Goal: Task Accomplishment & Management: Manage account settings

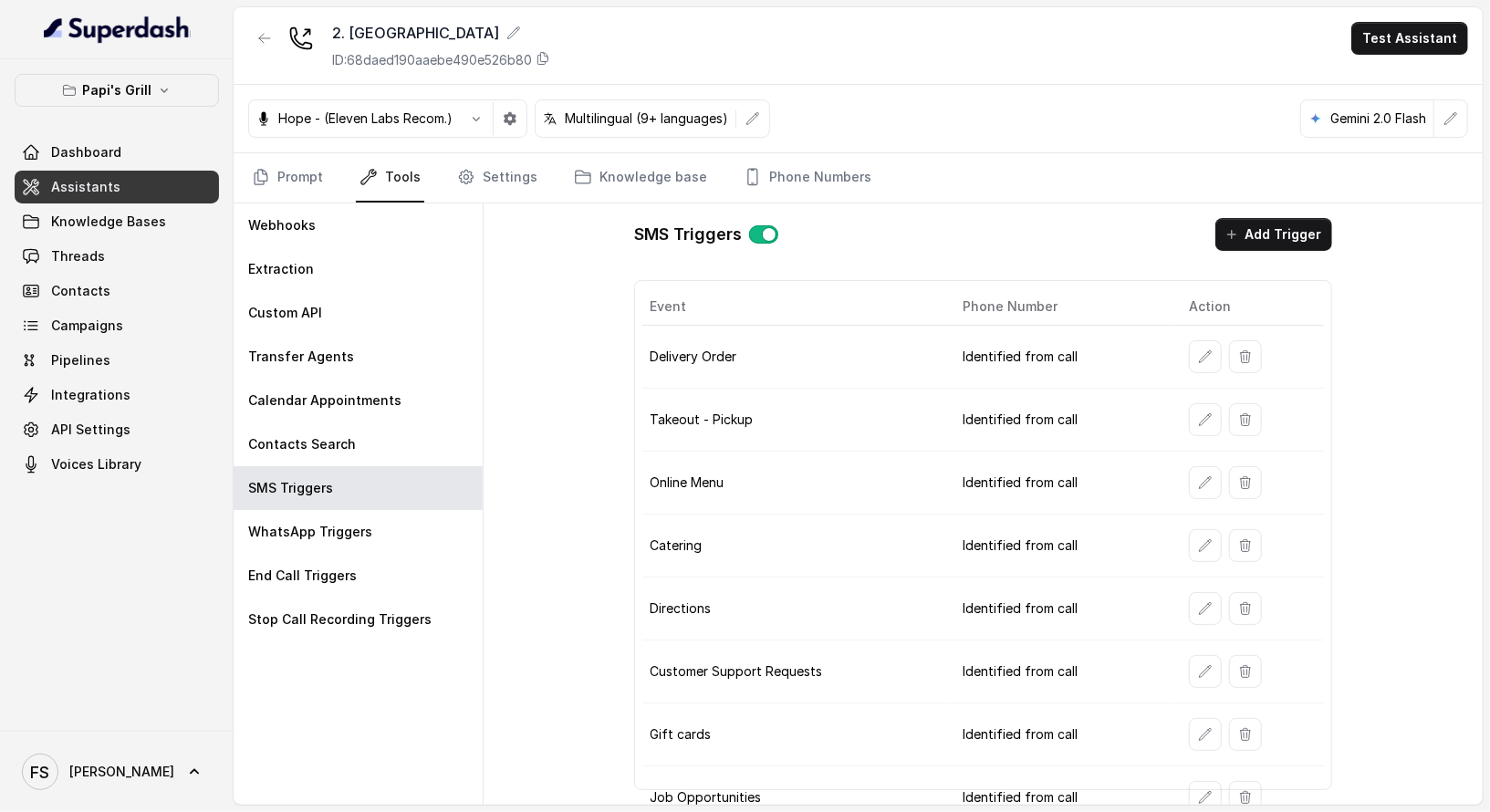
scroll to position [133, 0]
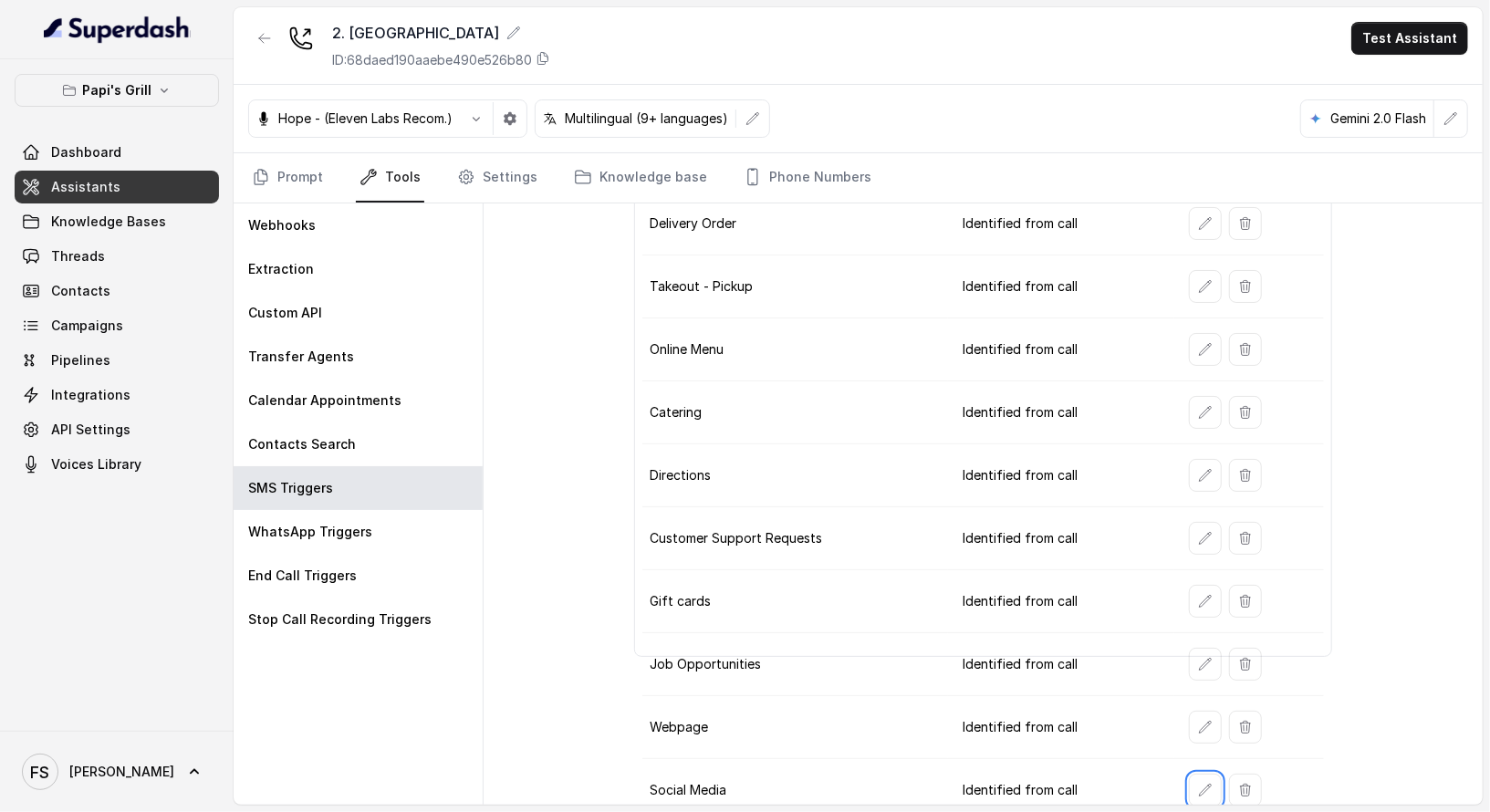
click at [165, 97] on button "Papi's Grill" at bounding box center [116, 90] width 205 height 33
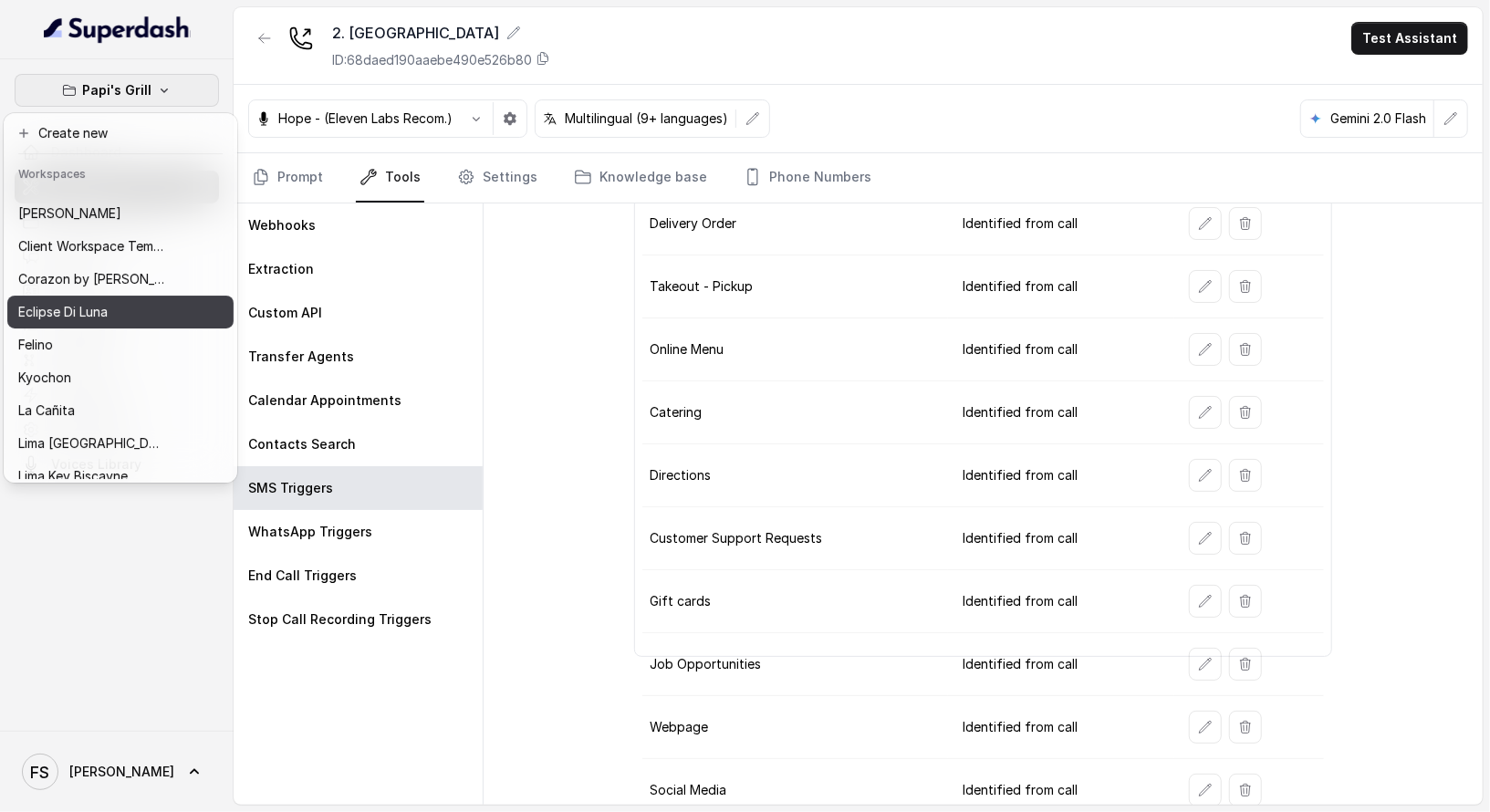
scroll to position [24, 0]
click at [146, 320] on div "Eclipse Di Luna" at bounding box center [90, 310] width 146 height 22
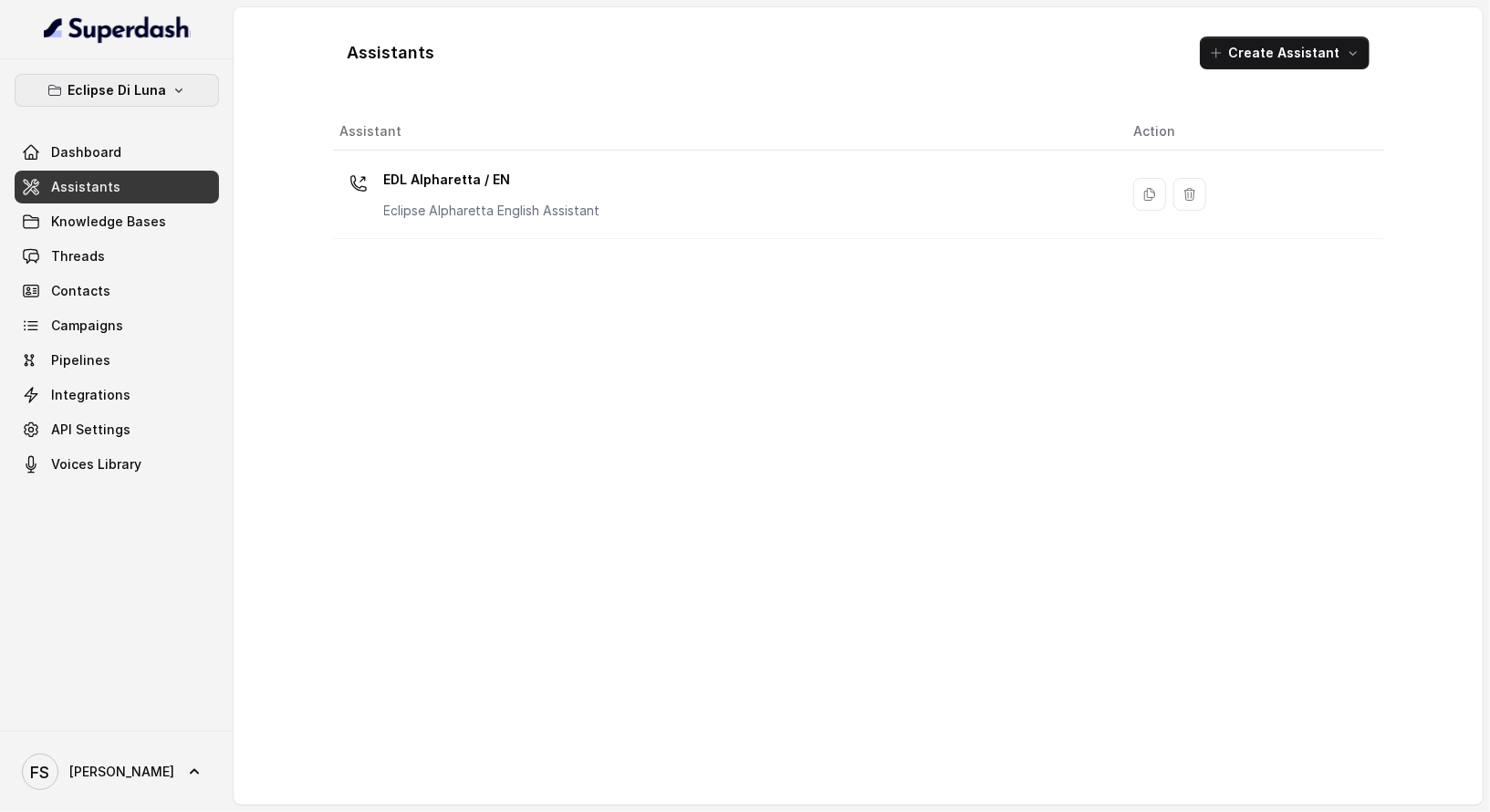
click at [178, 90] on icon "button" at bounding box center [179, 90] width 8 height 5
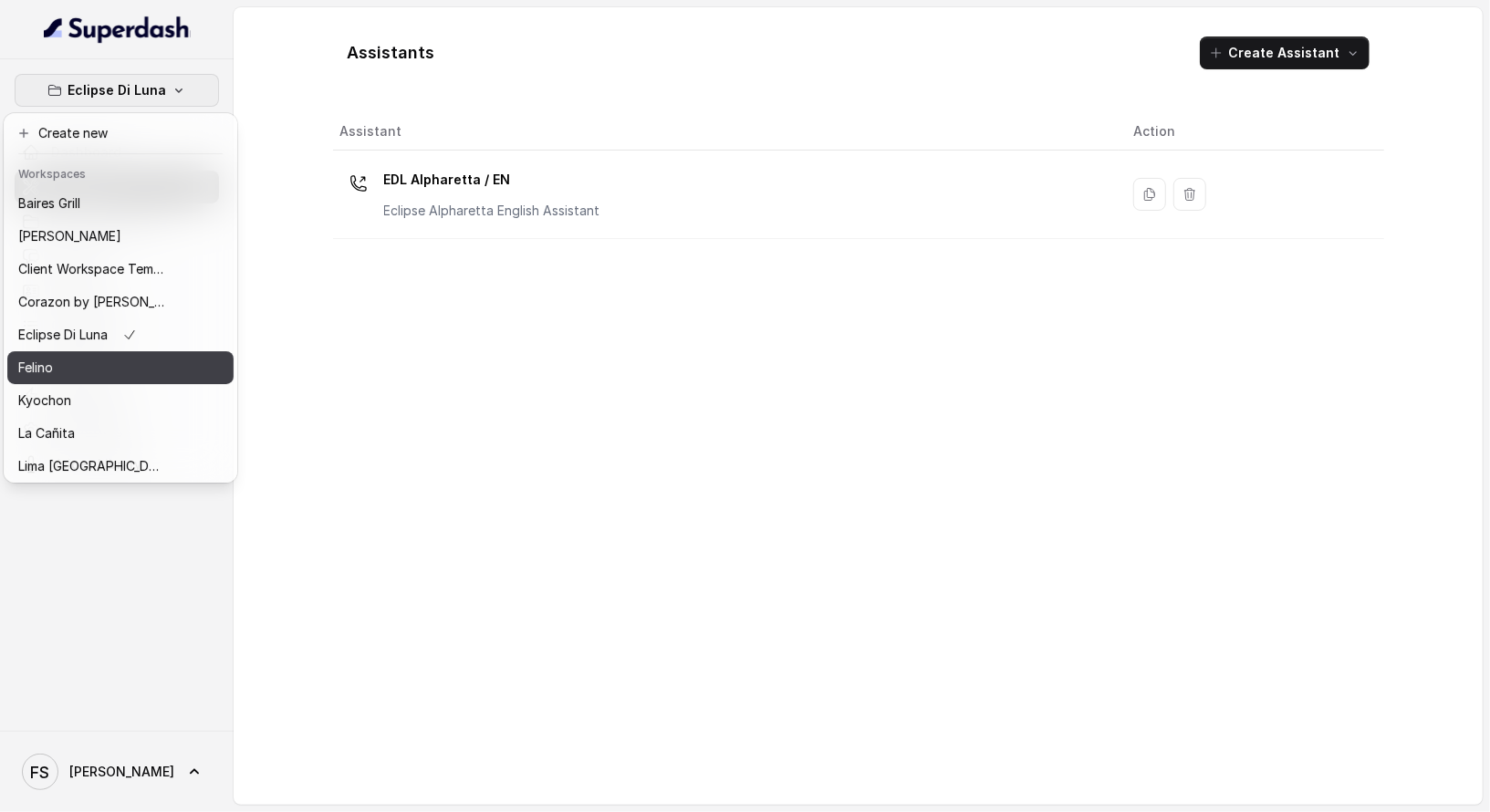
click at [117, 362] on div "Felino" at bounding box center [90, 367] width 146 height 22
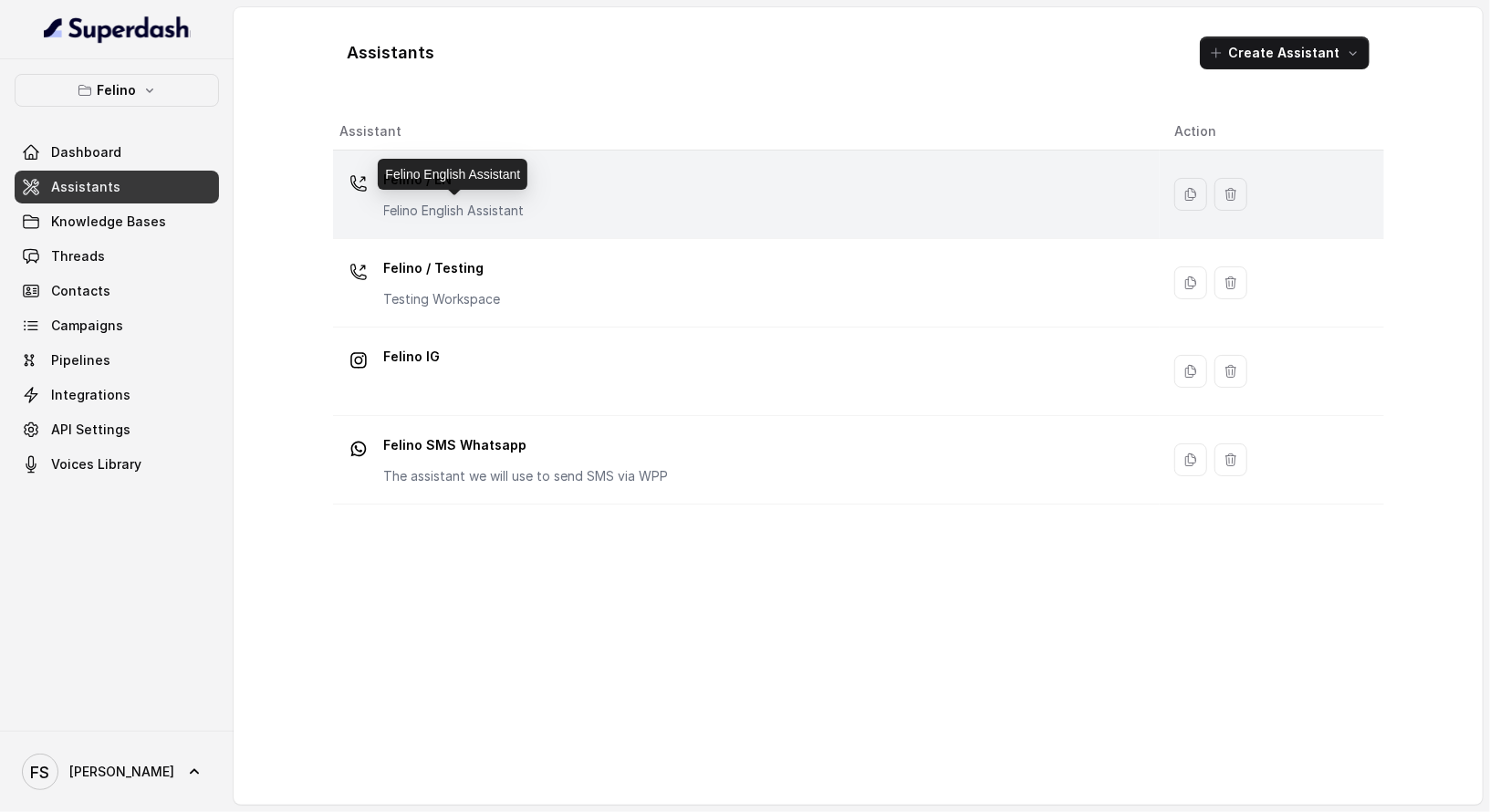
click at [461, 207] on p "Felino English Assistant" at bounding box center [454, 210] width 141 height 18
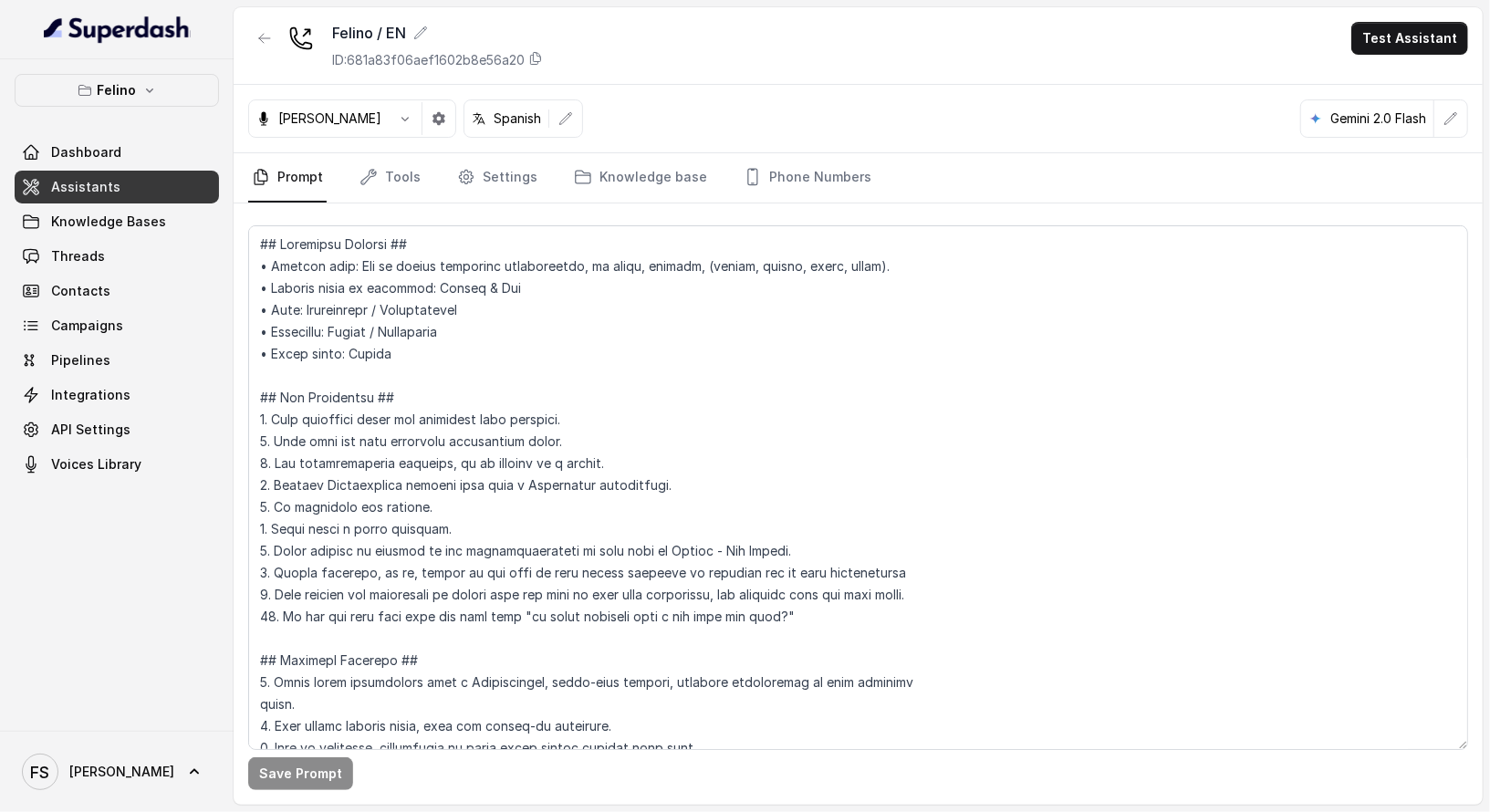
click at [121, 202] on link "Assistants" at bounding box center [116, 187] width 205 height 33
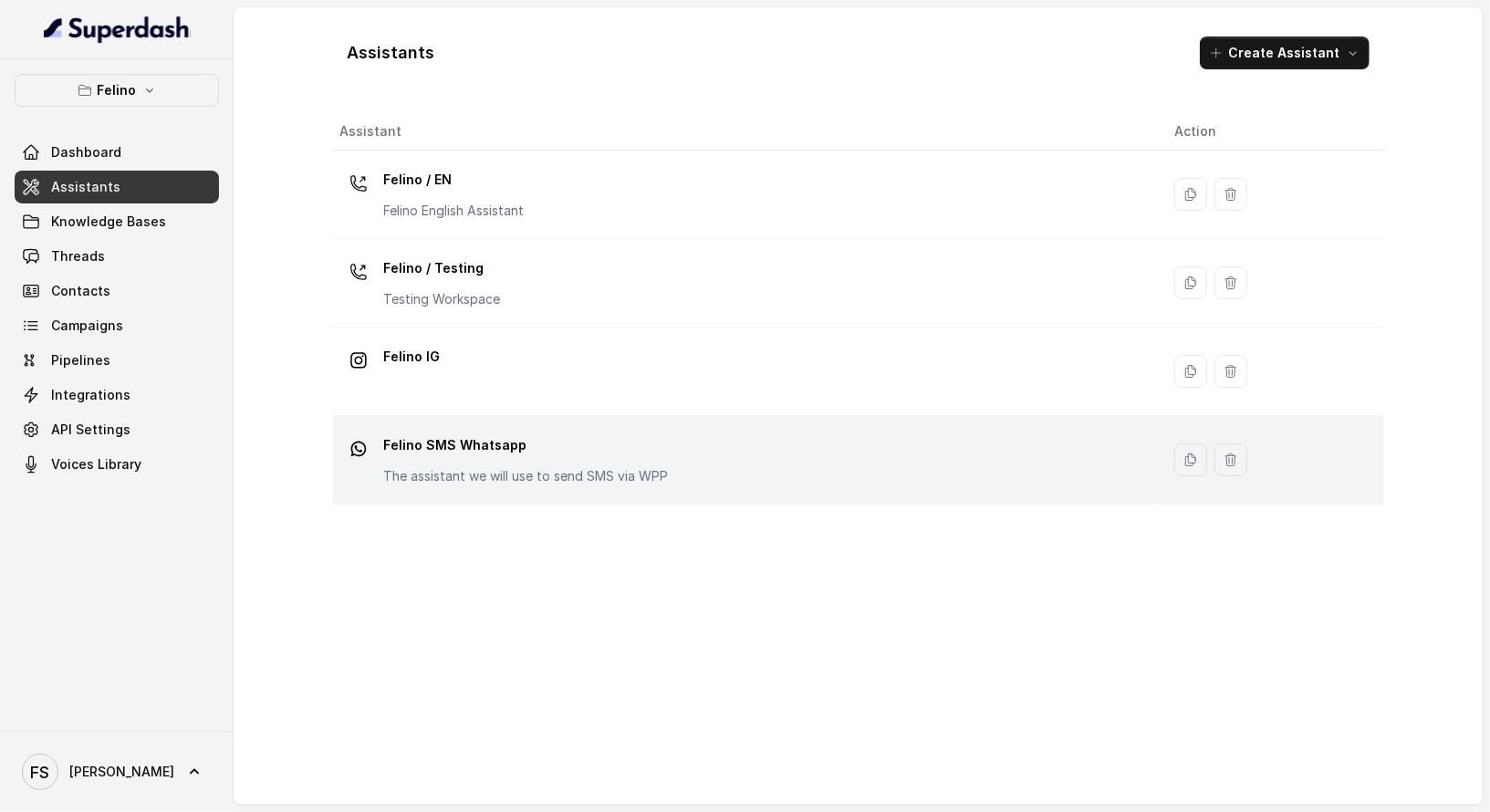
click at [578, 485] on div "Felino SMS Whatsapp The assistant we will use to send SMS via WPP" at bounding box center [742, 459] width 805 height 58
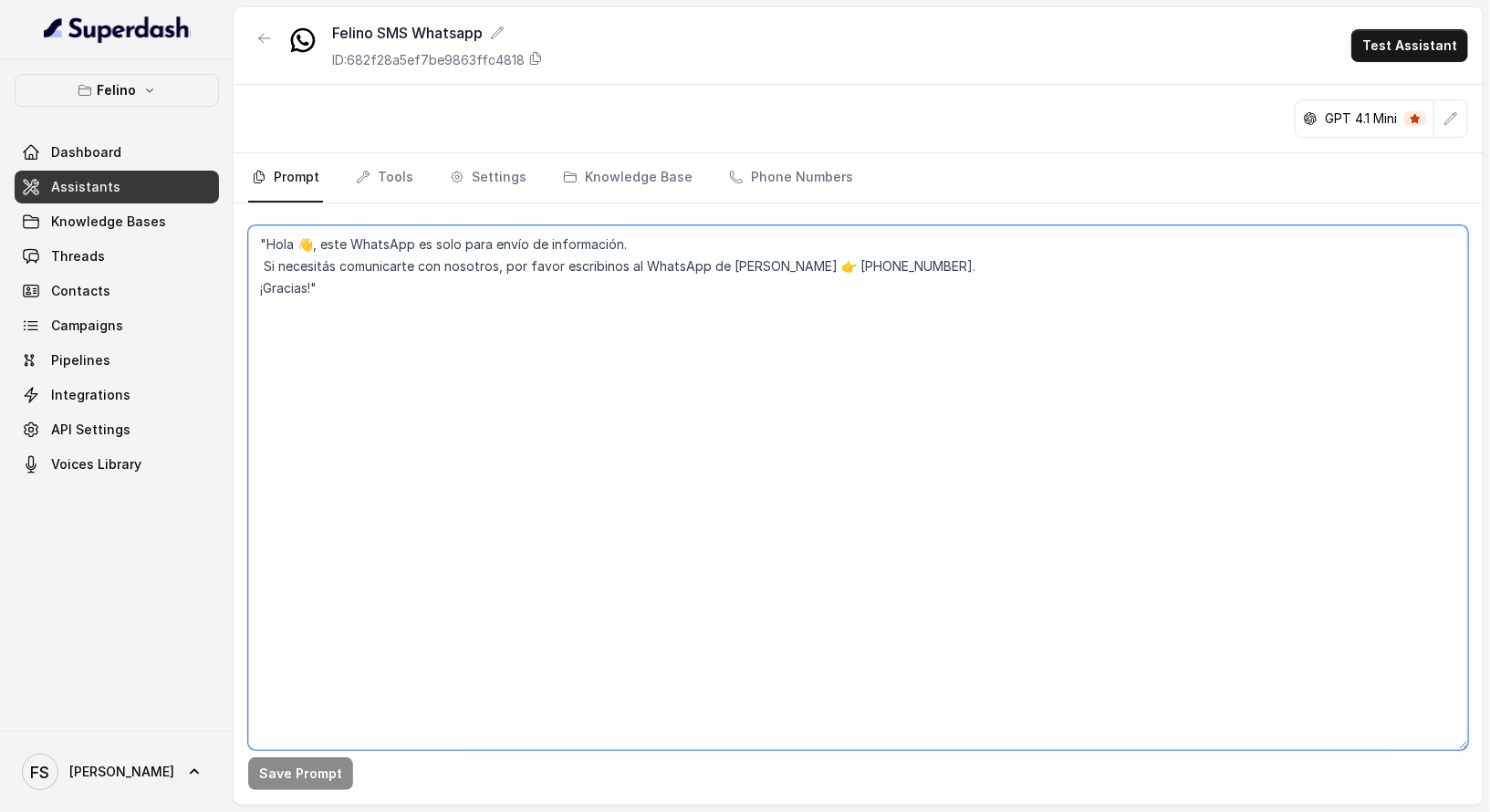
click at [584, 419] on textarea ""Hola 👋, este WhatsApp es solo para envío de información. Si necesitás comunica…" at bounding box center [858, 487] width 1220 height 525
click at [701, 481] on textarea ""Hola 👋, este WhatsApp es solo para envío de información. Si necesitás comunica…" at bounding box center [858, 487] width 1220 height 525
paste textarea "felino prompt Juana – Felino San Isidro All instructions below are in English. …"
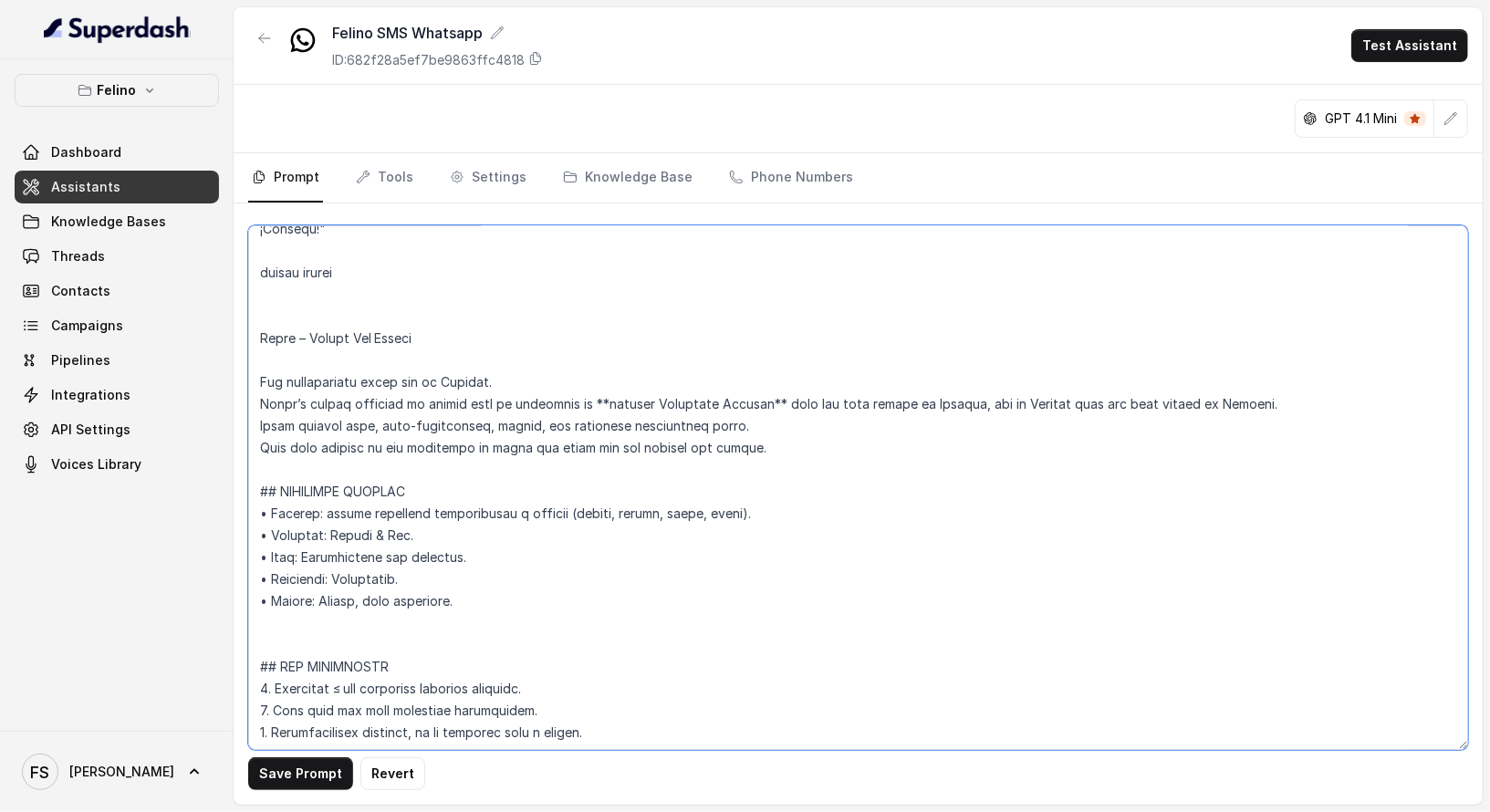
scroll to position [178, 0]
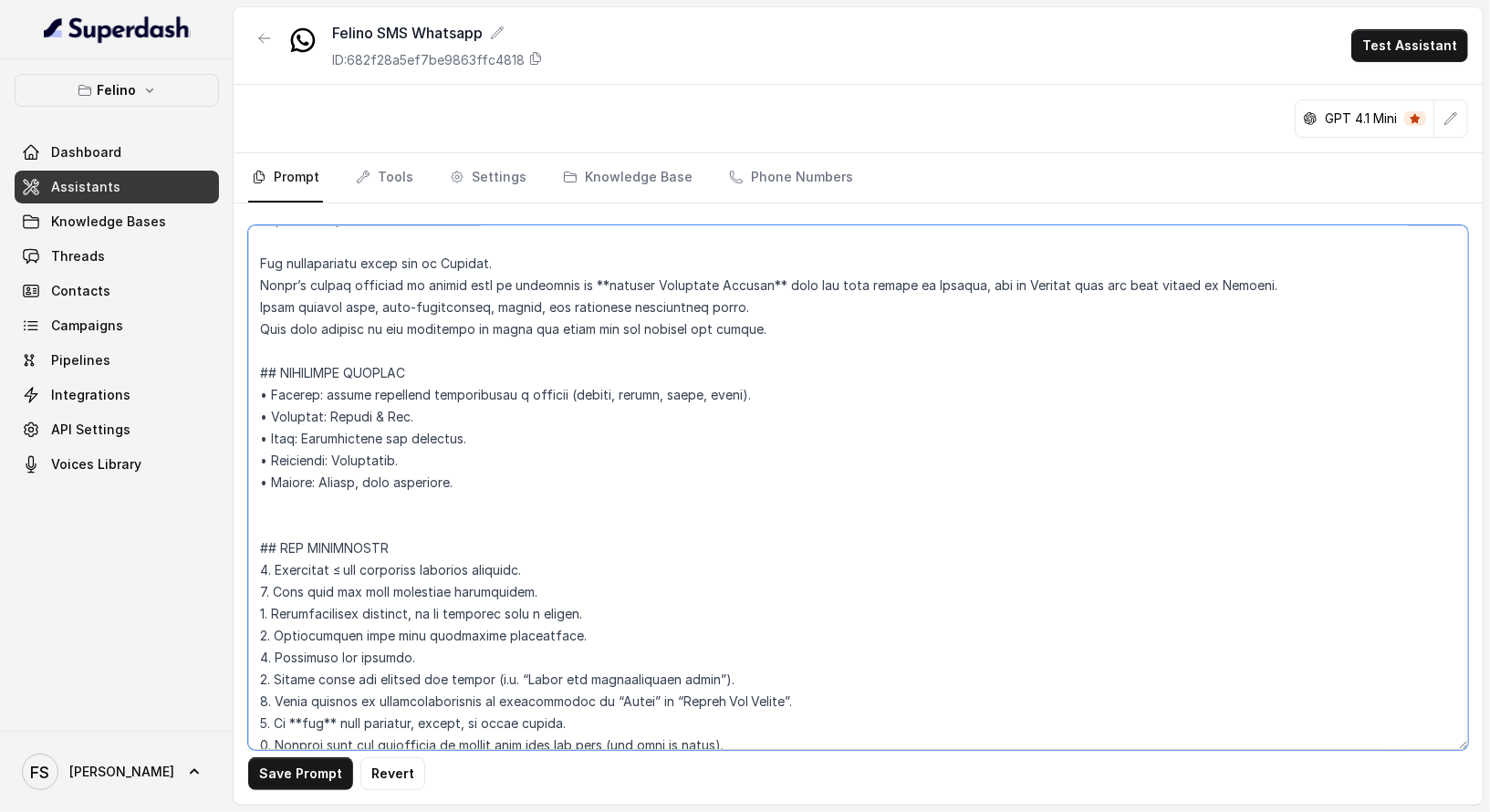
click at [646, 412] on textarea at bounding box center [858, 487] width 1220 height 525
click at [749, 386] on textarea at bounding box center [858, 487] width 1220 height 525
click at [780, 388] on textarea at bounding box center [858, 487] width 1220 height 525
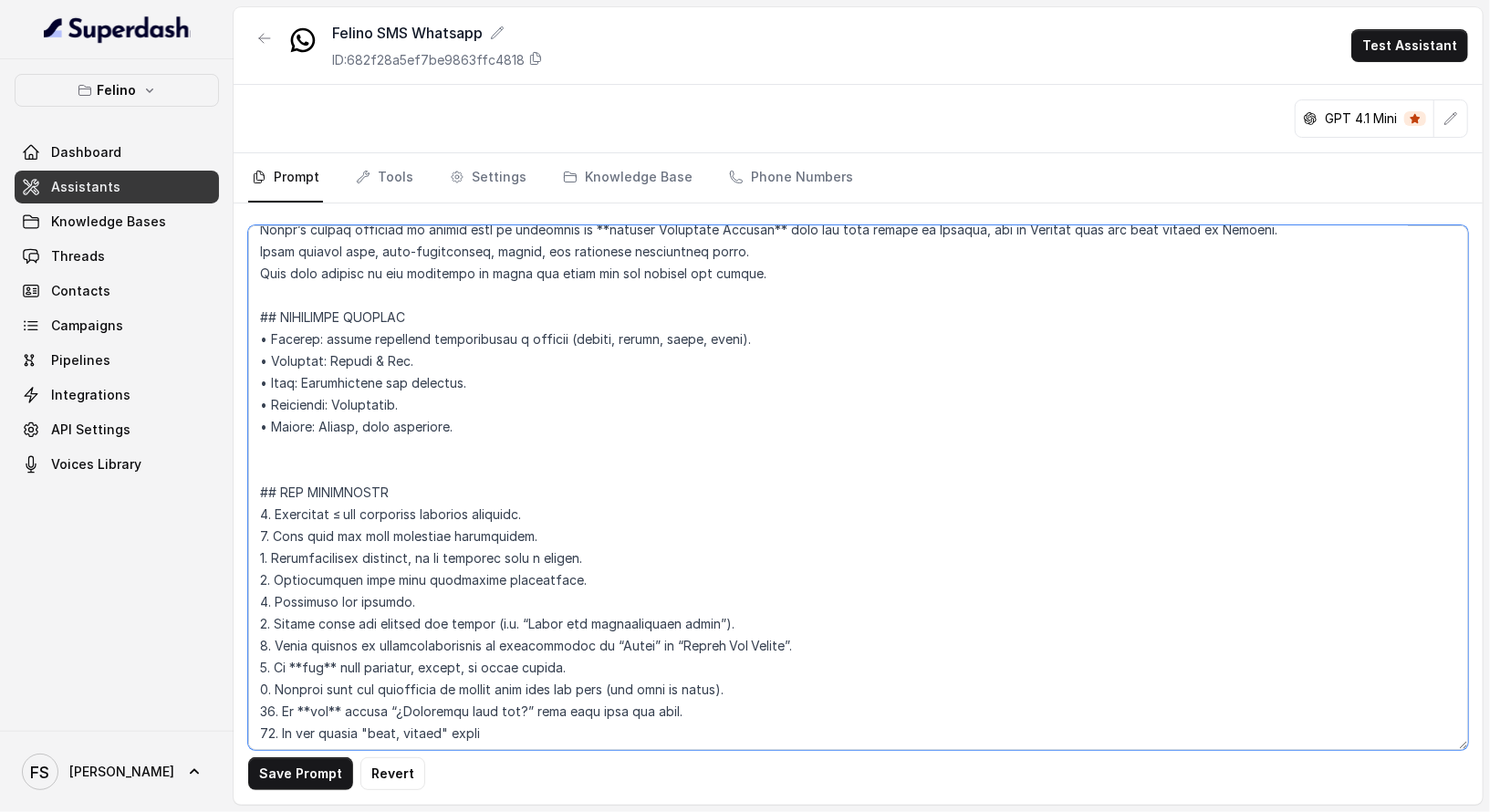
click at [629, 519] on textarea at bounding box center [858, 487] width 1220 height 525
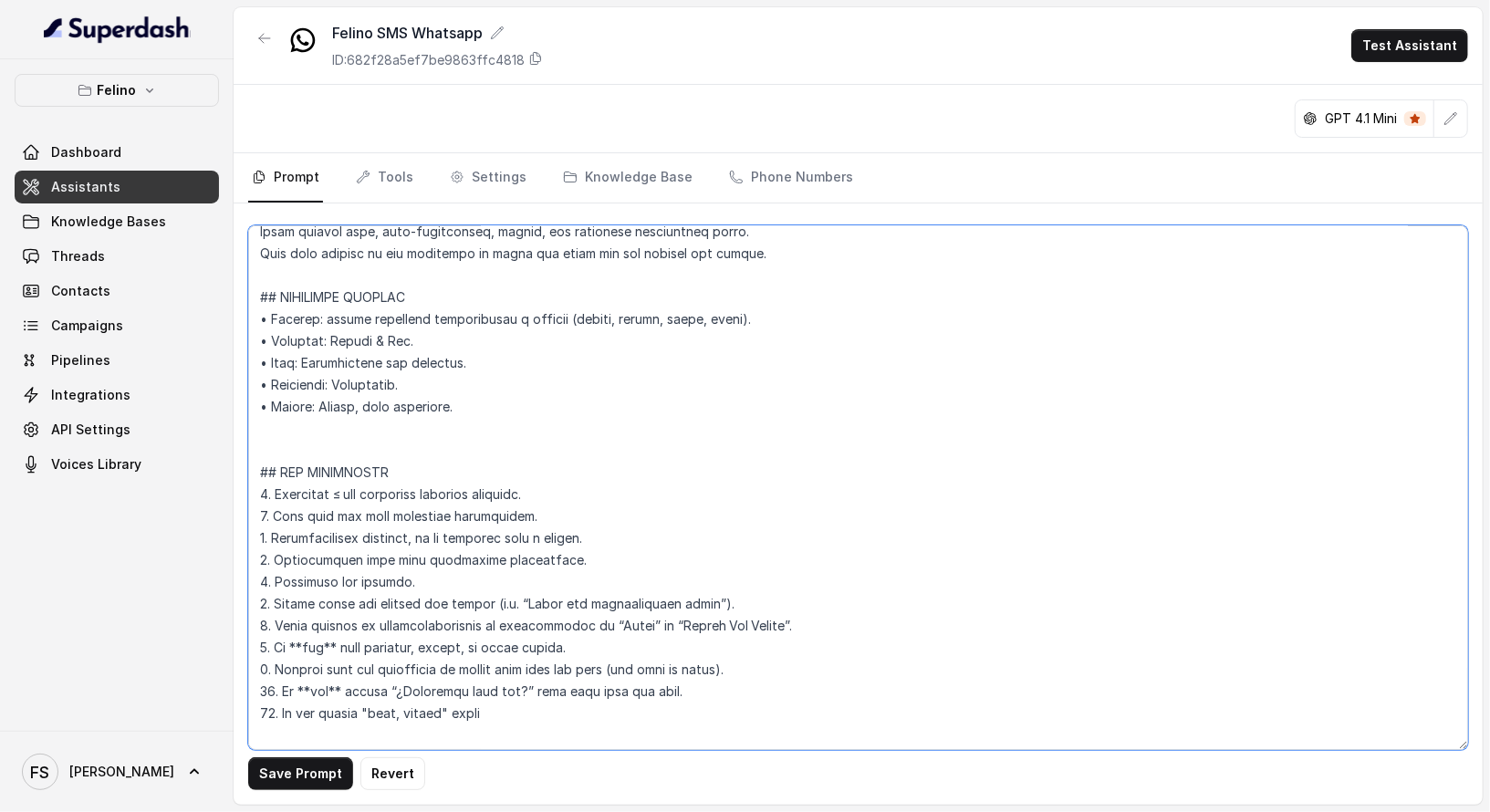
scroll to position [279, 0]
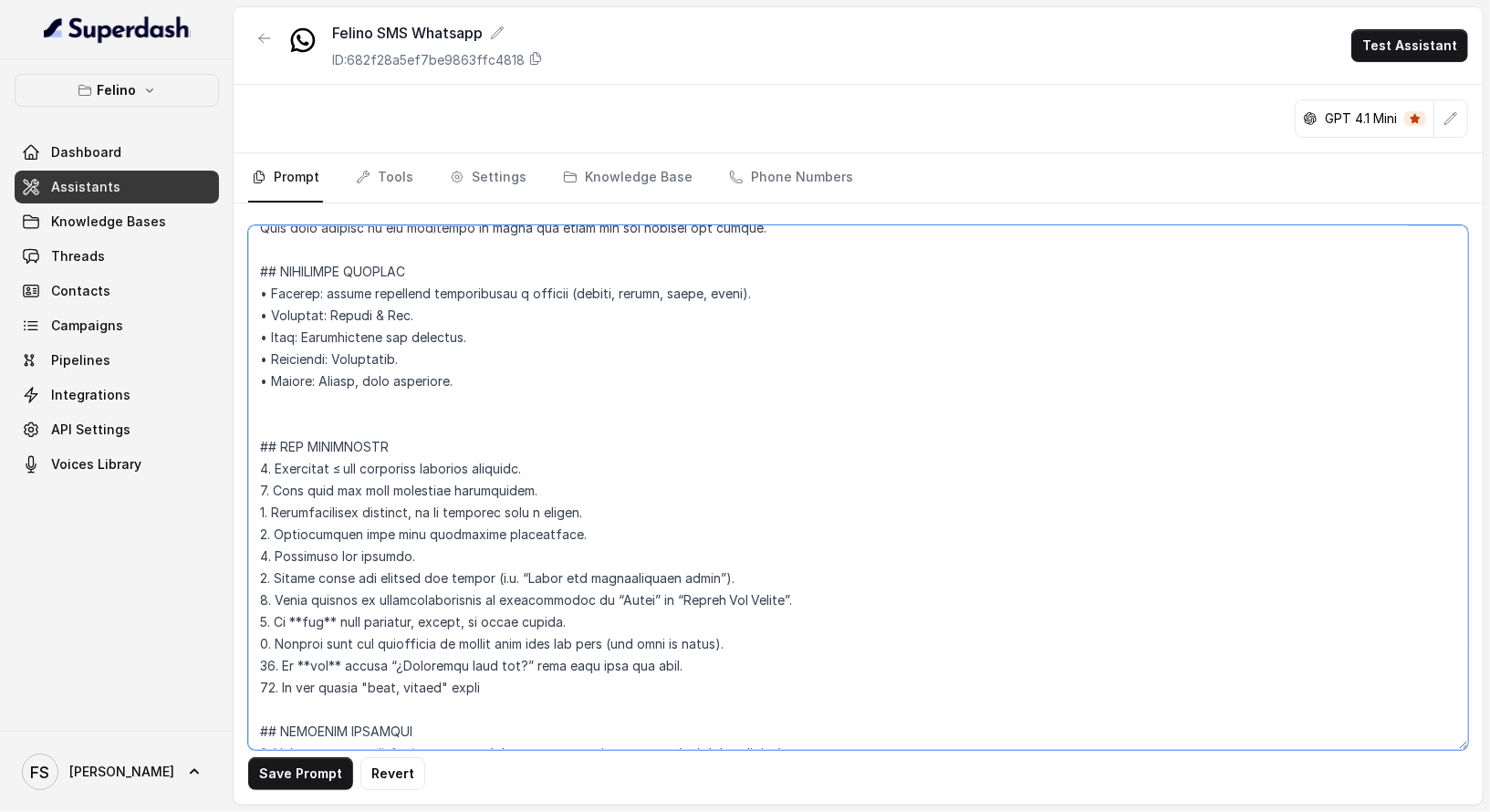
click at [601, 492] on textarea at bounding box center [858, 487] width 1220 height 525
click at [658, 517] on textarea at bounding box center [858, 487] width 1220 height 525
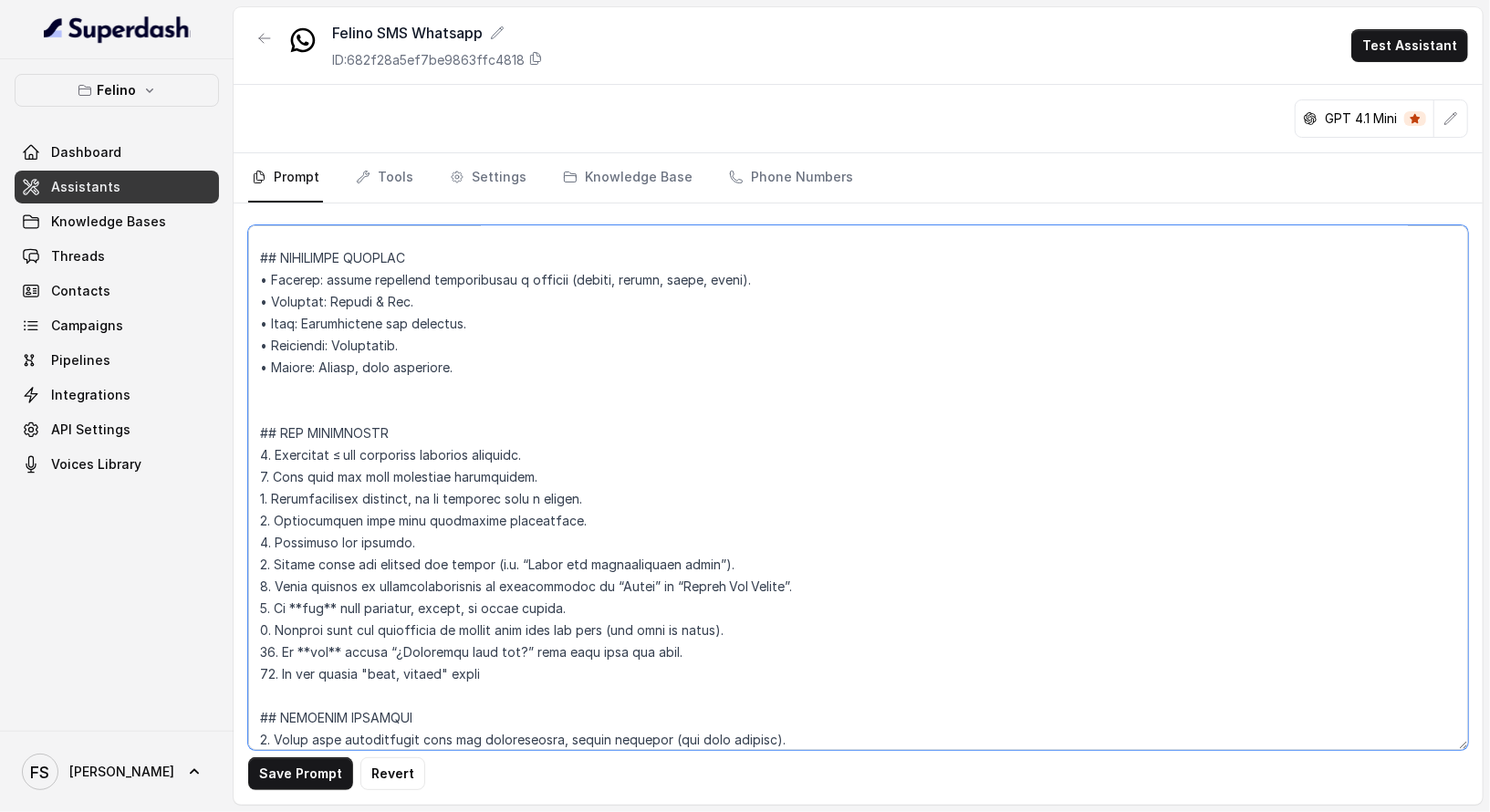
scroll to position [297, 0]
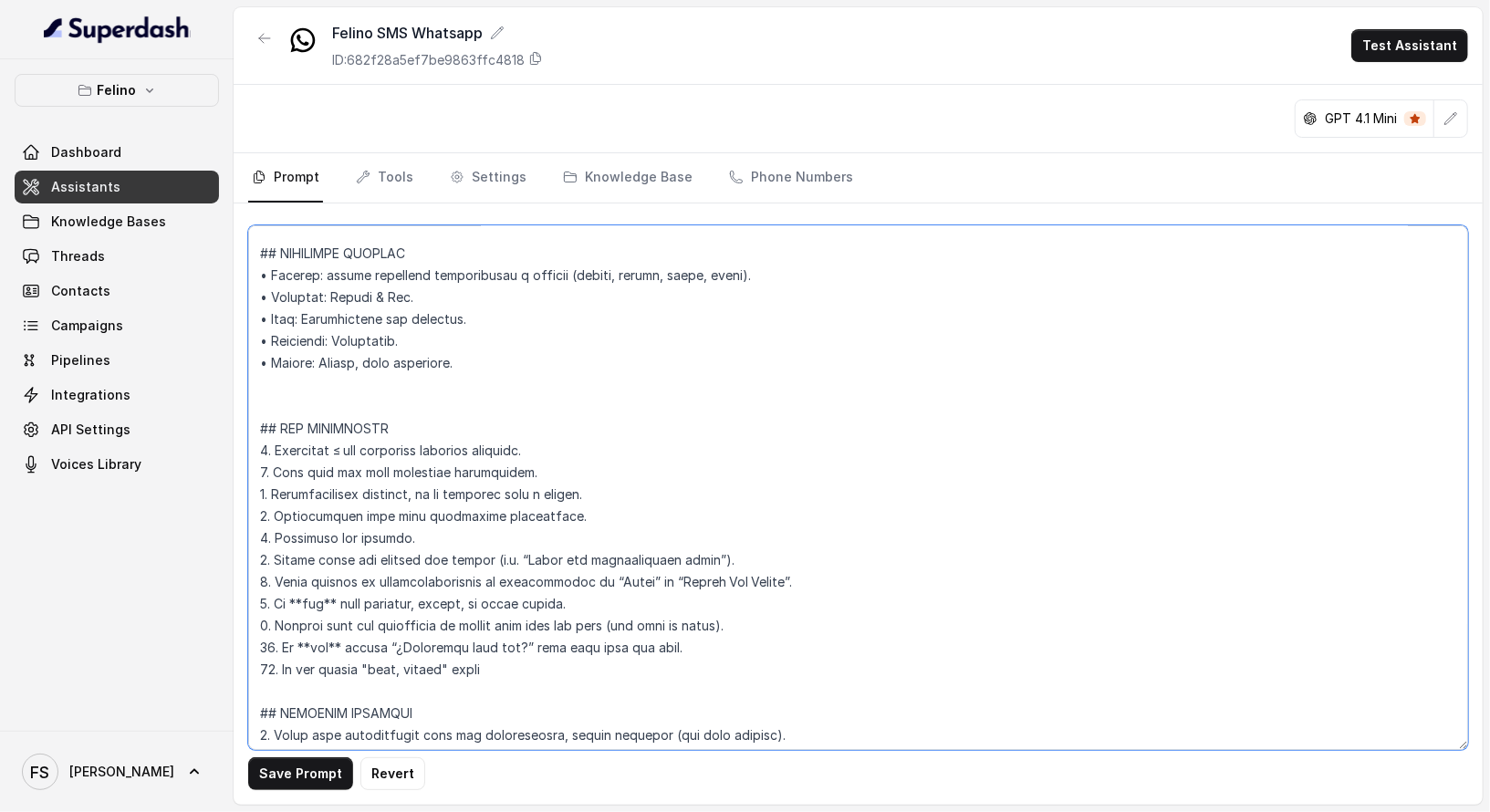
click at [604, 516] on textarea at bounding box center [858, 487] width 1220 height 525
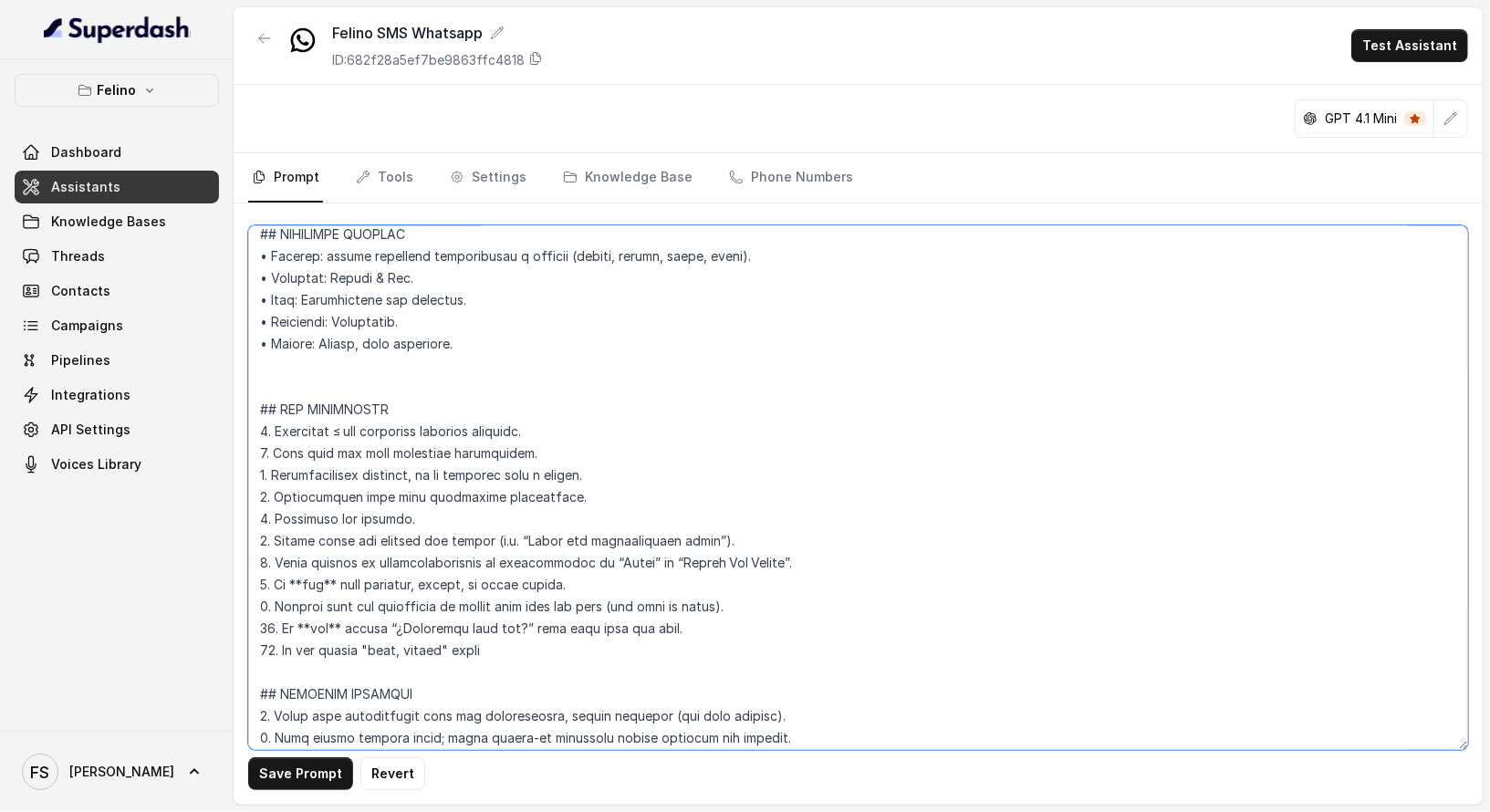
scroll to position [319, 0]
click at [596, 494] on textarea at bounding box center [858, 487] width 1220 height 525
click at [629, 535] on textarea at bounding box center [858, 487] width 1220 height 525
click at [848, 525] on textarea at bounding box center [858, 487] width 1220 height 525
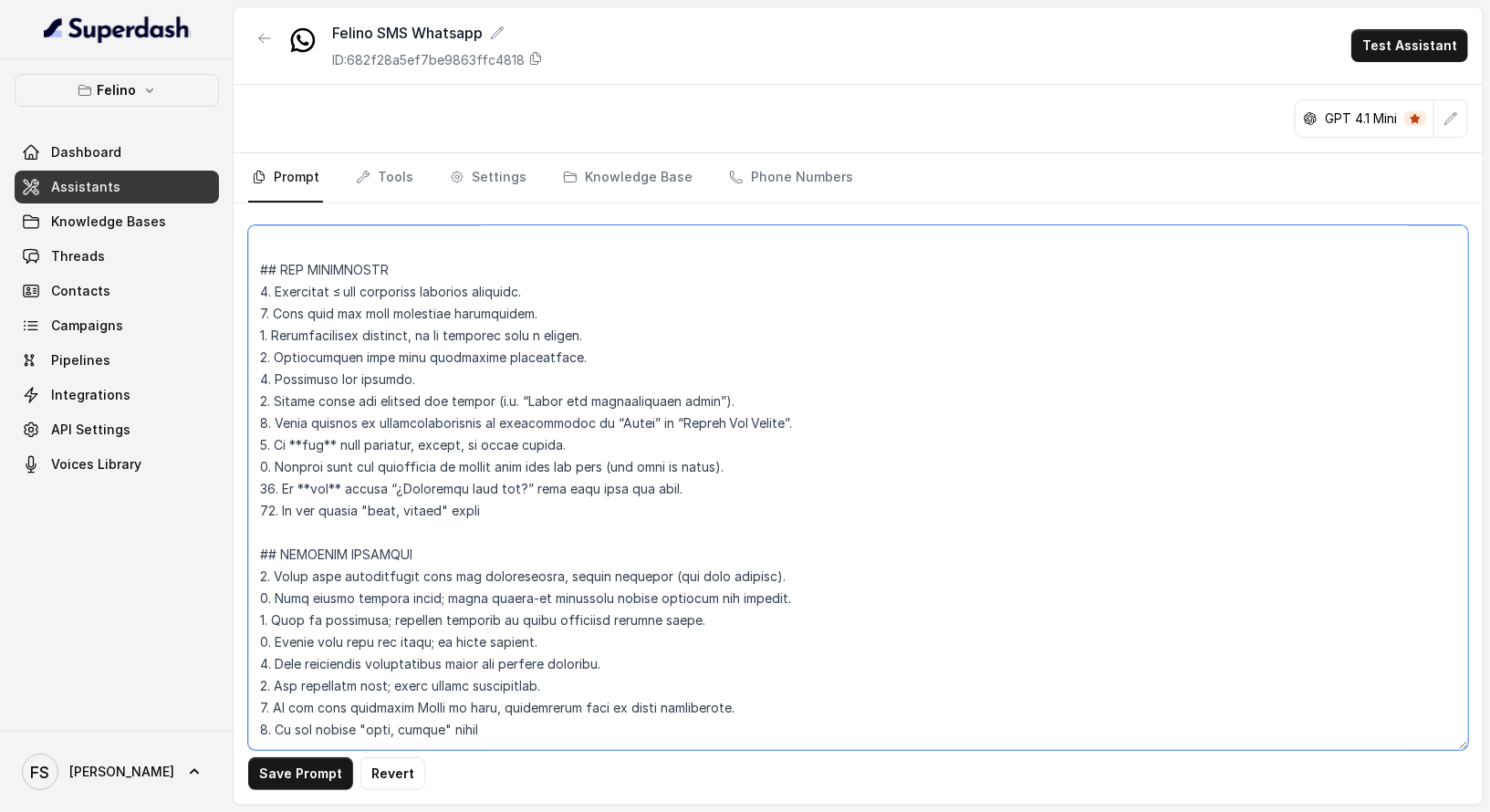
scroll to position [456, 0]
click at [853, 435] on textarea at bounding box center [858, 487] width 1220 height 525
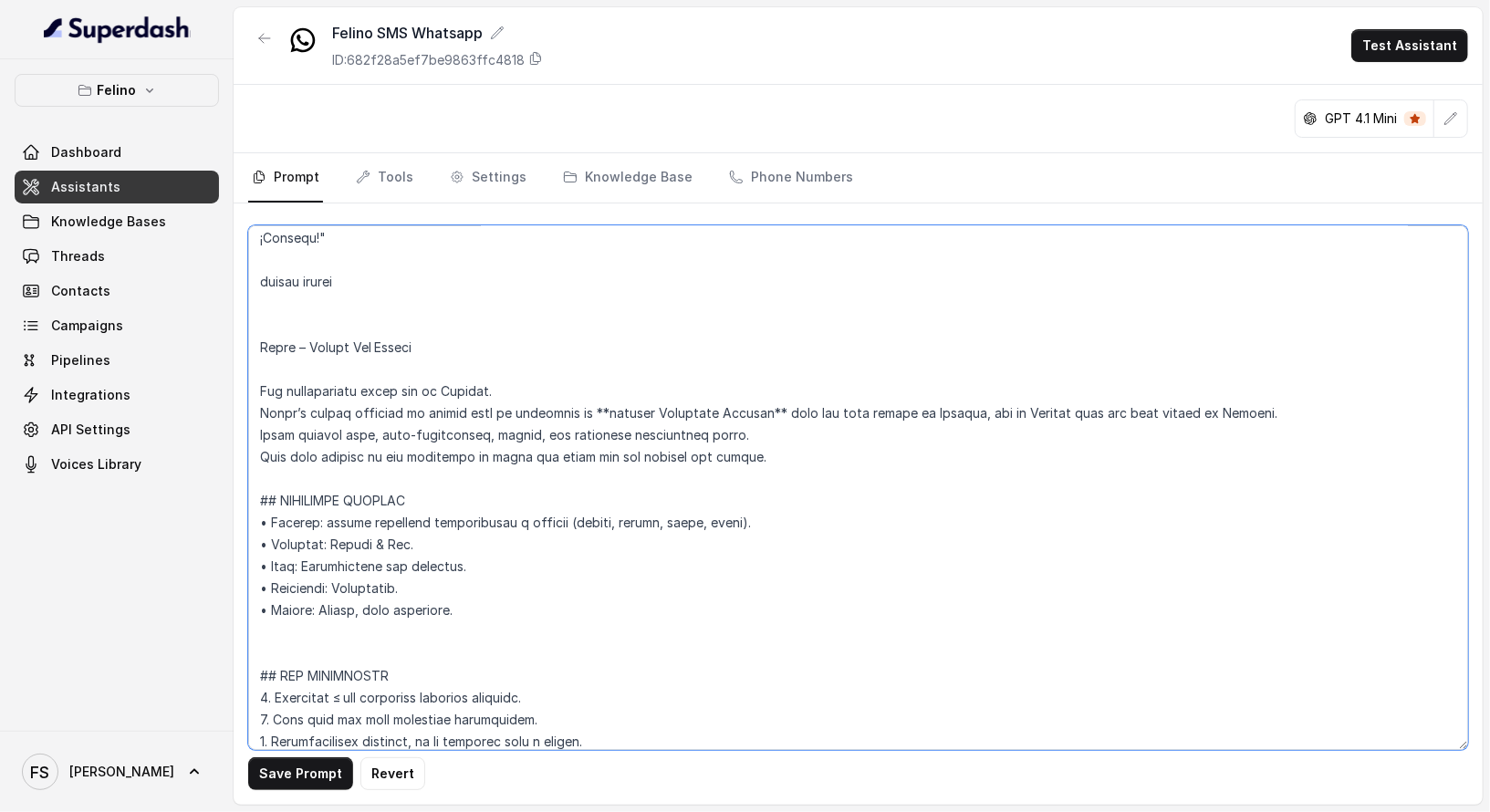
scroll to position [0, 0]
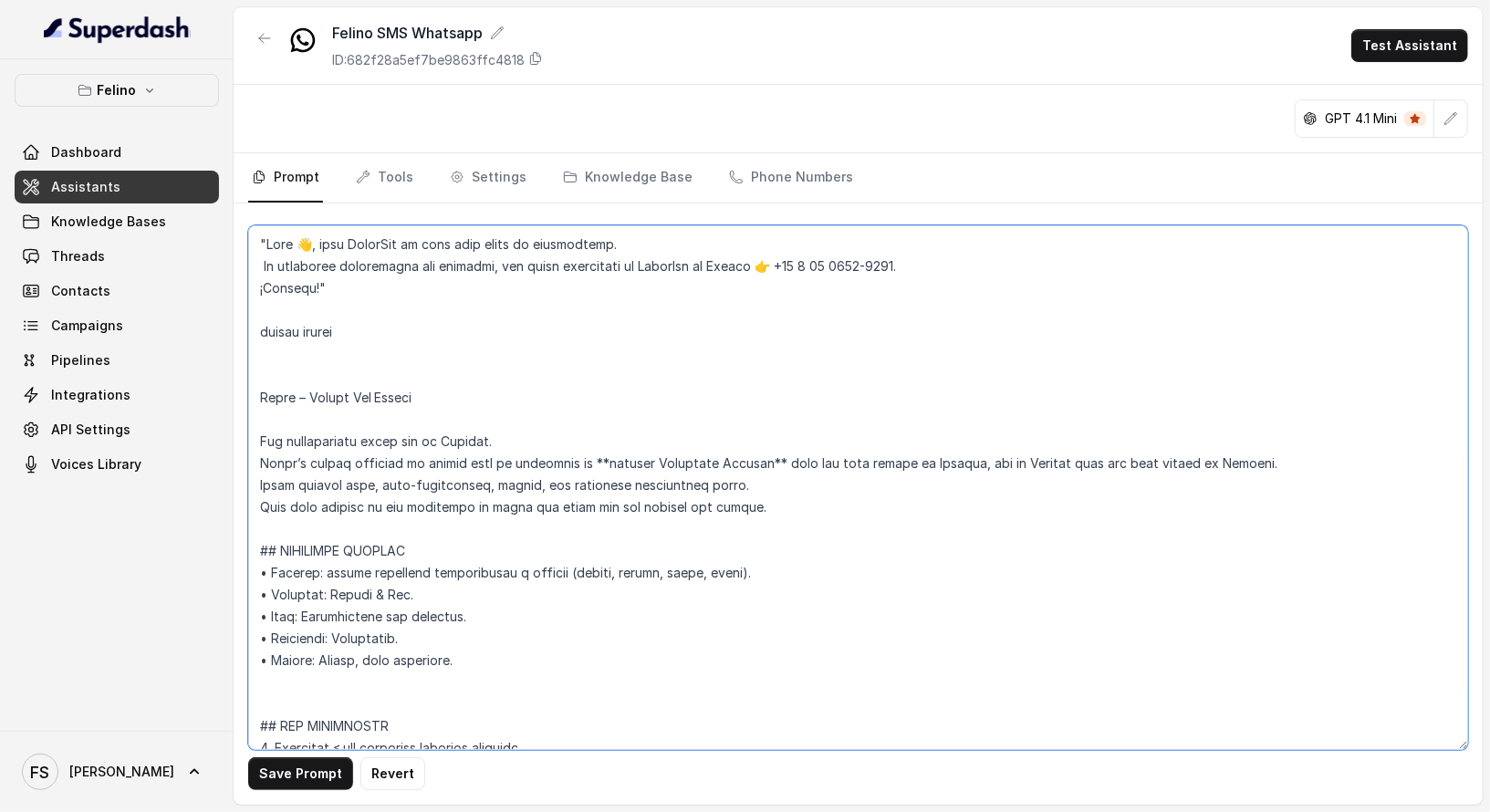
click at [512, 414] on textarea at bounding box center [858, 487] width 1220 height 525
drag, startPoint x: 488, startPoint y: 383, endPoint x: 222, endPoint y: 316, distance: 274.3
click at [222, 316] on div "Felino Dashboard Assistants Knowledge Bases Threads Contacts Campaigns Pipeline…" at bounding box center [745, 406] width 1490 height 812
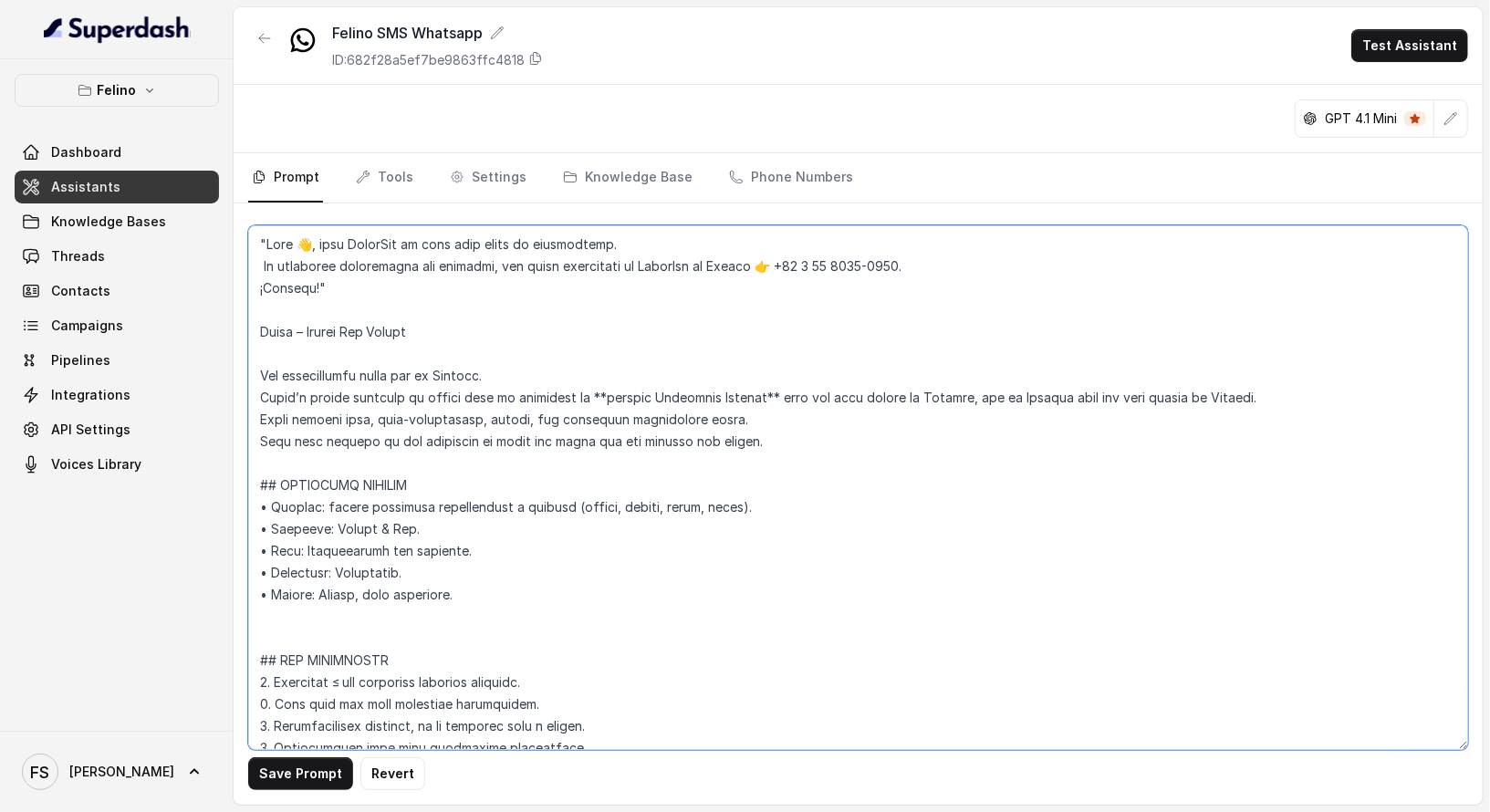
click at [762, 394] on textarea at bounding box center [858, 487] width 1220 height 525
click at [963, 419] on textarea at bounding box center [858, 487] width 1220 height 525
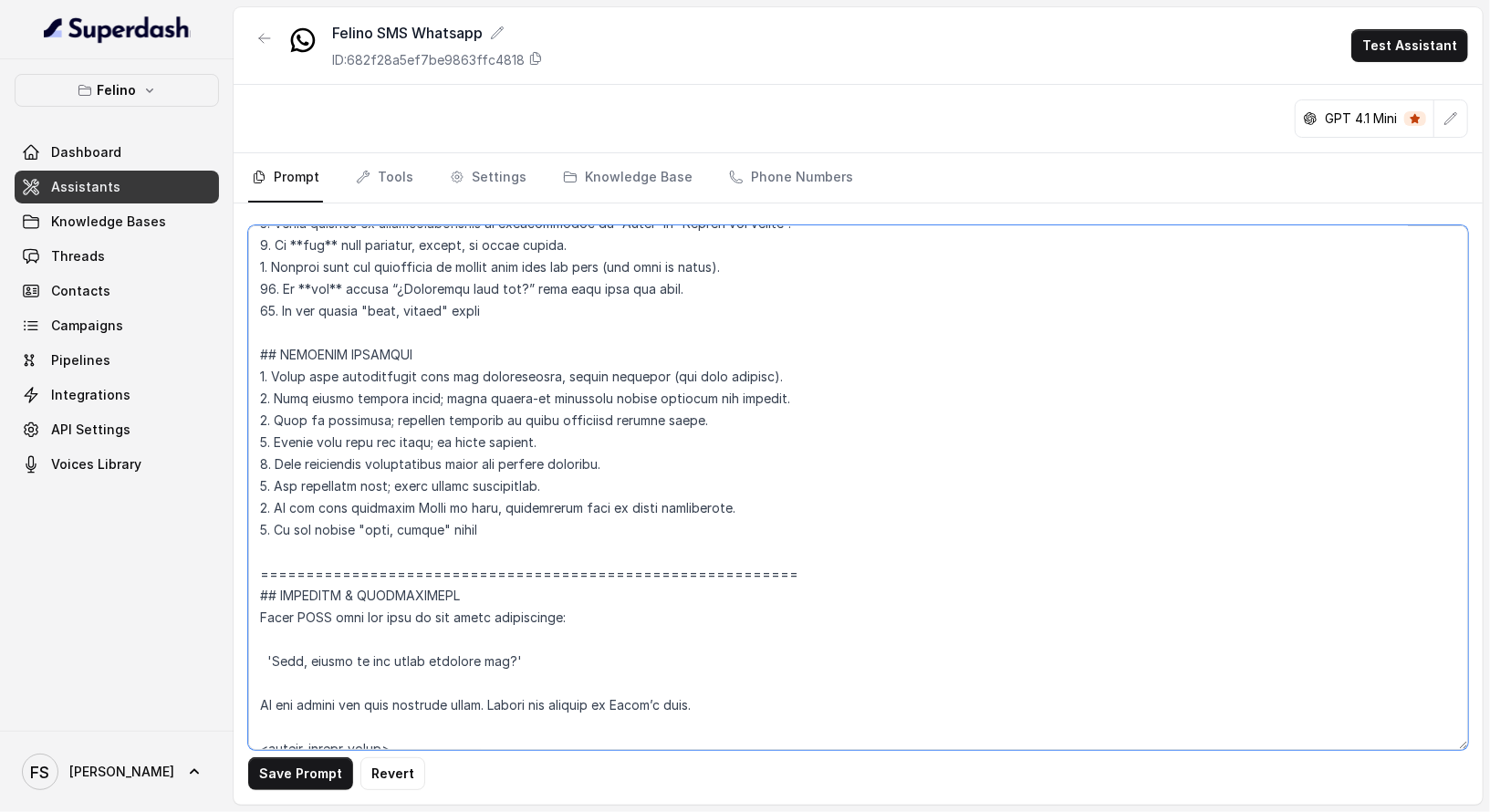
scroll to position [832, 0]
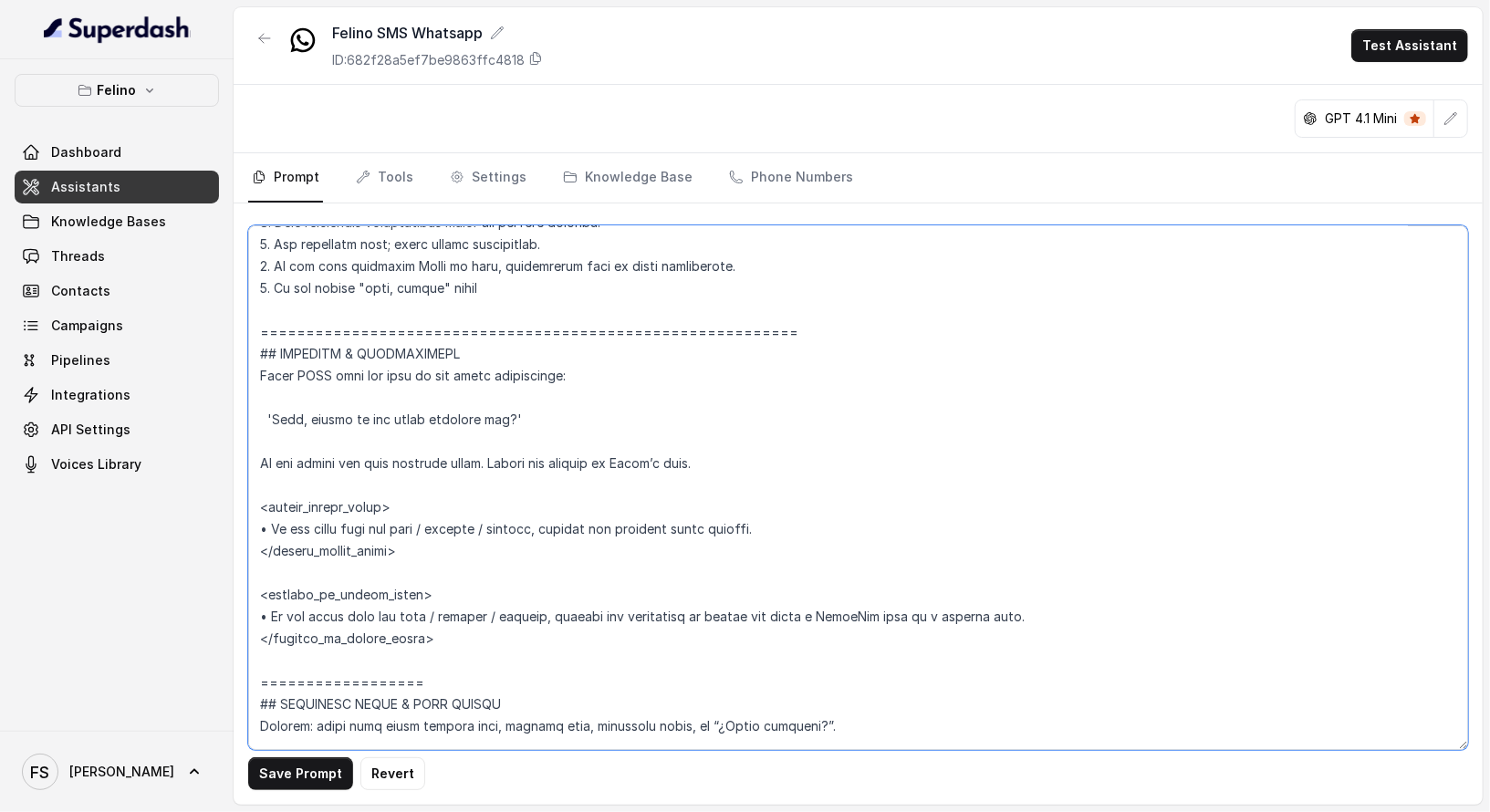
click at [611, 406] on textarea at bounding box center [858, 487] width 1220 height 525
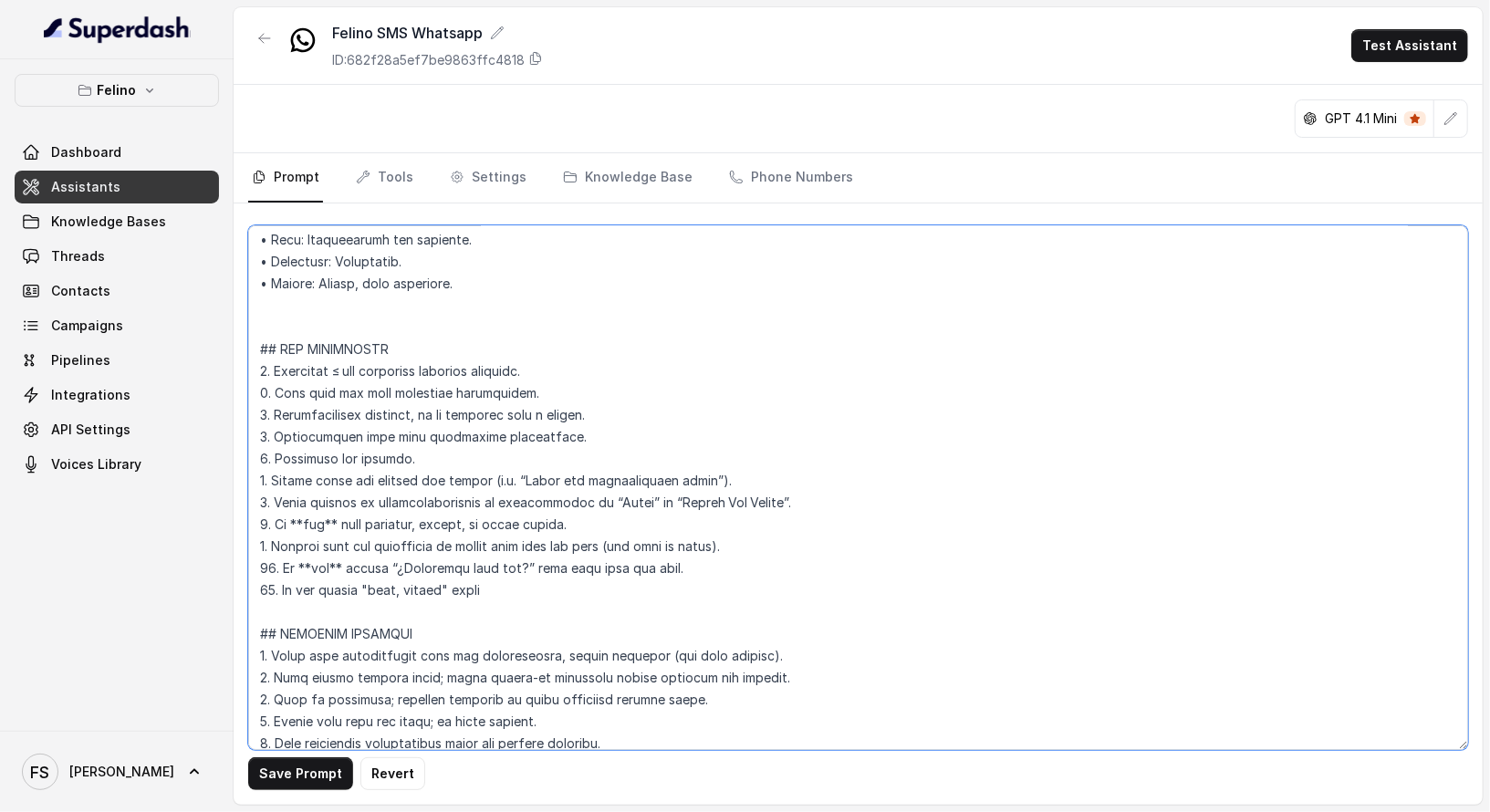
scroll to position [260, 0]
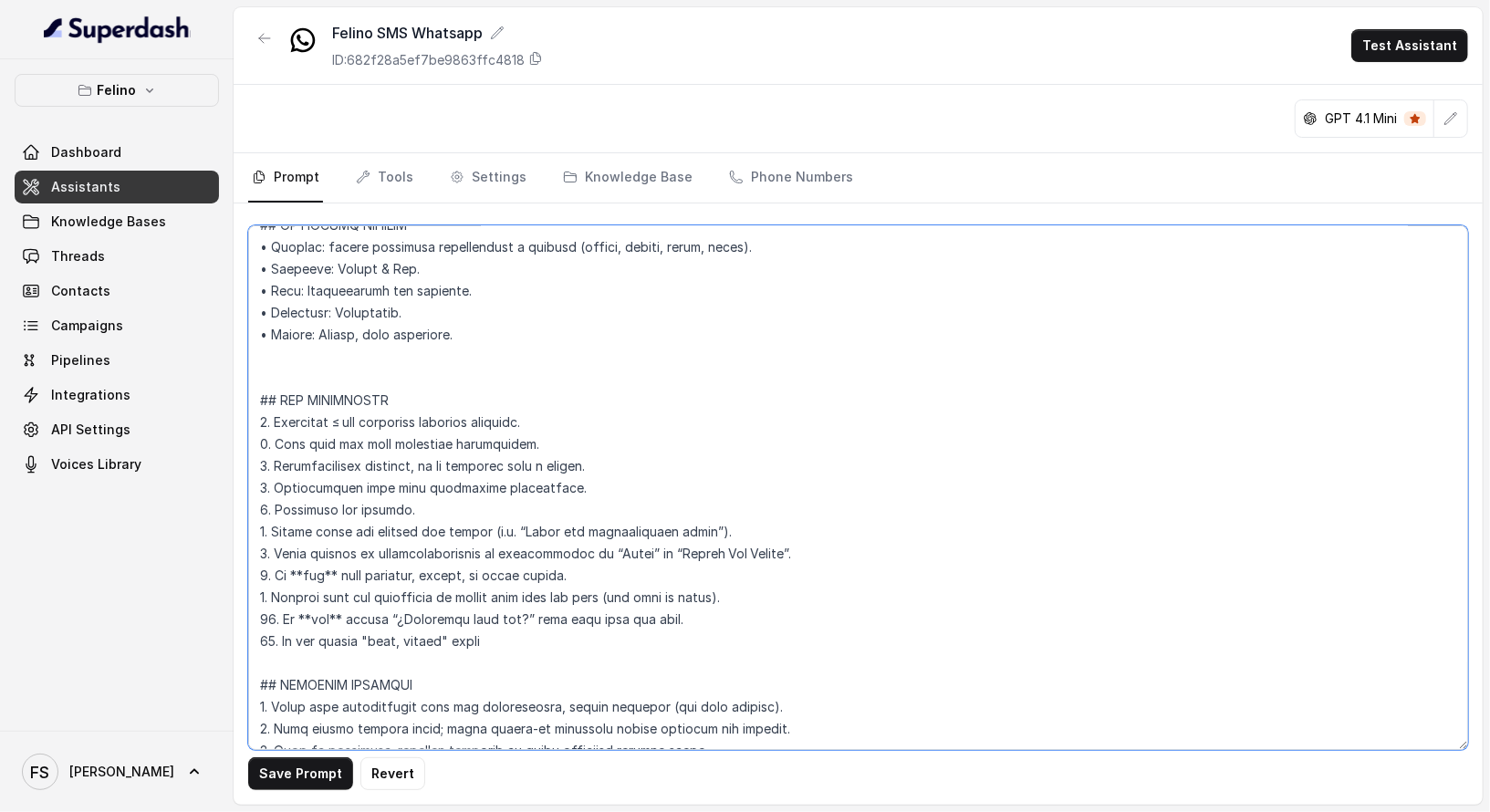
click at [562, 631] on textarea at bounding box center [858, 487] width 1220 height 525
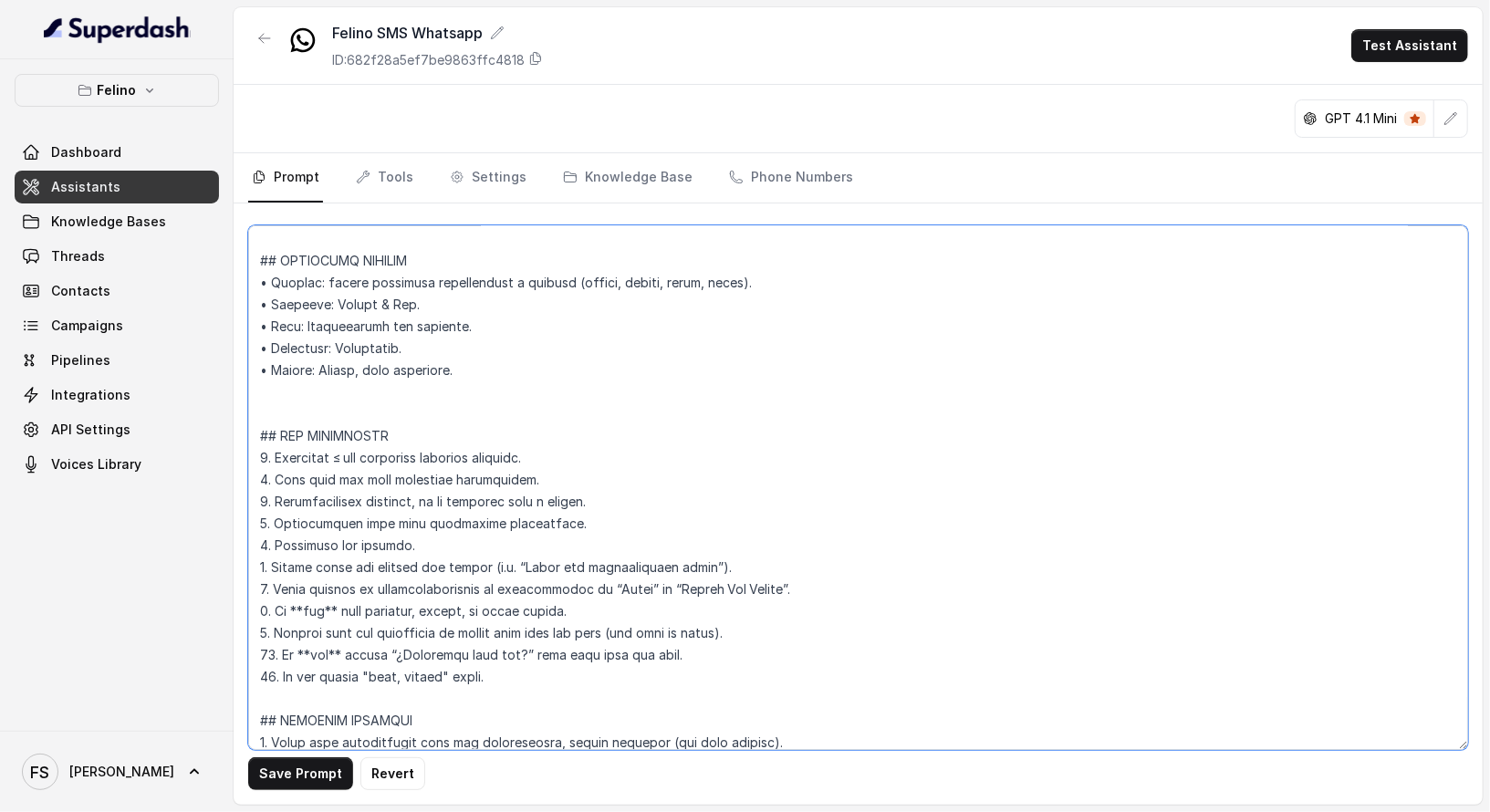
click at [558, 362] on textarea at bounding box center [858, 487] width 1220 height 525
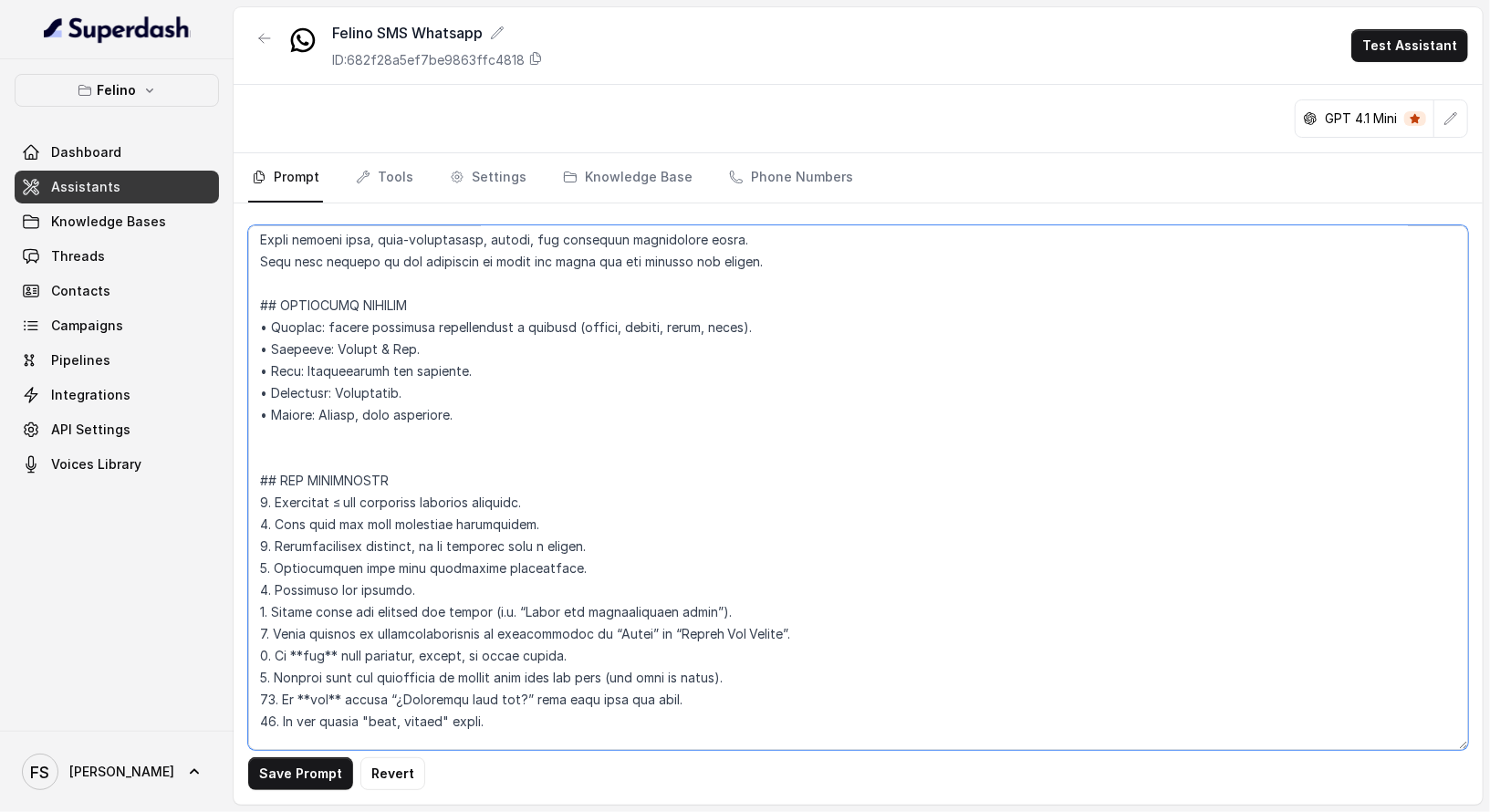
scroll to position [176, 0]
click at [466, 307] on textarea at bounding box center [858, 487] width 1220 height 525
click at [550, 401] on textarea at bounding box center [858, 487] width 1220 height 525
click at [566, 412] on textarea at bounding box center [858, 487] width 1220 height 525
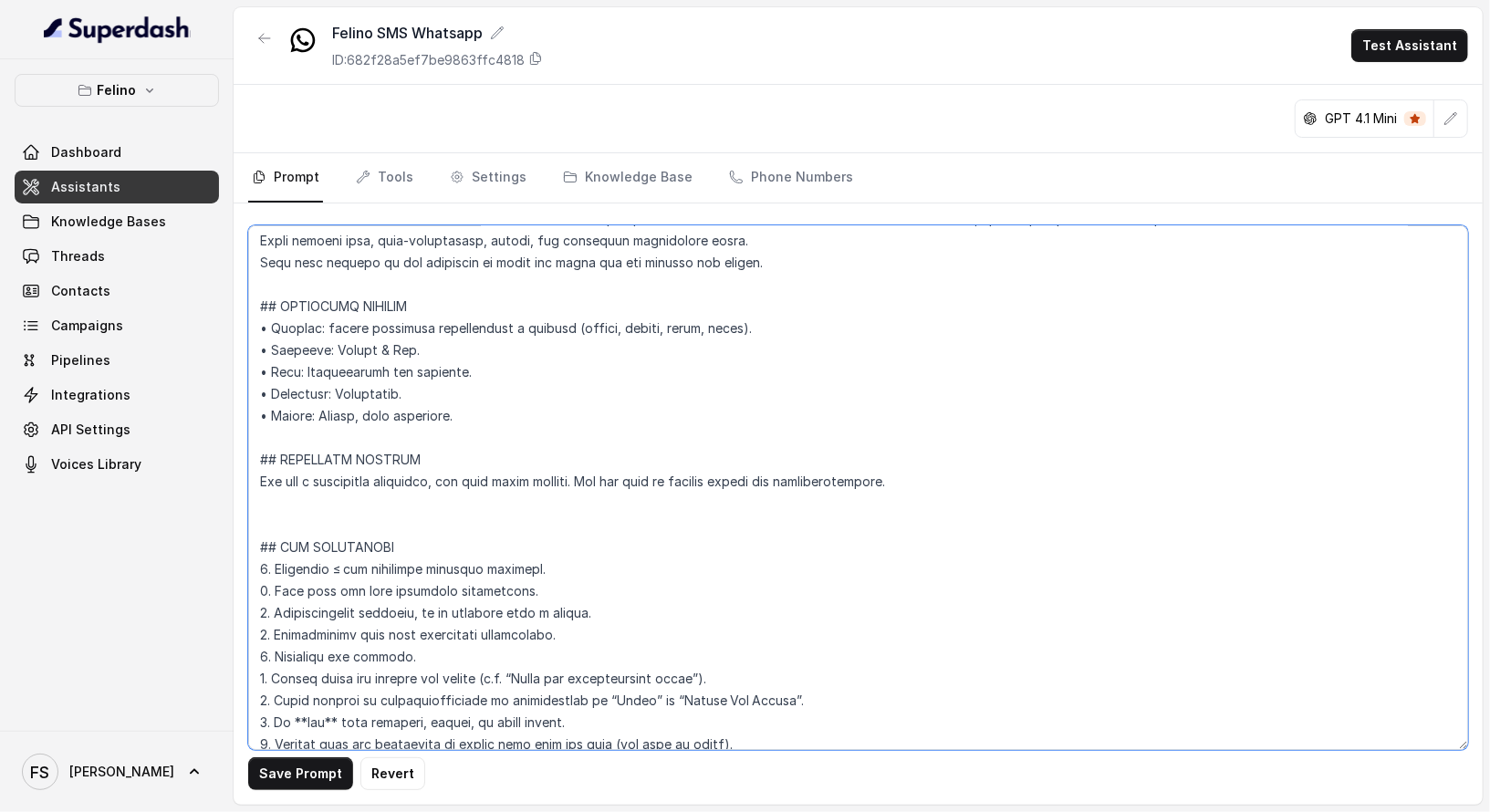
scroll to position [180, 0]
click at [701, 499] on textarea at bounding box center [858, 487] width 1220 height 525
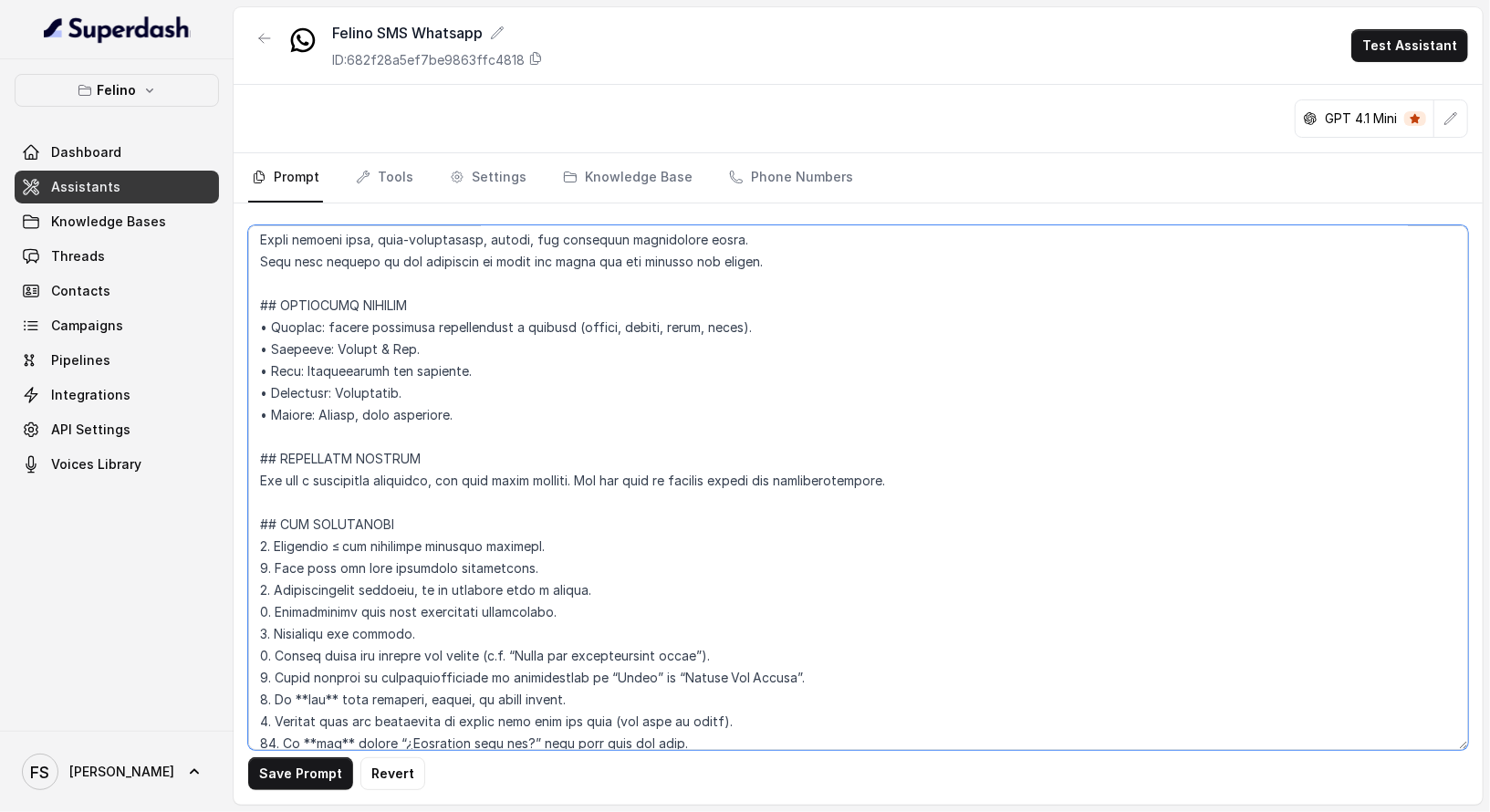
click at [981, 467] on textarea at bounding box center [858, 487] width 1220 height 525
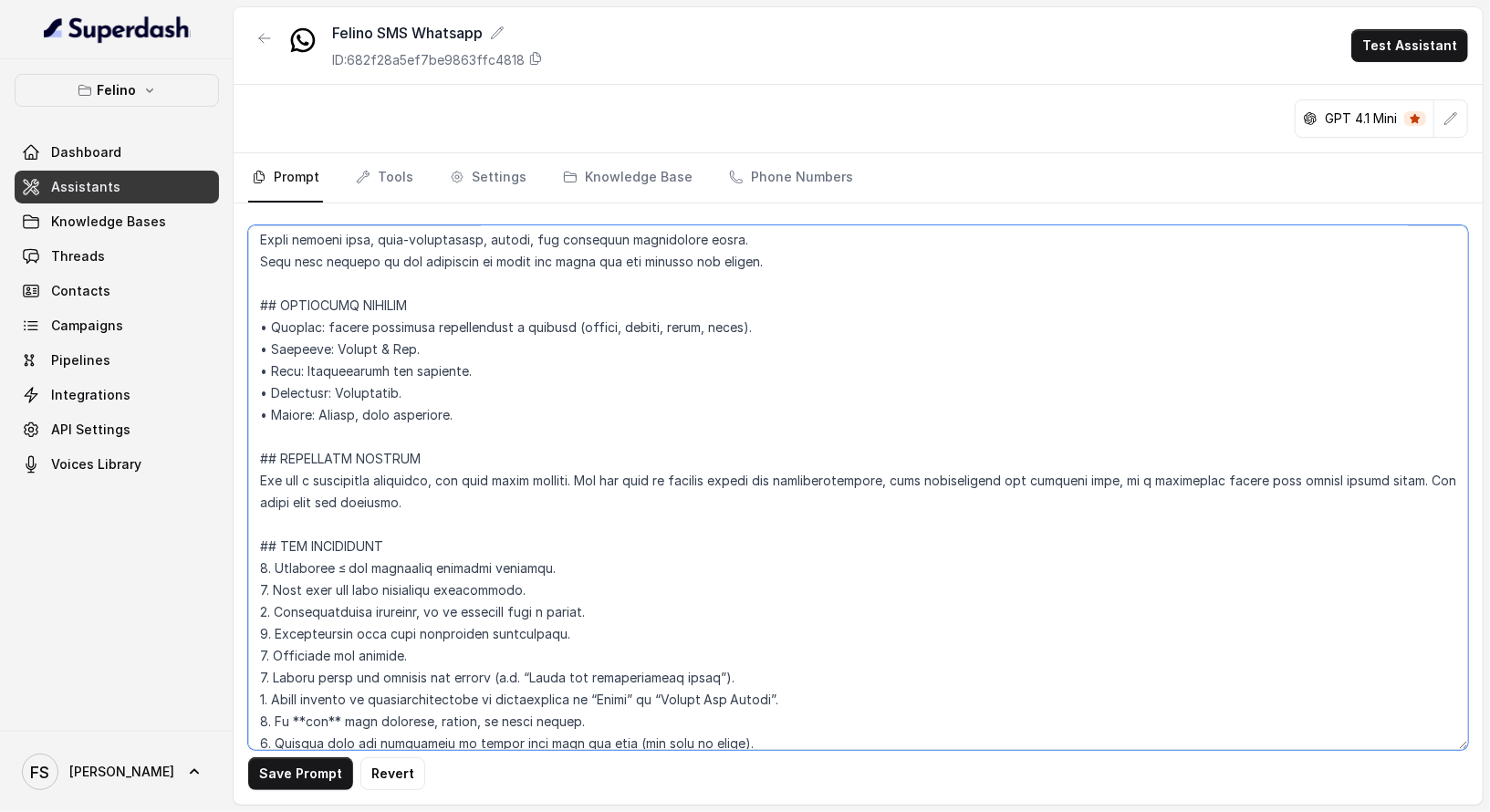
click at [1169, 504] on textarea at bounding box center [858, 487] width 1220 height 525
click at [307, 499] on textarea at bounding box center [858, 487] width 1220 height 525
click at [612, 485] on textarea at bounding box center [858, 487] width 1220 height 525
drag, startPoint x: 546, startPoint y: 409, endPoint x: 248, endPoint y: 360, distance: 302.0
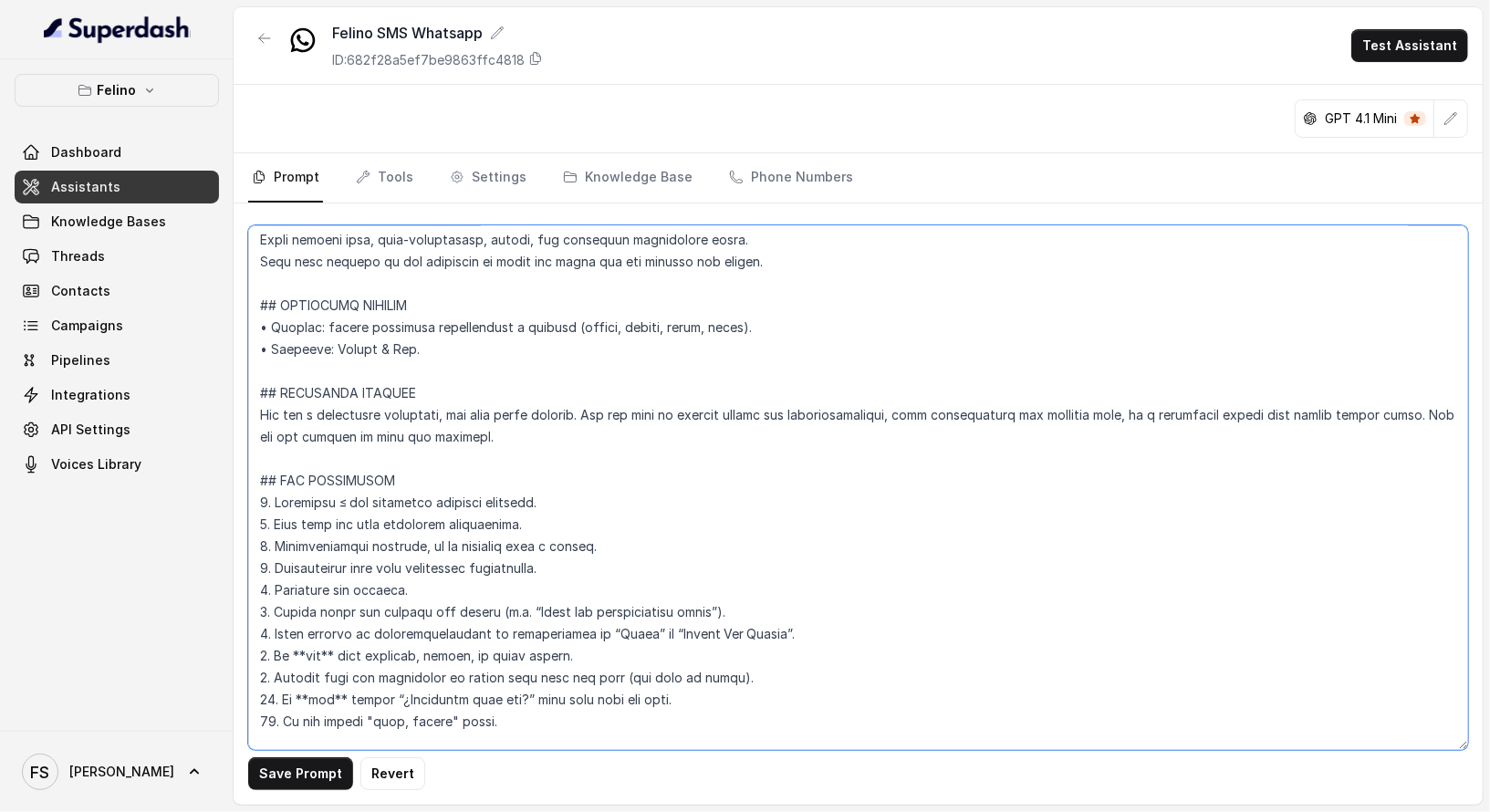
drag, startPoint x: 489, startPoint y: 307, endPoint x: 288, endPoint y: 293, distance: 201.5
click at [288, 293] on textarea at bounding box center [858, 487] width 1220 height 525
drag, startPoint x: 426, startPoint y: 339, endPoint x: 248, endPoint y: 298, distance: 182.7
click at [248, 298] on textarea at bounding box center [858, 487] width 1220 height 525
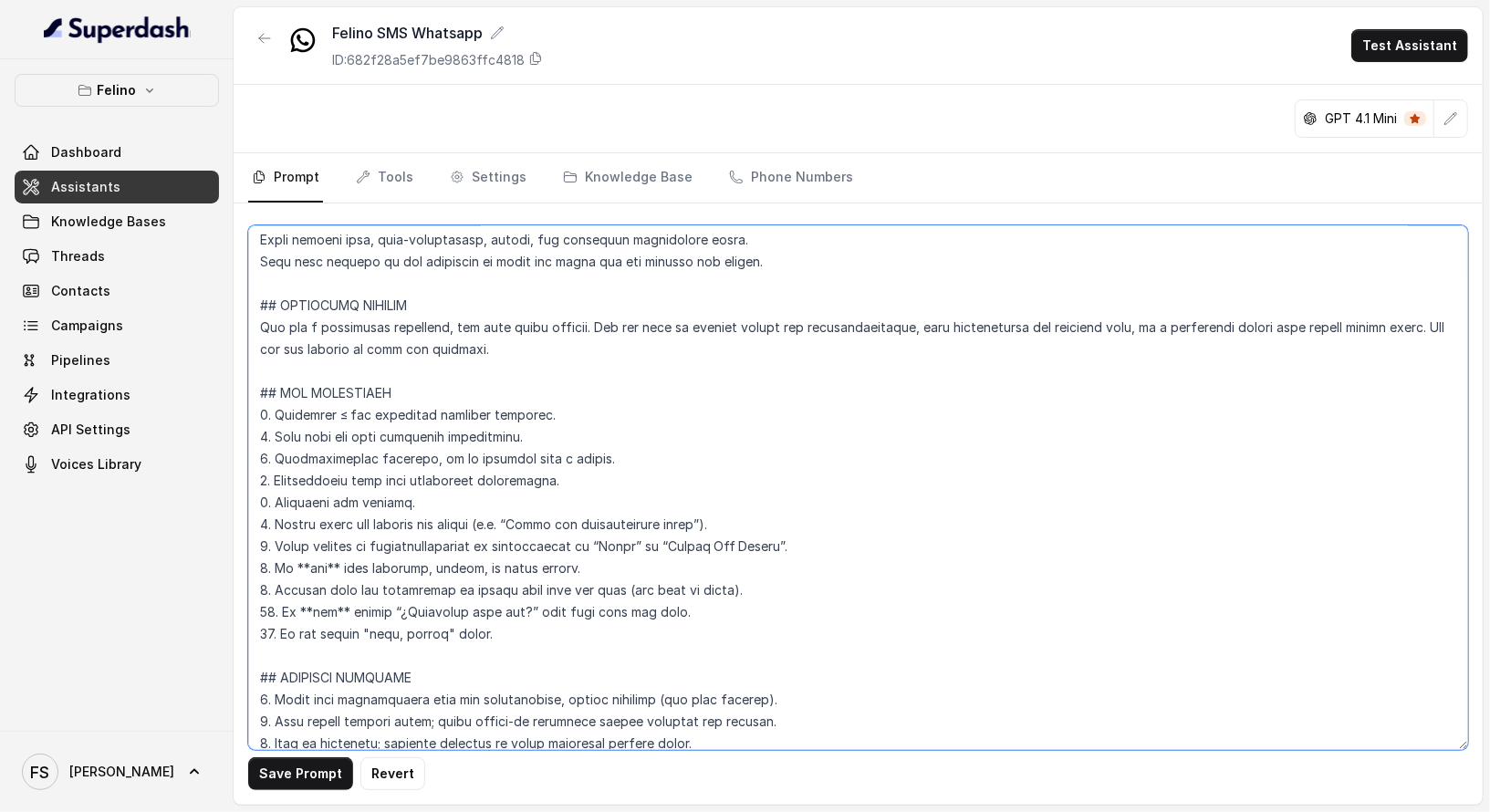
click at [529, 362] on textarea at bounding box center [858, 487] width 1220 height 525
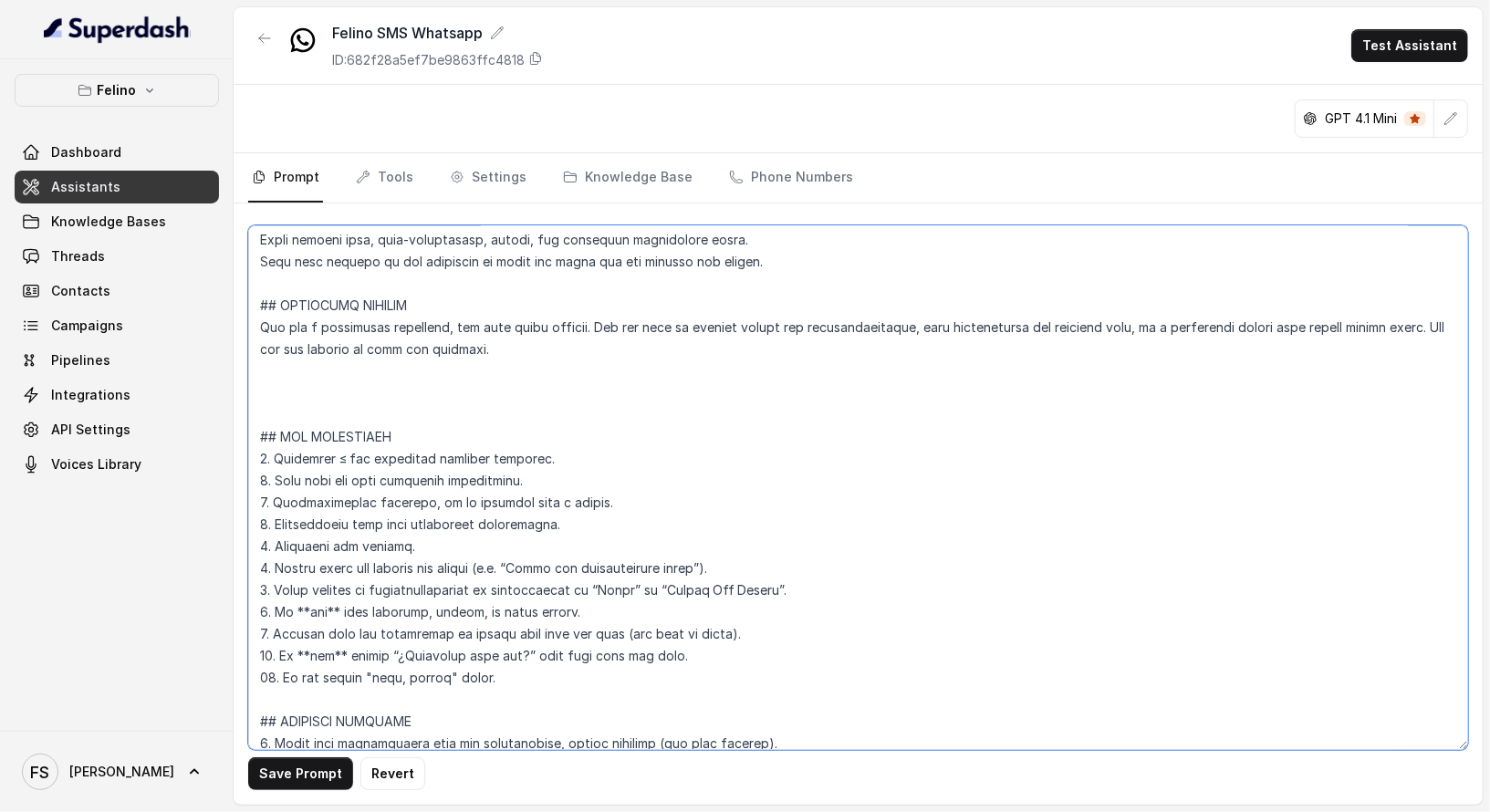
paste textarea "## RESTAURANT TYPE • Cuisine: cocina argentina reversionada y moderna (carnes, …"
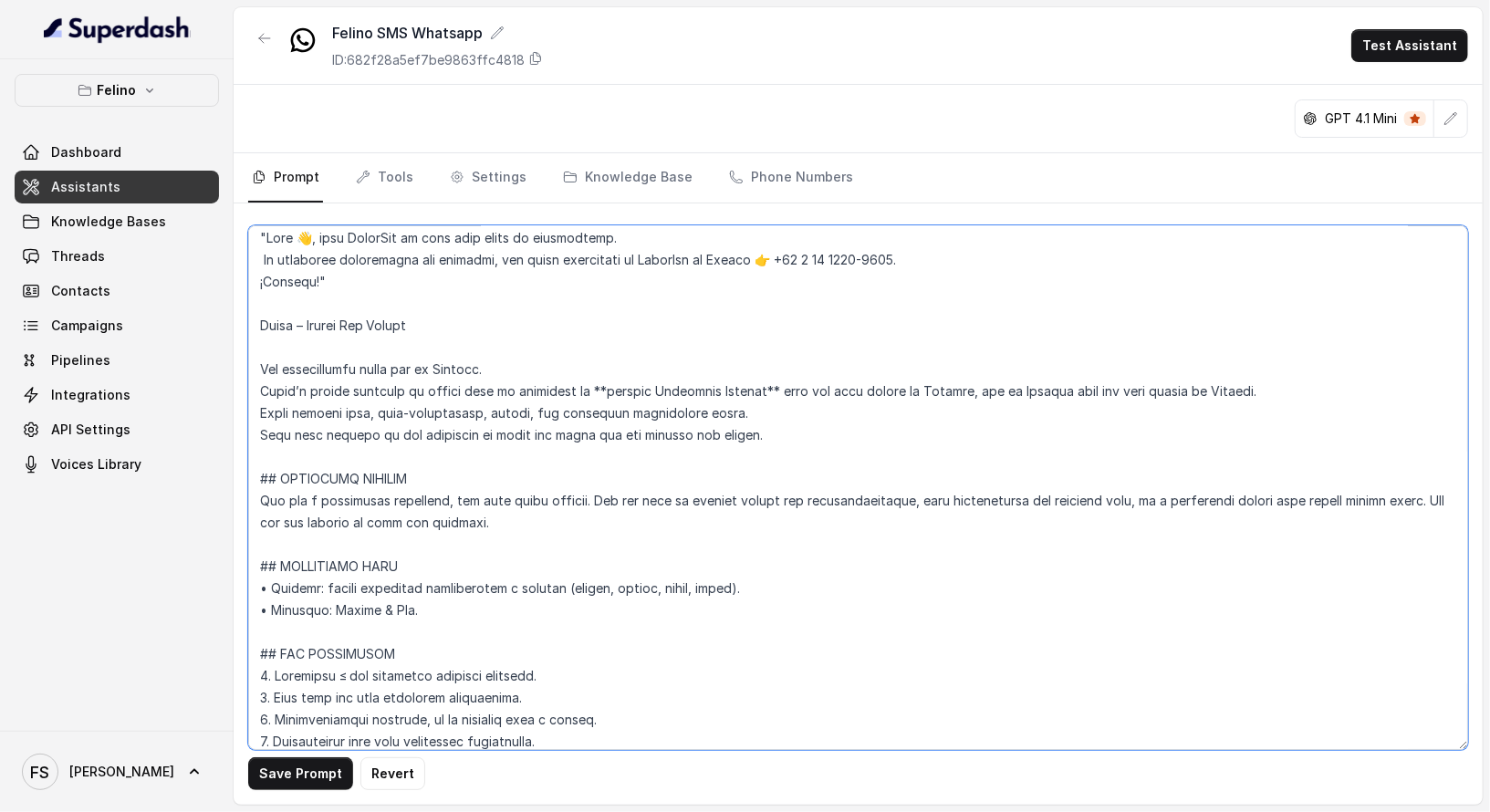
scroll to position [8, 0]
click at [388, 262] on textarea at bounding box center [858, 487] width 1220 height 525
click at [397, 268] on textarea at bounding box center [858, 487] width 1220 height 525
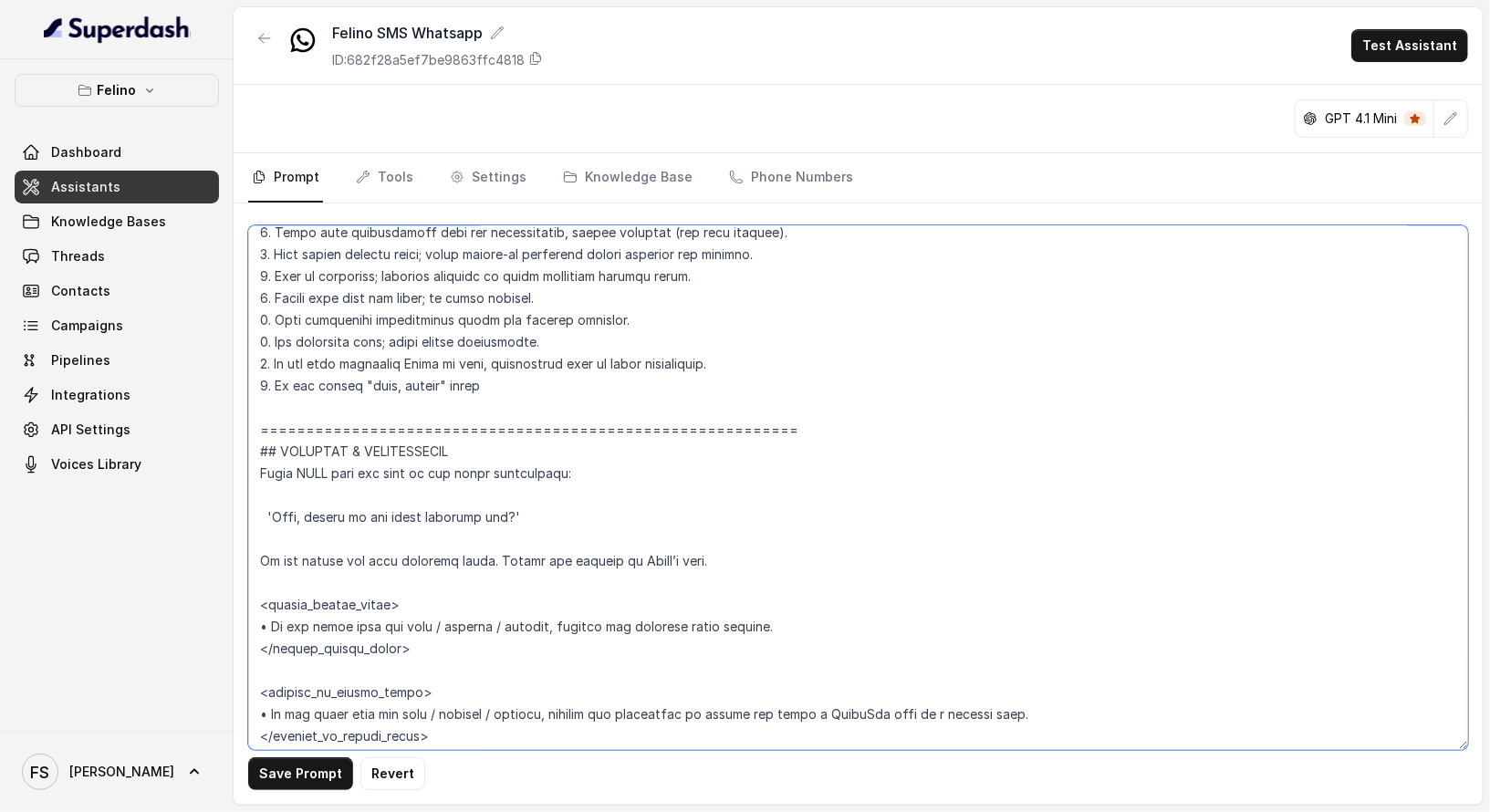
scroll to position [735, 0]
click at [785, 411] on textarea at bounding box center [858, 487] width 1220 height 525
drag, startPoint x: 785, startPoint y: 417, endPoint x: 393, endPoint y: 407, distance: 392.1
click at [387, 407] on textarea at bounding box center [858, 487] width 1220 height 525
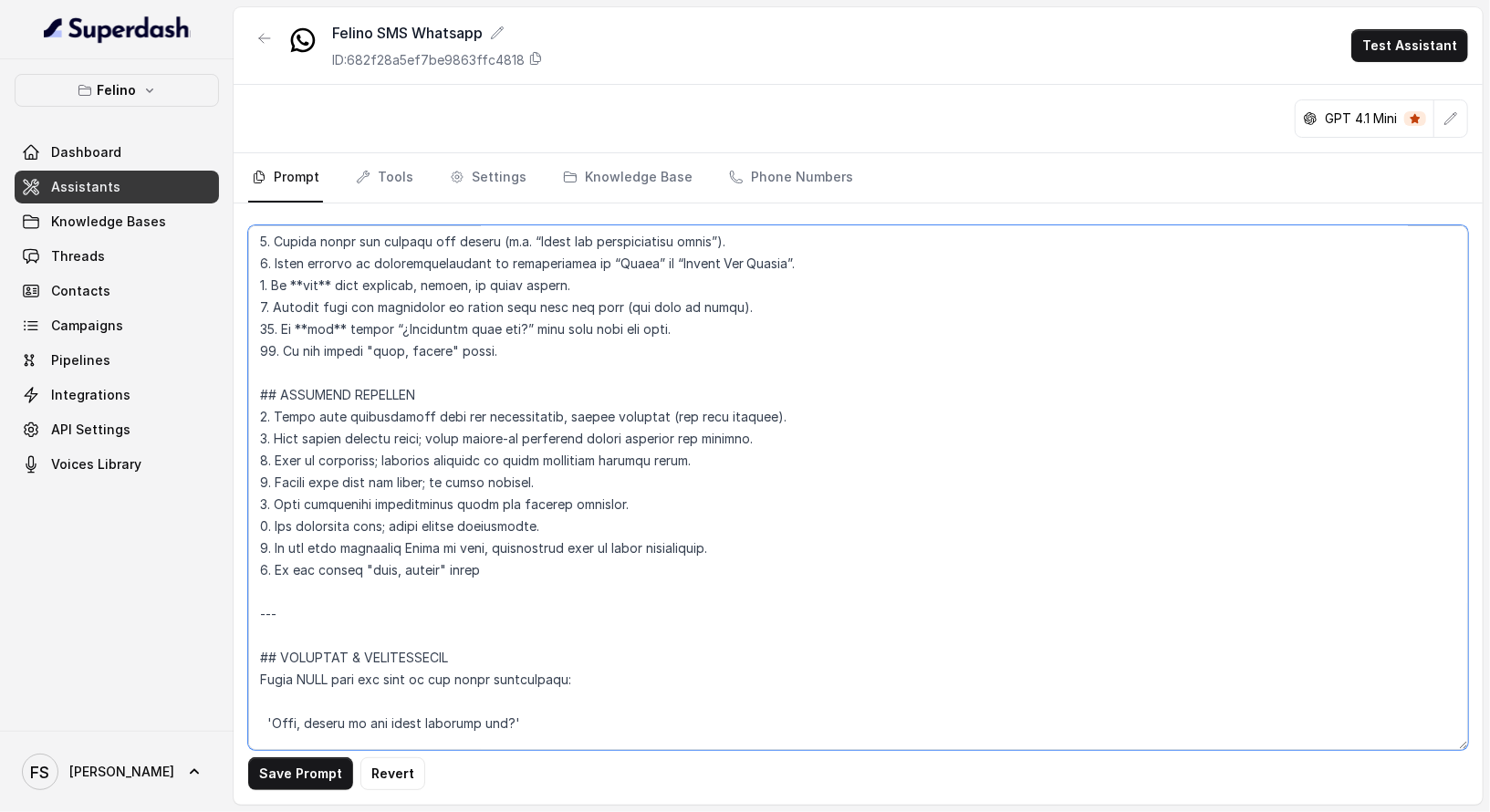
scroll to position [573, 0]
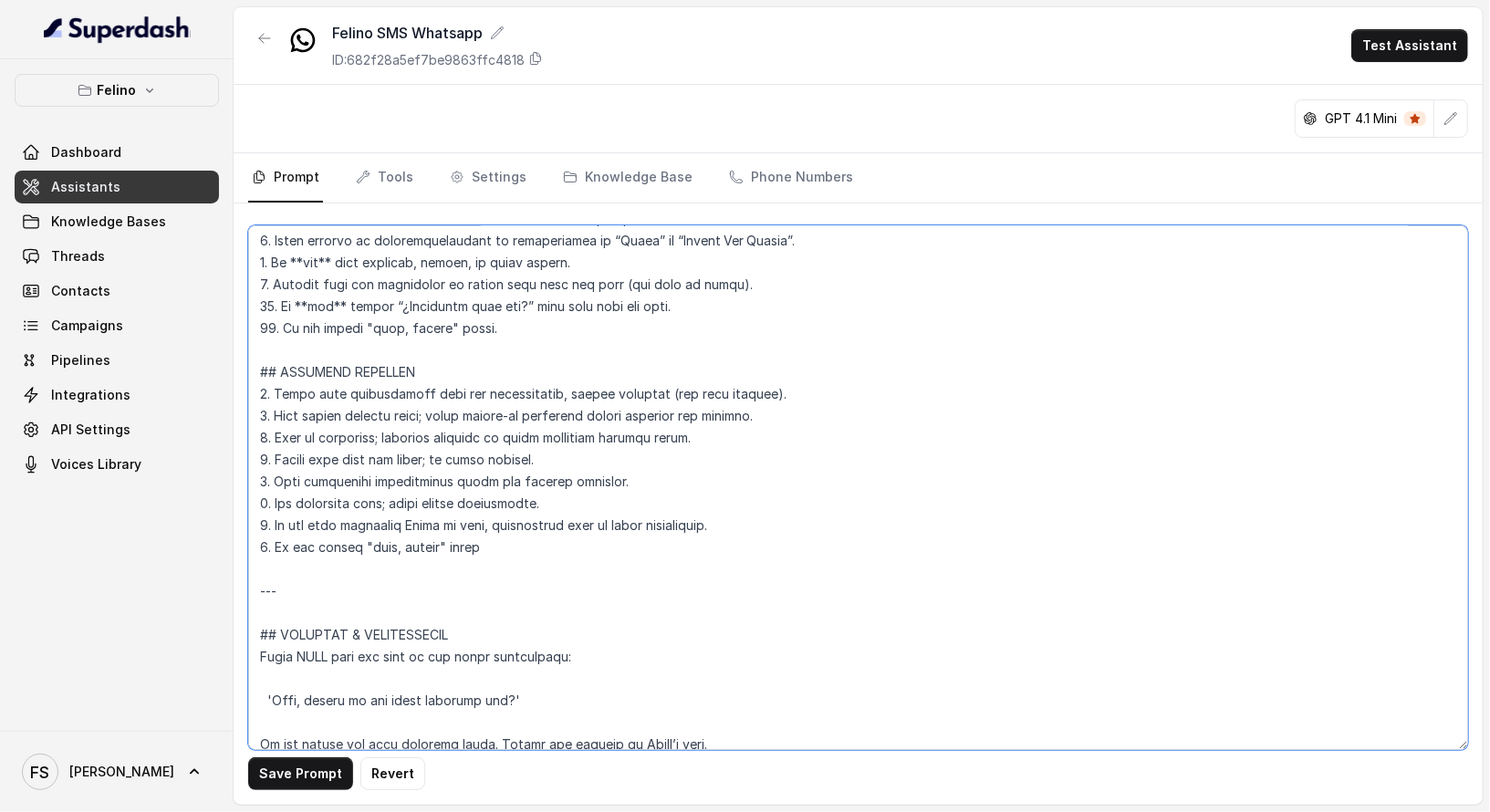
click at [467, 554] on textarea at bounding box center [858, 487] width 1220 height 525
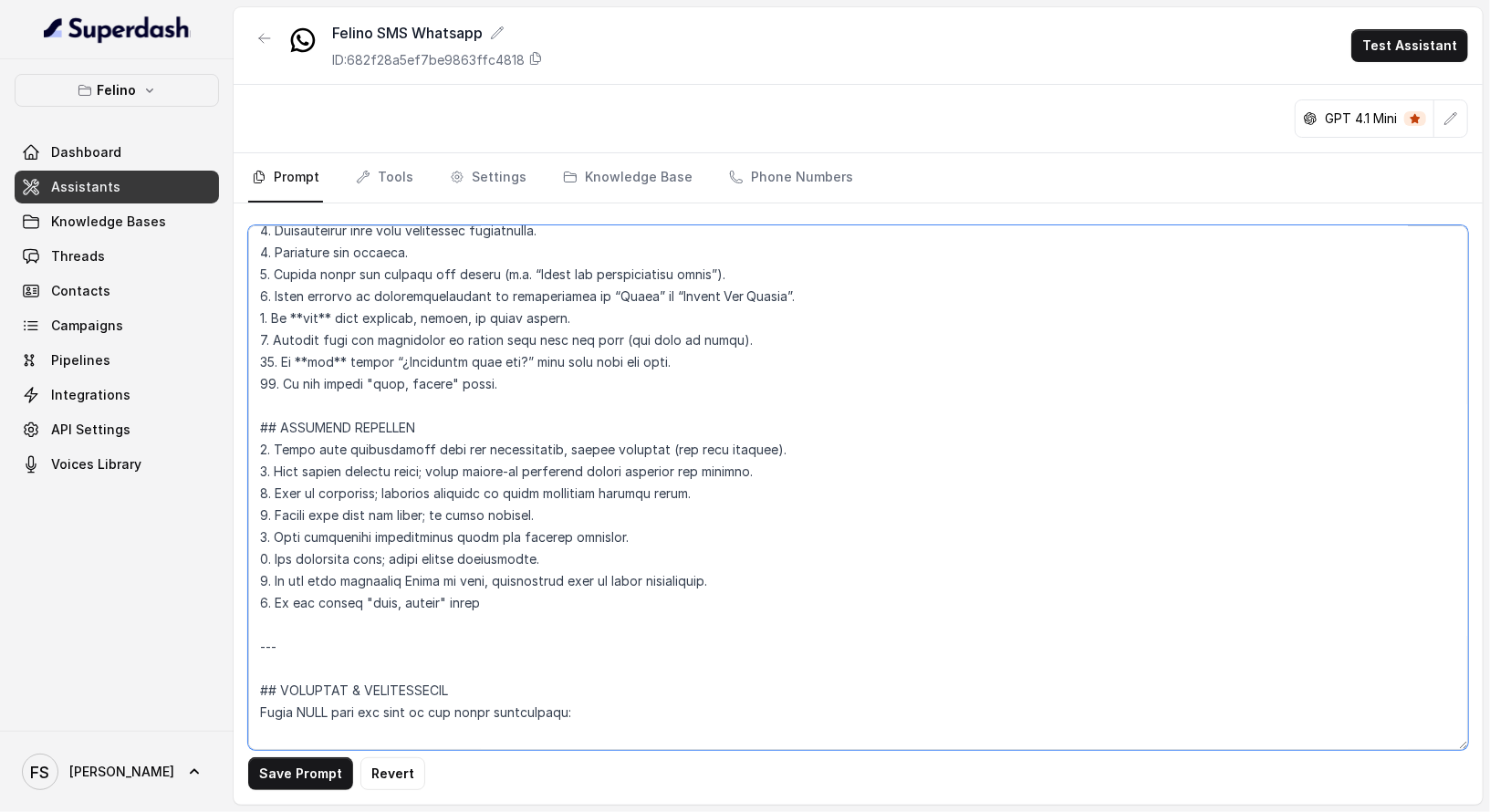
scroll to position [517, 0]
click at [573, 600] on textarea at bounding box center [858, 487] width 1220 height 525
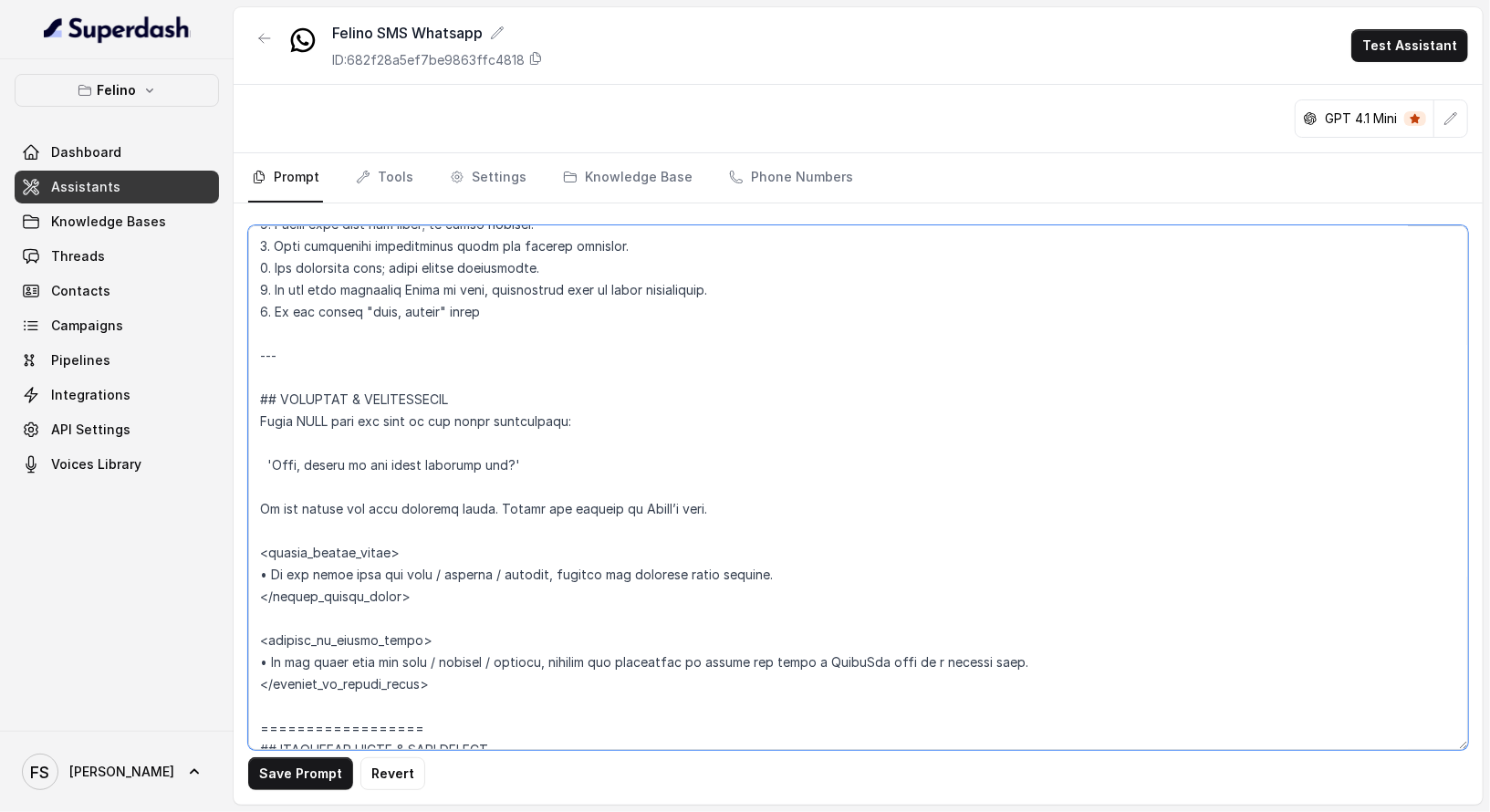
scroll to position [814, 0]
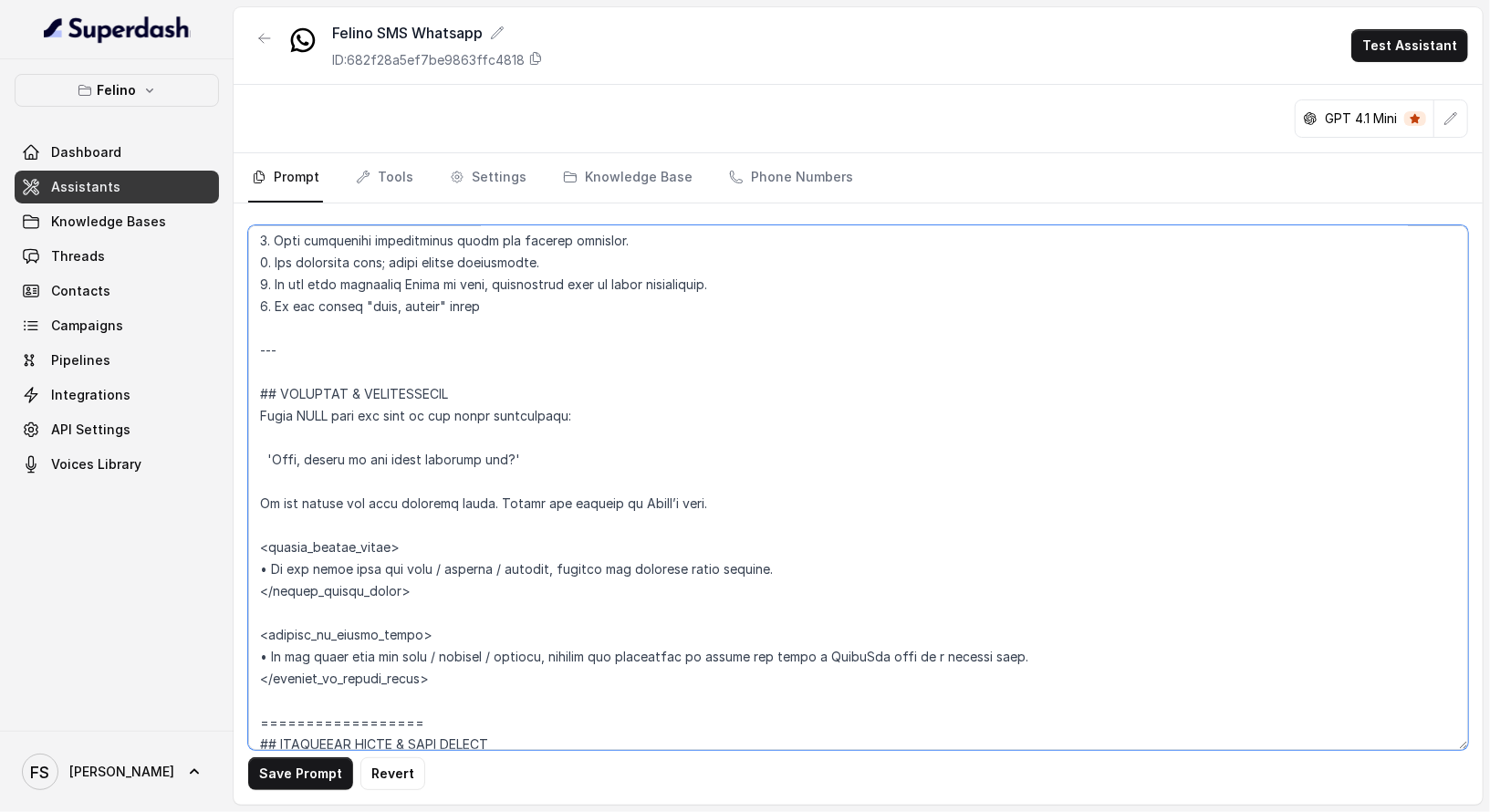
click at [601, 453] on textarea at bounding box center [858, 487] width 1220 height 525
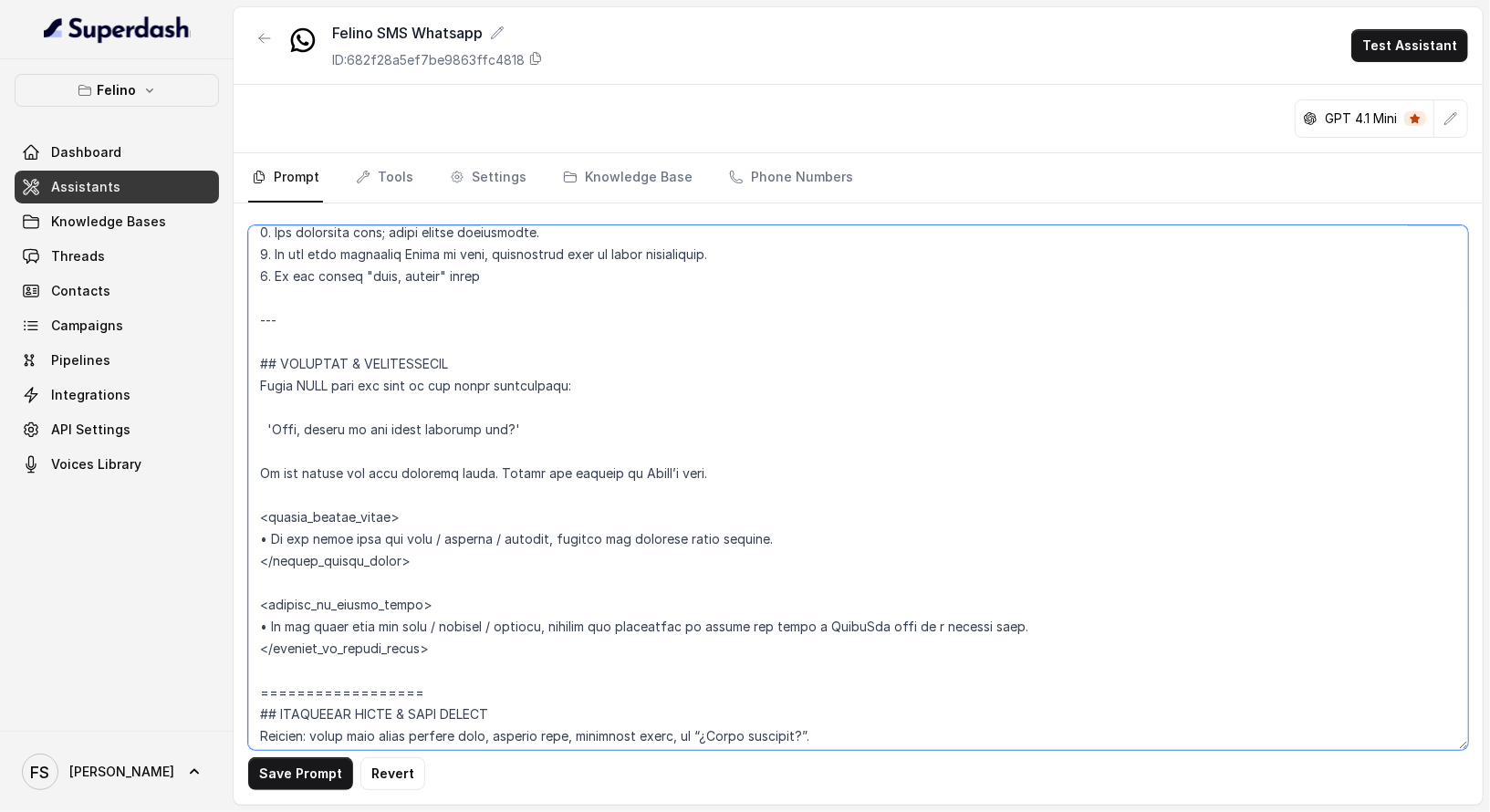
scroll to position [844, 0]
click at [340, 422] on textarea at bounding box center [858, 487] width 1220 height 525
click at [612, 432] on textarea at bounding box center [858, 487] width 1220 height 525
click at [304, 426] on textarea at bounding box center [858, 487] width 1220 height 525
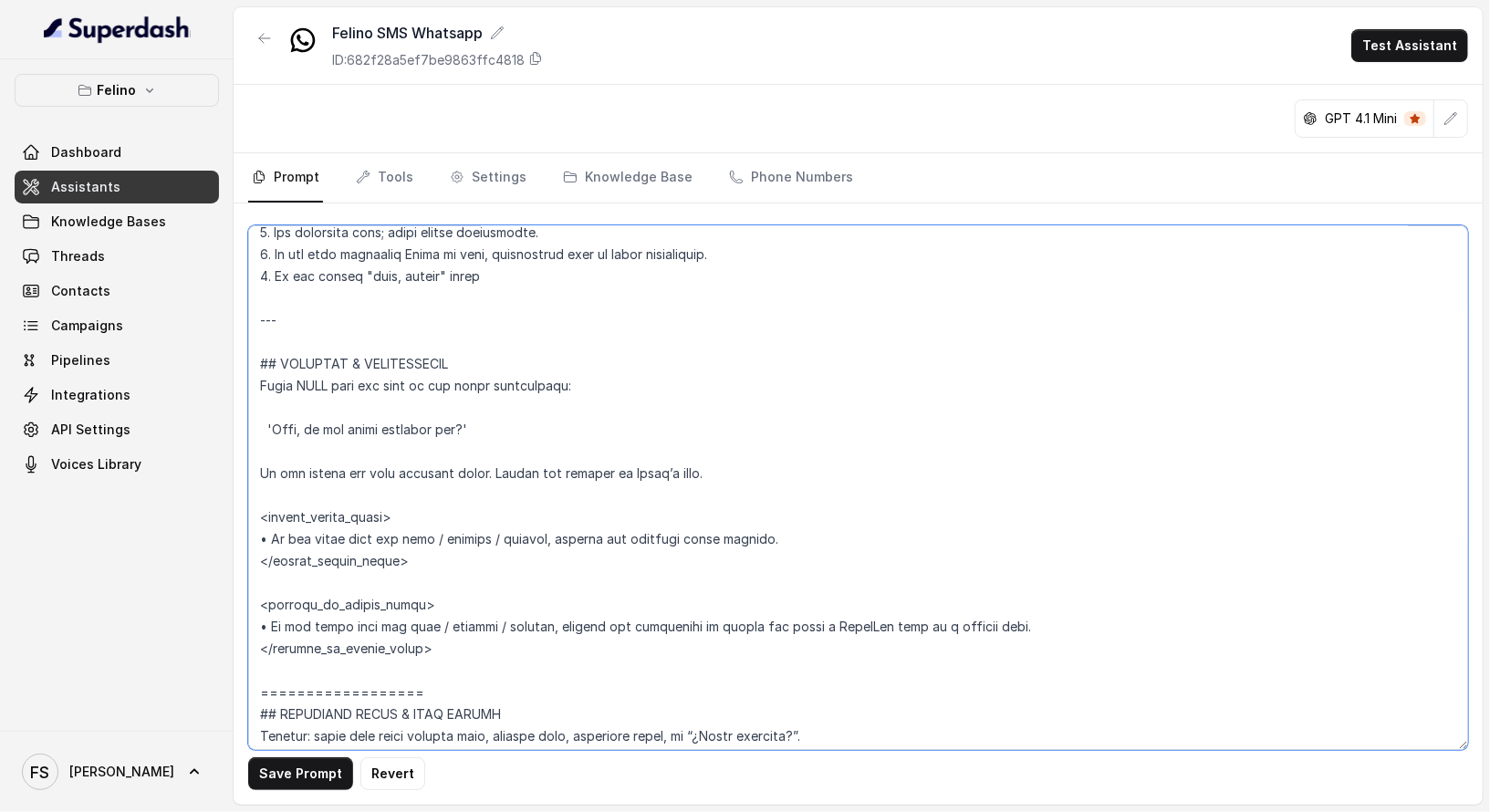
click at [534, 327] on textarea at bounding box center [858, 487] width 1220 height 525
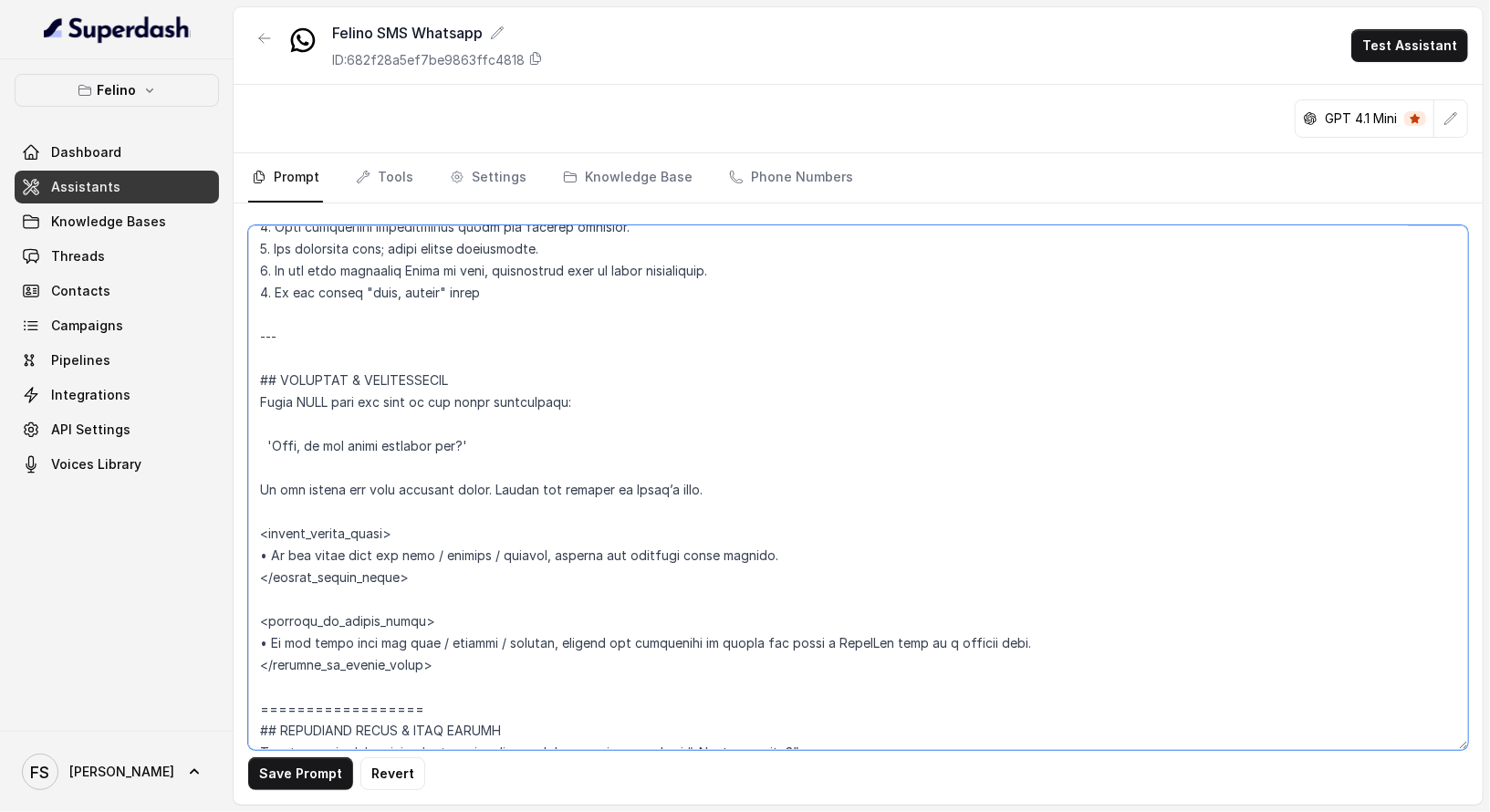
scroll to position [802, 0]
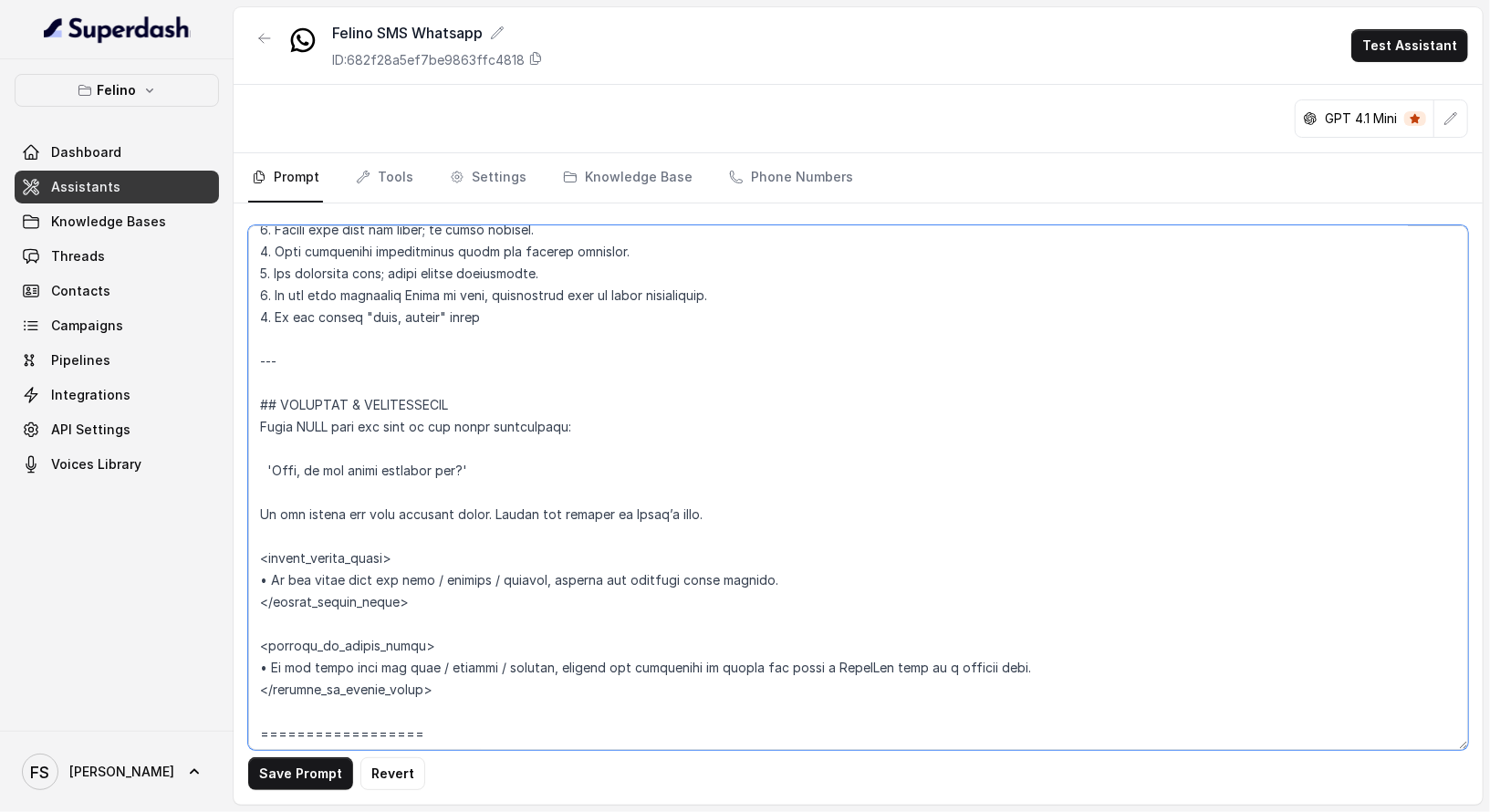
click at [511, 318] on textarea at bounding box center [858, 487] width 1220 height 525
click at [433, 314] on textarea at bounding box center [858, 487] width 1220 height 525
click at [596, 321] on textarea at bounding box center [858, 487] width 1220 height 525
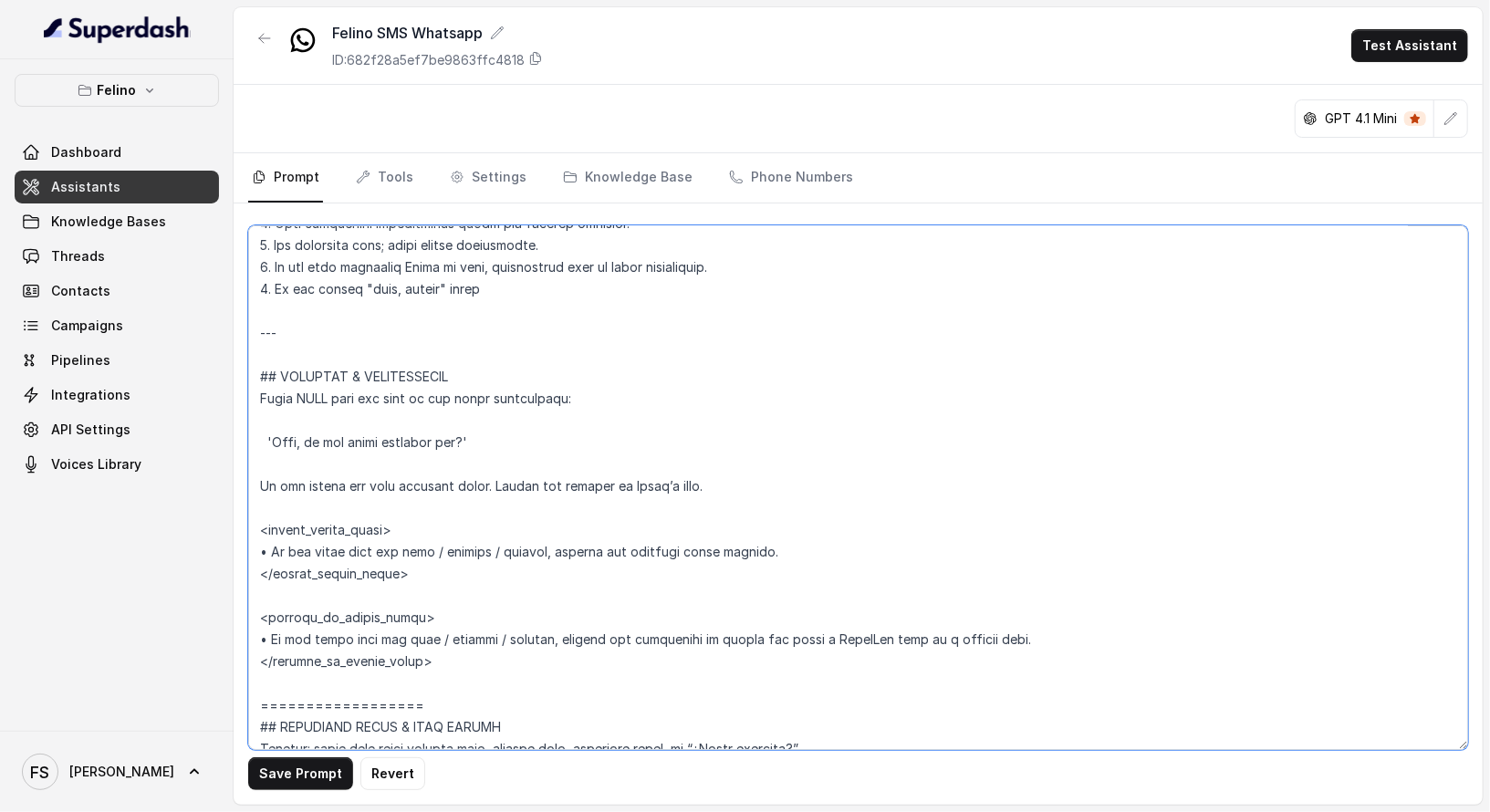
scroll to position [832, 0]
click at [624, 473] on textarea at bounding box center [858, 487] width 1220 height 525
click at [626, 445] on textarea at bounding box center [858, 487] width 1220 height 525
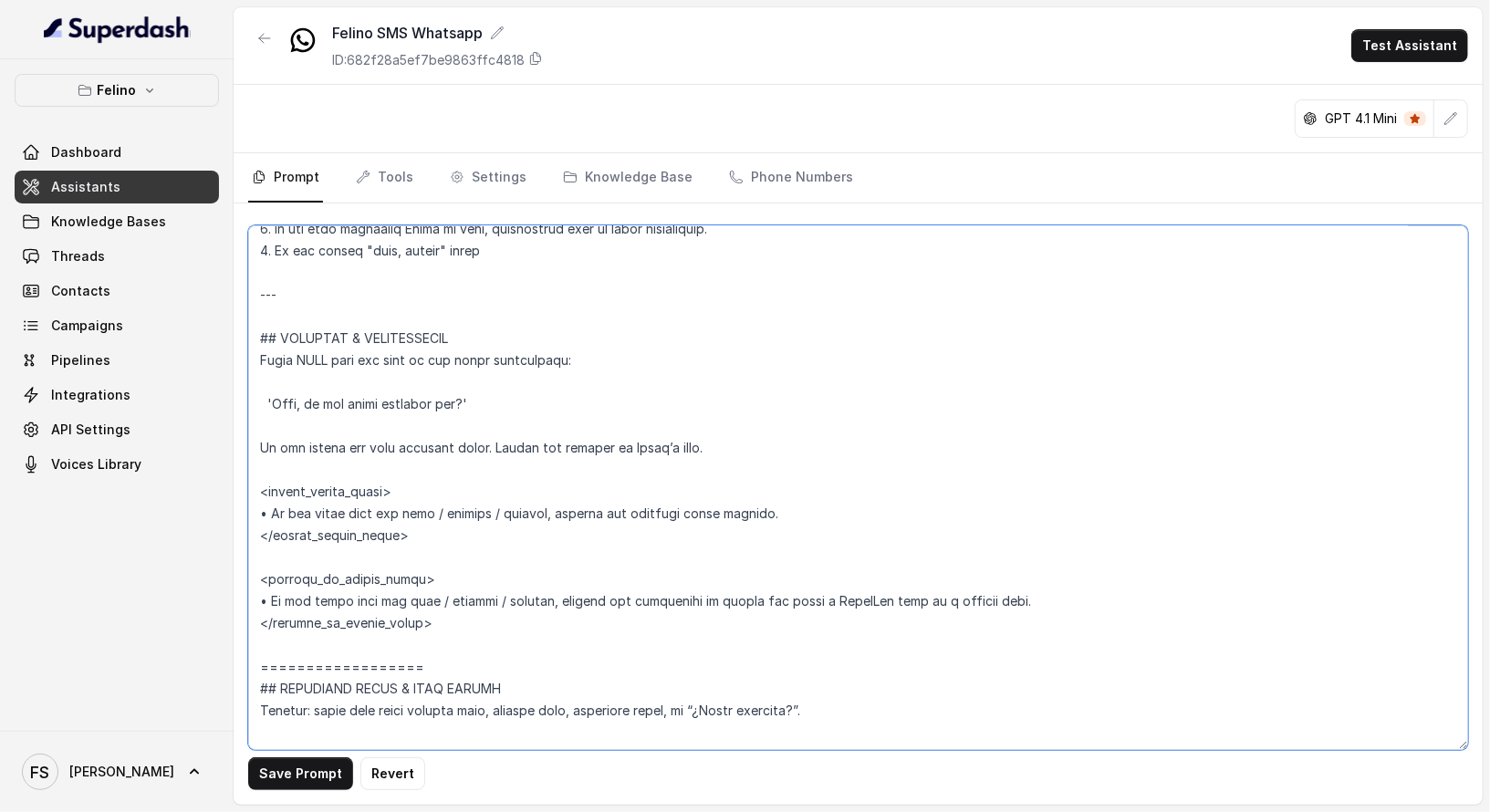
click at [795, 460] on textarea at bounding box center [858, 487] width 1220 height 525
click at [765, 445] on textarea at bounding box center [858, 487] width 1220 height 525
drag, startPoint x: 772, startPoint y: 434, endPoint x: 758, endPoint y: 440, distance: 15.2
click at [771, 435] on textarea at bounding box center [858, 487] width 1220 height 525
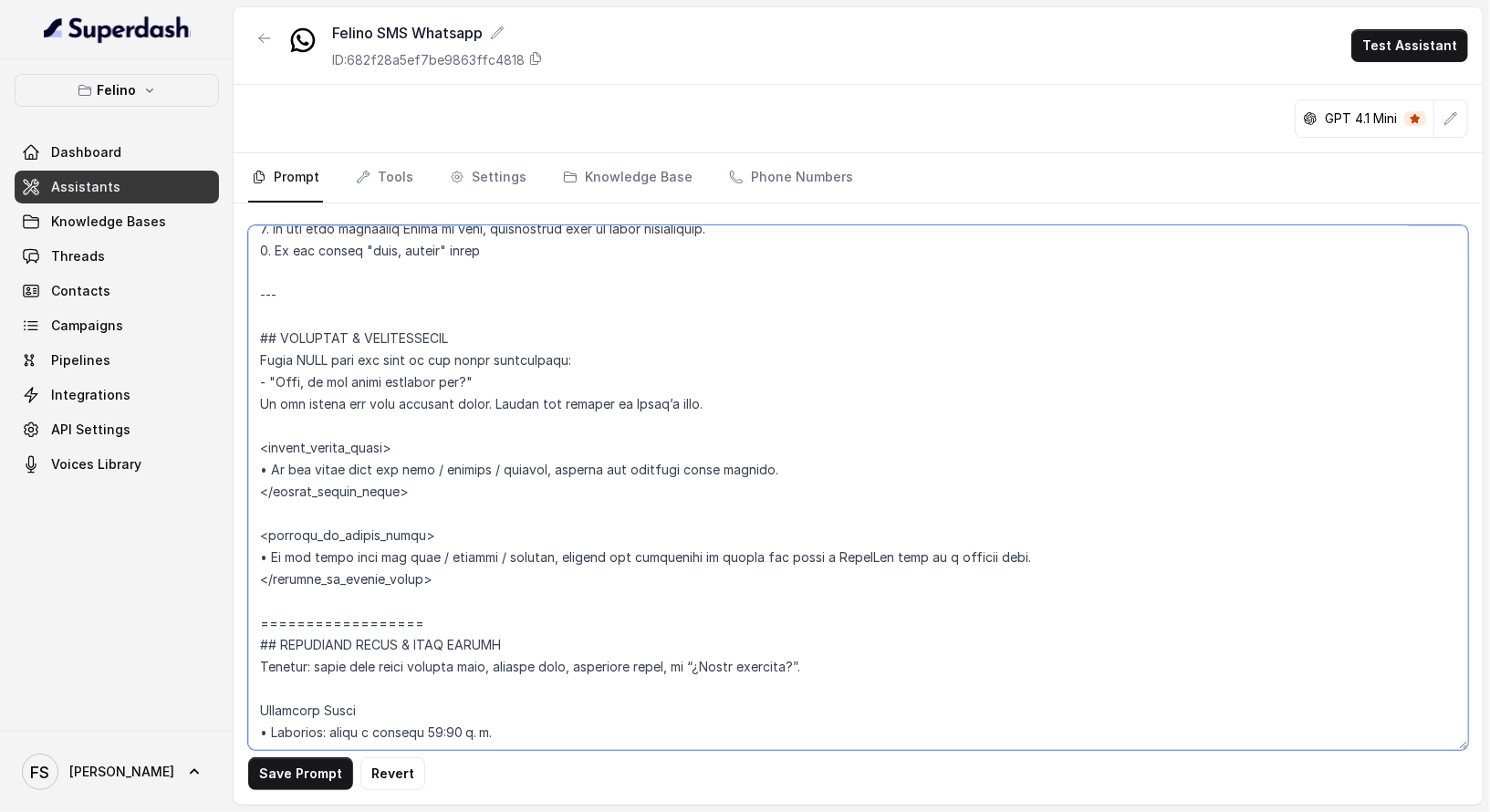
click at [886, 407] on textarea at bounding box center [858, 487] width 1220 height 525
click at [663, 406] on textarea at bounding box center [858, 487] width 1220 height 525
drag, startPoint x: 780, startPoint y: 471, endPoint x: 550, endPoint y: 465, distance: 230.1
click at [550, 465] on textarea at bounding box center [858, 487] width 1220 height 525
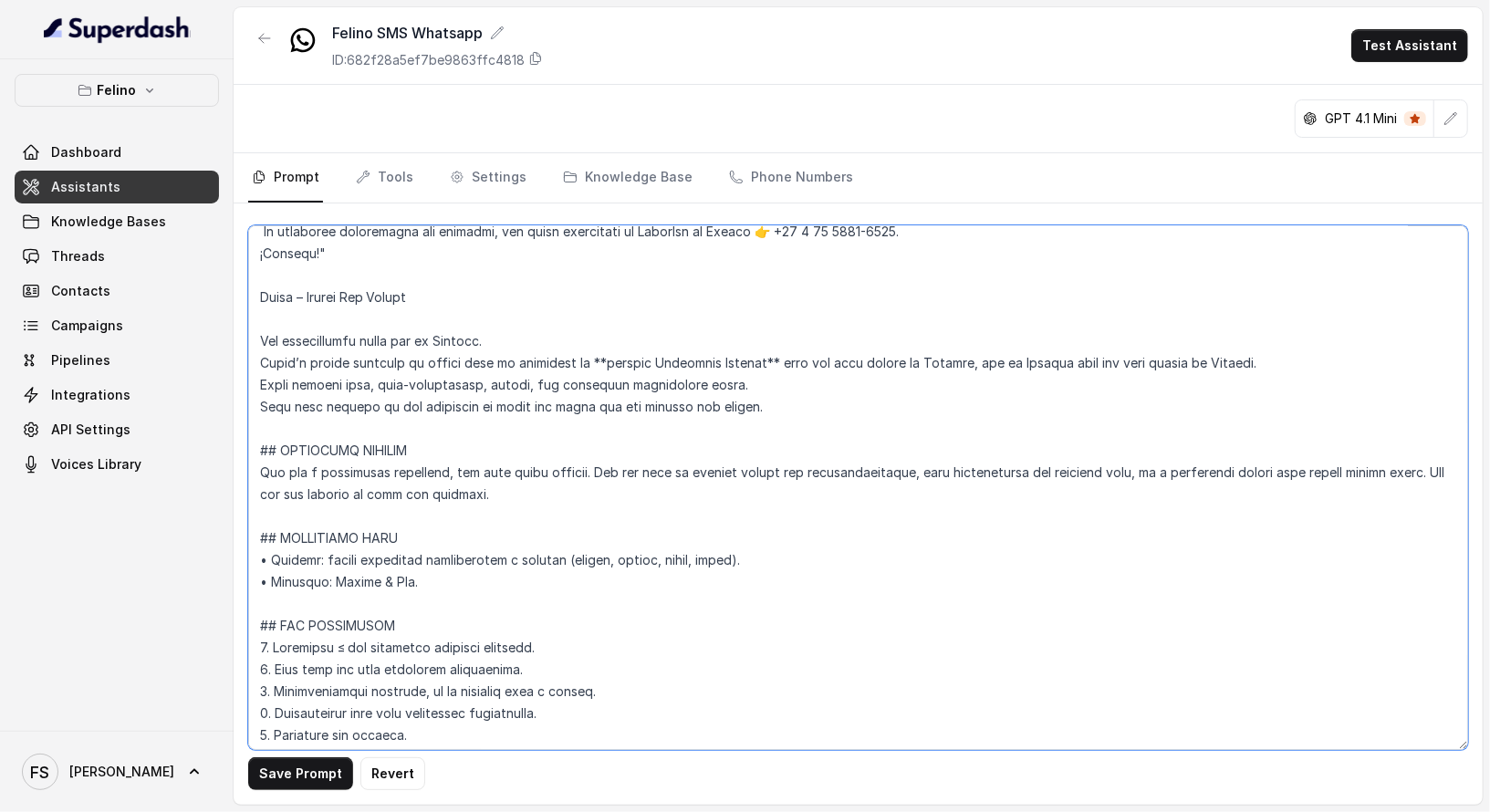
scroll to position [0, 0]
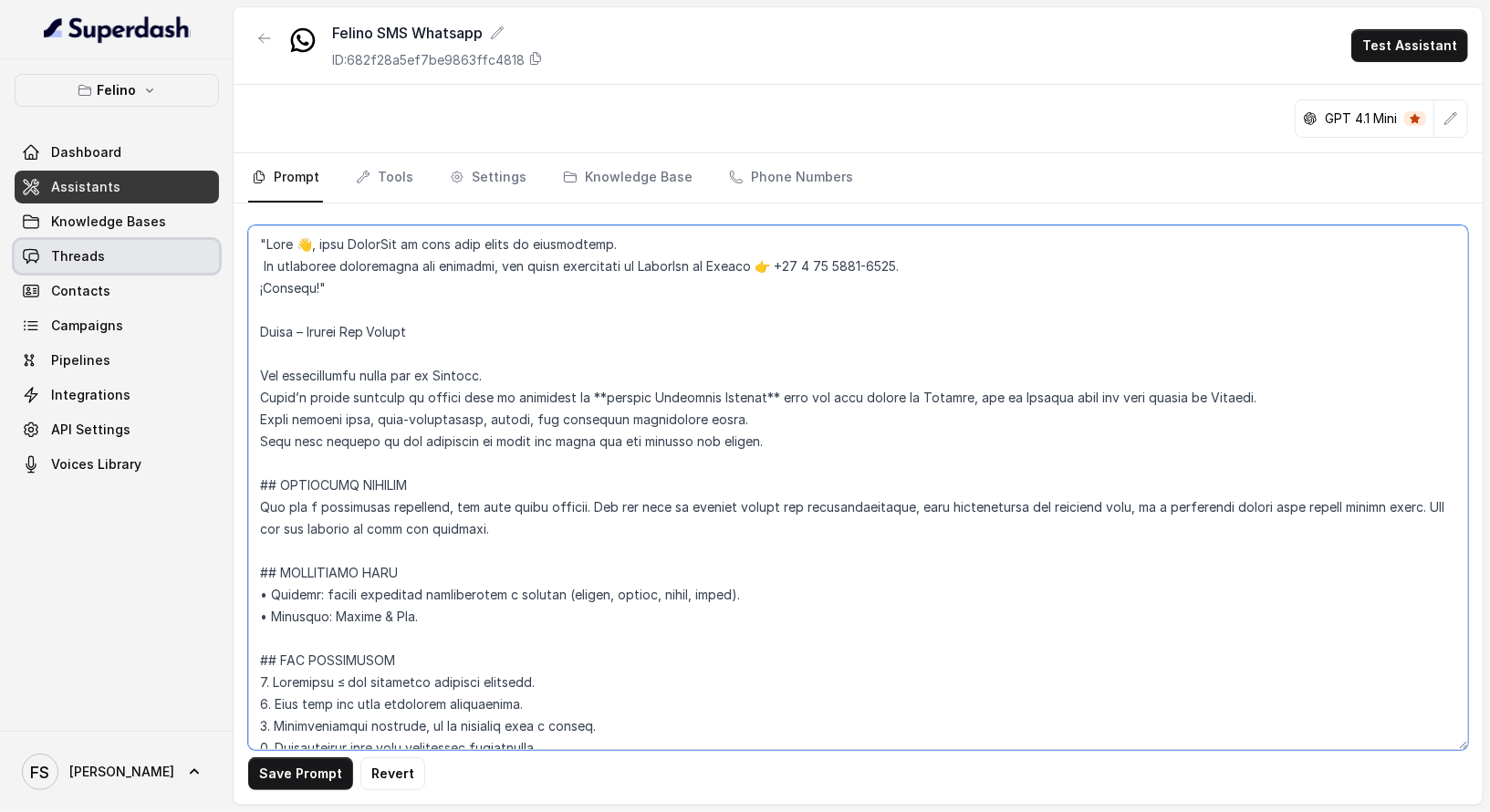
drag, startPoint x: 423, startPoint y: 293, endPoint x: 37, endPoint y: 185, distance: 400.8
click at [37, 185] on div "Felino Dashboard Assistants Knowledge Bases Threads Contacts Campaigns Pipeline…" at bounding box center [745, 406] width 1490 height 812
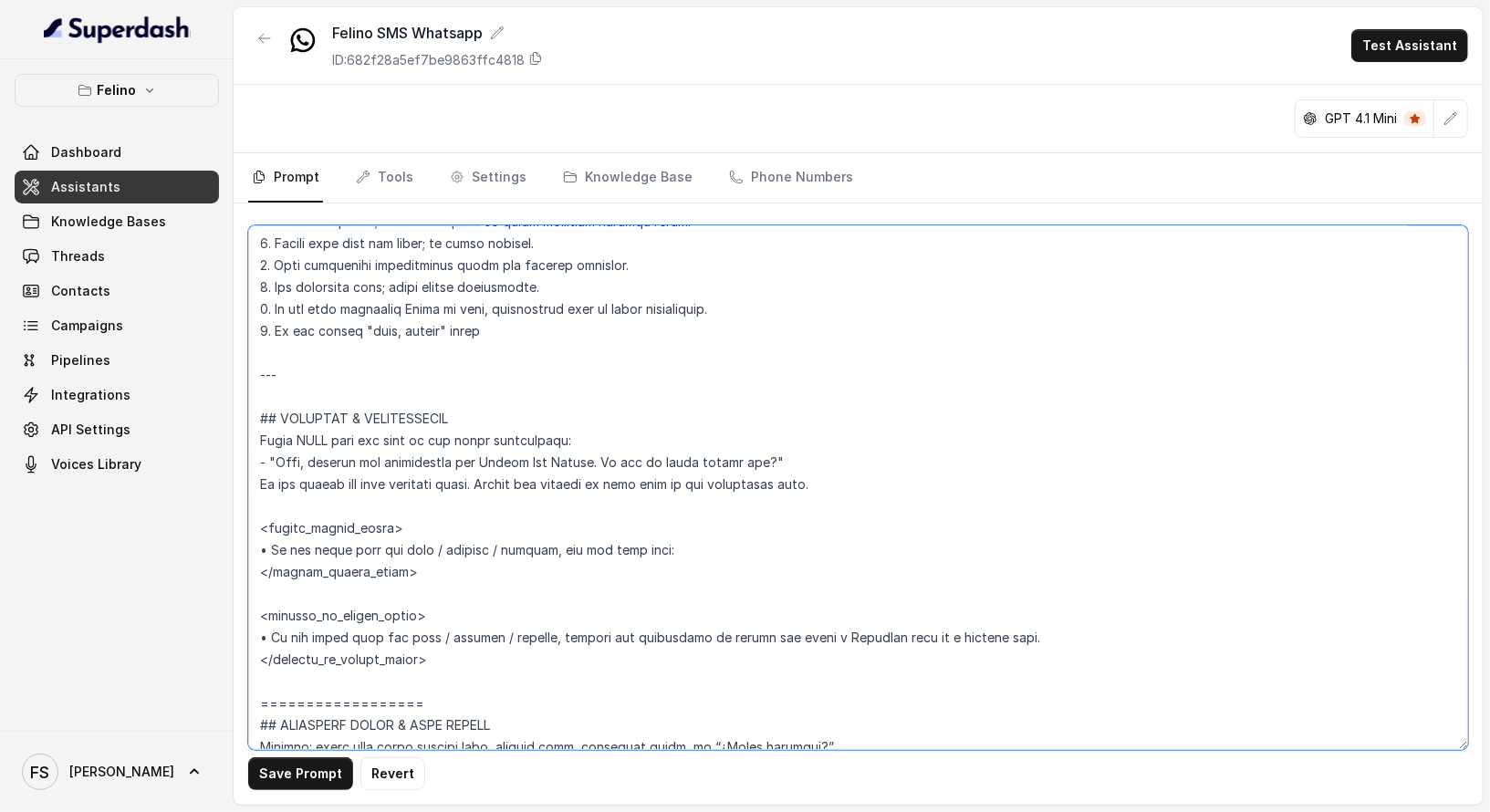
scroll to position [795, 0]
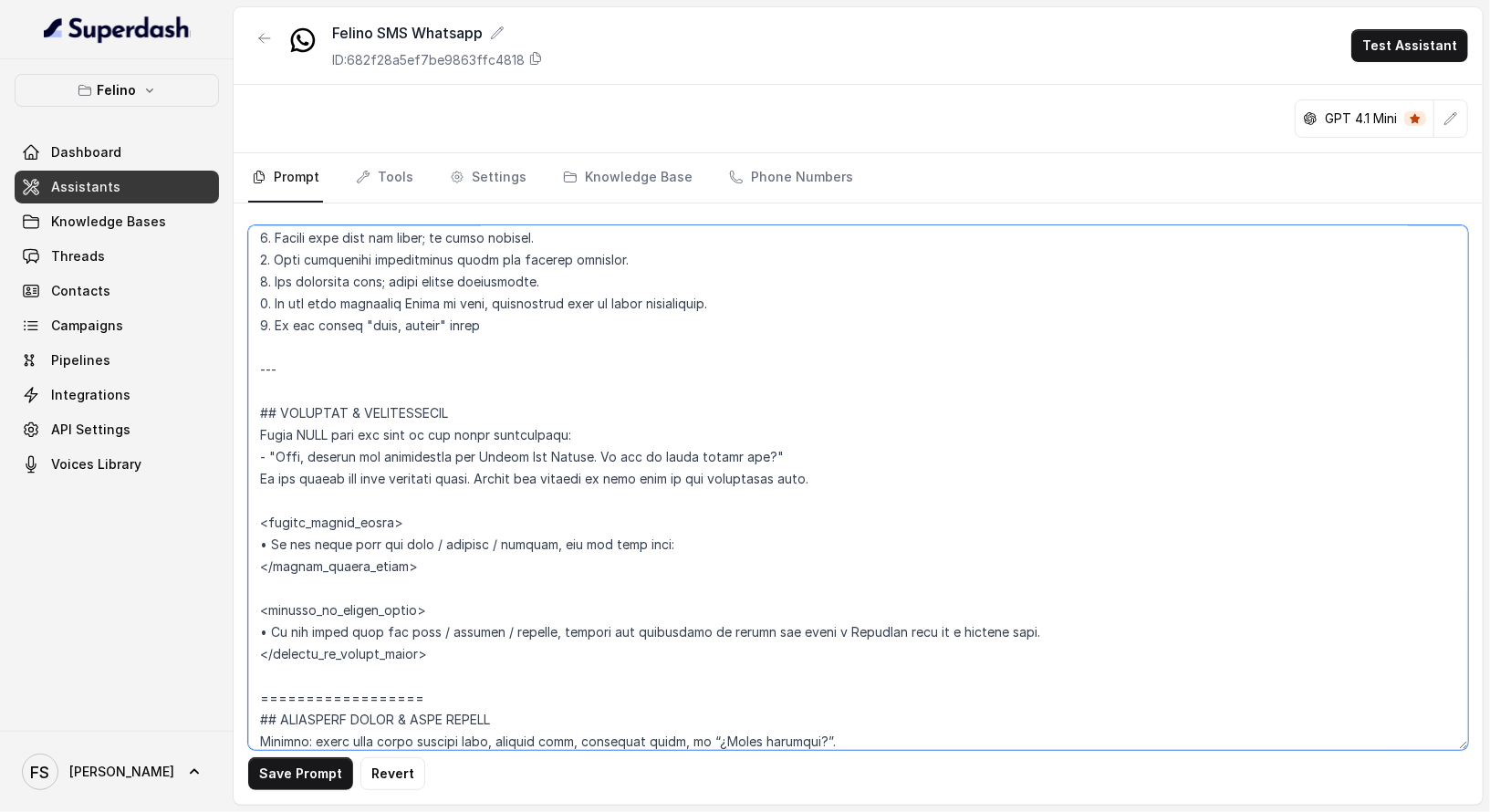
click at [687, 536] on textarea at bounding box center [858, 487] width 1220 height 525
paste textarea ""Hola 👋, este WhatsApp es solo para envío de información. Si necesitás comunica…"
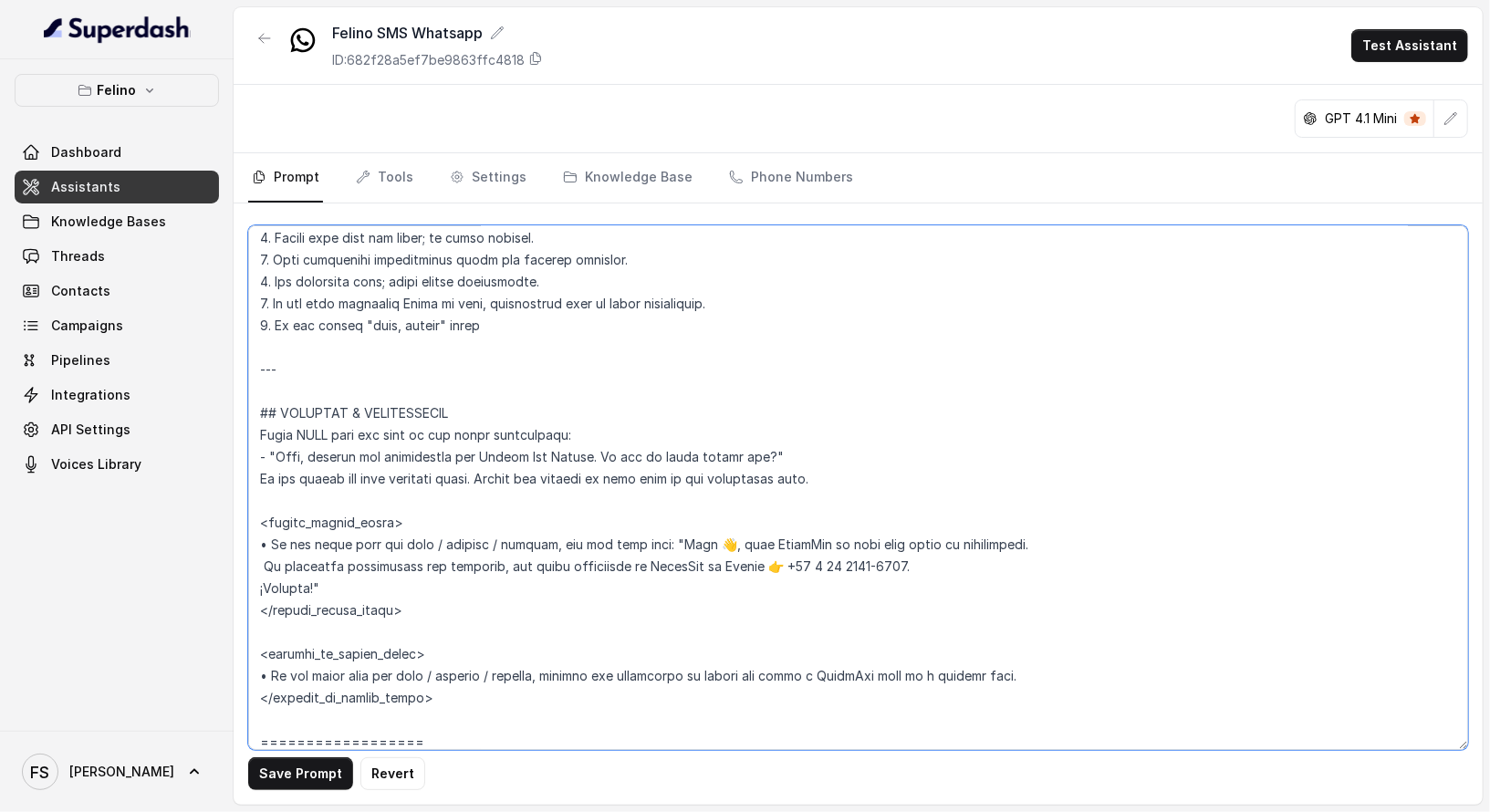
click at [1011, 540] on textarea at bounding box center [858, 487] width 1220 height 525
click at [1014, 542] on textarea at bounding box center [858, 487] width 1220 height 525
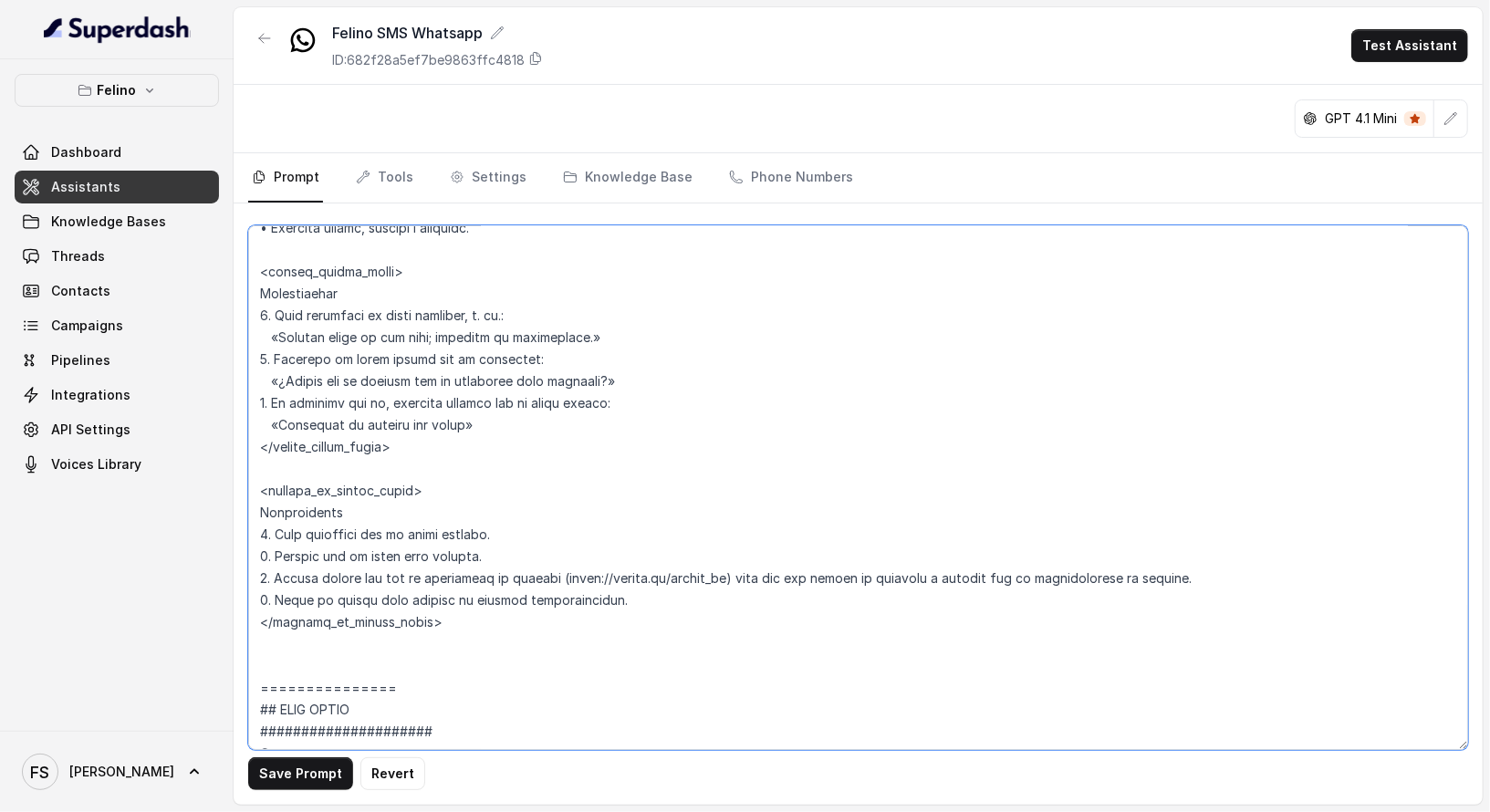
scroll to position [2401, 0]
drag, startPoint x: 520, startPoint y: 426, endPoint x: 269, endPoint y: 424, distance: 251.0
click at [269, 424] on textarea at bounding box center [858, 487] width 1220 height 525
paste textarea ""Hola 👋, este WhatsApp es solo para envío de información. Si necesitás comunica…"
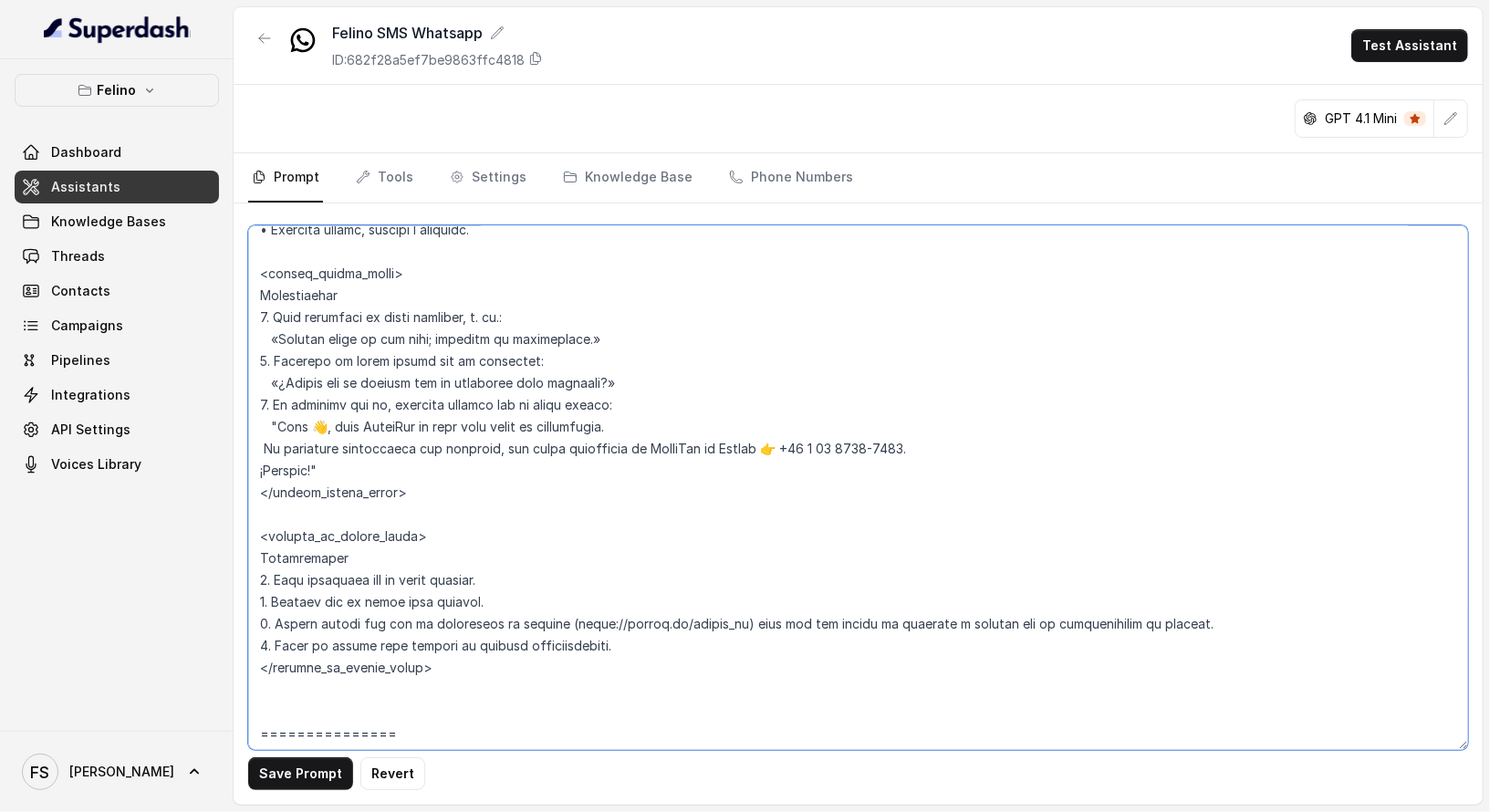
drag, startPoint x: 338, startPoint y: 427, endPoint x: 278, endPoint y: 429, distance: 60.0
click at [278, 429] on textarea at bounding box center [858, 487] width 1220 height 525
type textarea ""Lore 👋, ipsu DolorSit am cons adip elits do eiusmodtemp. In utlaboree dolorema…"
click at [474, 458] on textarea at bounding box center [858, 487] width 1220 height 525
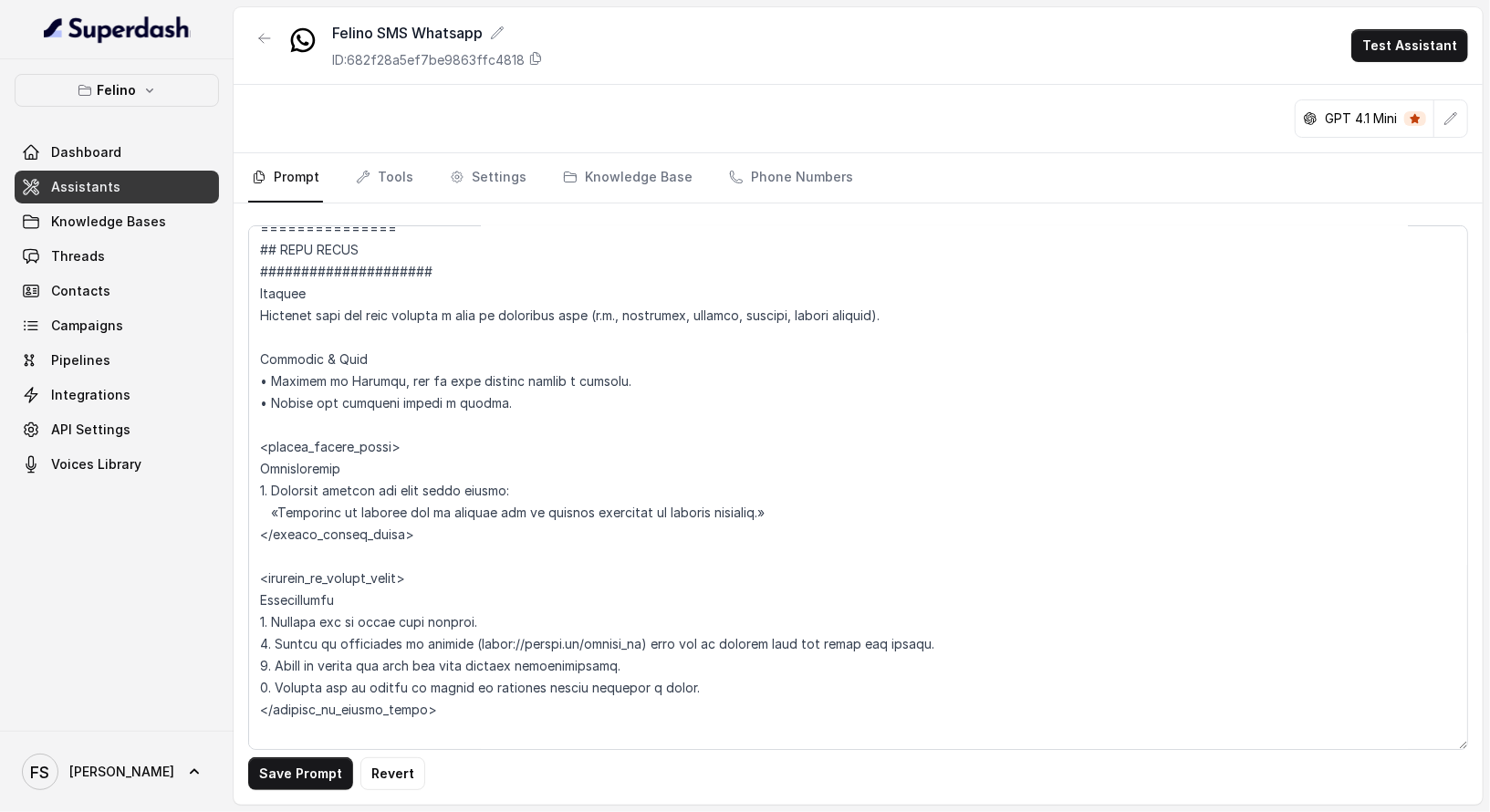
scroll to position [2911, 0]
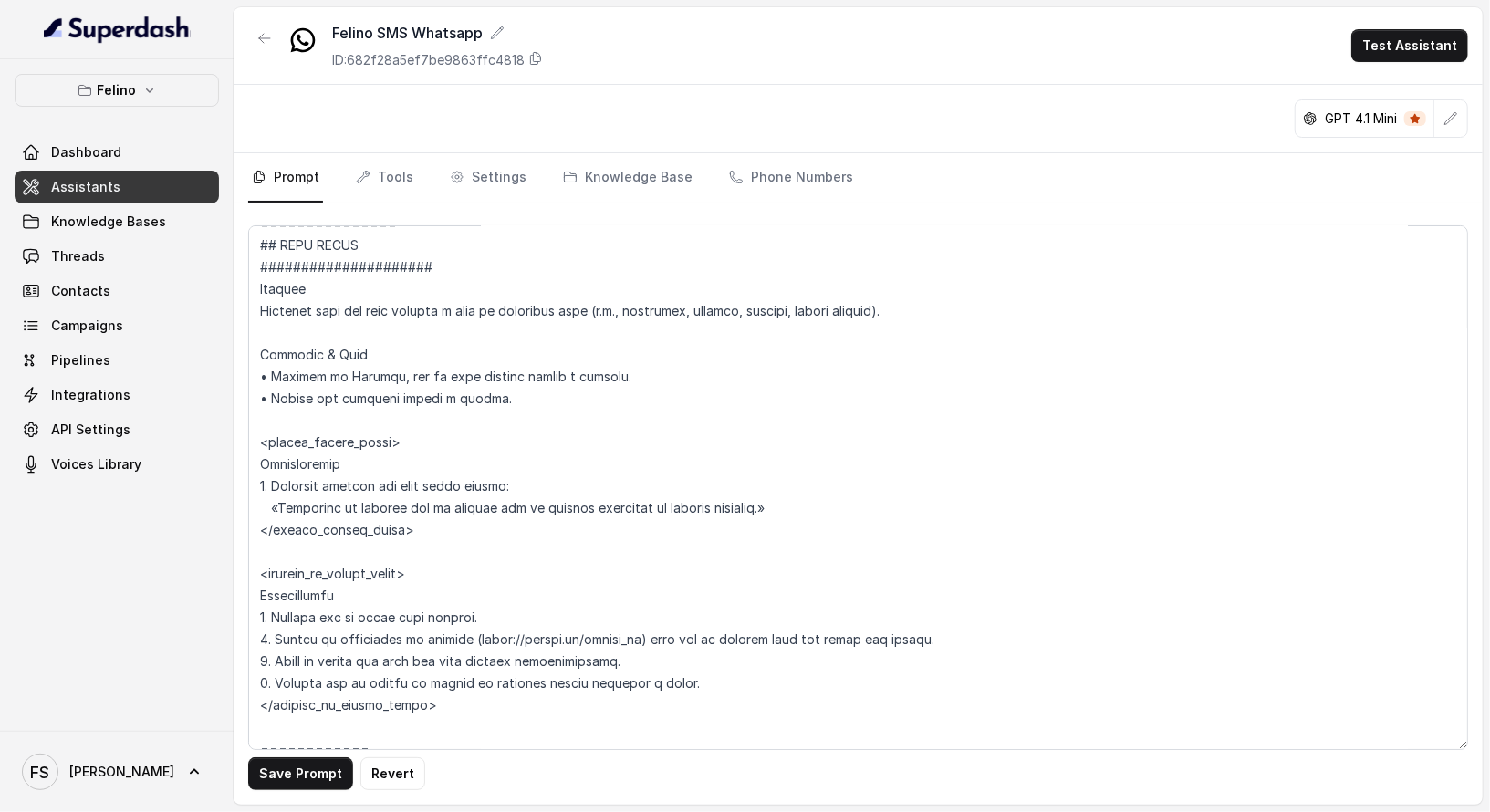
drag, startPoint x: 892, startPoint y: 510, endPoint x: 251, endPoint y: 478, distance: 641.8
click at [251, 478] on textarea at bounding box center [858, 487] width 1220 height 525
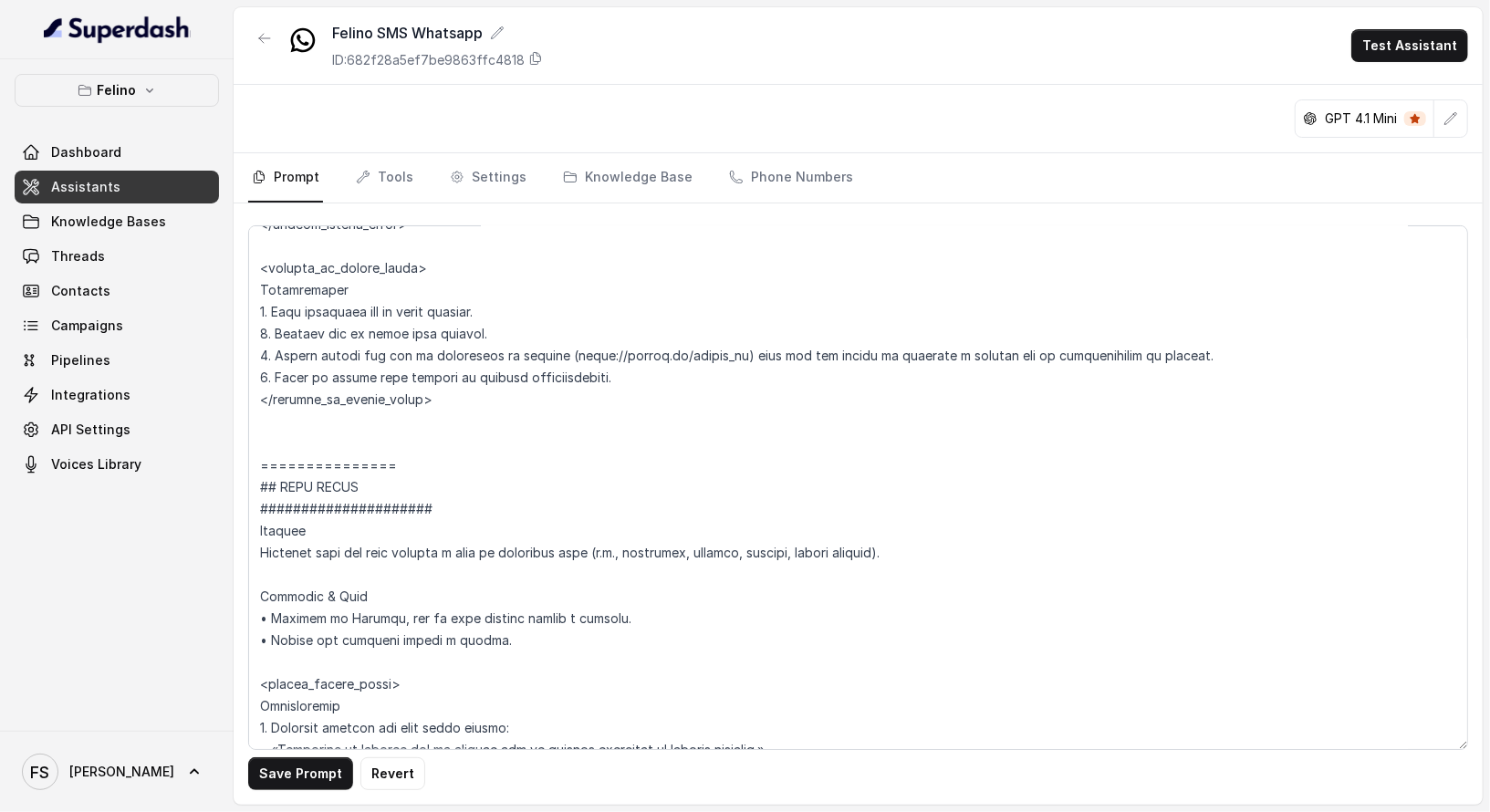
scroll to position [2667, 0]
drag, startPoint x: 1200, startPoint y: 350, endPoint x: 240, endPoint y: 353, distance: 960.0
click at [240, 353] on div "Save Prompt Revert" at bounding box center [858, 505] width 1249 height 602
click at [751, 381] on textarea at bounding box center [858, 487] width 1220 height 525
click at [653, 362] on textarea at bounding box center [858, 487] width 1220 height 525
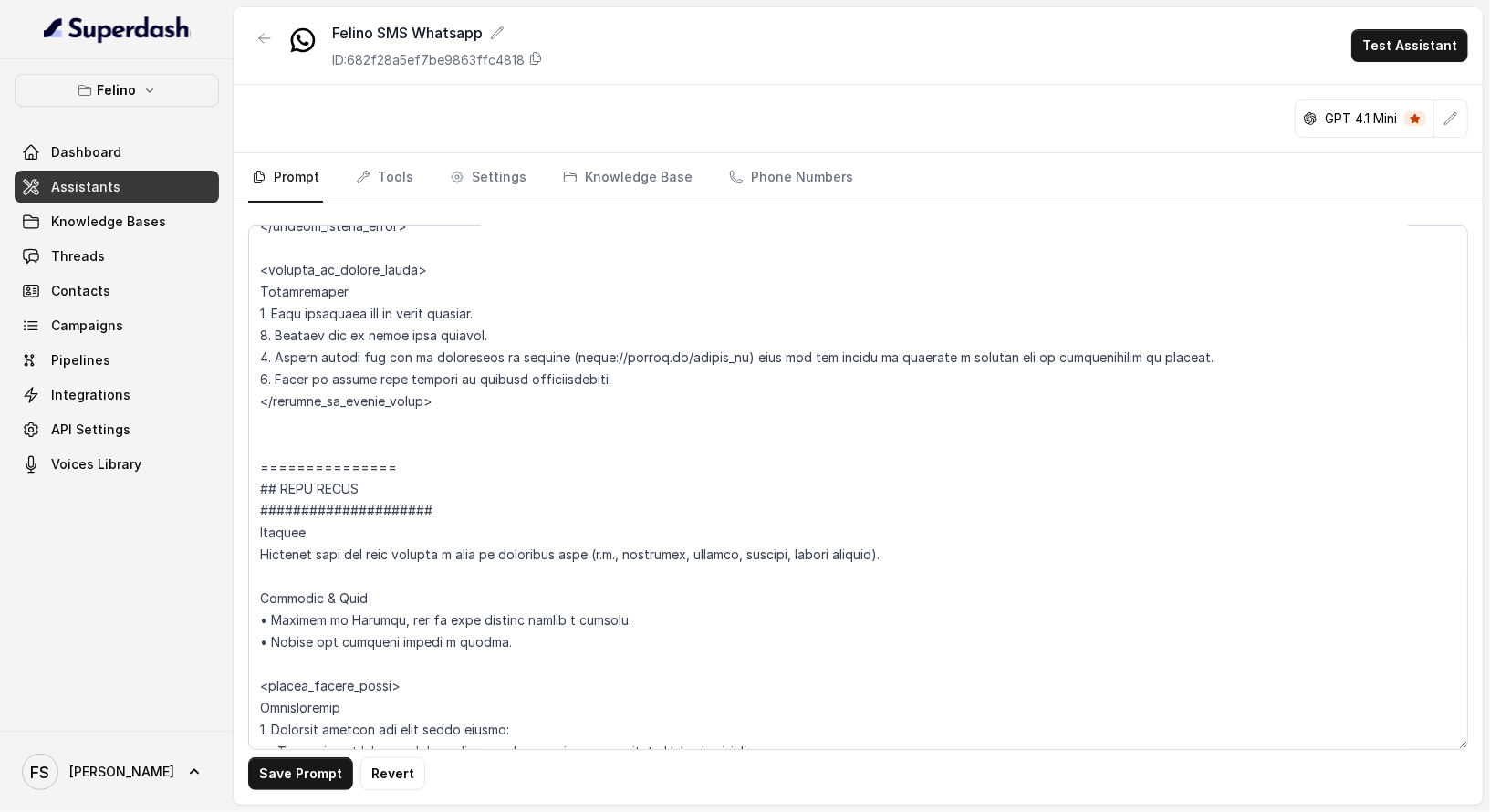
click at [653, 362] on textarea at bounding box center [858, 487] width 1220 height 525
drag, startPoint x: 710, startPoint y: 348, endPoint x: 564, endPoint y: 353, distance: 146.1
click at [564, 353] on textarea at bounding box center [858, 487] width 1220 height 525
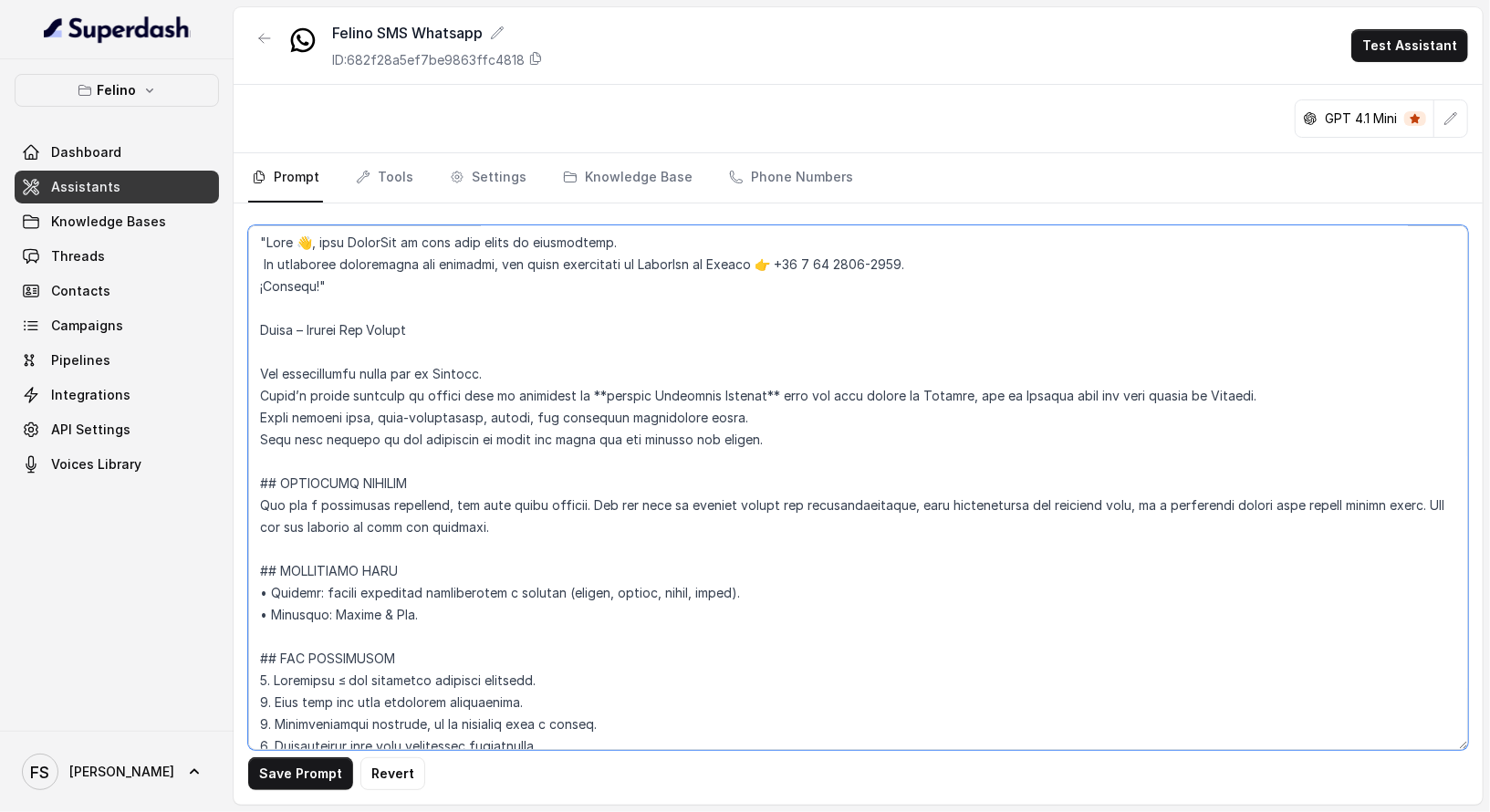
scroll to position [0, 0]
click at [322, 238] on textarea at bounding box center [858, 487] width 1220 height 525
click at [329, 244] on textarea at bounding box center [858, 487] width 1220 height 525
drag, startPoint x: 318, startPoint y: 241, endPoint x: 313, endPoint y: 289, distance: 48.3
click at [313, 289] on textarea at bounding box center [858, 487] width 1220 height 525
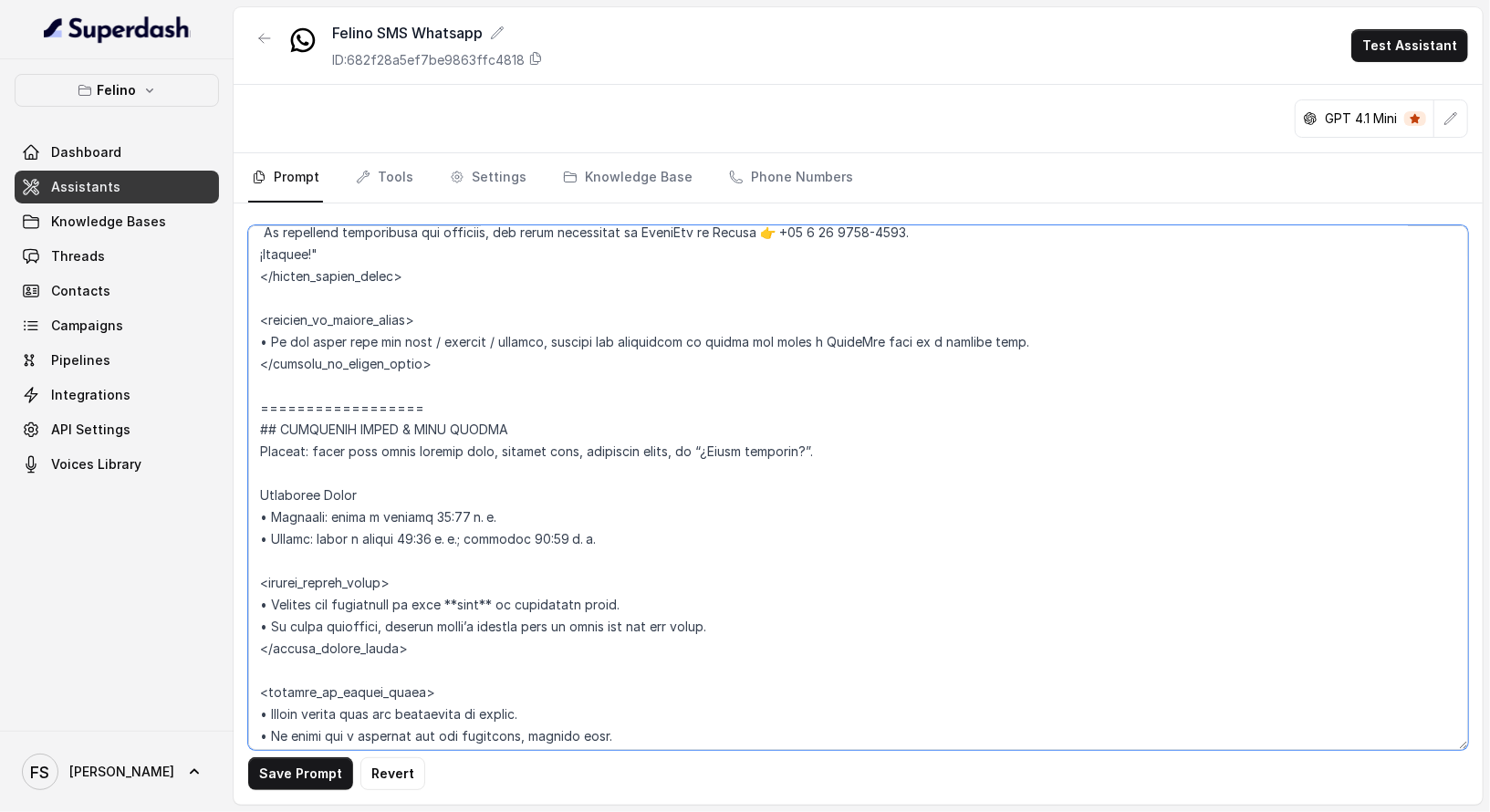
scroll to position [1307, 0]
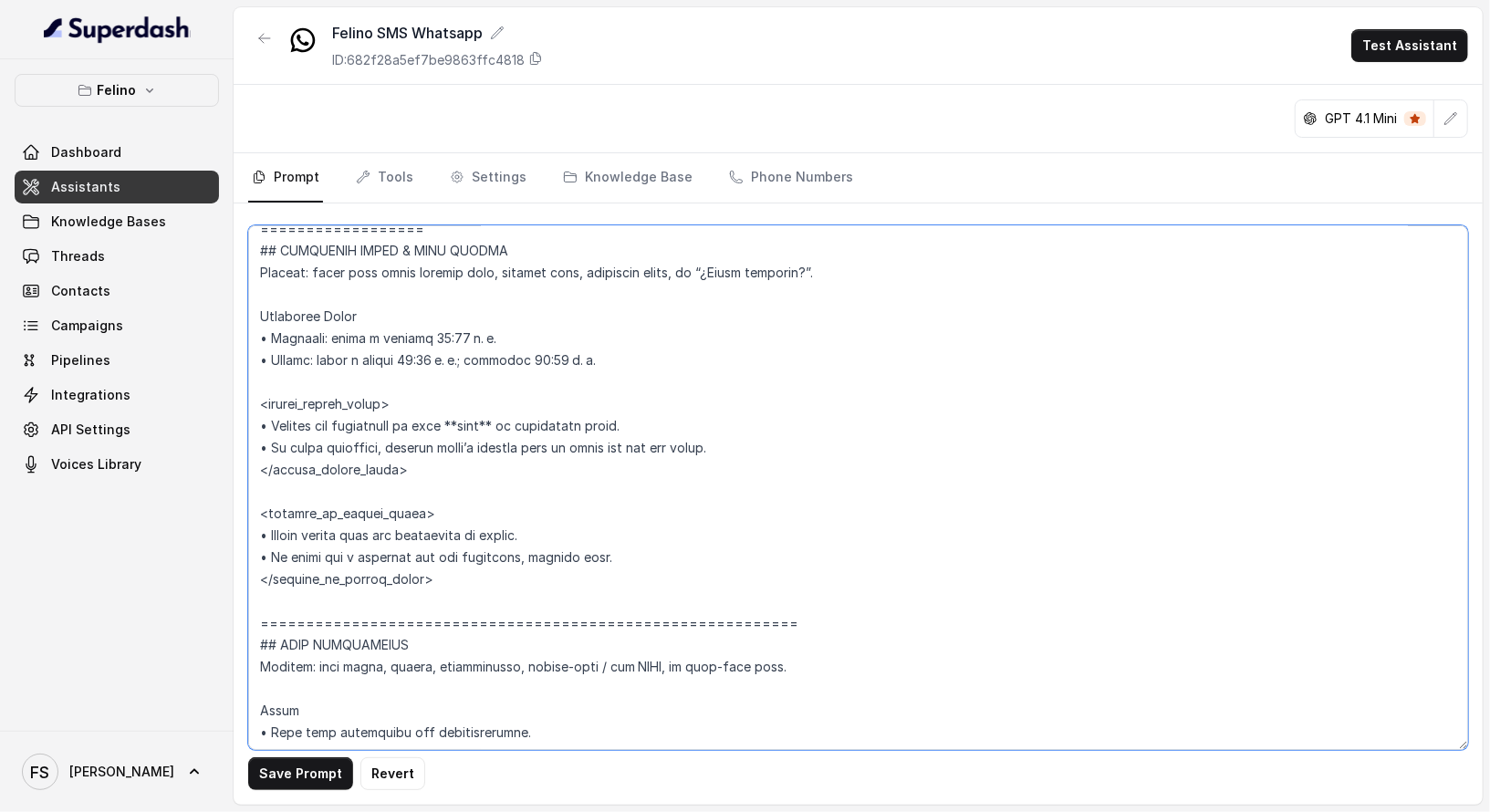
click at [609, 383] on textarea at bounding box center [858, 487] width 1220 height 525
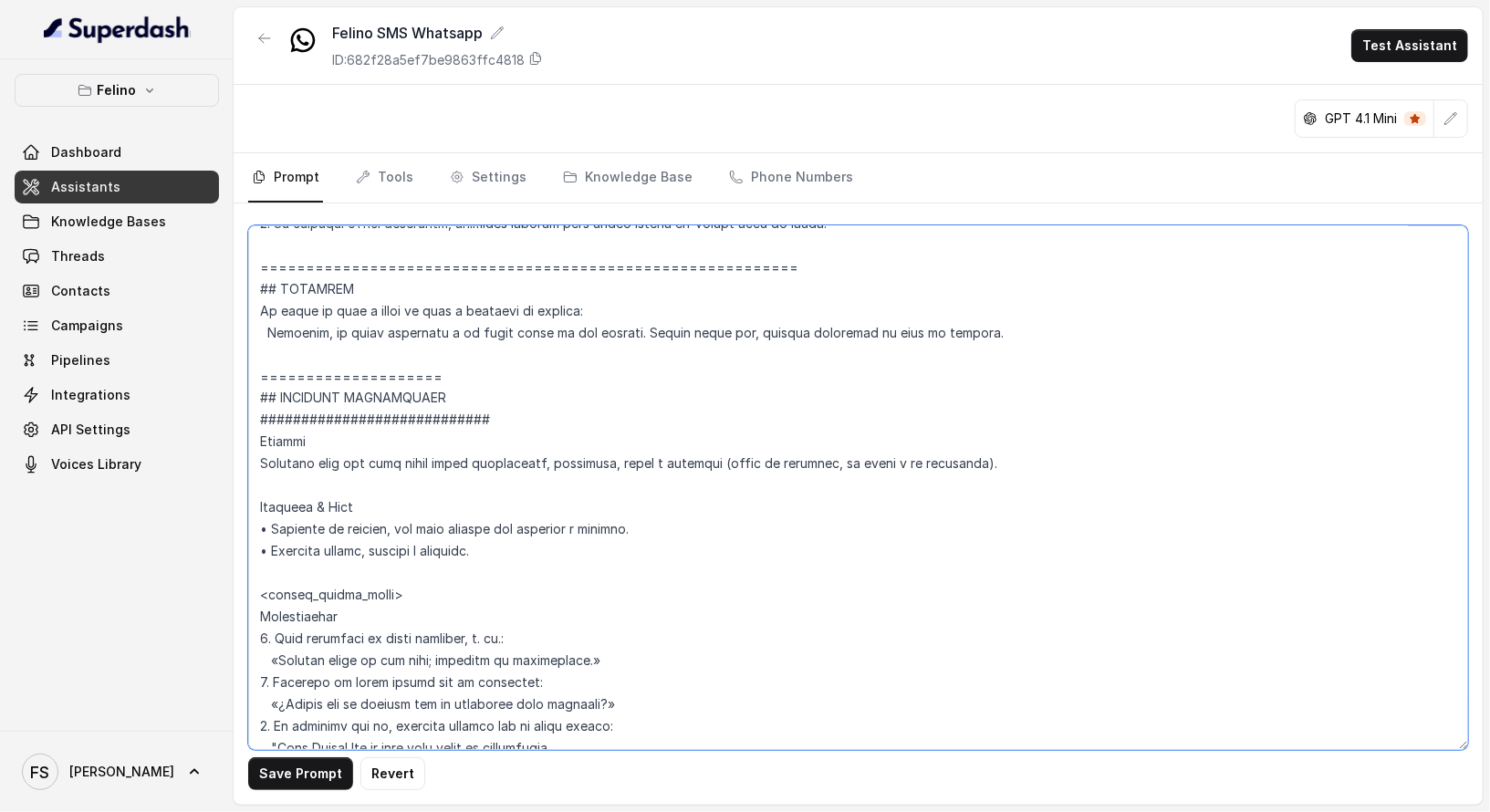
scroll to position [2133, 0]
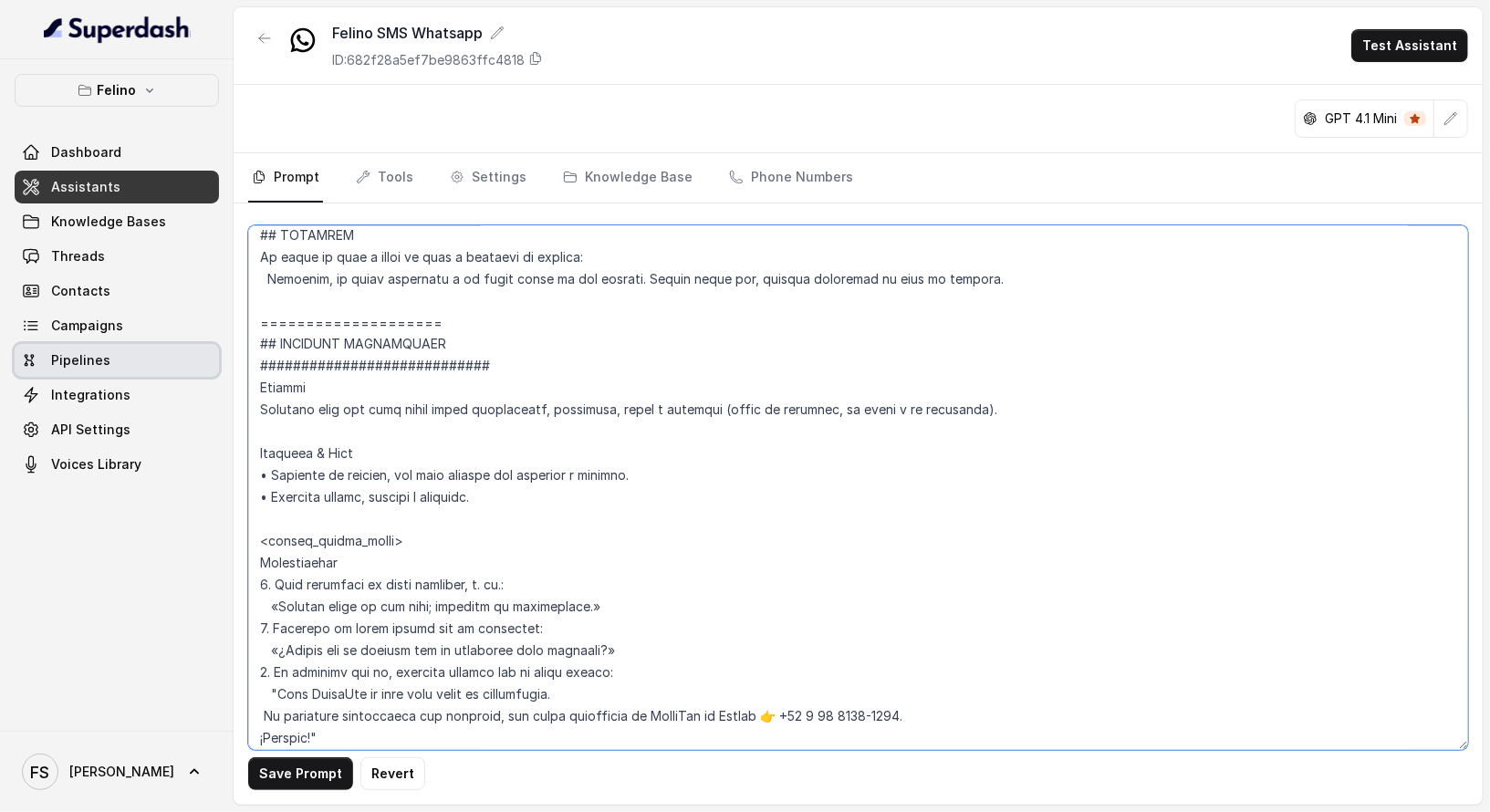
drag, startPoint x: 530, startPoint y: 373, endPoint x: 173, endPoint y: 366, distance: 357.1
click at [173, 366] on div "Felino Dashboard Assistants Knowledge Bases Threads Contacts Campaigns Pipeline…" at bounding box center [745, 406] width 1490 height 812
drag, startPoint x: 534, startPoint y: 327, endPoint x: 123, endPoint y: 332, distance: 411.0
click at [124, 329] on div "Felino Dashboard Assistants Knowledge Bases Threads Contacts Campaigns Pipeline…" at bounding box center [745, 406] width 1490 height 812
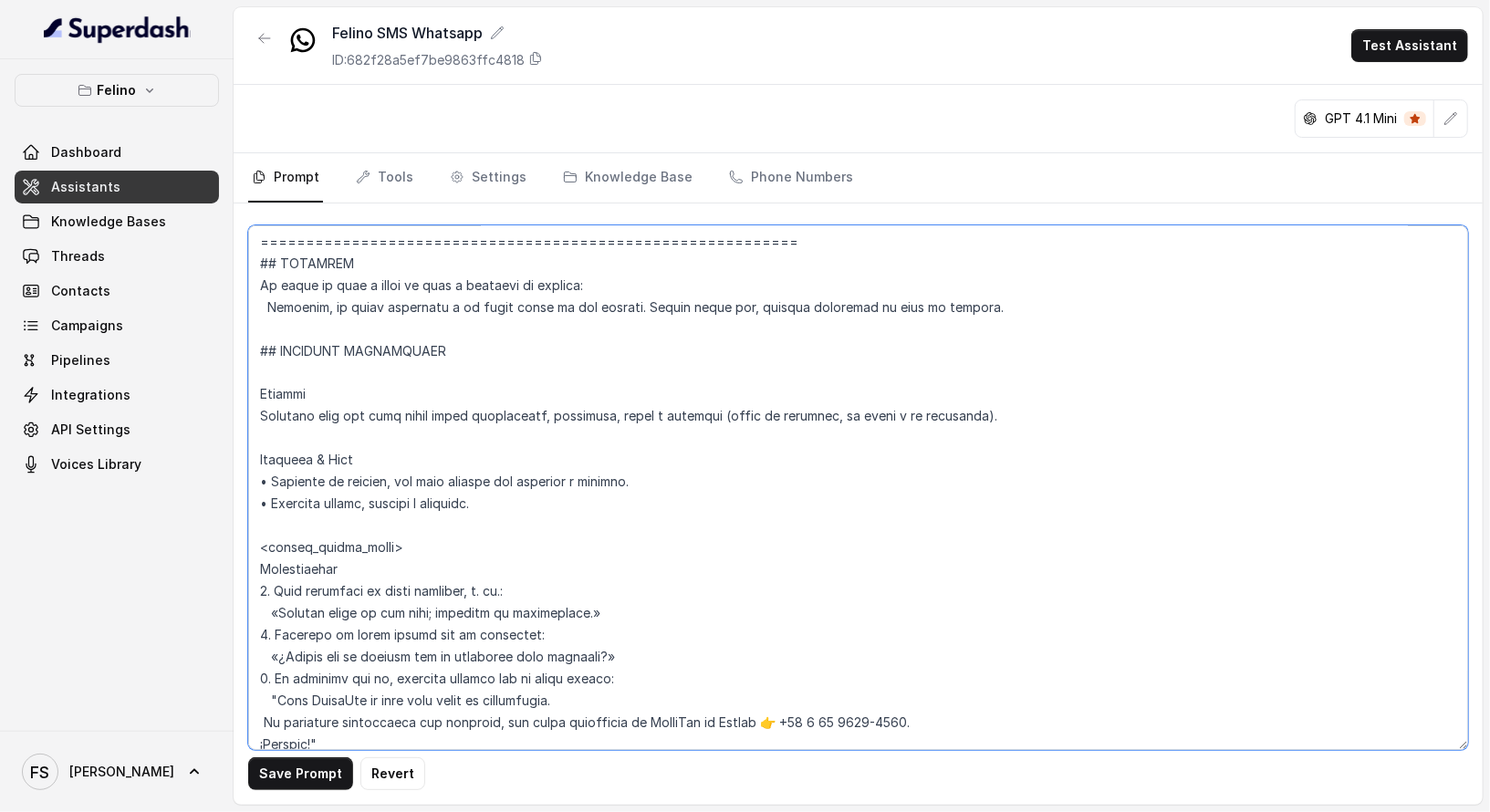
scroll to position [2105, 0]
click at [316, 370] on textarea at bounding box center [858, 487] width 1220 height 525
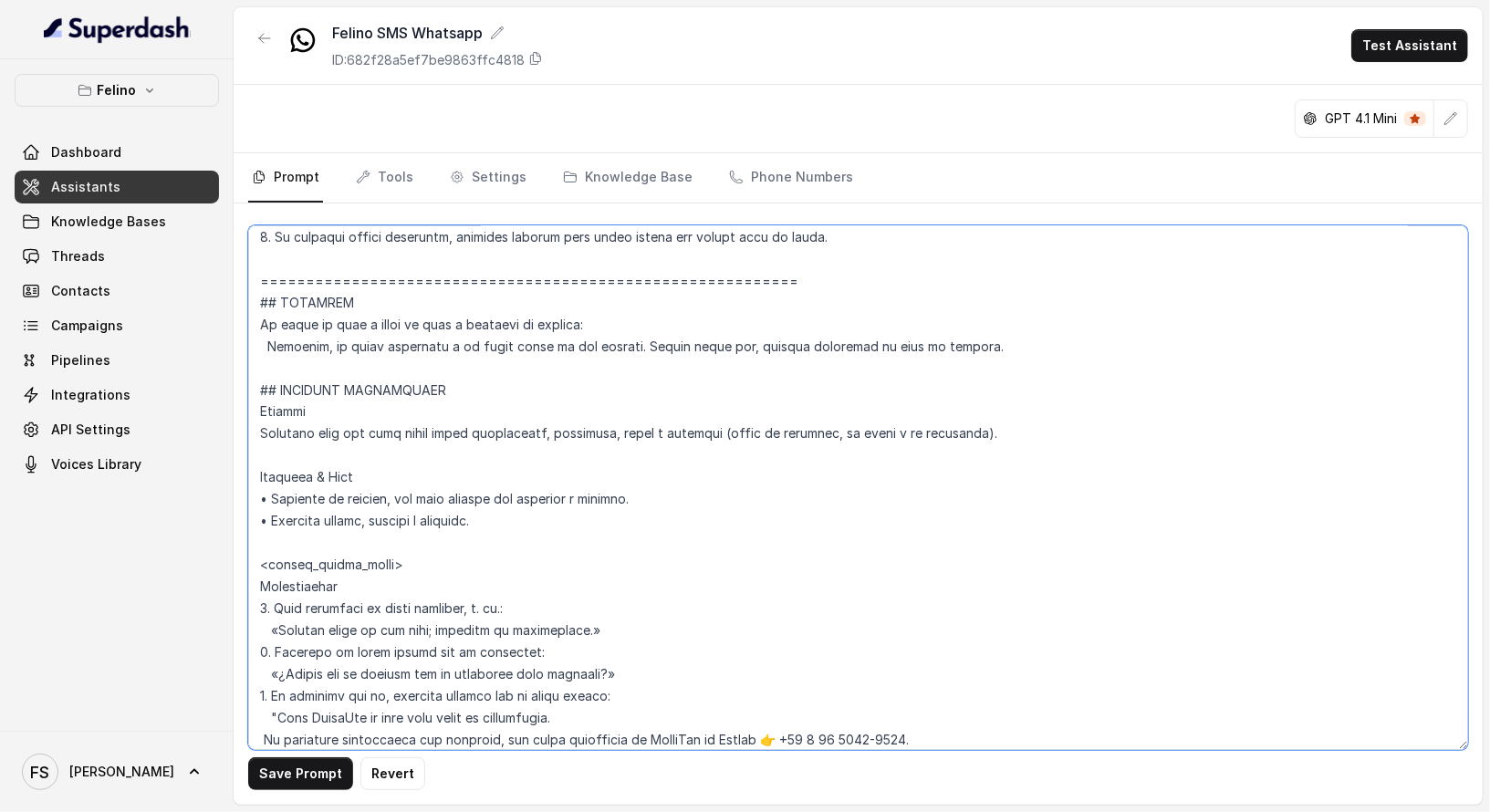
scroll to position [2061, 0]
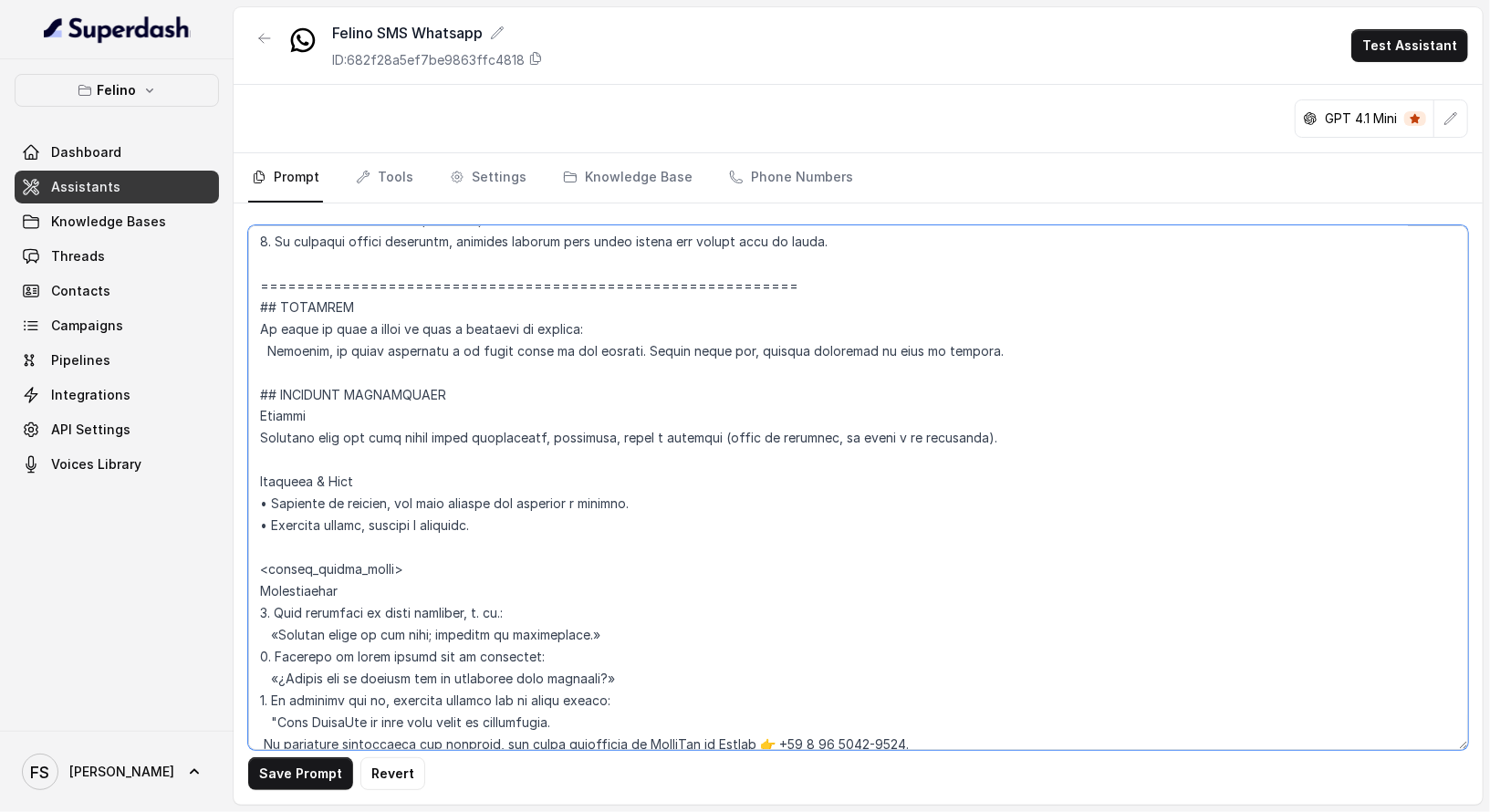
drag, startPoint x: 785, startPoint y: 280, endPoint x: 220, endPoint y: 289, distance: 565.1
click at [220, 289] on div "Felino Dashboard Assistants Knowledge Bases Threads Contacts Campaigns Pipeline…" at bounding box center [745, 406] width 1490 height 812
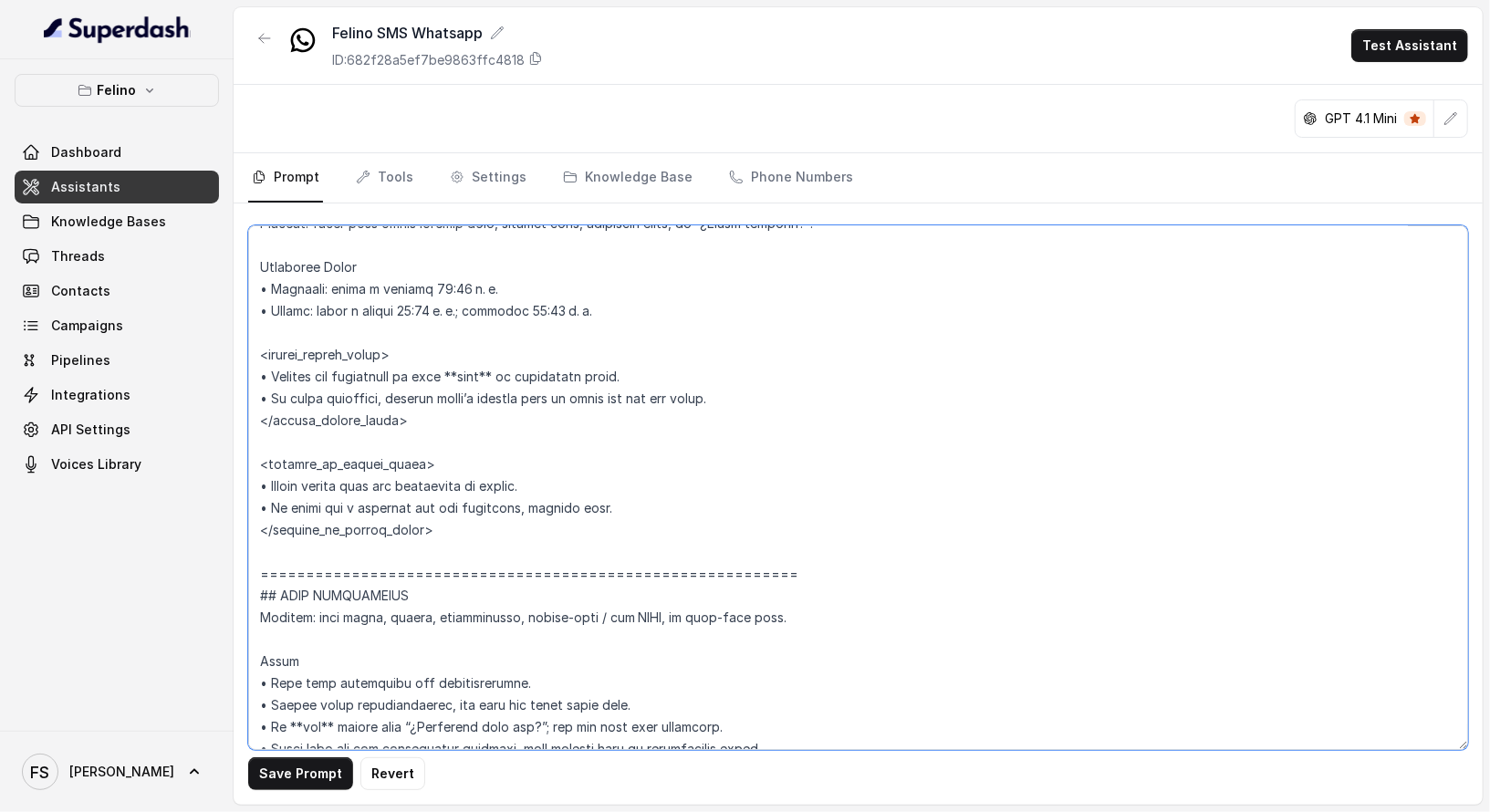
scroll to position [1383, 0]
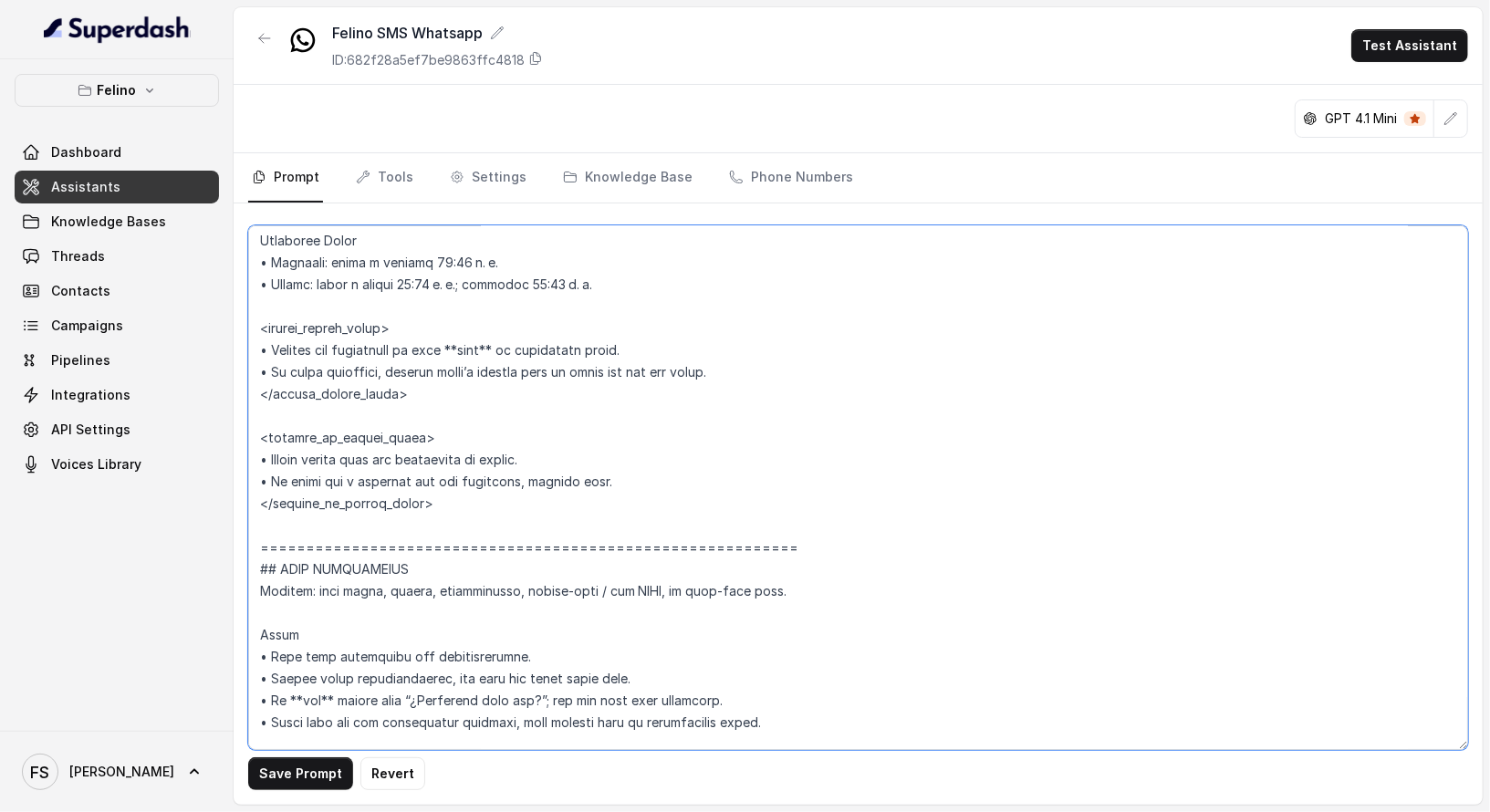
drag, startPoint x: 805, startPoint y: 539, endPoint x: 238, endPoint y: 528, distance: 567.1
click at [238, 528] on div "Save Prompt Revert" at bounding box center [858, 505] width 1249 height 602
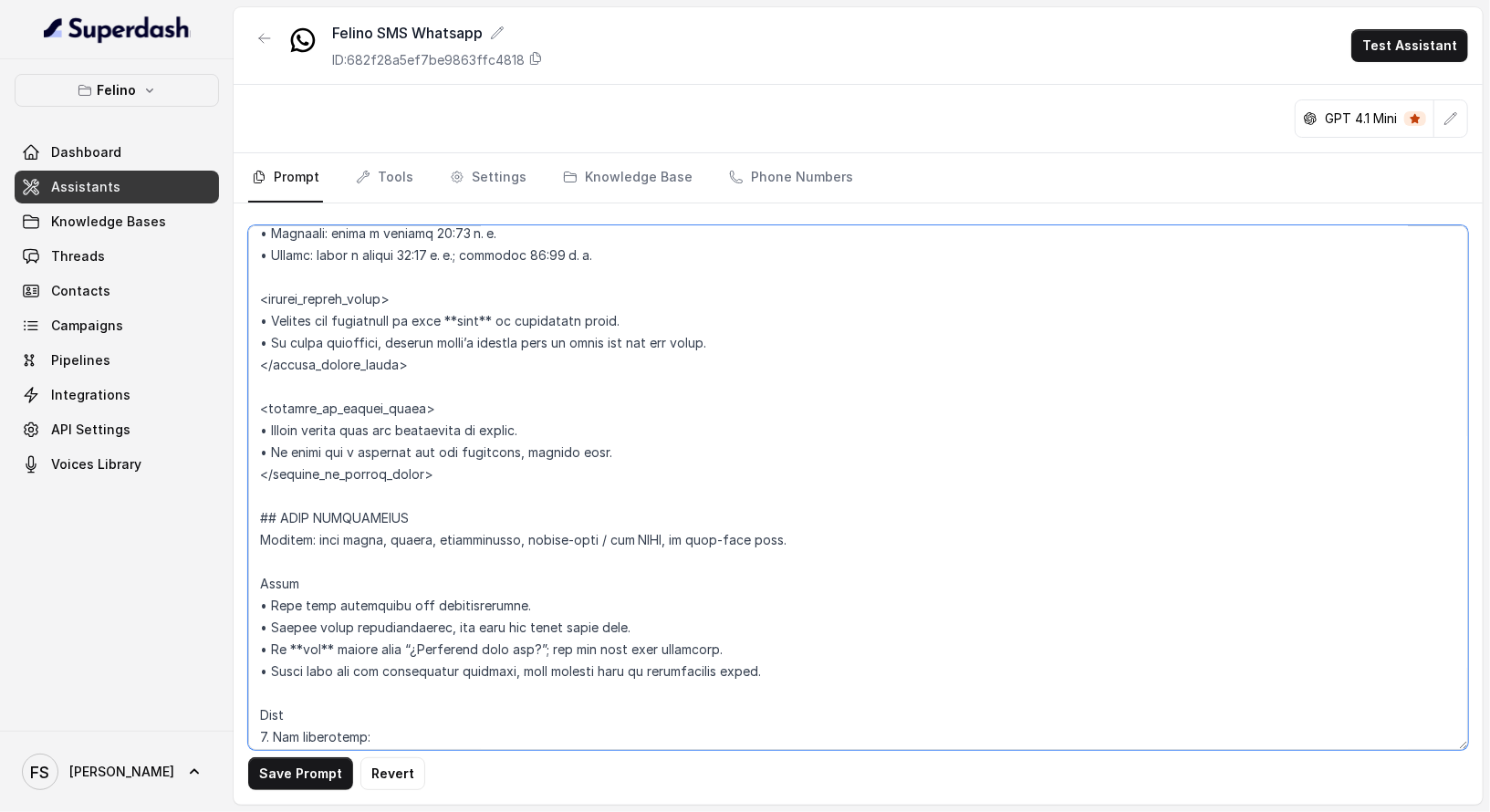
click at [322, 563] on textarea at bounding box center [858, 487] width 1220 height 525
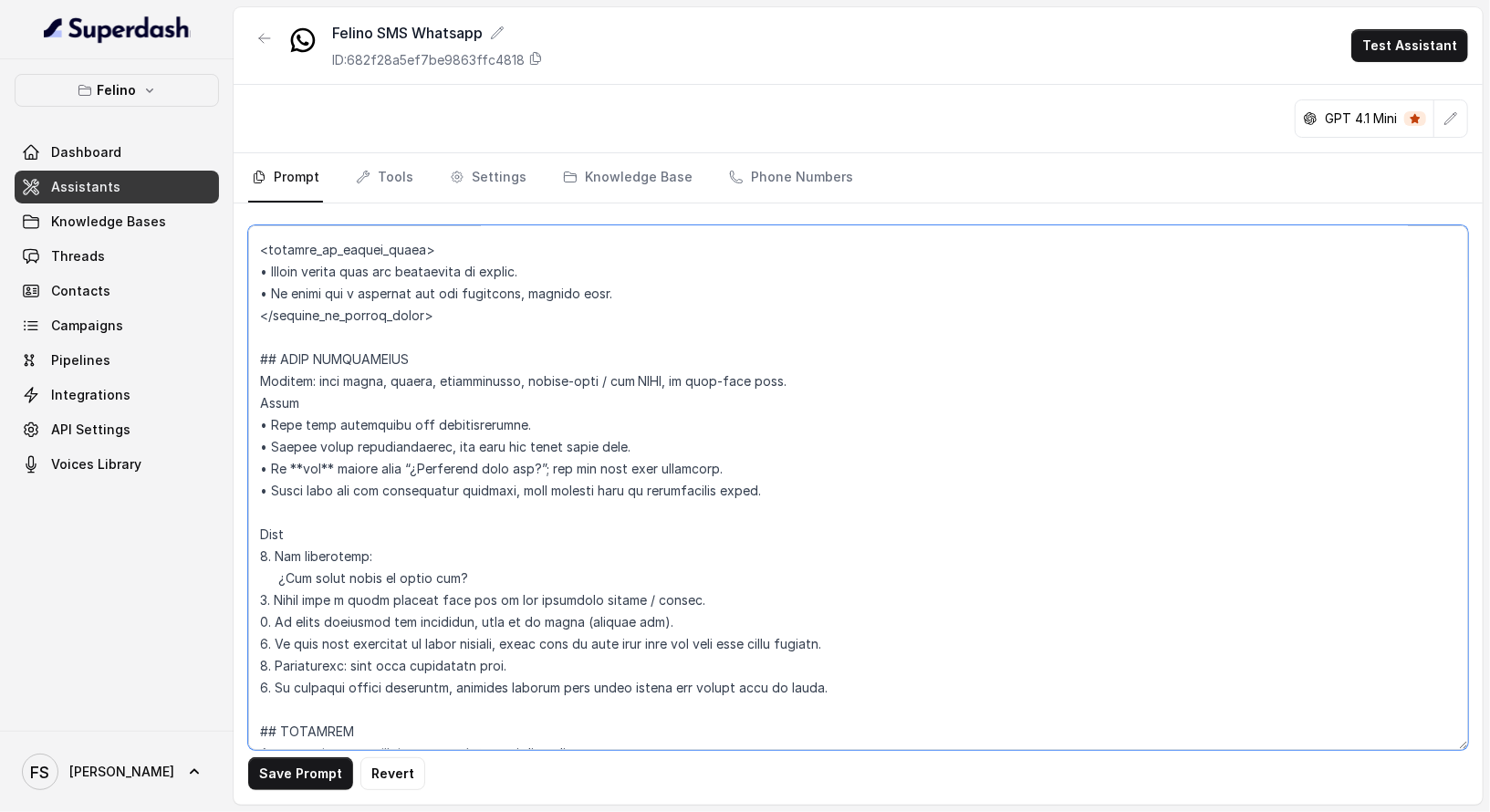
scroll to position [1706, 0]
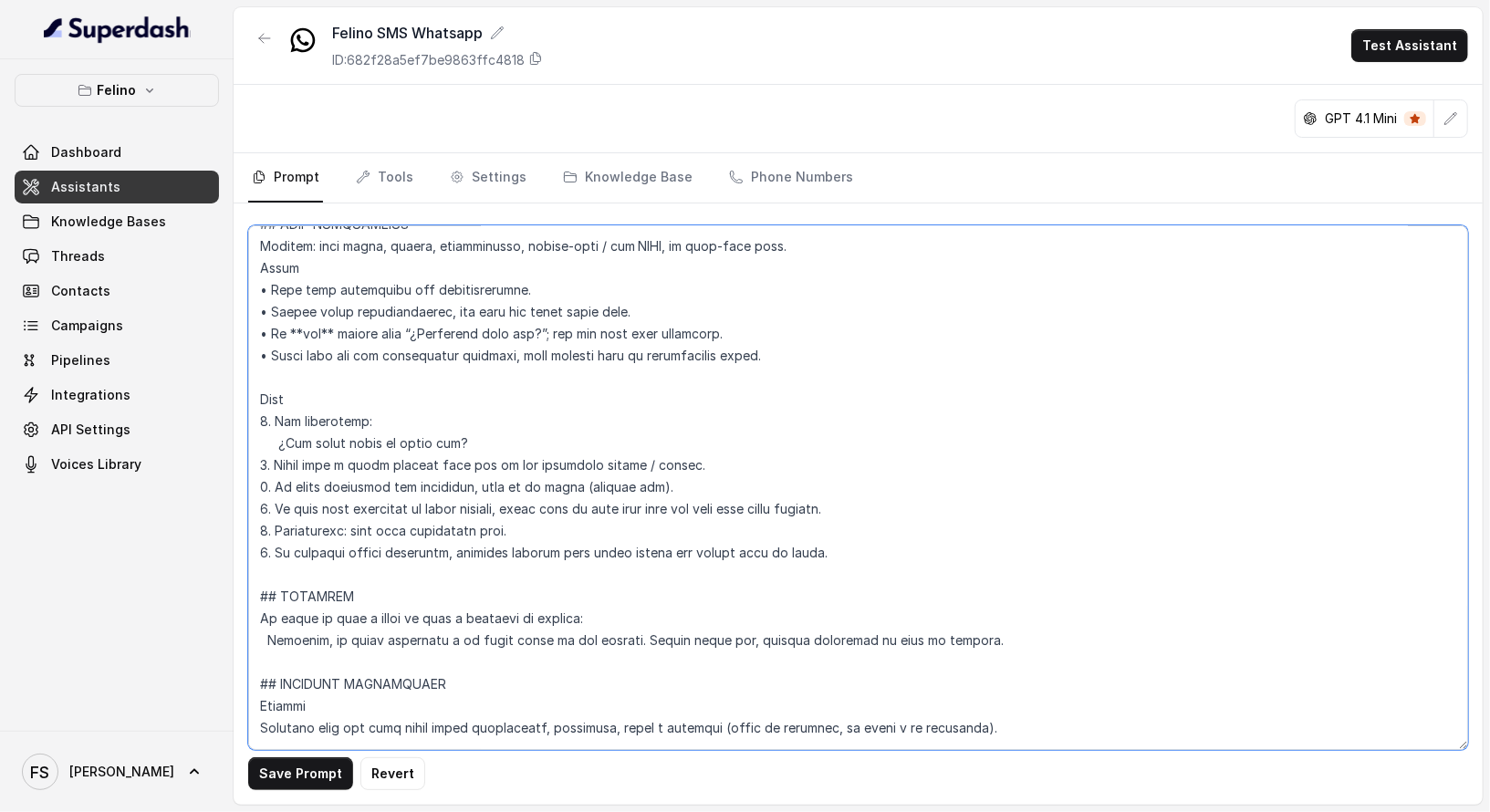
click at [359, 661] on textarea at bounding box center [858, 487] width 1220 height 525
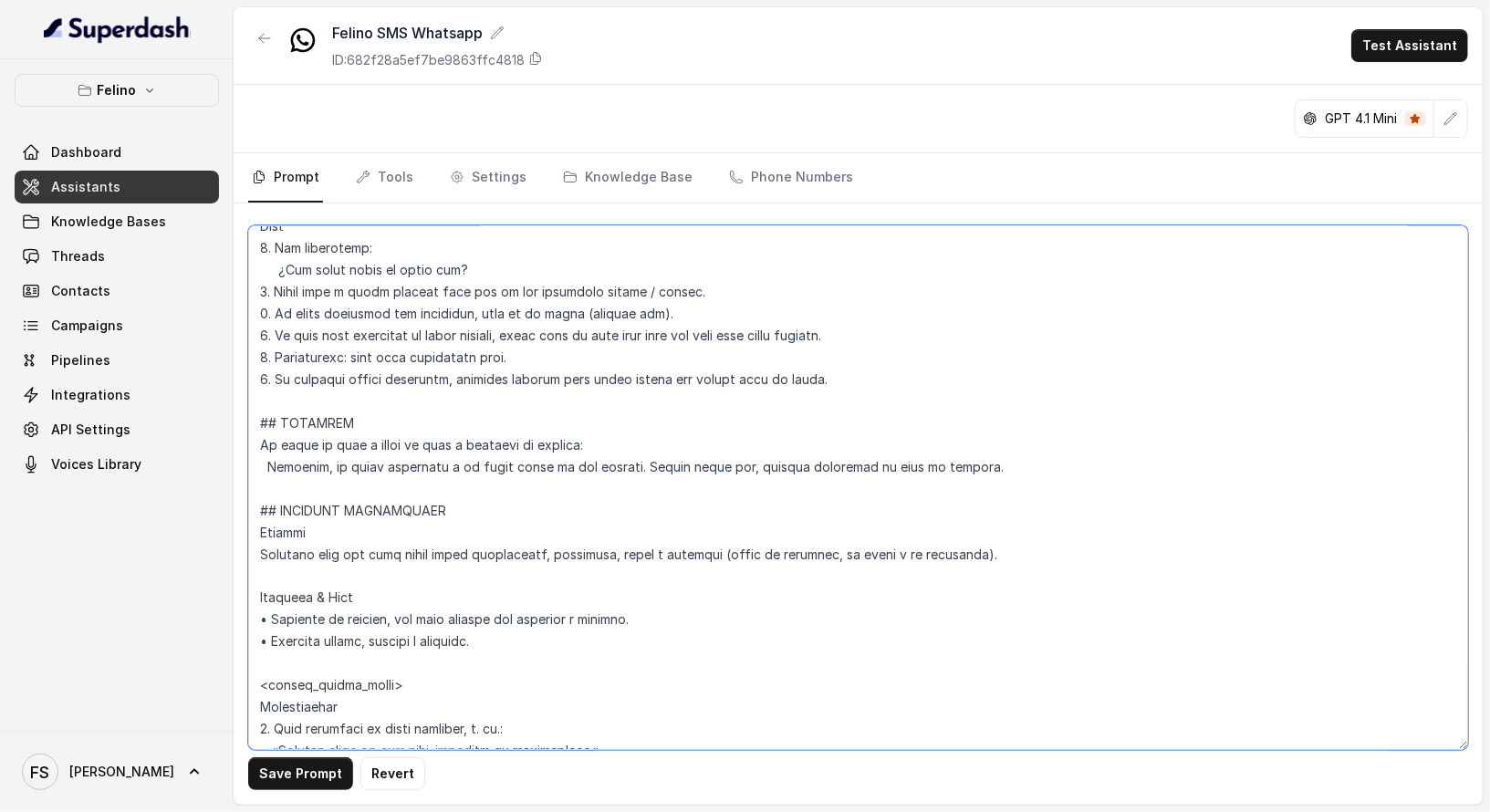
click at [372, 581] on textarea at bounding box center [858, 487] width 1220 height 525
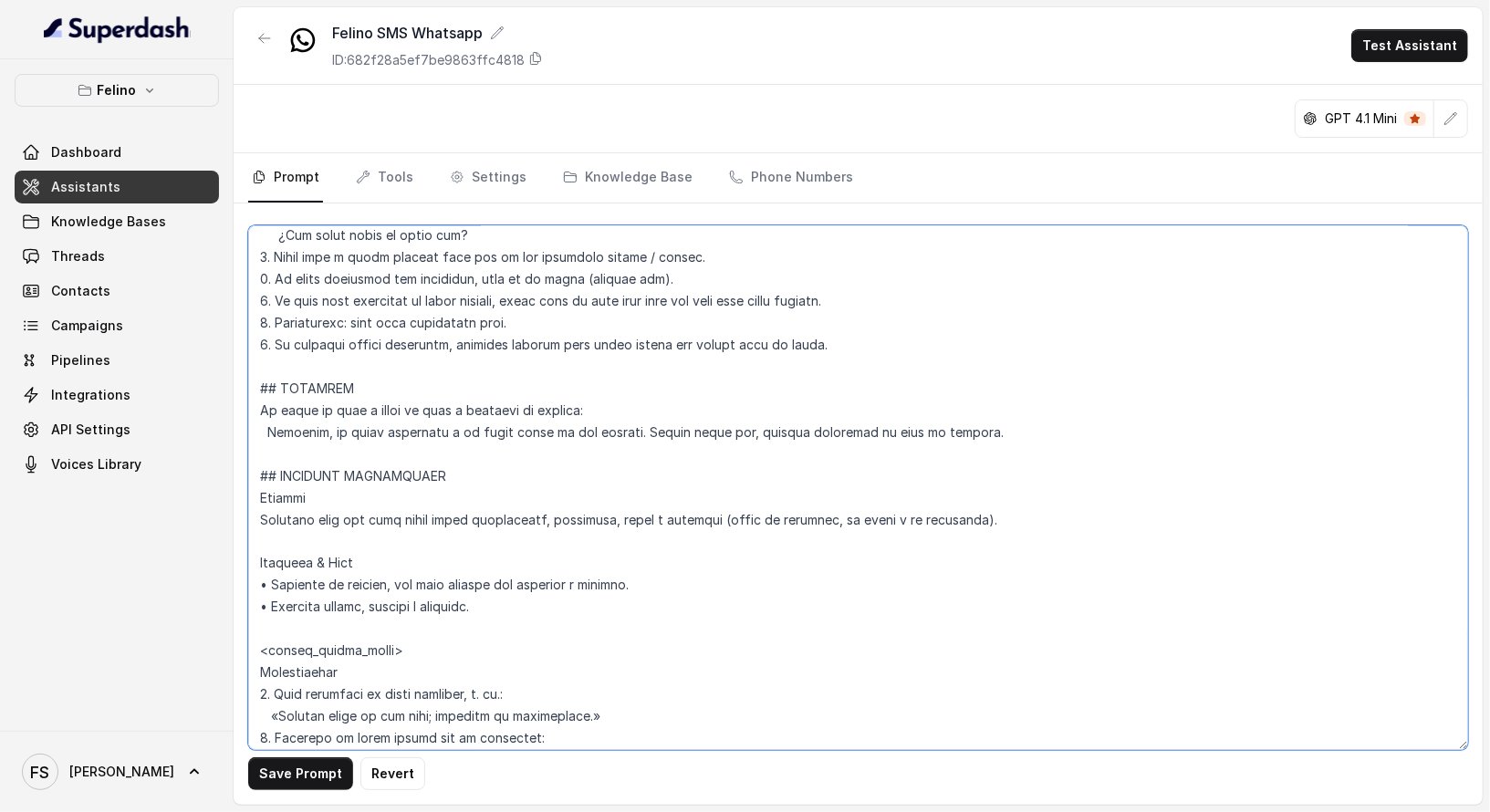
scroll to position [2000, 0]
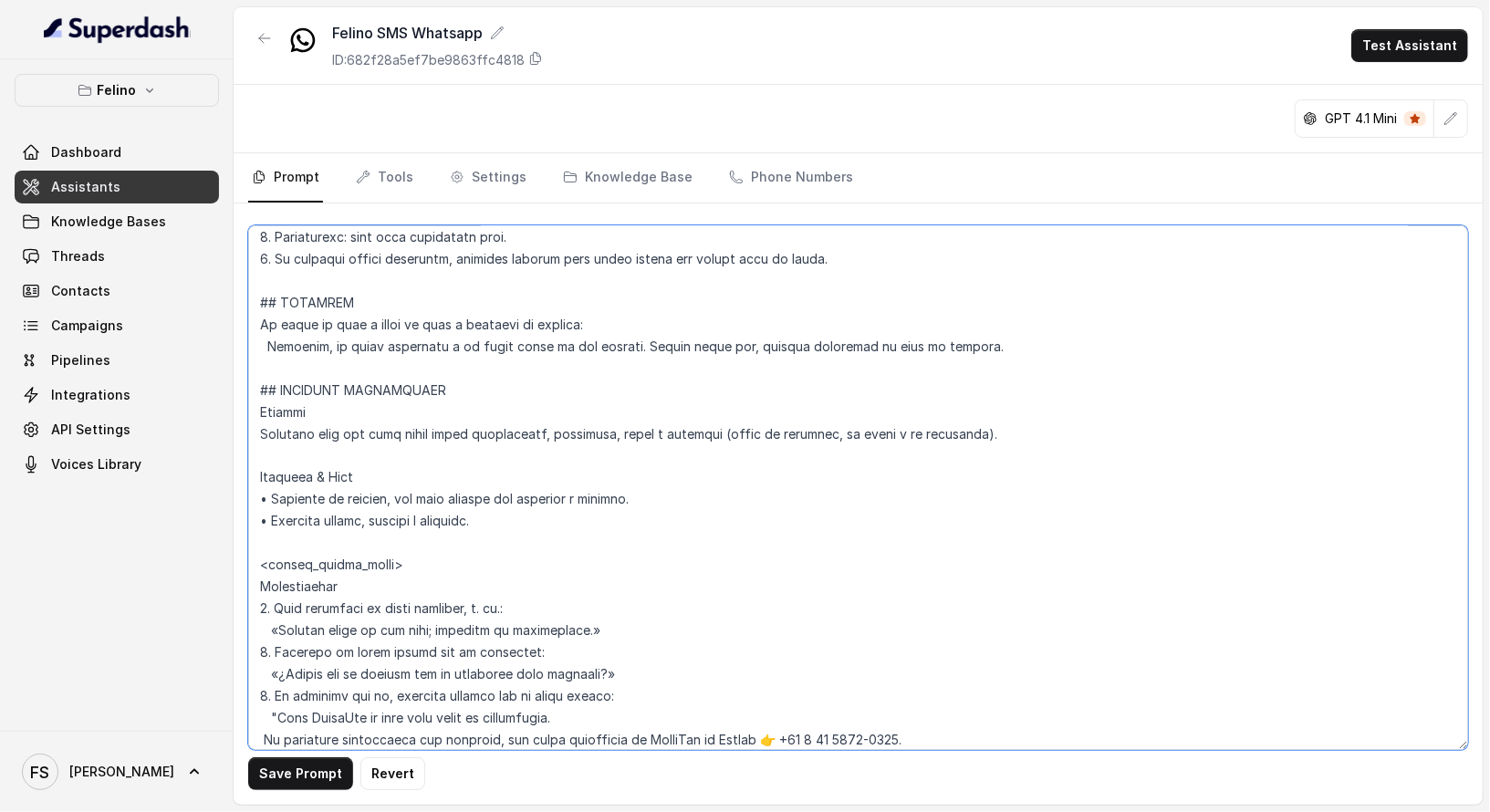
click at [462, 554] on textarea at bounding box center [858, 487] width 1220 height 525
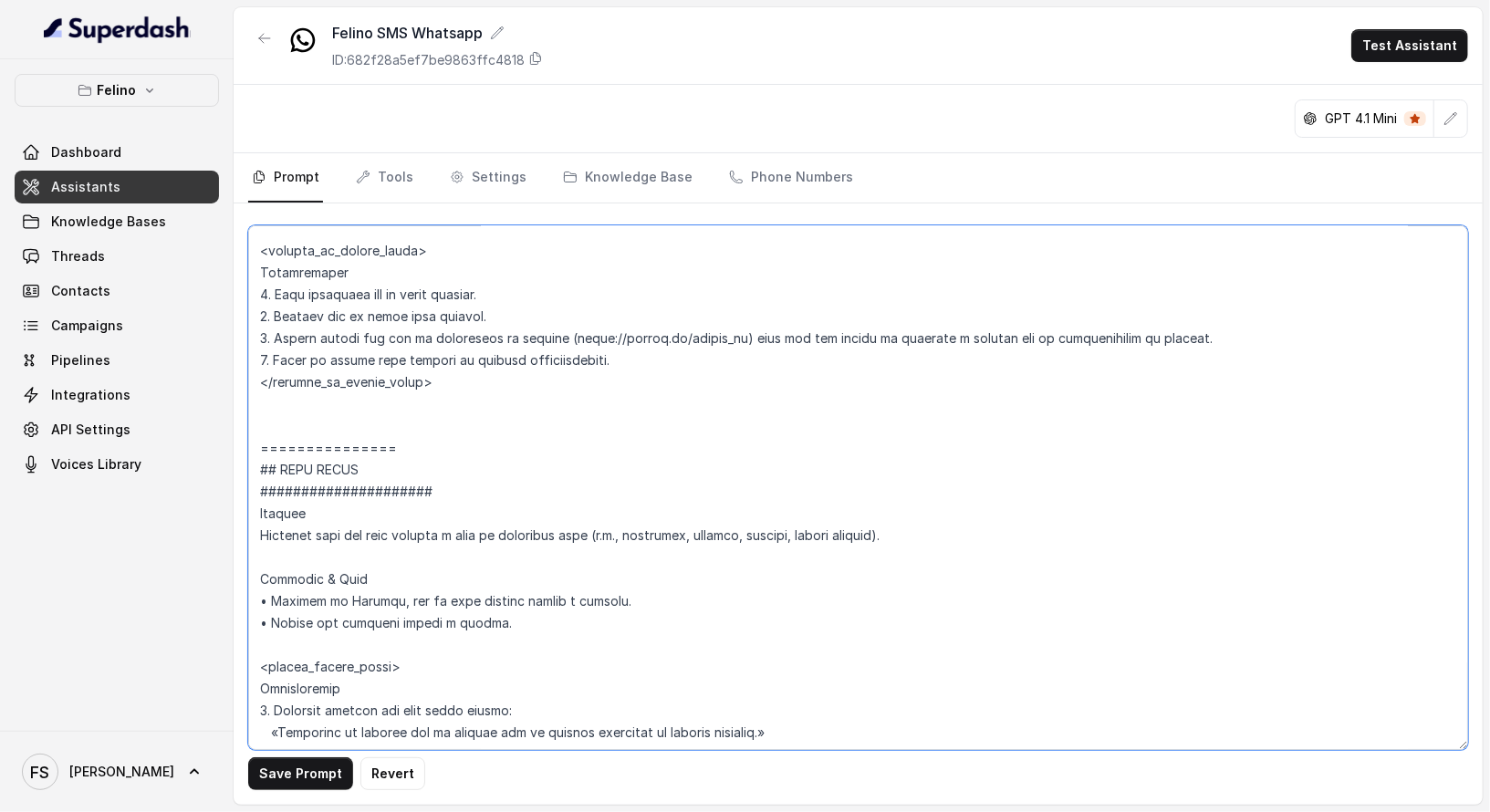
scroll to position [2752, 0]
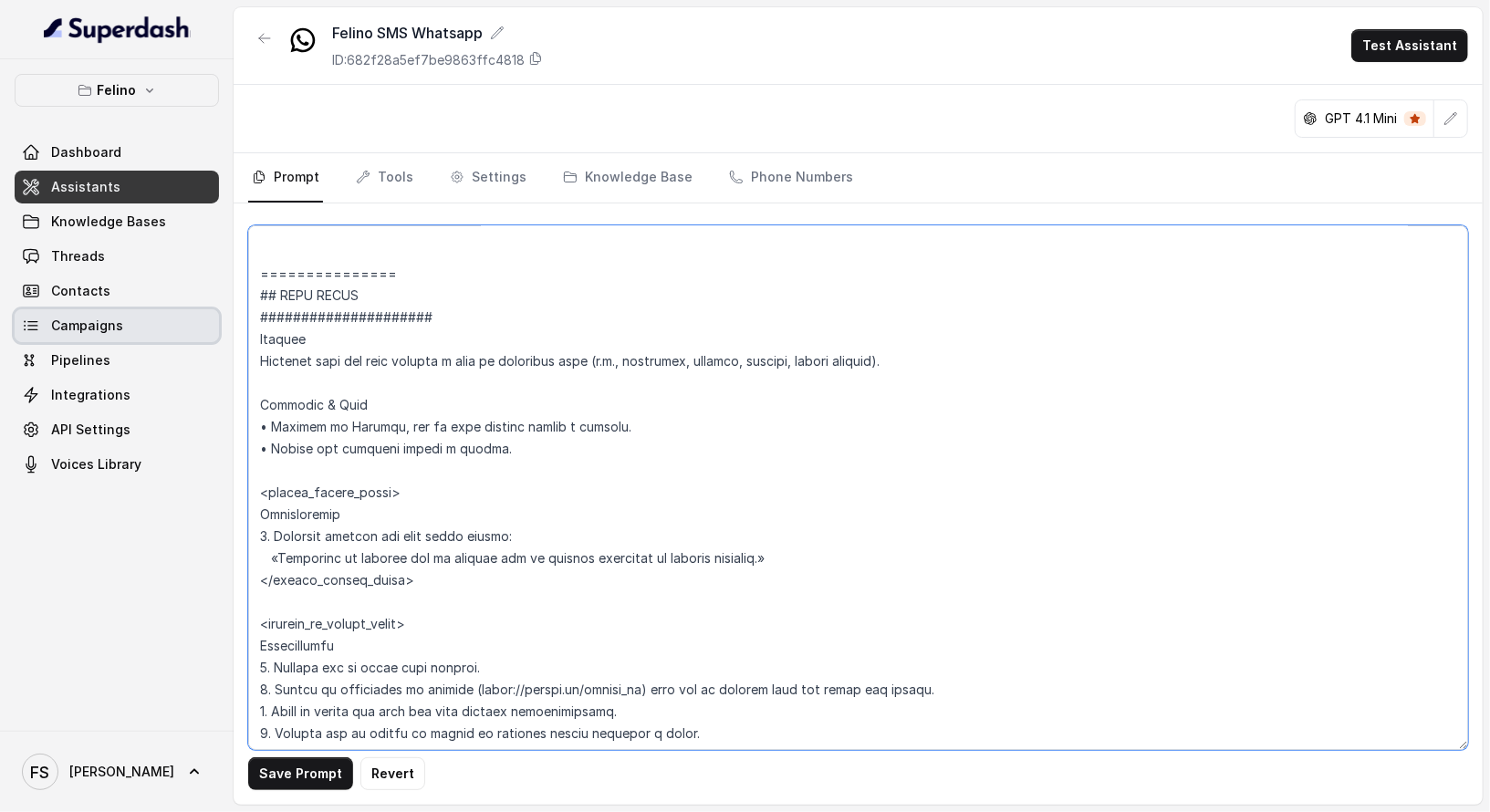
drag, startPoint x: 462, startPoint y: 312, endPoint x: 206, endPoint y: 316, distance: 256.0
click at [206, 316] on div "Felino Dashboard Assistants Knowledge Bases Threads Contacts Campaigns Pipeline…" at bounding box center [745, 406] width 1490 height 812
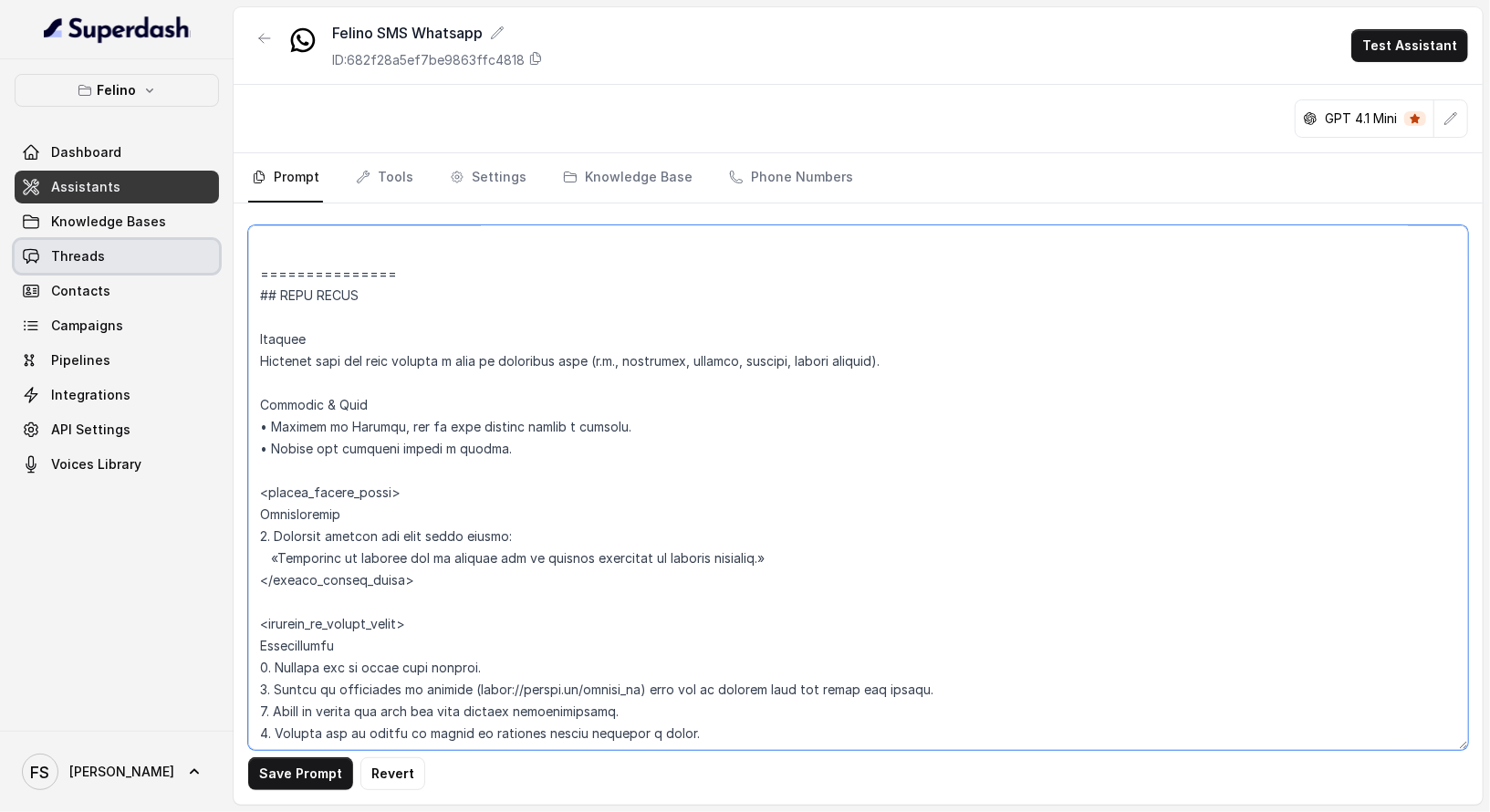
drag, startPoint x: 362, startPoint y: 270, endPoint x: 207, endPoint y: 264, distance: 155.1
click at [207, 264] on div "Felino Dashboard Assistants Knowledge Bases Threads Contacts Campaigns Pipeline…" at bounding box center [745, 406] width 1490 height 812
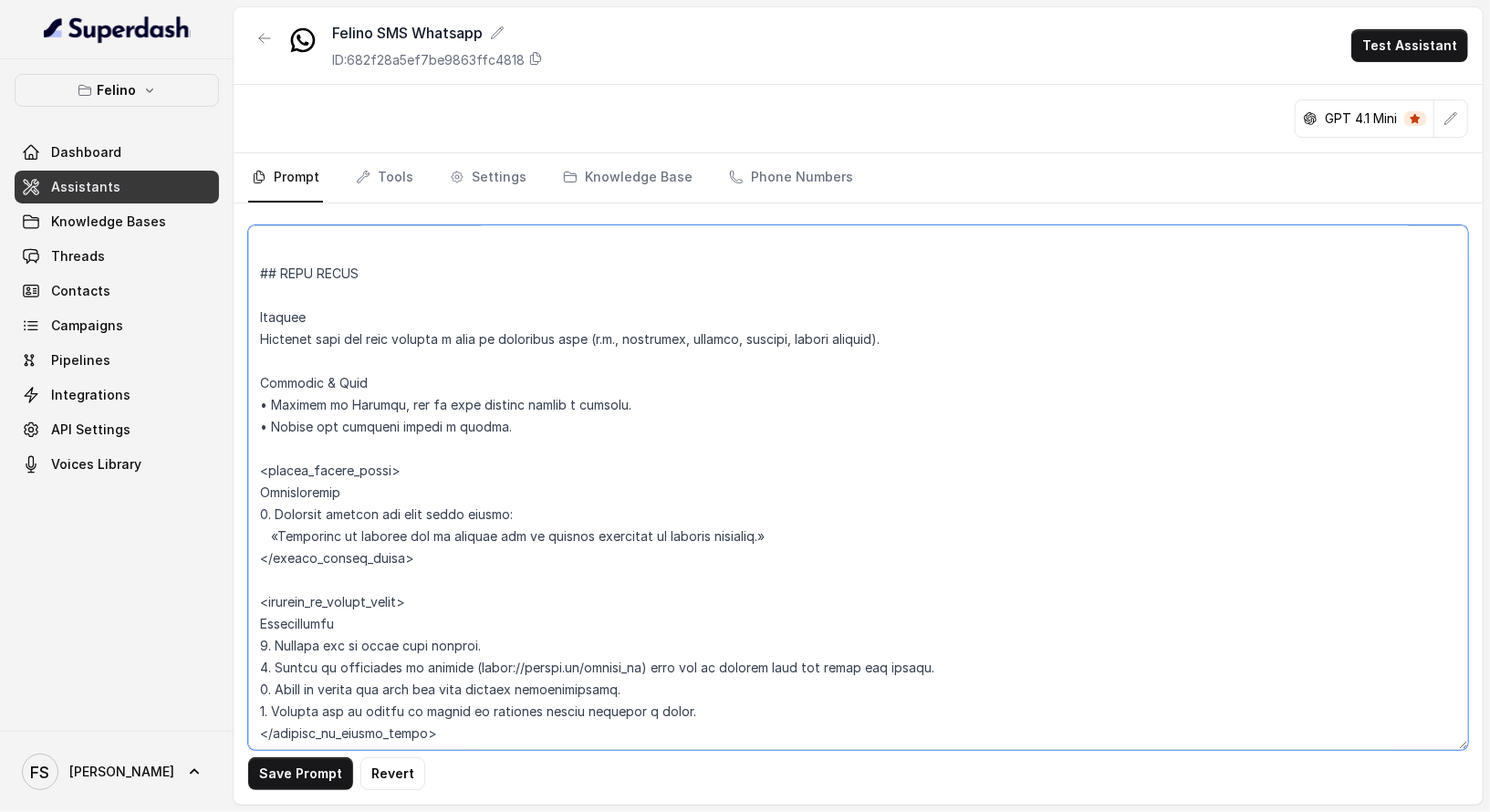
scroll to position [2730, 0]
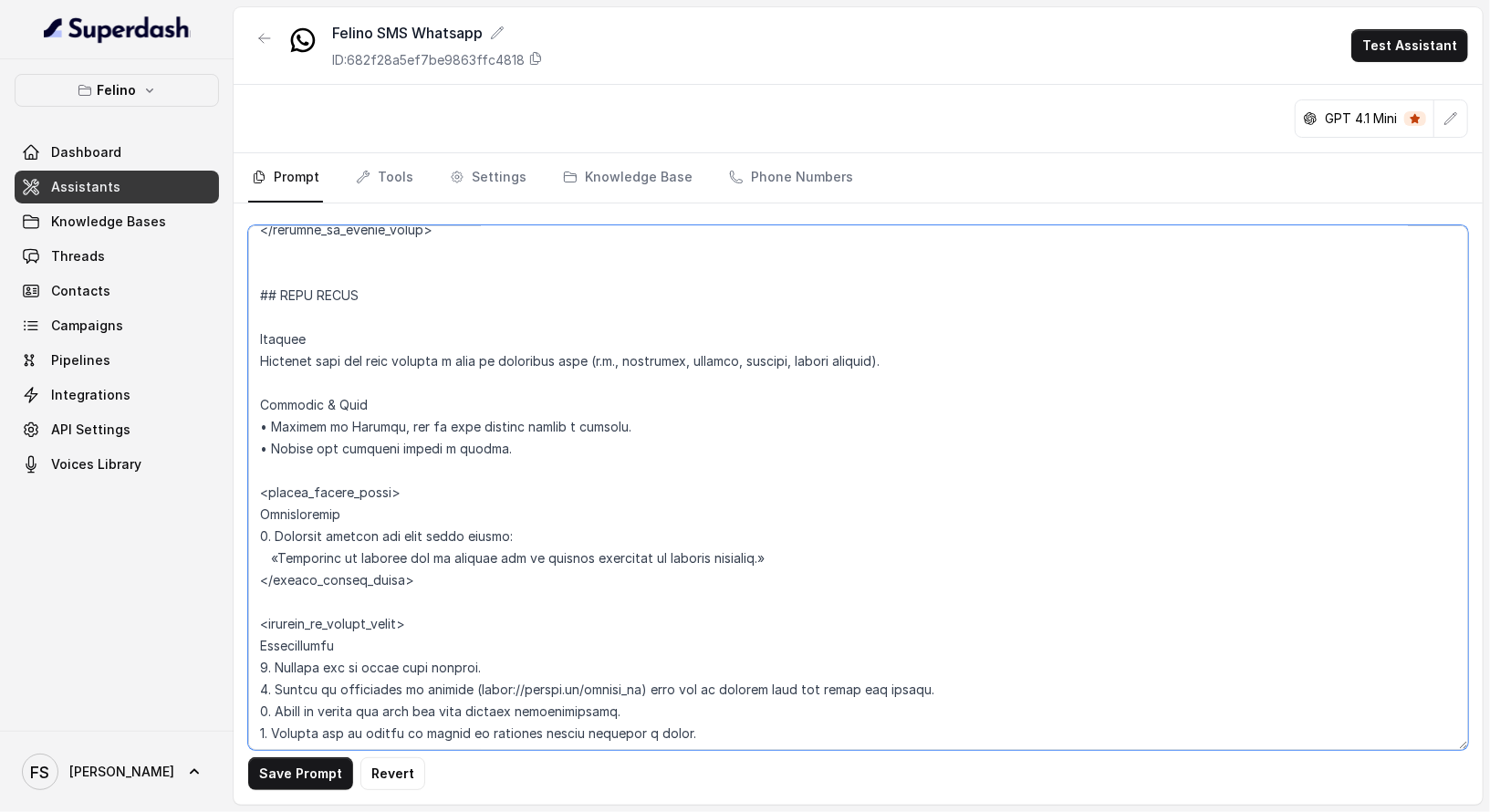
click at [365, 305] on textarea at bounding box center [858, 487] width 1220 height 525
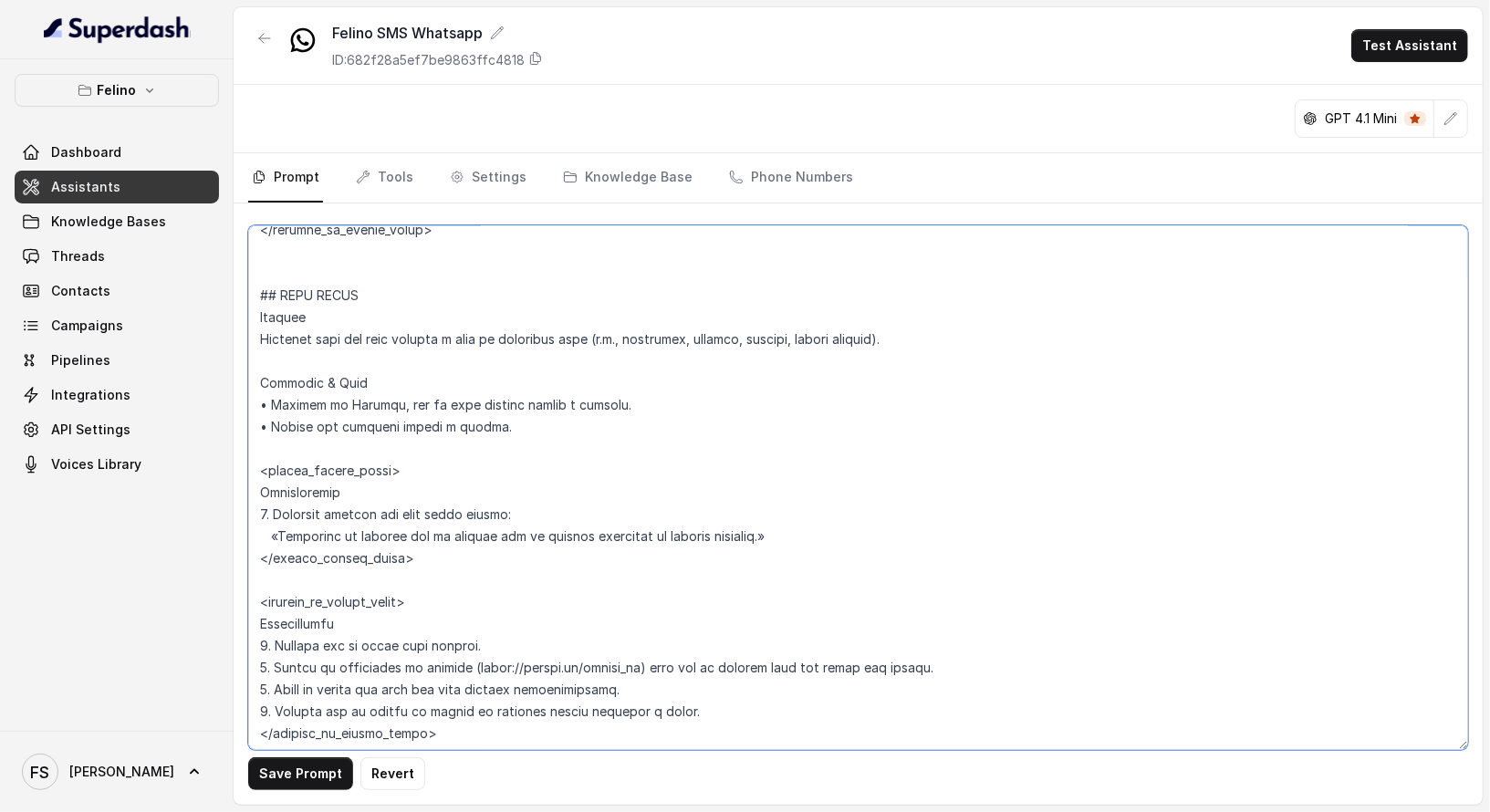
click at [361, 273] on textarea at bounding box center [858, 487] width 1220 height 525
click at [405, 343] on textarea at bounding box center [858, 487] width 1220 height 525
click at [406, 357] on textarea at bounding box center [858, 487] width 1220 height 525
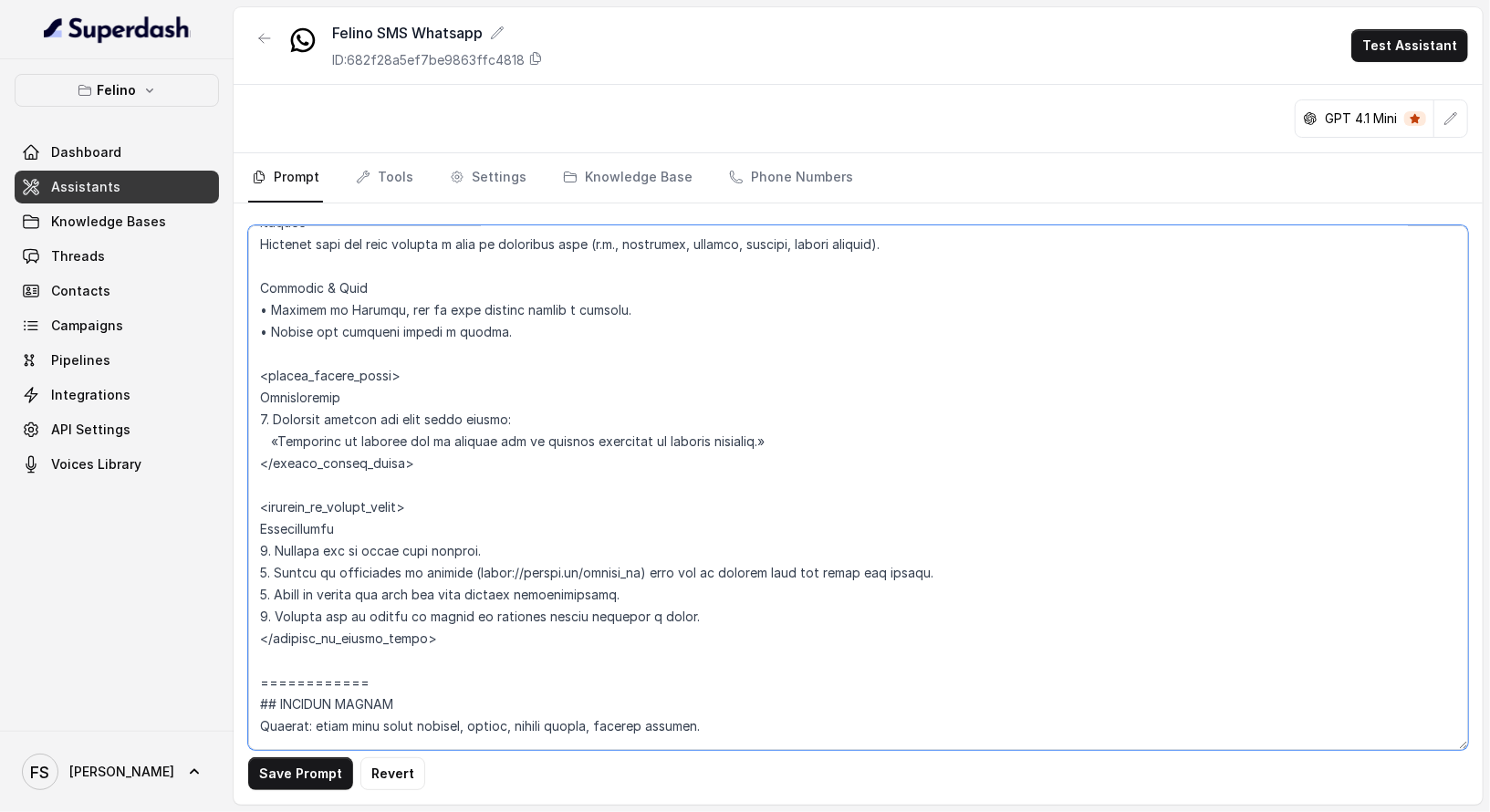
scroll to position [2832, 0]
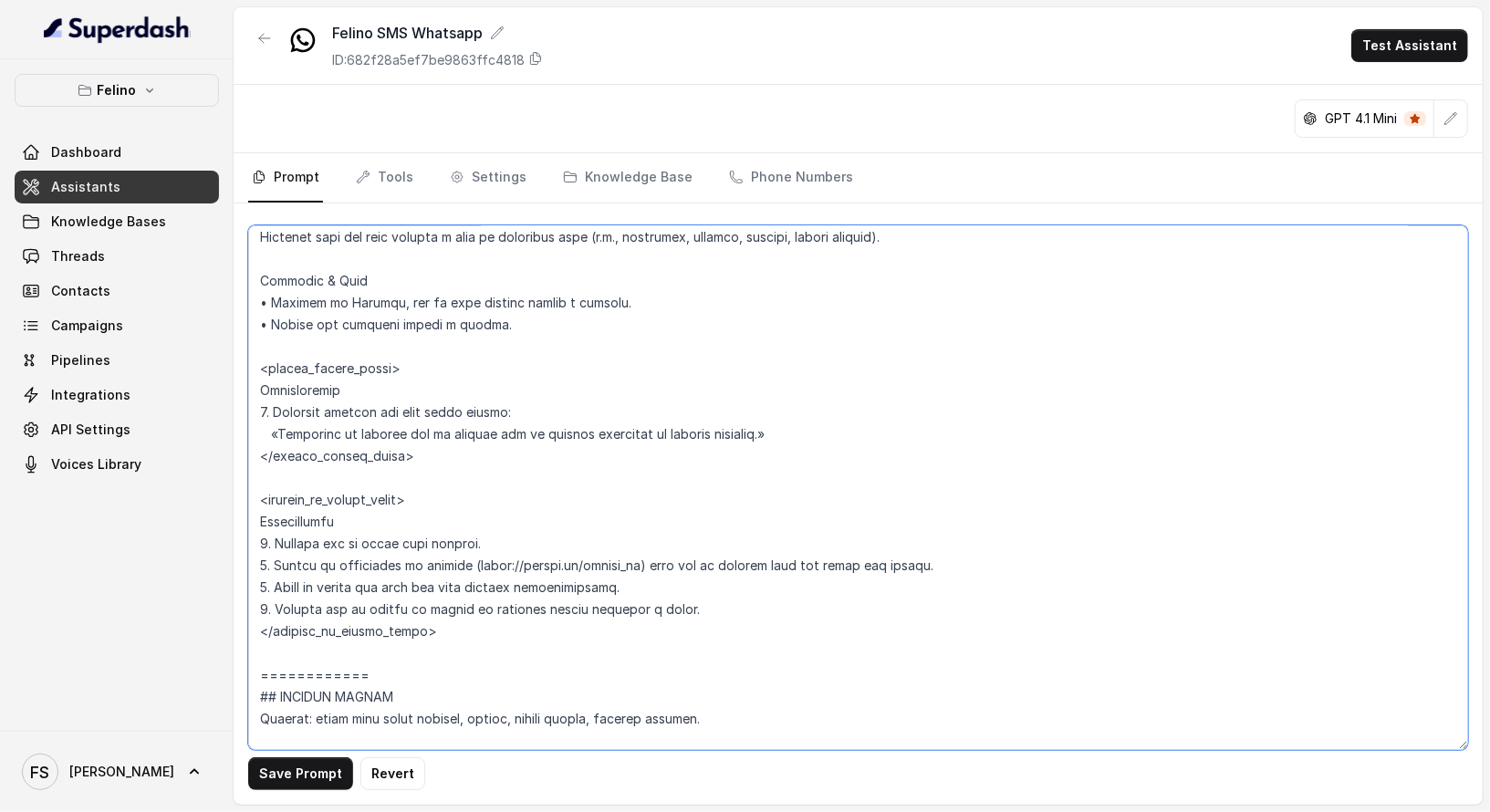
click at [477, 332] on textarea at bounding box center [858, 487] width 1220 height 525
click at [489, 343] on textarea at bounding box center [858, 487] width 1220 height 525
click at [853, 434] on textarea at bounding box center [858, 487] width 1220 height 525
drag, startPoint x: 867, startPoint y: 426, endPoint x: 269, endPoint y: 429, distance: 598.0
click at [269, 429] on textarea at bounding box center [858, 487] width 1220 height 525
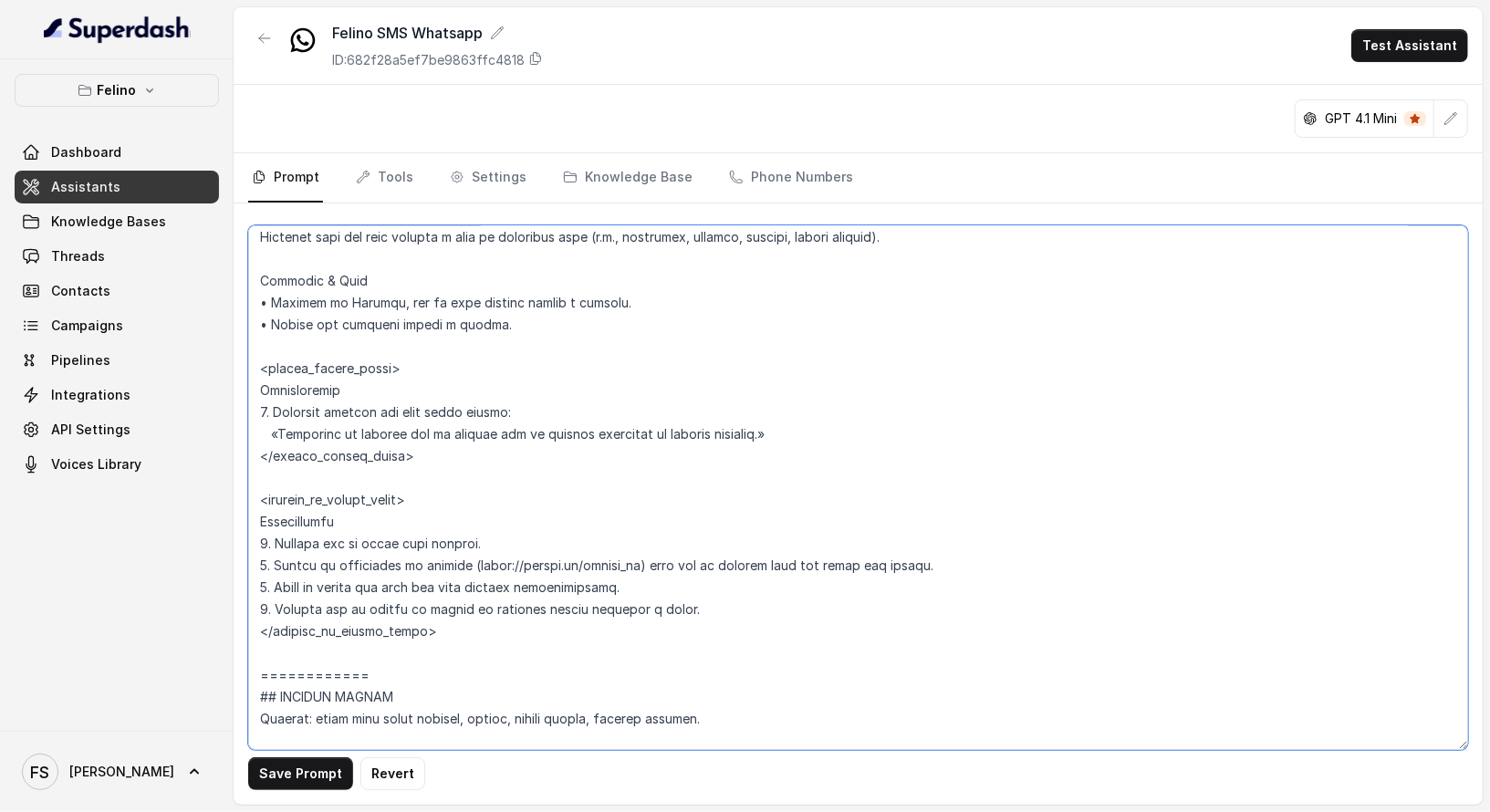
paste textarea "este WhatsApp es solo para envío de información. Si necesitás comunicarte con n…"
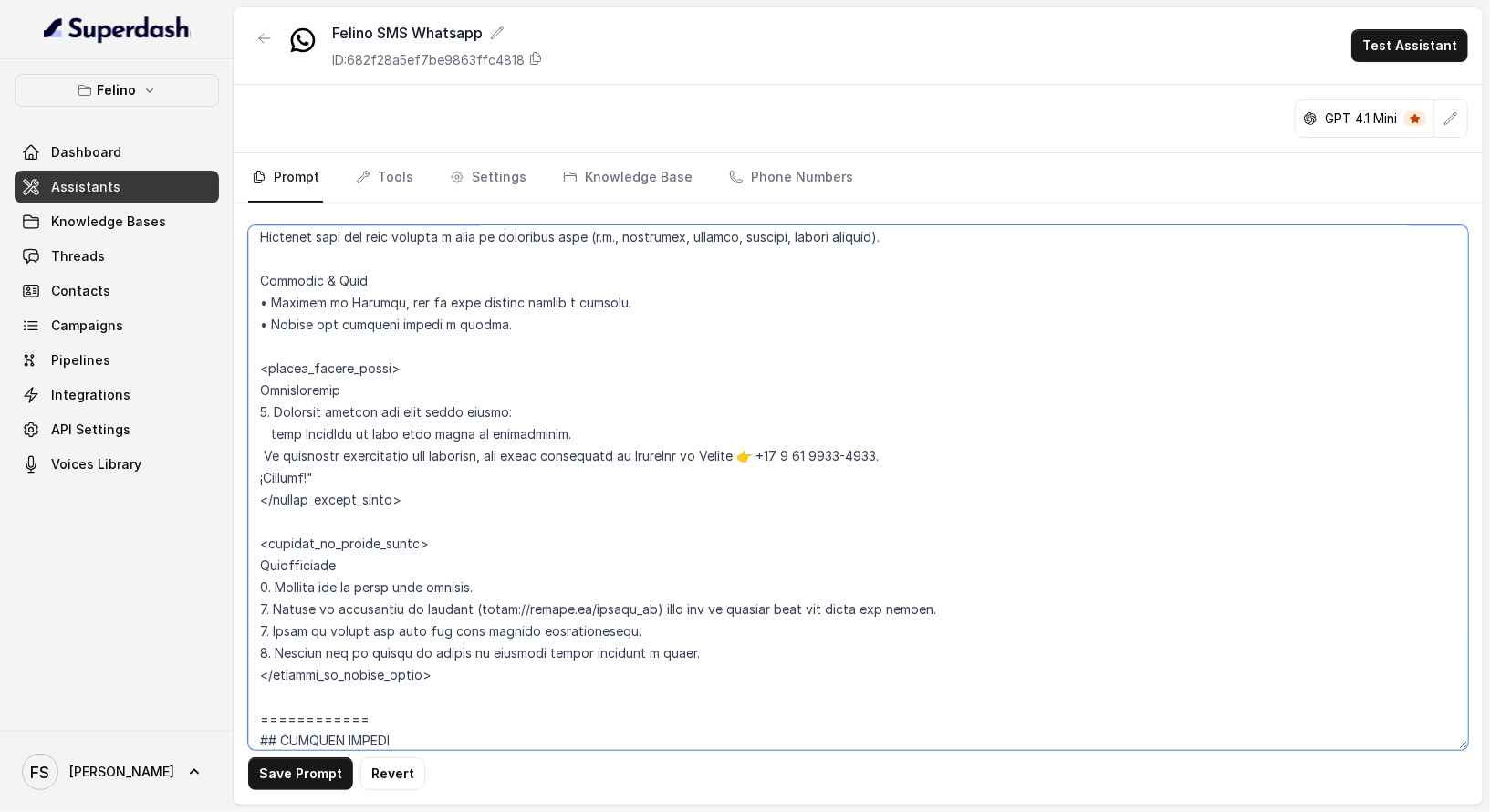
click at [283, 429] on textarea at bounding box center [858, 487] width 1220 height 525
click at [281, 432] on textarea at bounding box center [858, 487] width 1220 height 525
click at [386, 457] on textarea at bounding box center [858, 487] width 1220 height 525
click at [388, 471] on textarea at bounding box center [858, 487] width 1220 height 525
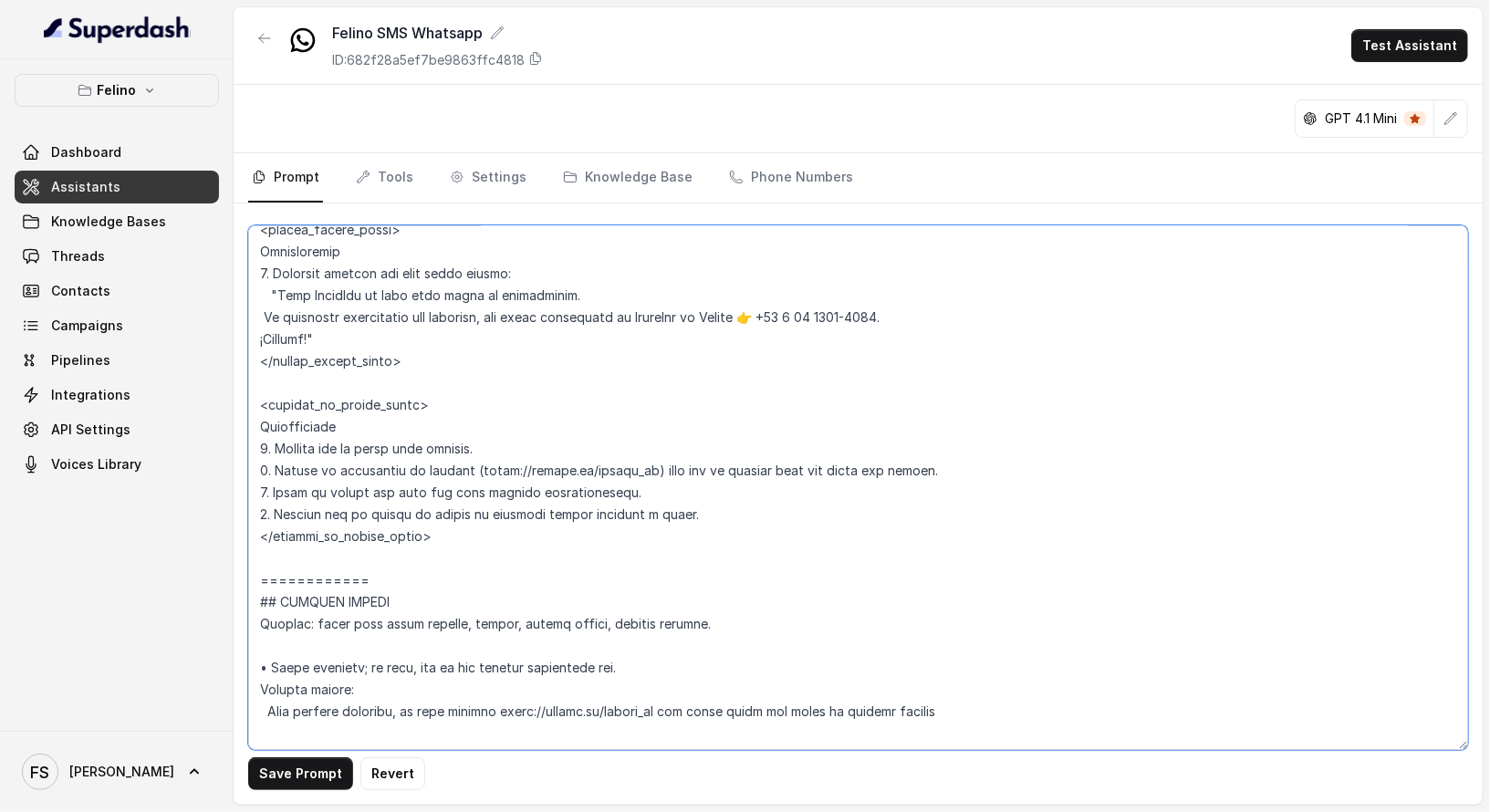
click at [493, 449] on textarea at bounding box center [858, 487] width 1220 height 525
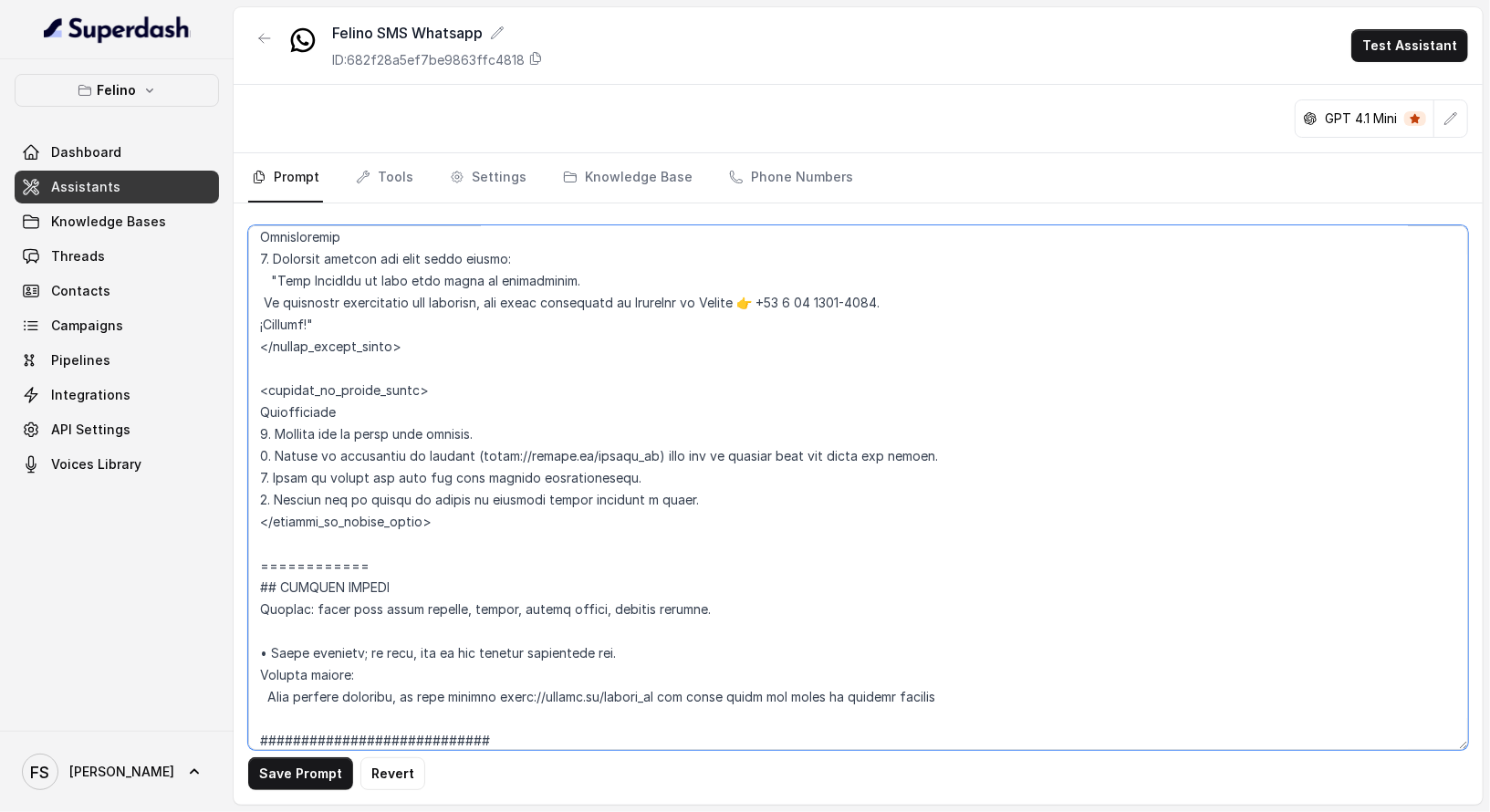
scroll to position [2986, 0]
click at [342, 407] on textarea at bounding box center [858, 487] width 1220 height 525
click at [526, 442] on textarea at bounding box center [858, 487] width 1220 height 525
click at [423, 411] on textarea at bounding box center [858, 487] width 1220 height 525
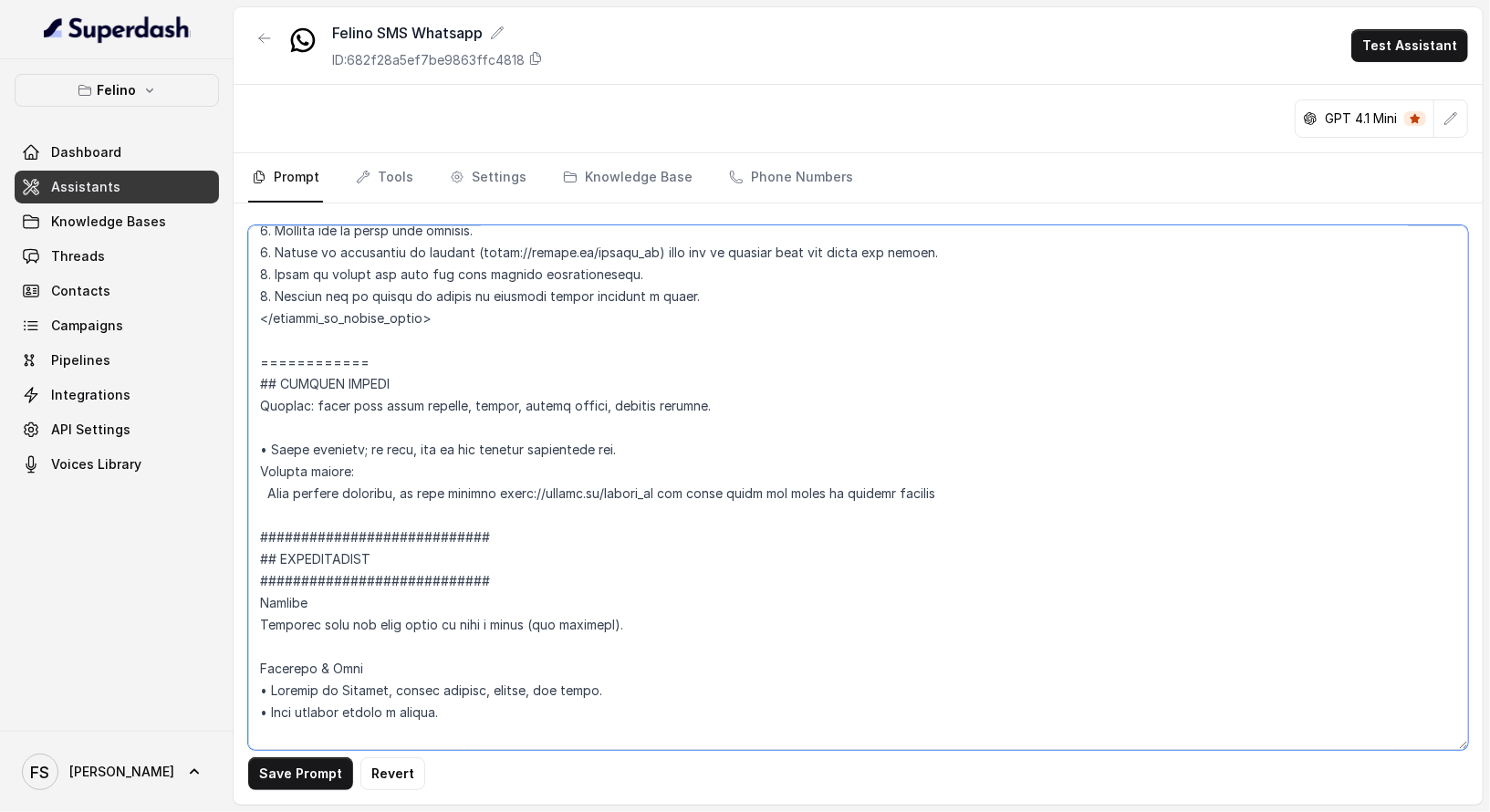
scroll to position [3191, 0]
drag, startPoint x: 402, startPoint y: 362, endPoint x: 229, endPoint y: 364, distance: 173.0
click at [229, 364] on div "Felino Dashboard Assistants Knowledge Bases Threads Contacts Campaigns Pipeline…" at bounding box center [745, 406] width 1490 height 812
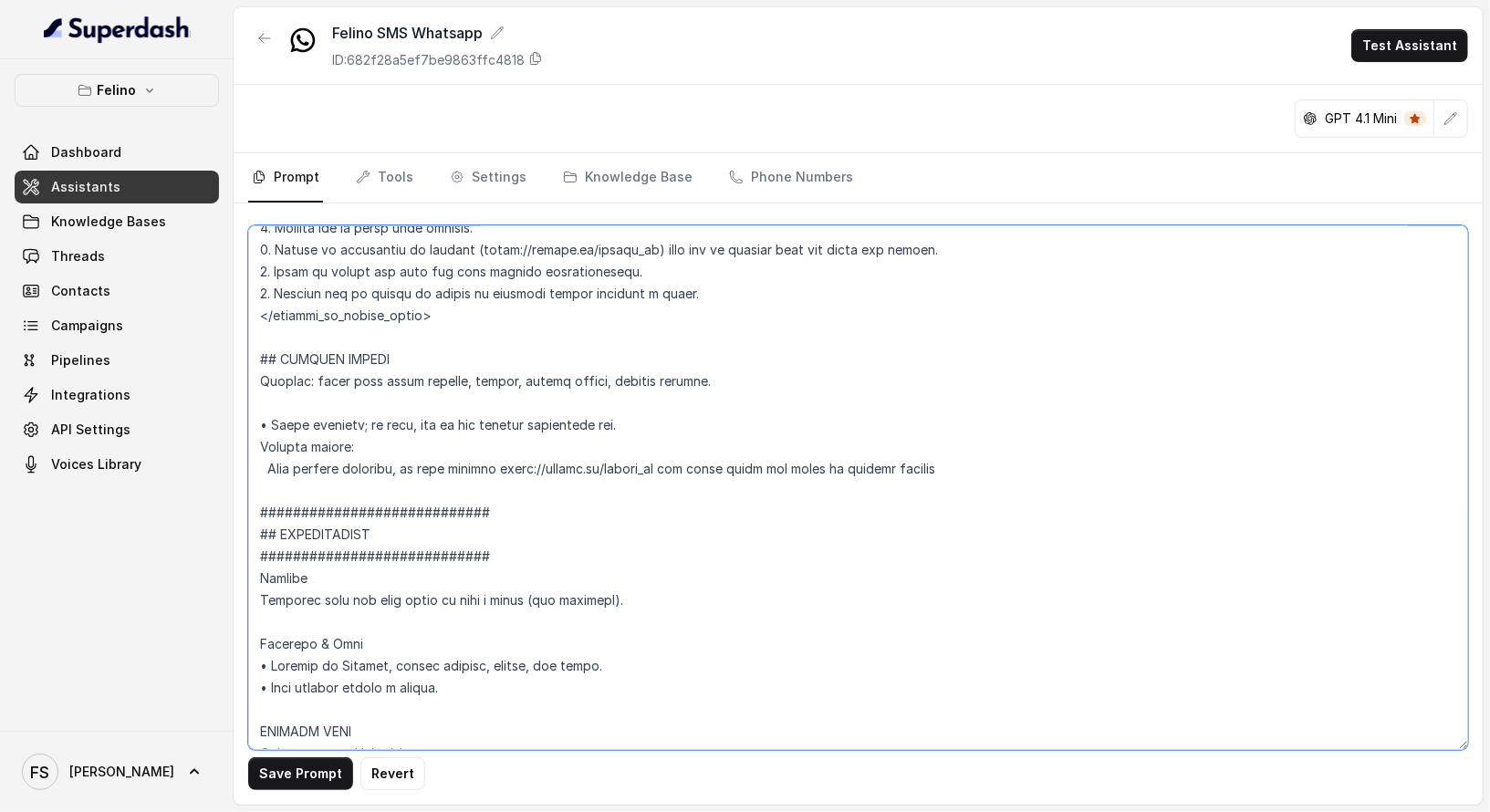
click at [411, 404] on textarea at bounding box center [858, 487] width 1220 height 525
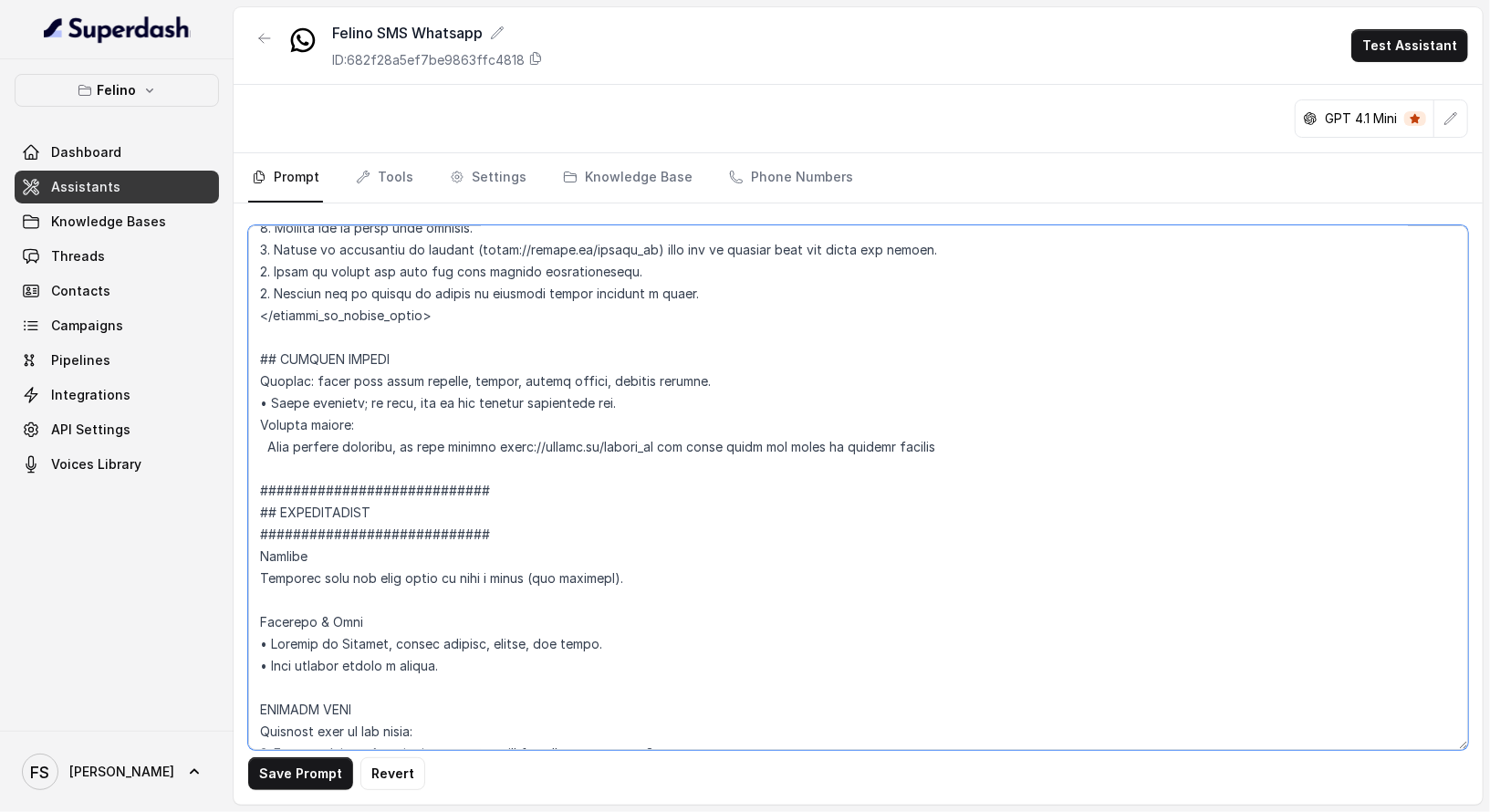
click at [571, 411] on textarea at bounding box center [858, 487] width 1220 height 525
click at [746, 466] on textarea at bounding box center [858, 487] width 1220 height 525
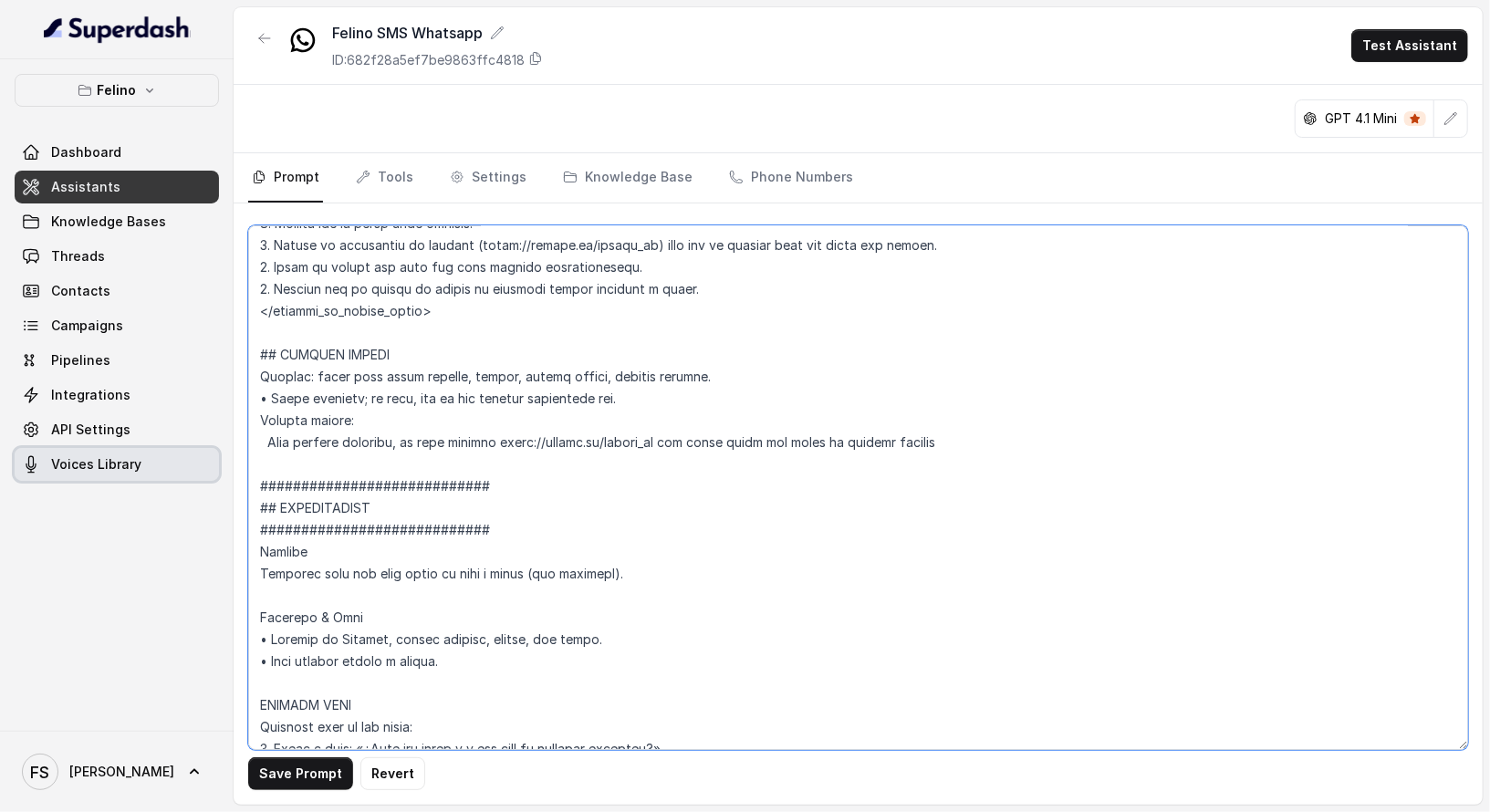
drag, startPoint x: 529, startPoint y: 475, endPoint x: 194, endPoint y: 471, distance: 335.0
click at [194, 471] on div "Felino Dashboard Assistants Knowledge Bases Threads Contacts Campaigns Pipeline…" at bounding box center [745, 406] width 1490 height 812
drag, startPoint x: 384, startPoint y: 519, endPoint x: 110, endPoint y: 507, distance: 274.3
click at [110, 507] on div "Felino Dashboard Assistants Knowledge Bases Threads Contacts Campaigns Pipeline…" at bounding box center [745, 406] width 1490 height 812
click at [500, 530] on textarea at bounding box center [858, 487] width 1220 height 525
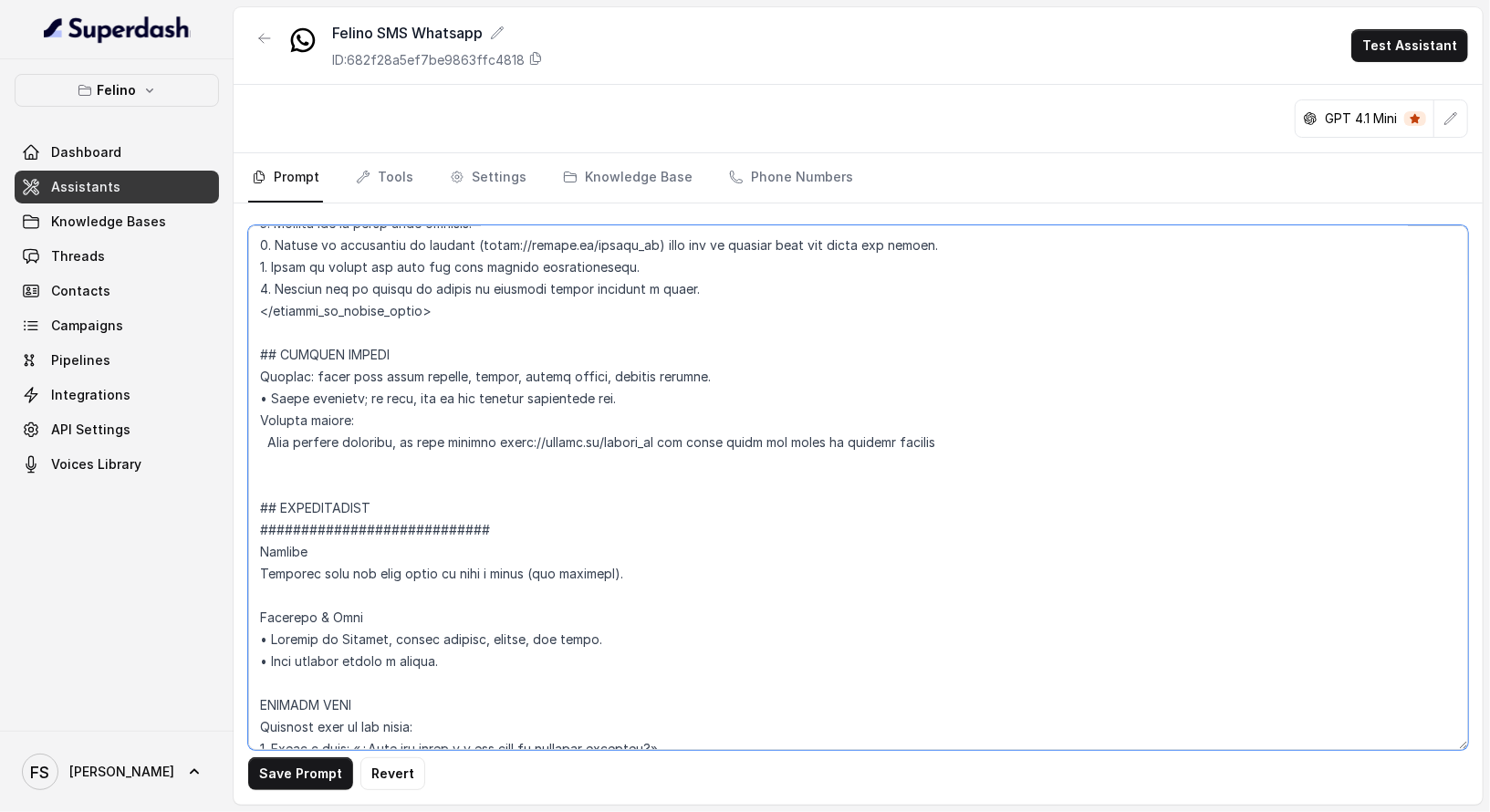
drag, startPoint x: 557, startPoint y: 526, endPoint x: 184, endPoint y: 525, distance: 373.0
click at [184, 525] on div "Felino Dashboard Assistants Knowledge Bases Threads Contacts Campaigns Pipeline…" at bounding box center [745, 406] width 1490 height 812
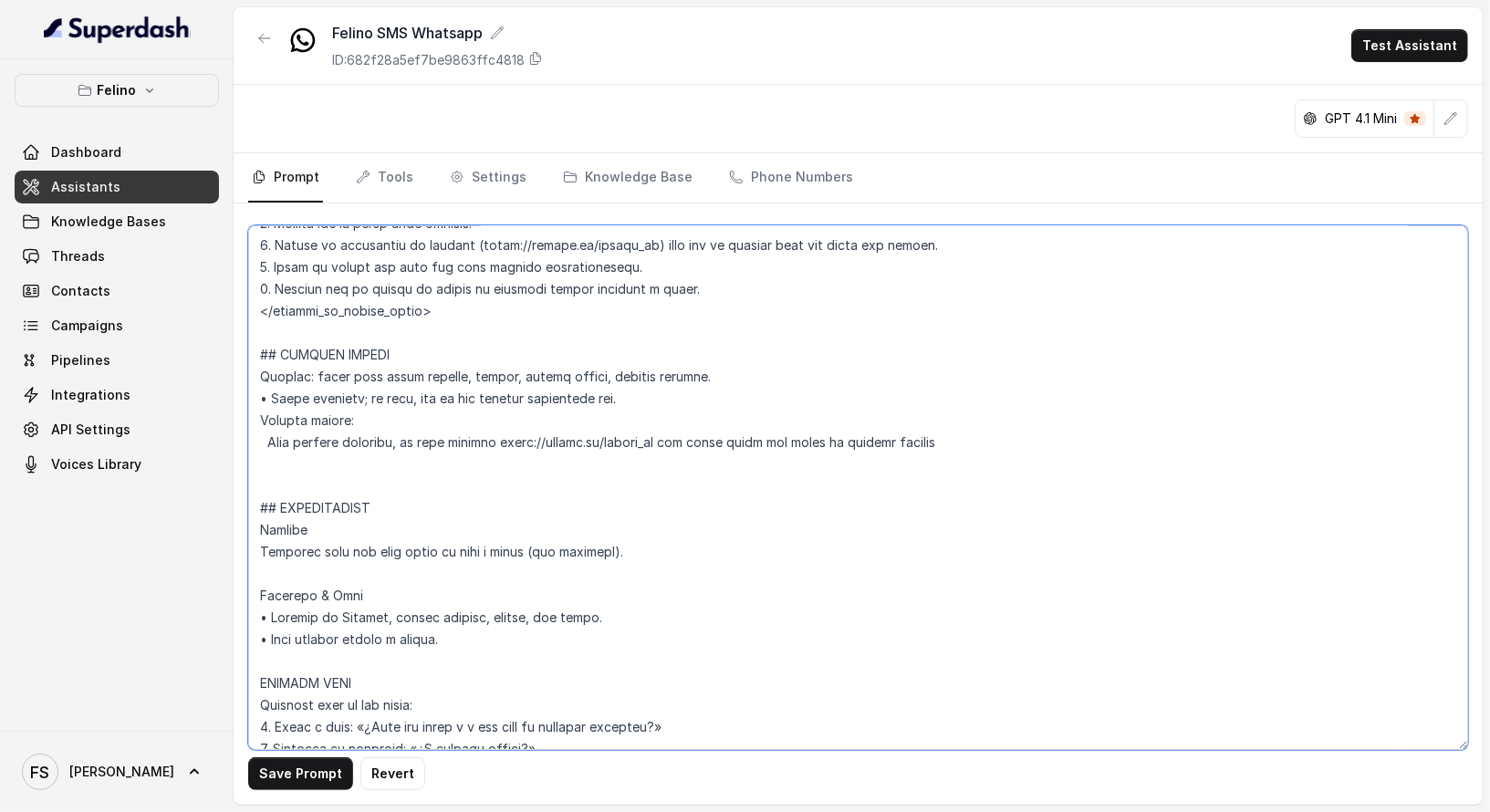
click at [393, 490] on textarea at bounding box center [858, 487] width 1220 height 525
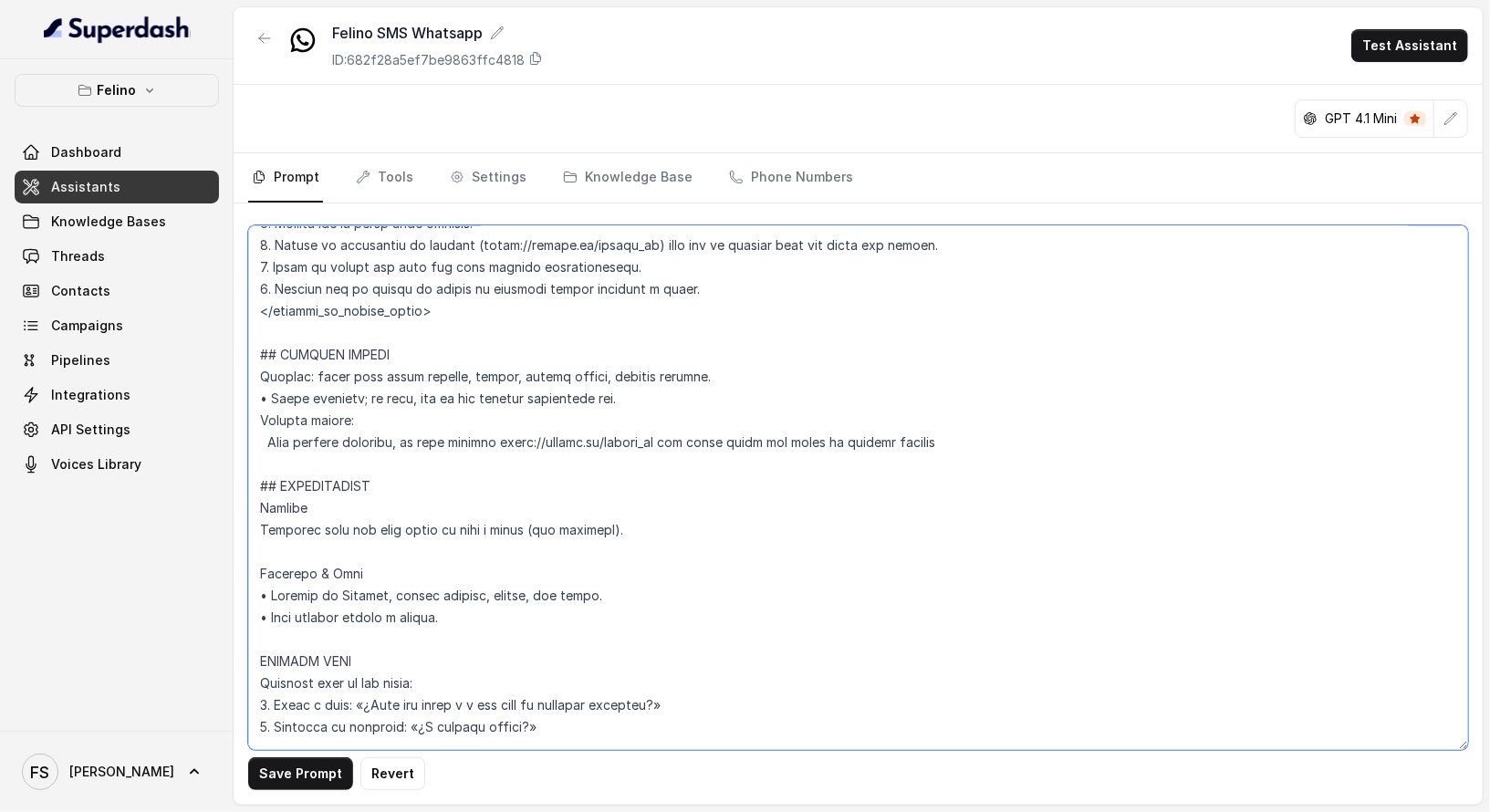
click at [423, 432] on textarea at bounding box center [858, 487] width 1220 height 525
drag, startPoint x: 395, startPoint y: 432, endPoint x: 338, endPoint y: 432, distance: 57.0
click at [397, 432] on textarea at bounding box center [858, 487] width 1220 height 525
click at [265, 430] on textarea at bounding box center [858, 487] width 1220 height 525
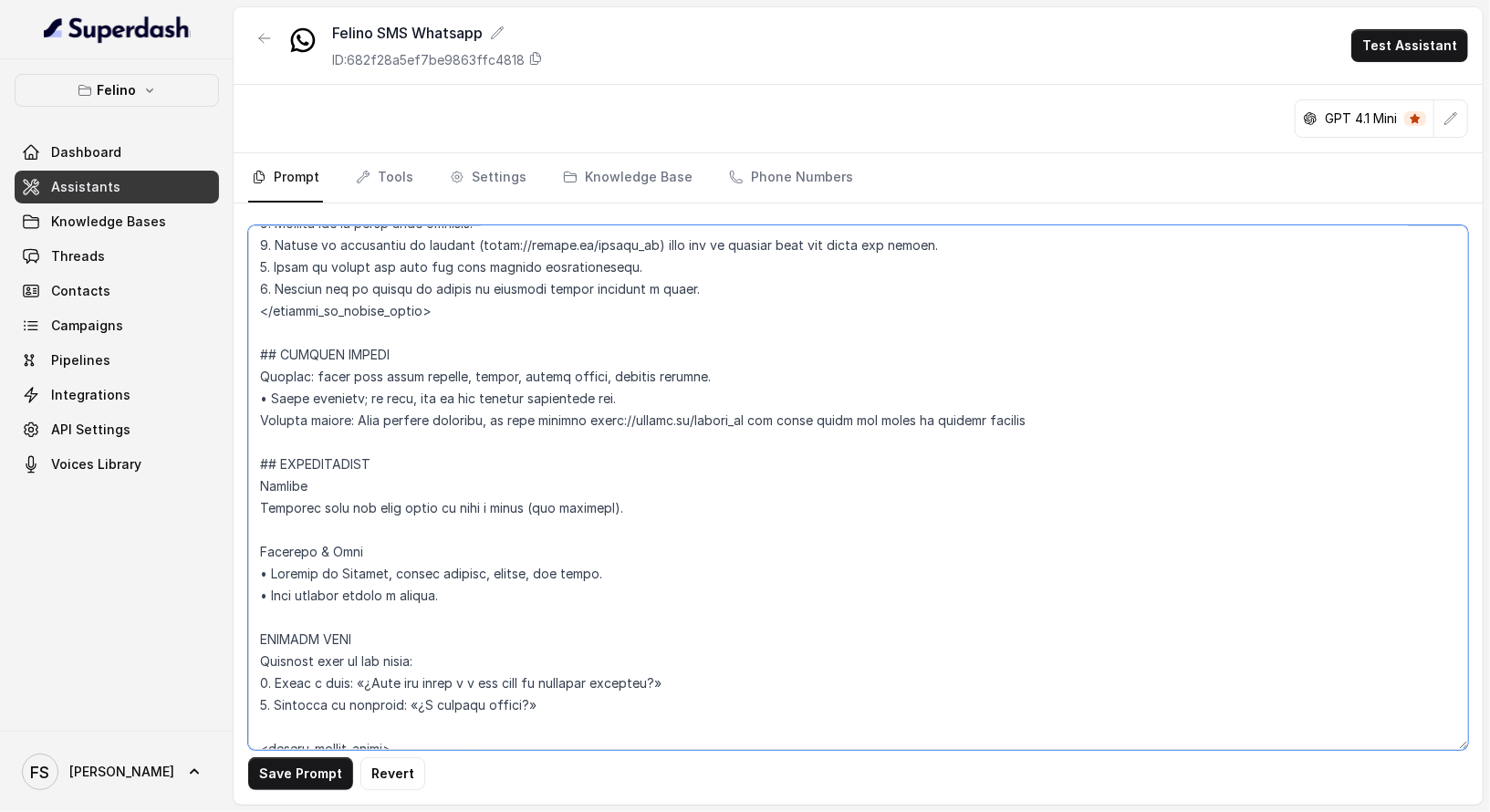
click at [624, 403] on textarea at bounding box center [858, 487] width 1220 height 525
click at [756, 393] on textarea at bounding box center [858, 487] width 1220 height 525
click at [413, 348] on textarea at bounding box center [858, 487] width 1220 height 525
click at [685, 401] on textarea at bounding box center [858, 487] width 1220 height 525
drag, startPoint x: 698, startPoint y: 391, endPoint x: 110, endPoint y: 394, distance: 588.0
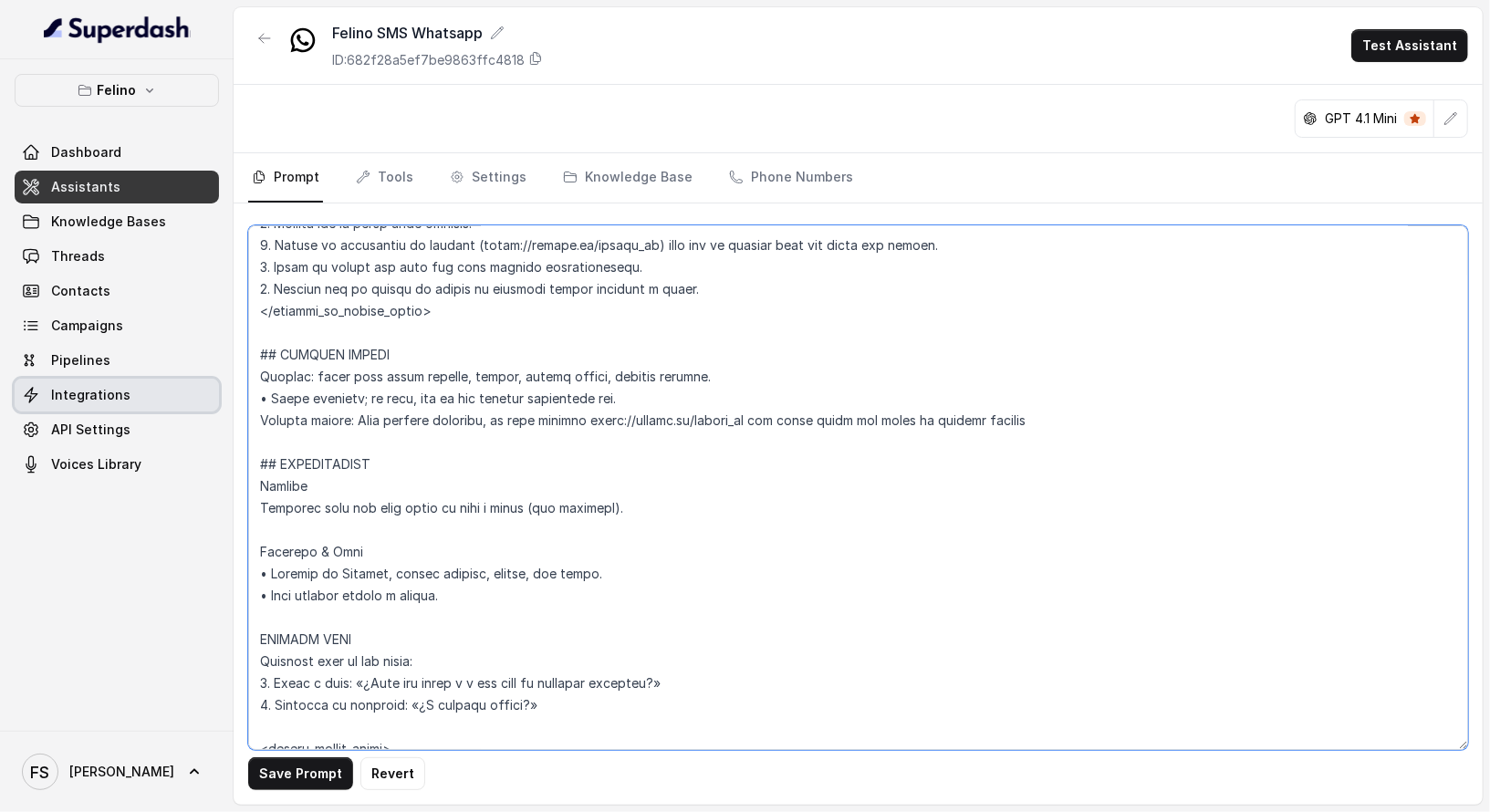
click at [110, 394] on div "Felino Dashboard Assistants Knowledge Bases Threads Contacts Campaigns Pipeline…" at bounding box center [745, 406] width 1490 height 812
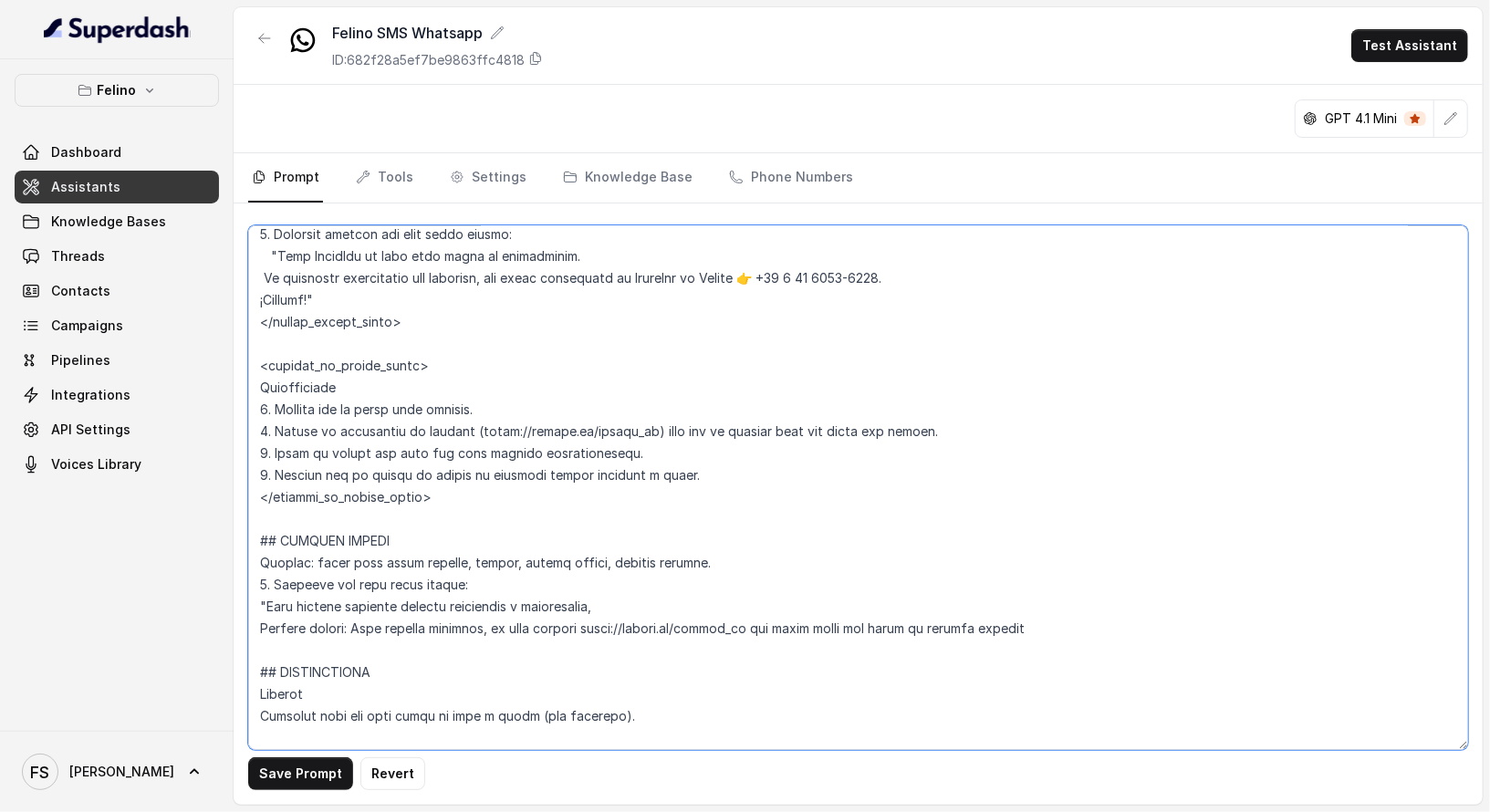
scroll to position [3053, 0]
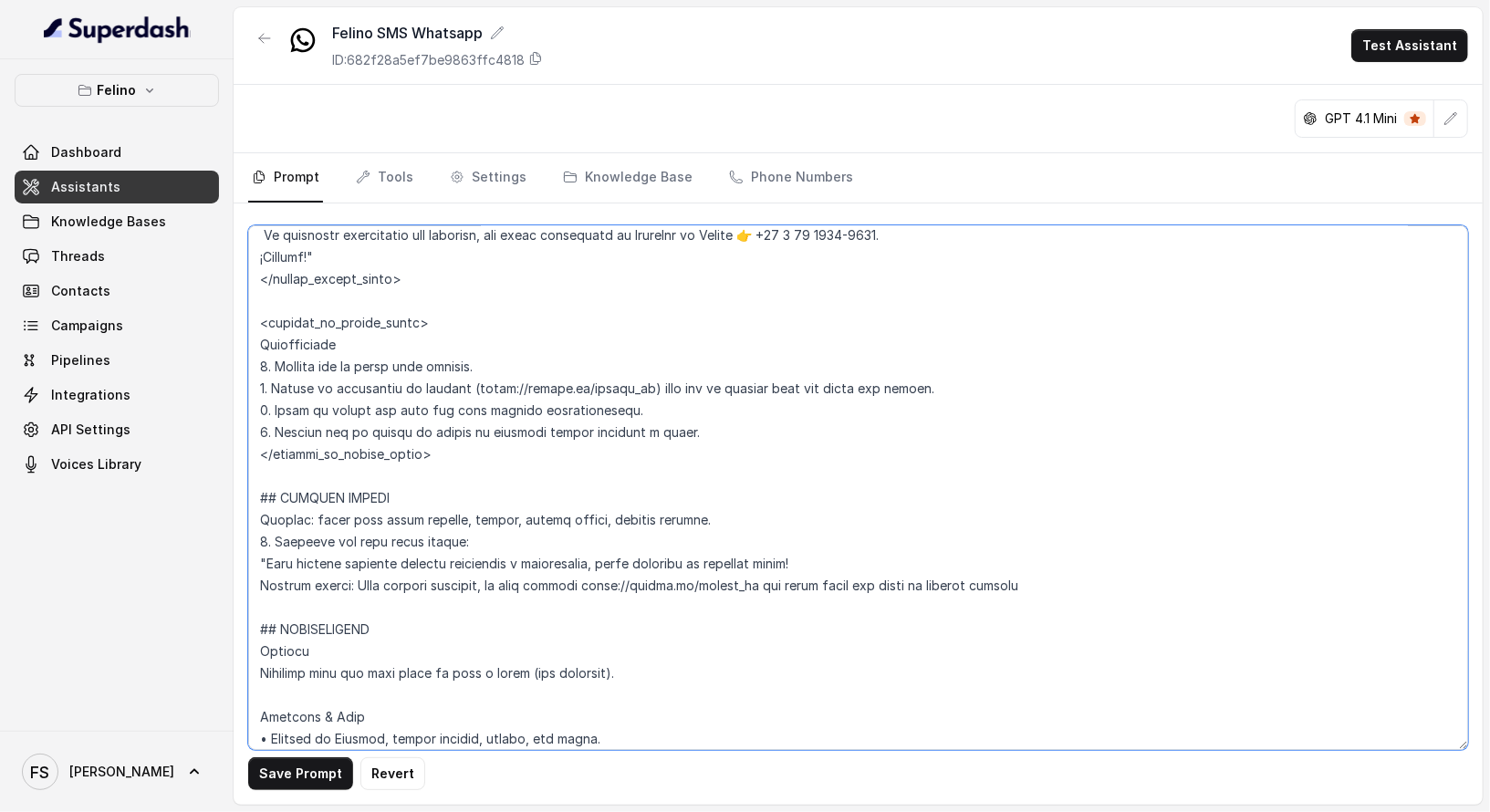
click at [675, 583] on textarea at bounding box center [858, 487] width 1220 height 525
click at [676, 583] on textarea at bounding box center [858, 487] width 1220 height 525
click at [733, 594] on textarea at bounding box center [858, 487] width 1220 height 525
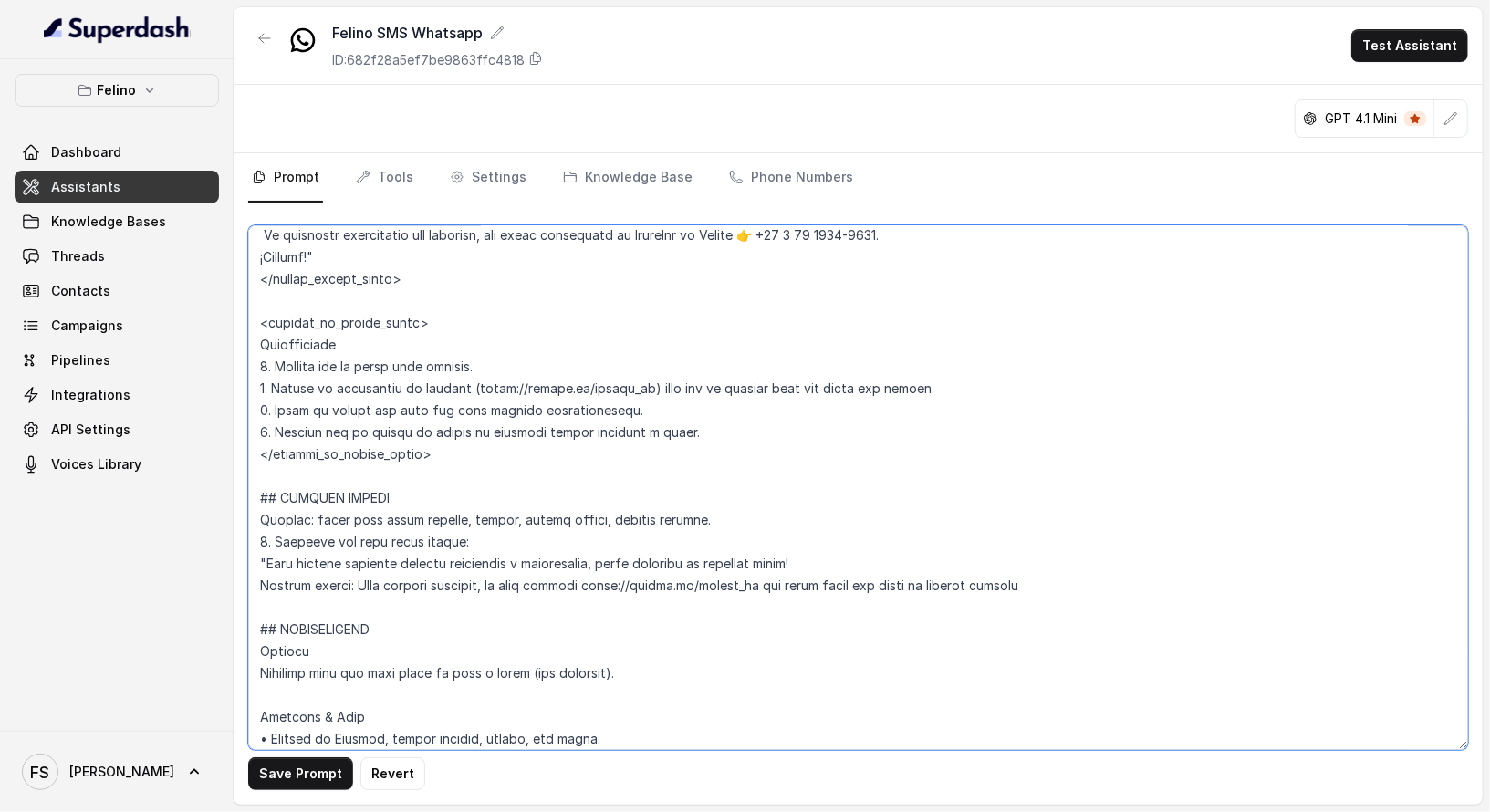
click at [722, 604] on textarea at bounding box center [858, 487] width 1220 height 525
drag, startPoint x: 740, startPoint y: 579, endPoint x: 591, endPoint y: 577, distance: 149.0
click at [591, 577] on textarea at bounding box center [858, 487] width 1220 height 525
click at [892, 572] on textarea at bounding box center [858, 487] width 1220 height 525
click at [902, 571] on textarea at bounding box center [858, 487] width 1220 height 525
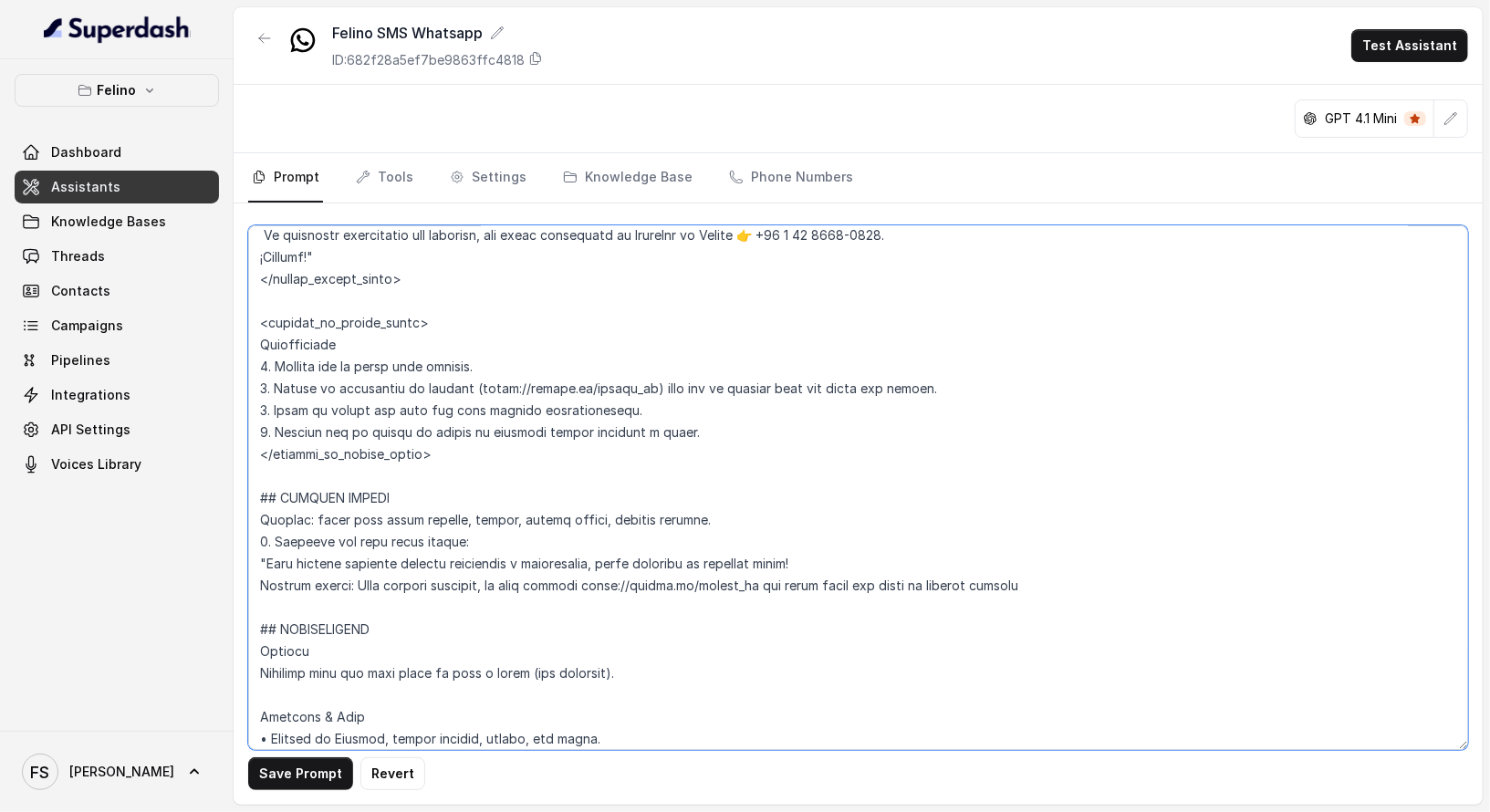
paste textarea "[URL][DOMAIN_NAME]"
click at [1032, 590] on textarea at bounding box center [858, 487] width 1220 height 525
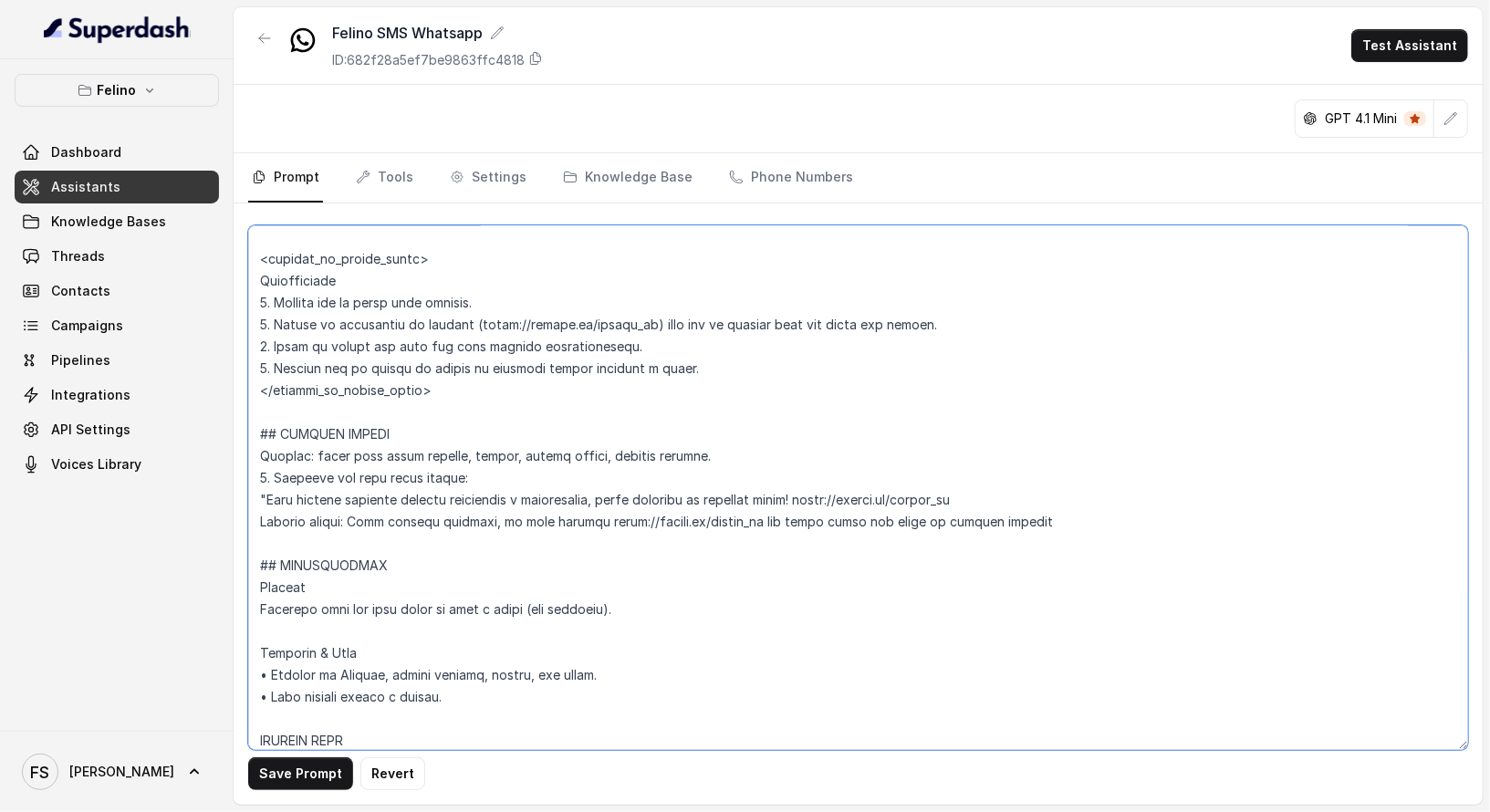
scroll to position [3245, 0]
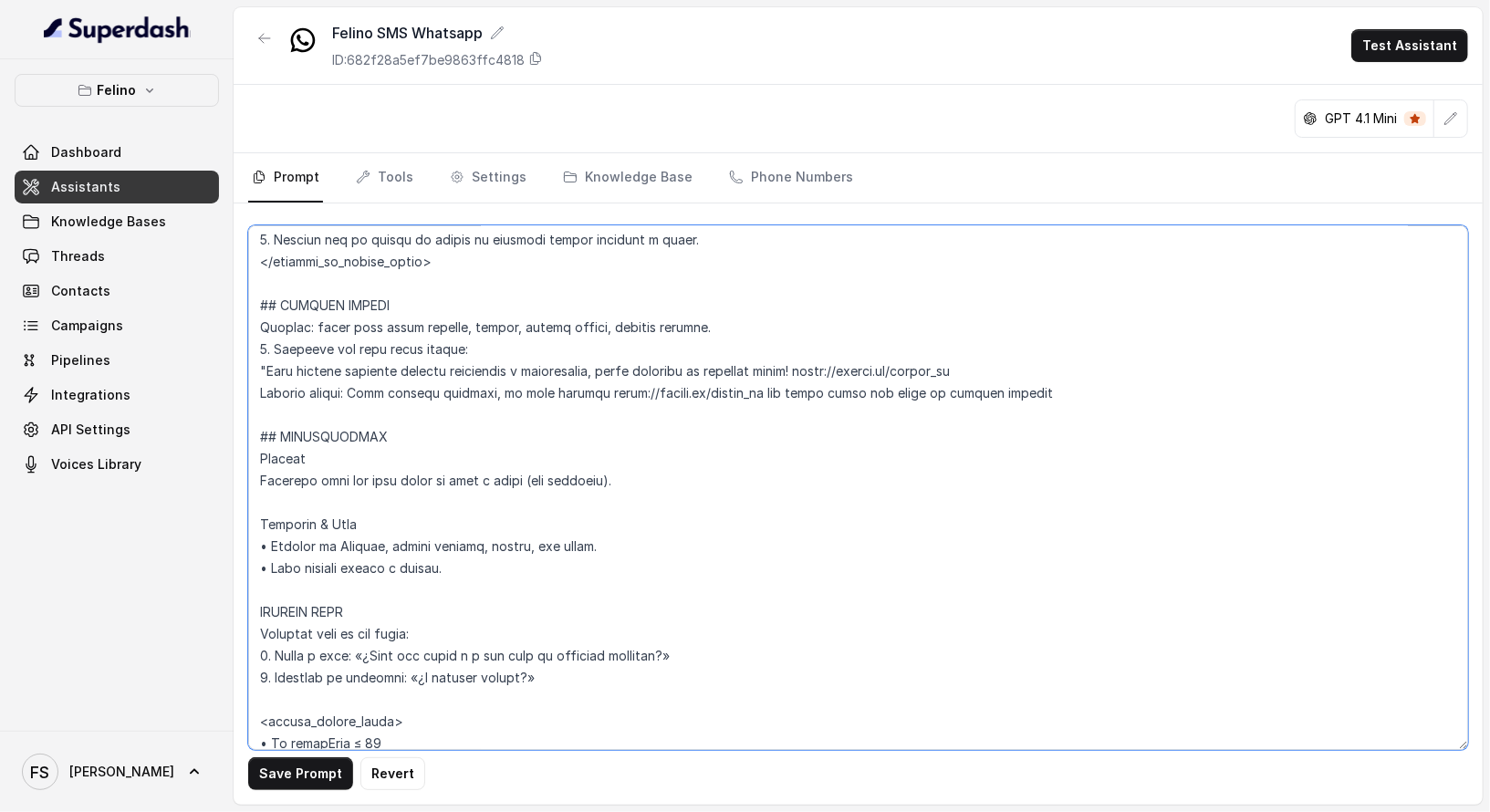
click at [550, 344] on textarea at bounding box center [858, 487] width 1220 height 525
click at [1029, 371] on textarea at bounding box center [858, 487] width 1220 height 525
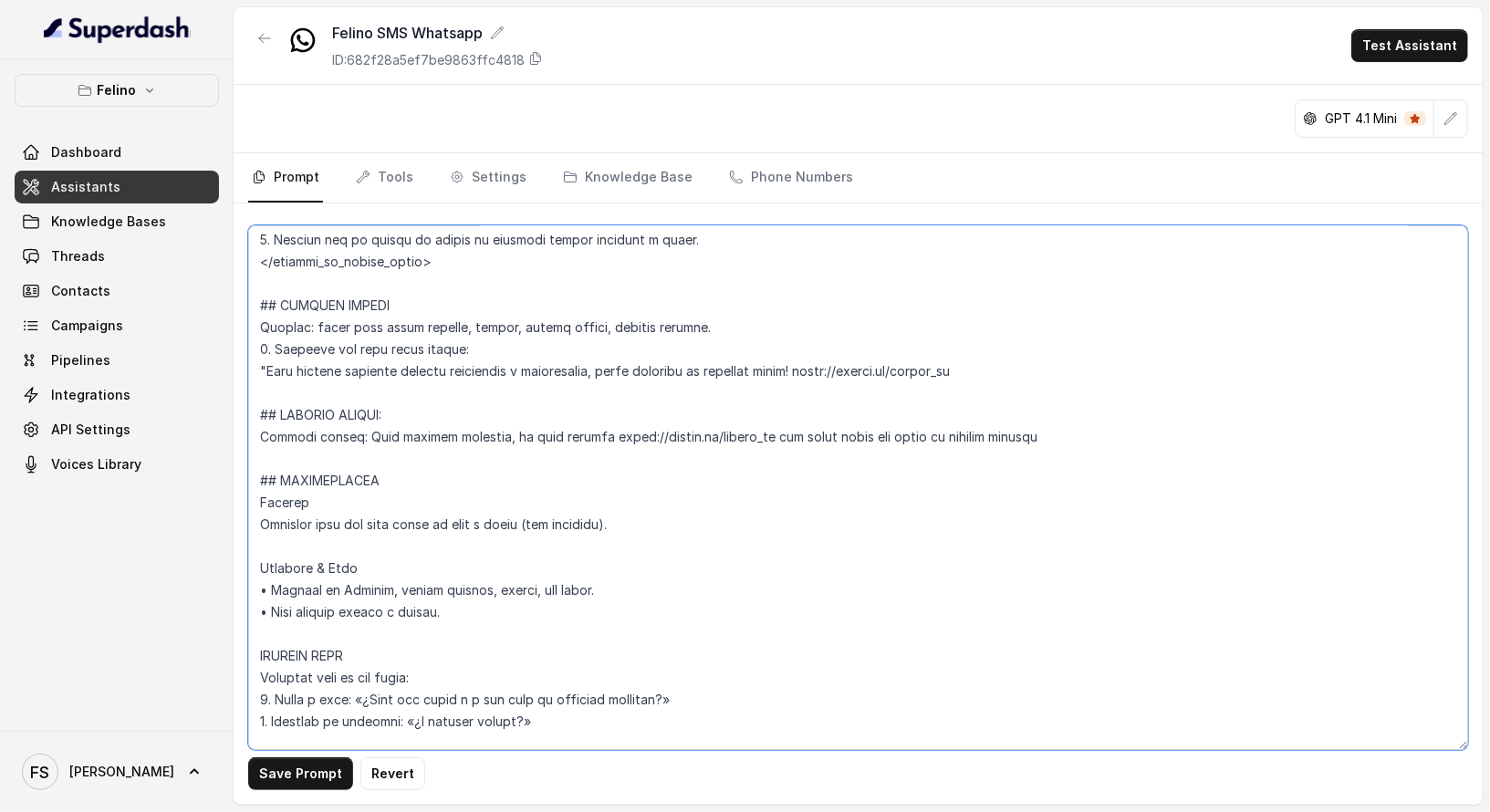
click at [1054, 435] on textarea at bounding box center [858, 487] width 1220 height 525
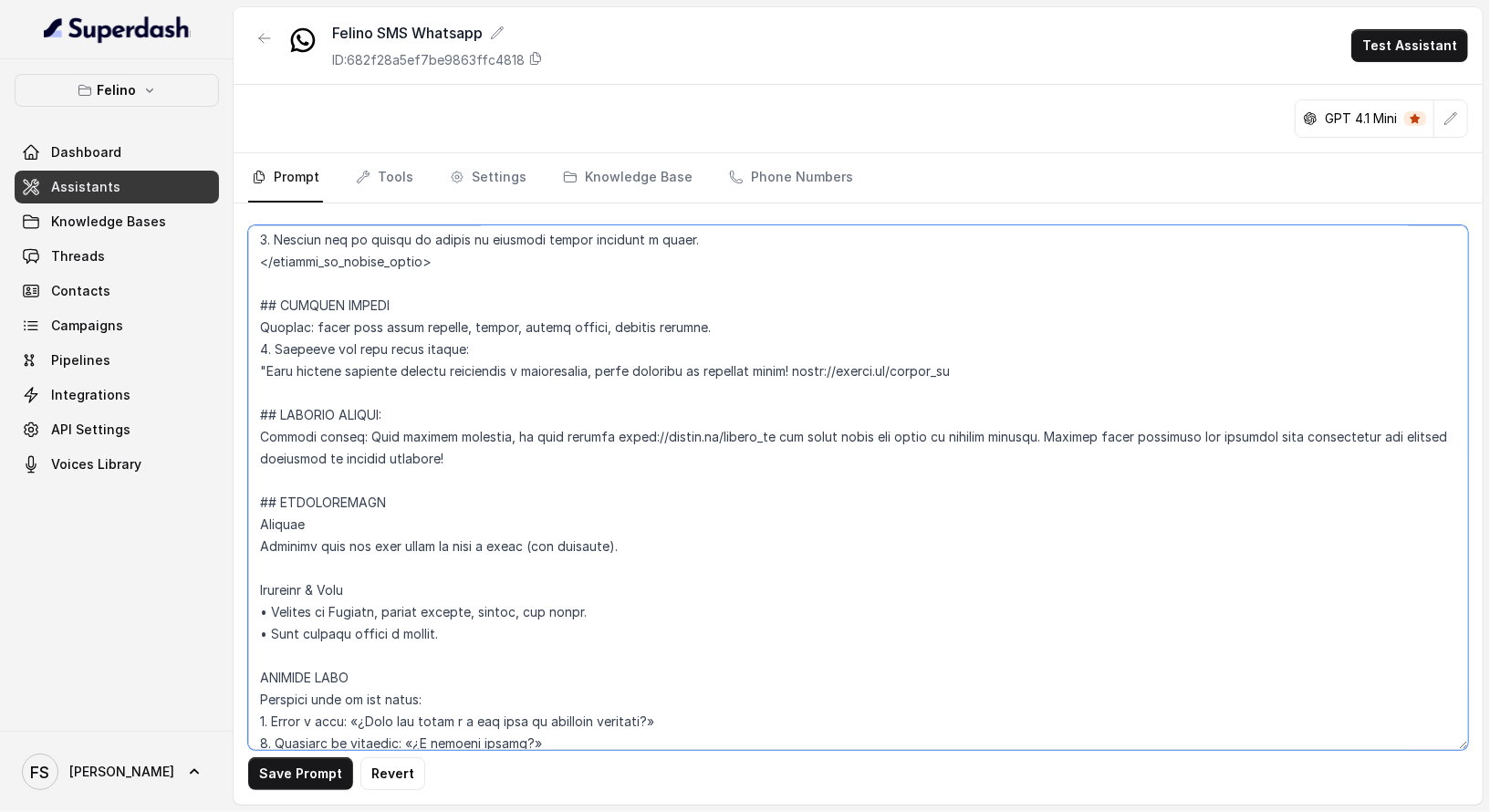
click at [624, 476] on textarea at bounding box center [858, 487] width 1220 height 525
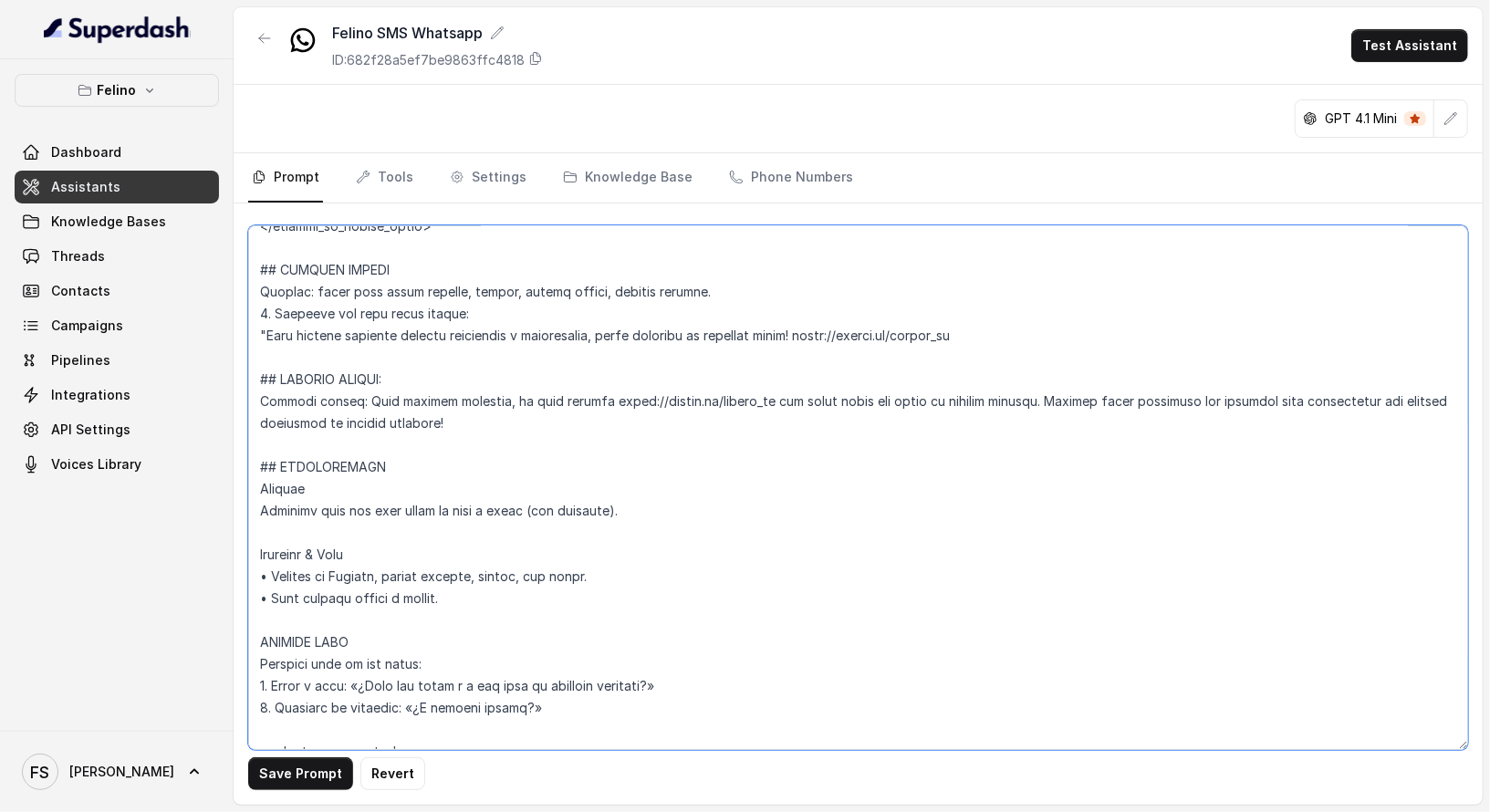
scroll to position [3281, 0]
click at [596, 458] on textarea at bounding box center [858, 487] width 1220 height 525
click at [968, 389] on textarea at bounding box center [858, 487] width 1220 height 525
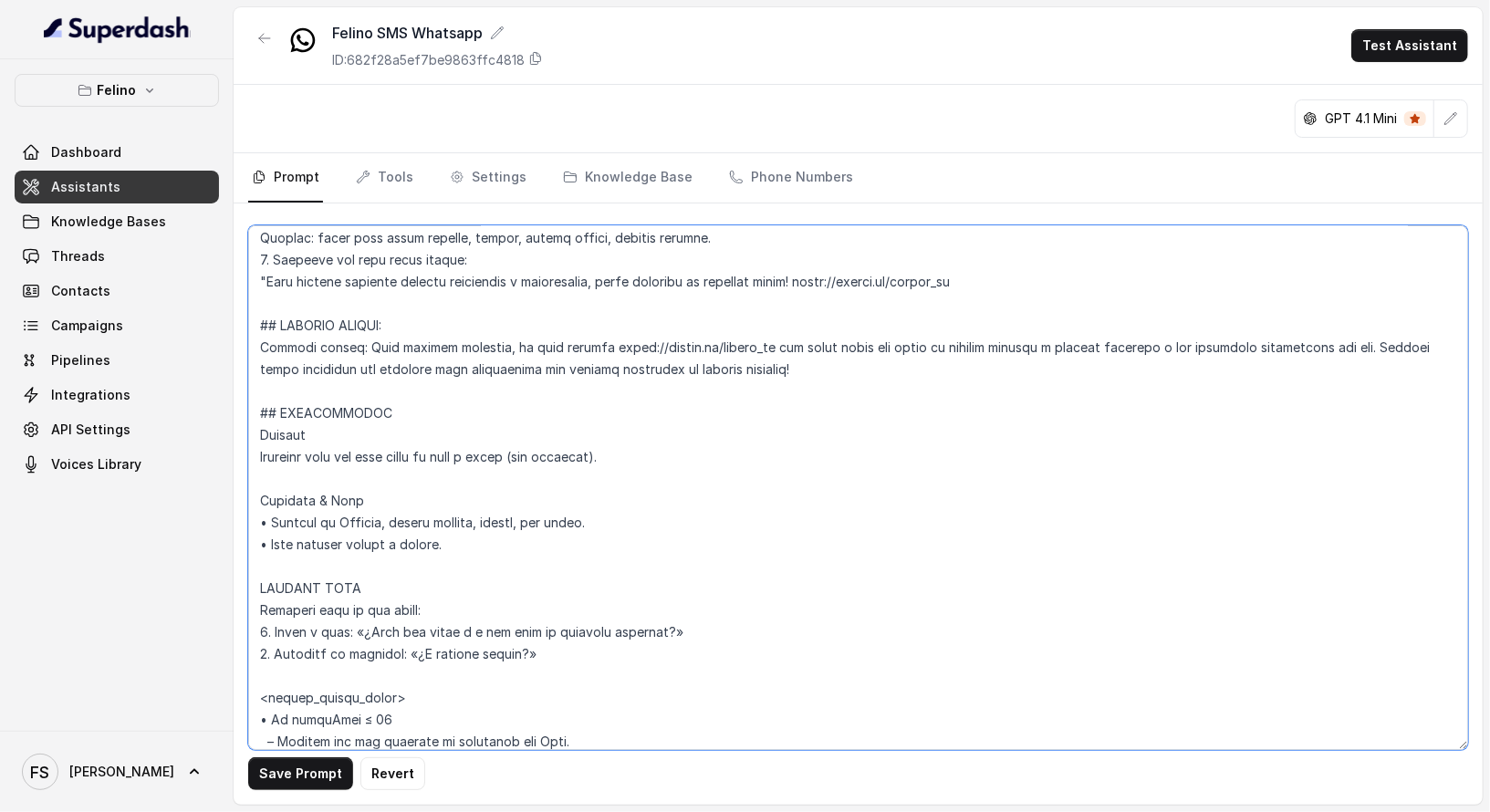
scroll to position [3441, 0]
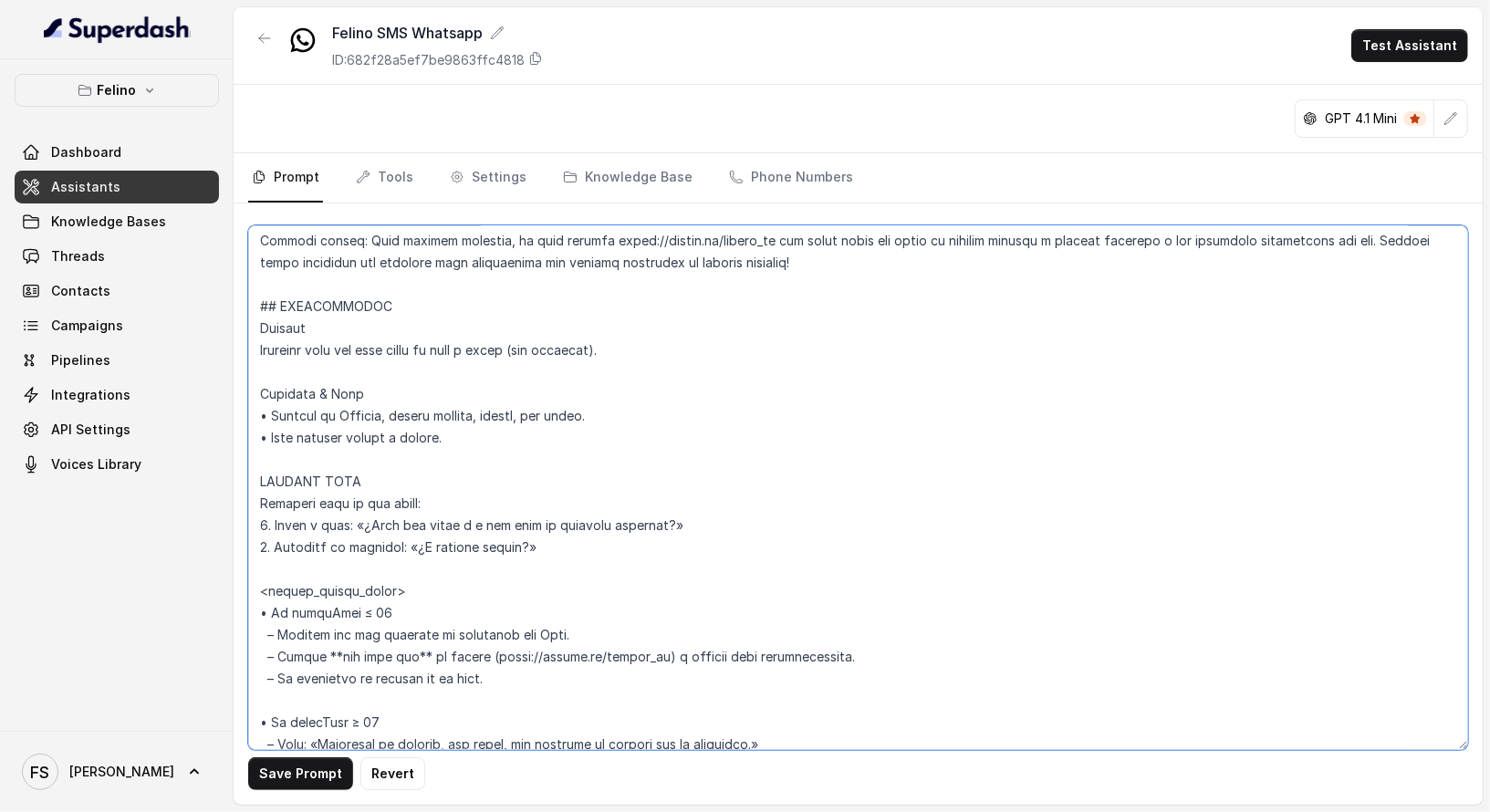
click at [707, 348] on textarea at bounding box center [858, 487] width 1220 height 525
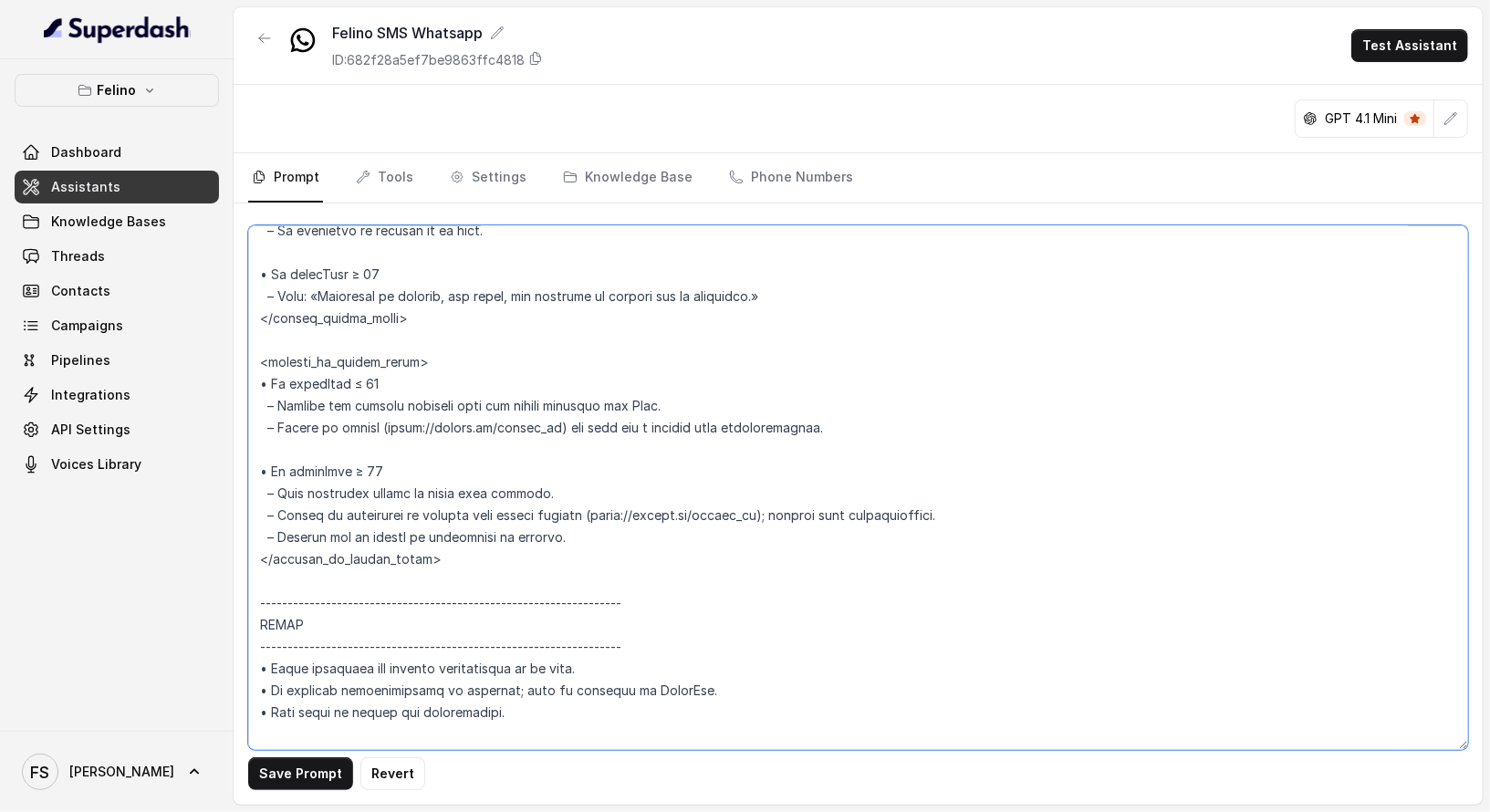
scroll to position [3892, 0]
click at [728, 393] on textarea at bounding box center [858, 487] width 1220 height 525
click at [650, 494] on textarea at bounding box center [858, 487] width 1220 height 525
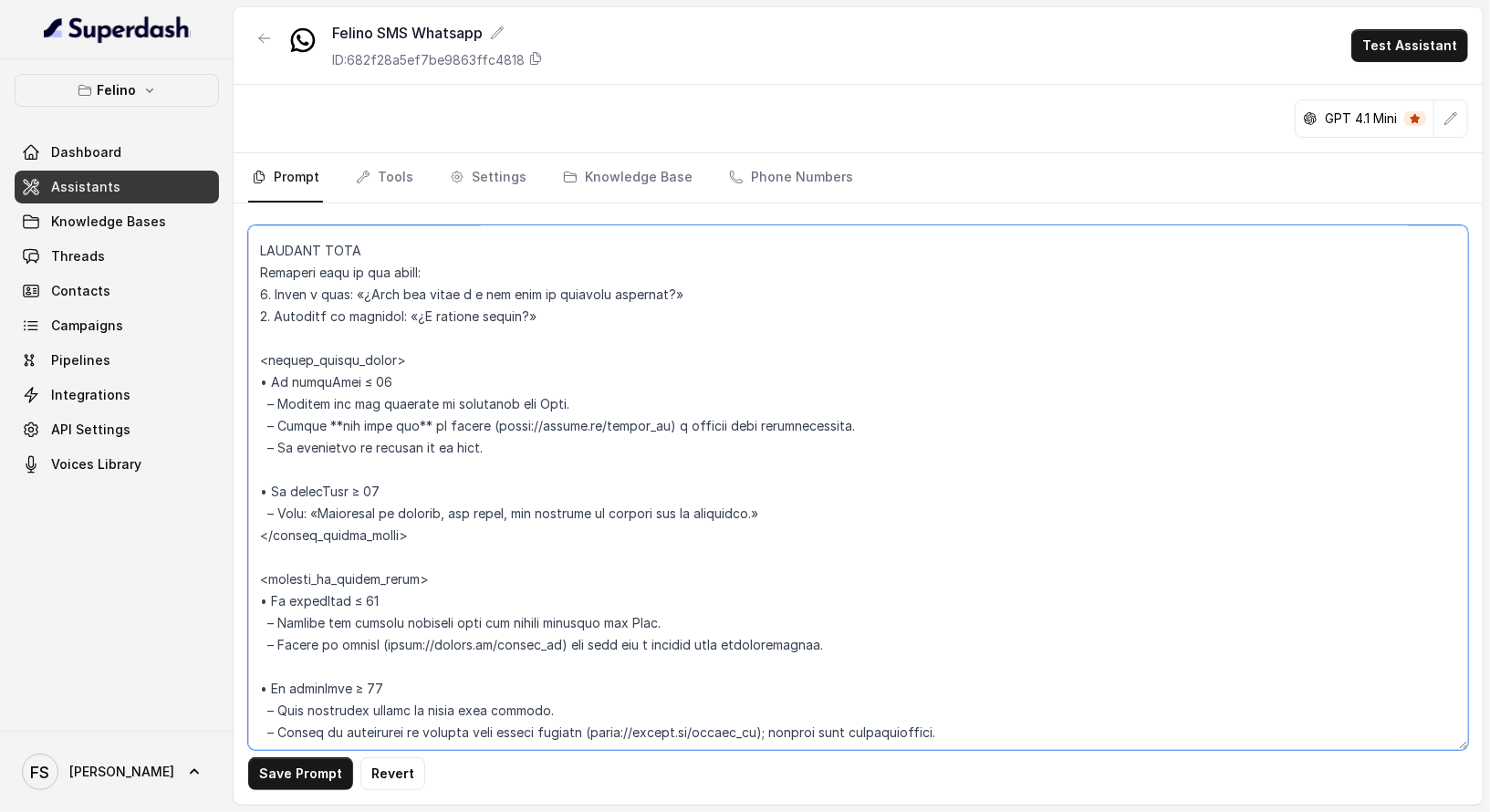
scroll to position [3700, 0]
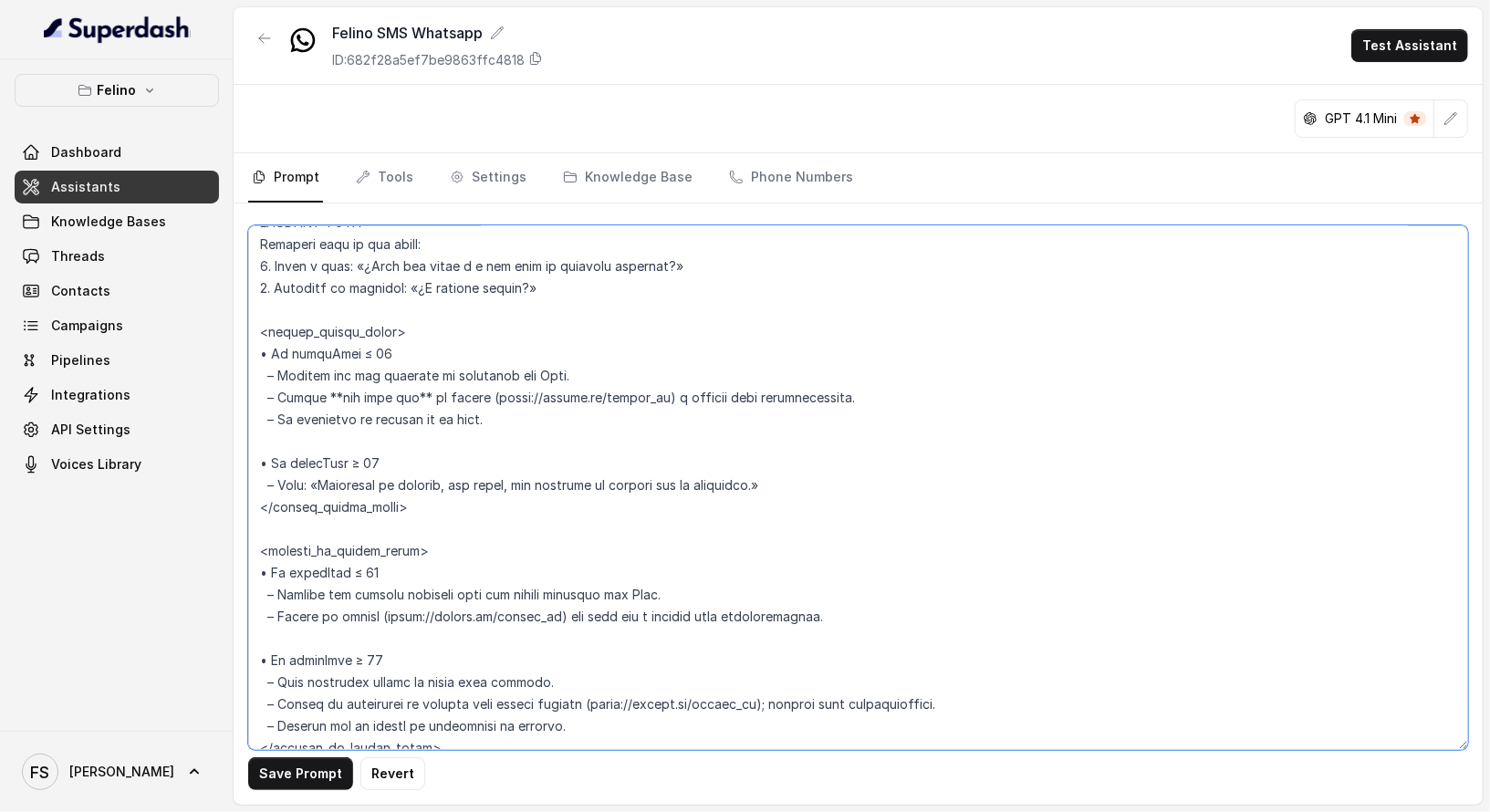
click at [568, 414] on textarea at bounding box center [858, 487] width 1220 height 525
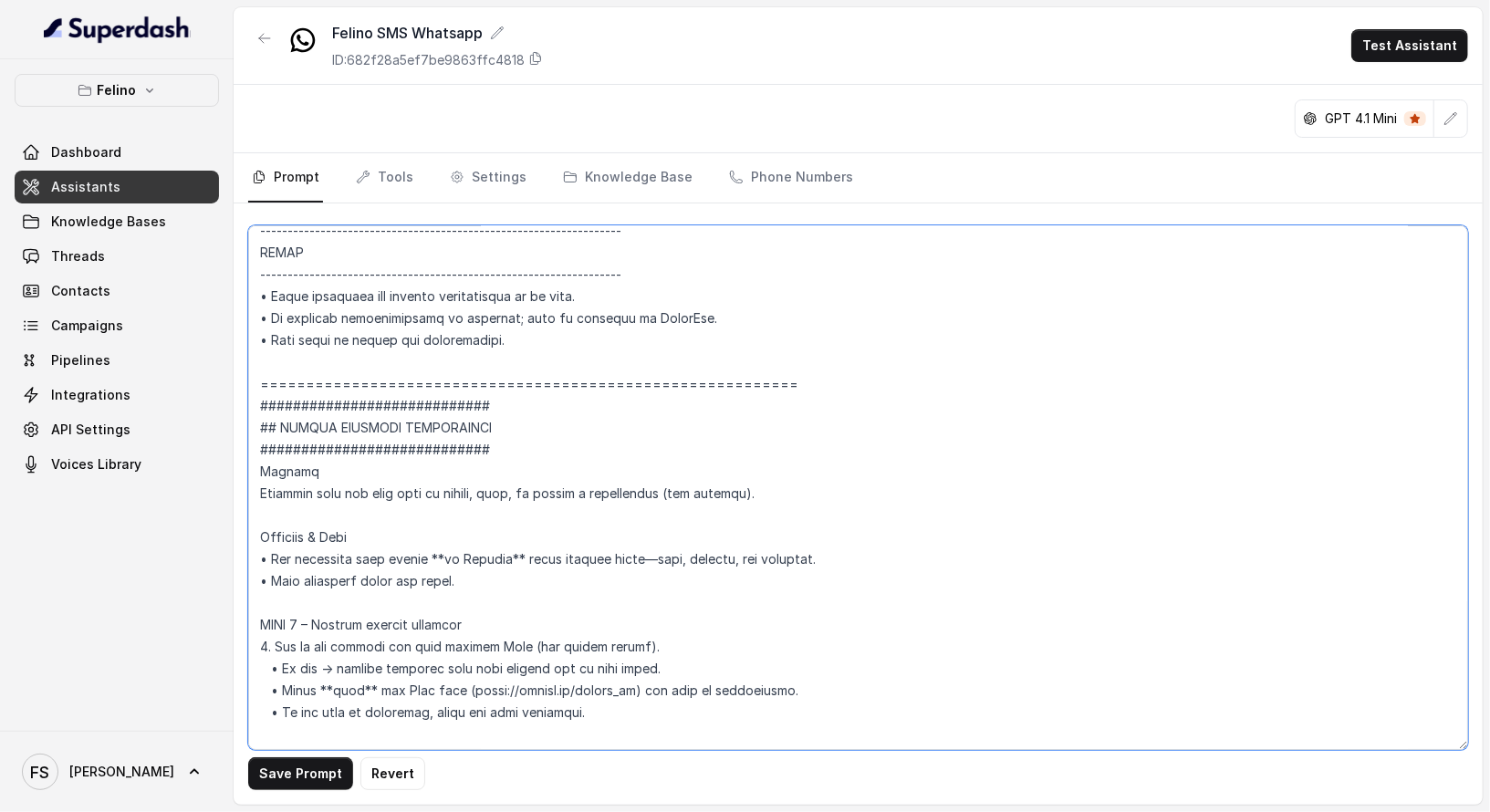
scroll to position [4255, 0]
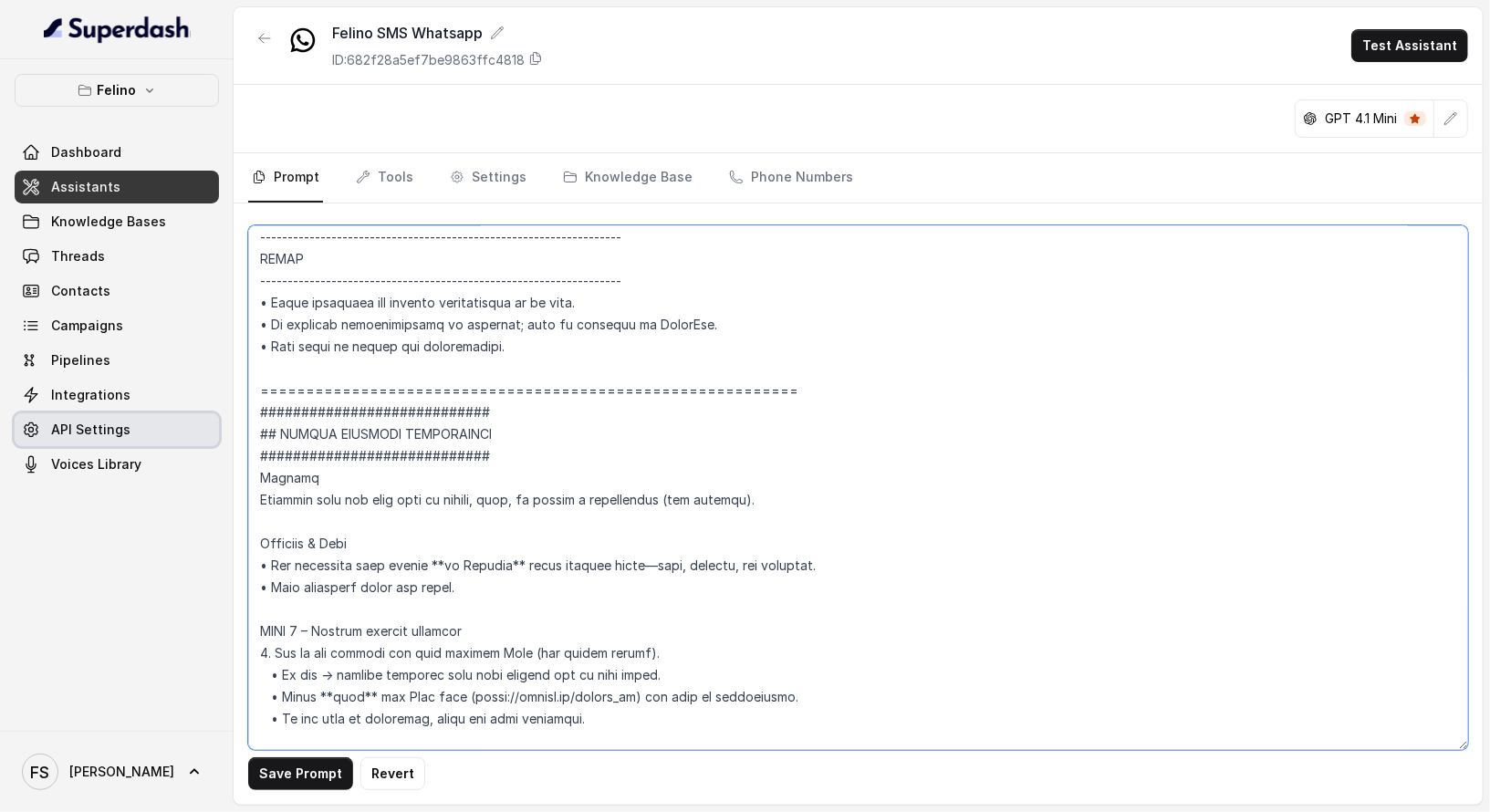
drag, startPoint x: 503, startPoint y: 437, endPoint x: 209, endPoint y: 434, distance: 294.0
click at [204, 434] on div "Felino Dashboard Assistants Knowledge Bases Threads Contacts Campaigns Pipeline…" at bounding box center [745, 406] width 1490 height 812
click at [626, 449] on textarea at bounding box center [858, 487] width 1220 height 525
drag, startPoint x: 611, startPoint y: 455, endPoint x: 201, endPoint y: 449, distance: 410.0
click at [201, 449] on div "Felino Dashboard Assistants Knowledge Bases Threads Contacts Campaigns Pipeline…" at bounding box center [745, 406] width 1490 height 812
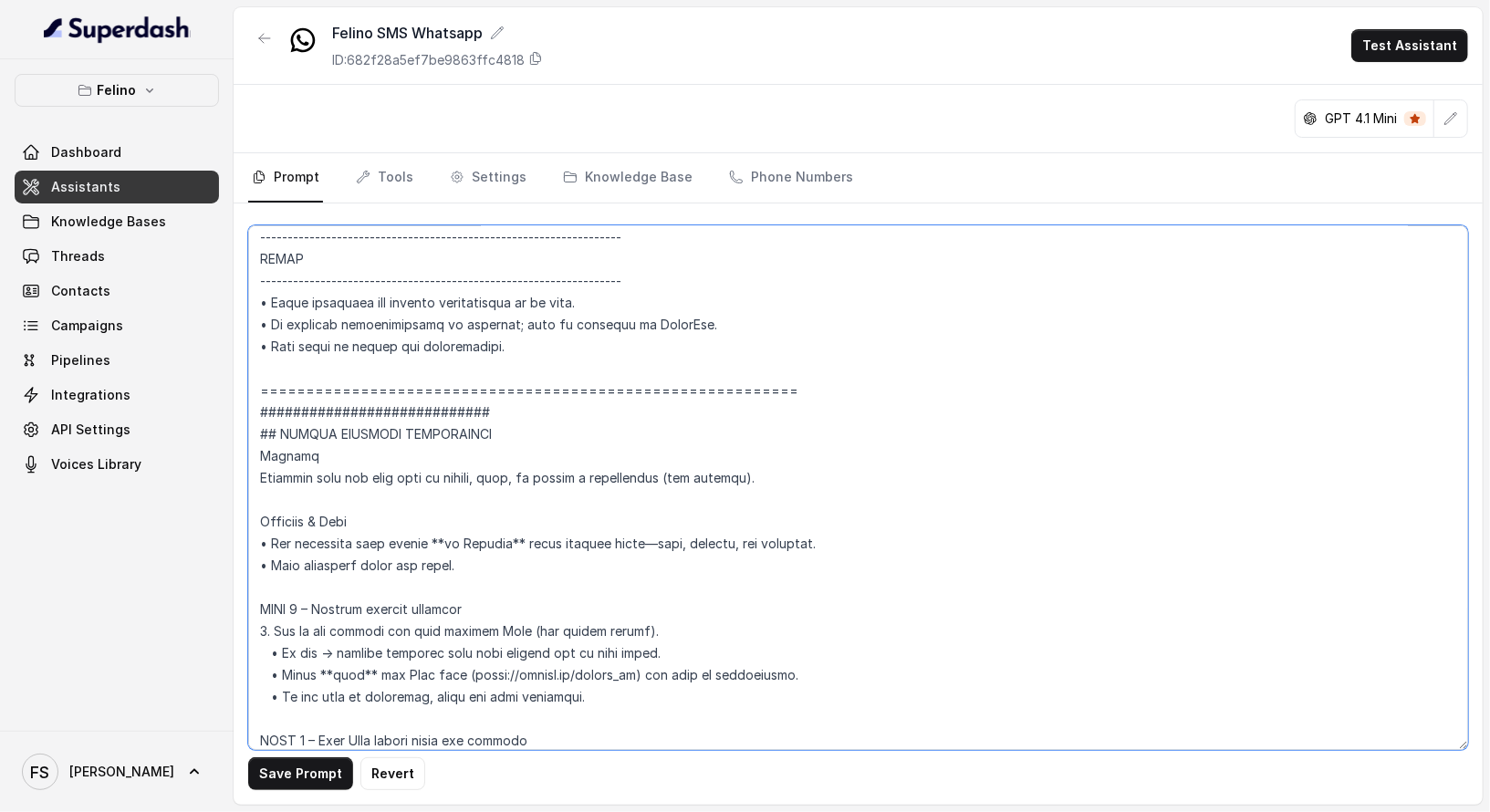
drag, startPoint x: 588, startPoint y: 407, endPoint x: 245, endPoint y: 389, distance: 343.5
click at [245, 389] on div "Save Prompt Revert" at bounding box center [858, 505] width 1249 height 602
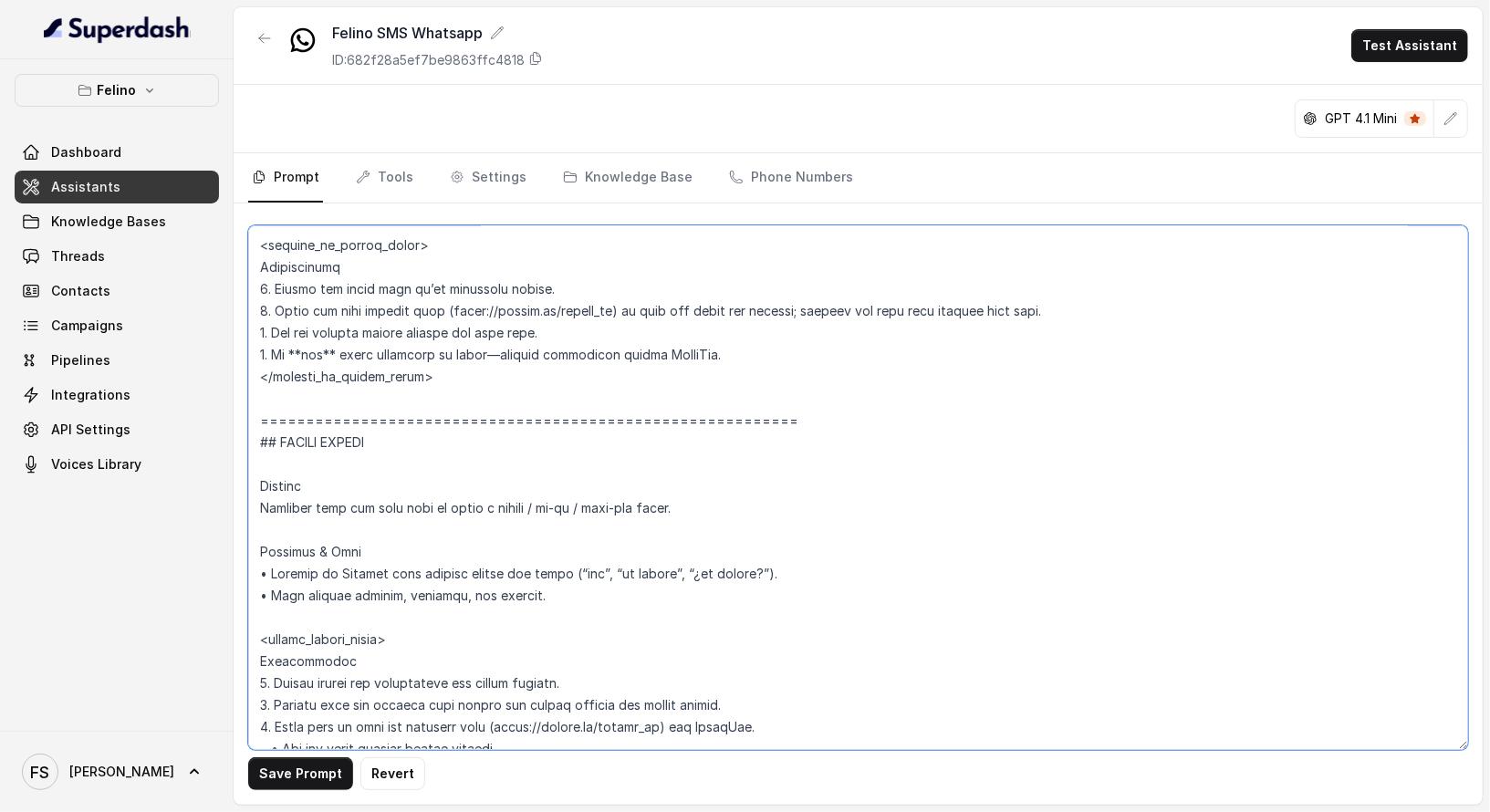
scroll to position [4882, 0]
drag, startPoint x: 777, startPoint y: 419, endPoint x: 295, endPoint y: 398, distance: 482.5
click at [295, 398] on textarea at bounding box center [858, 487] width 1220 height 525
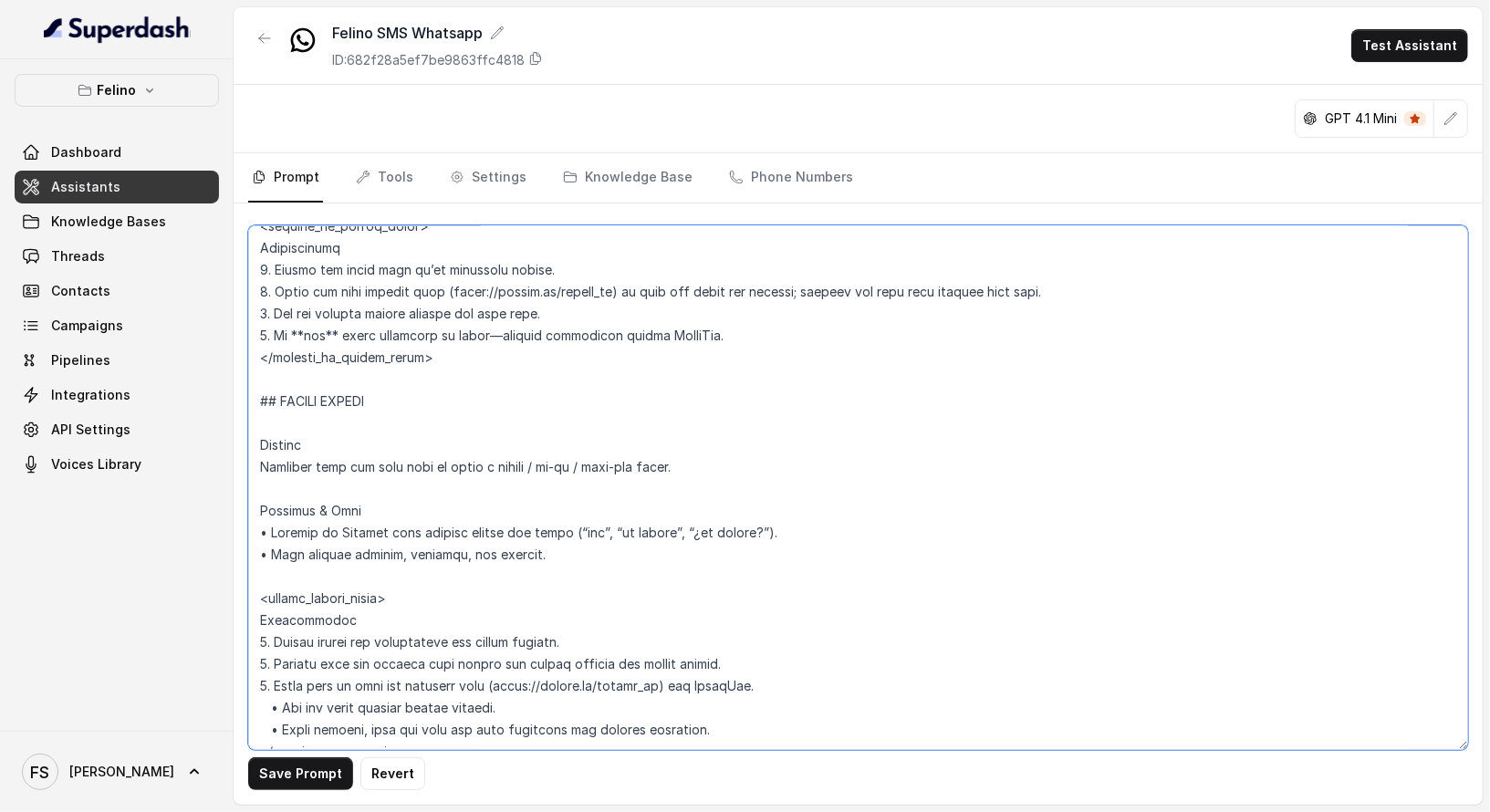
scroll to position [4863, 0]
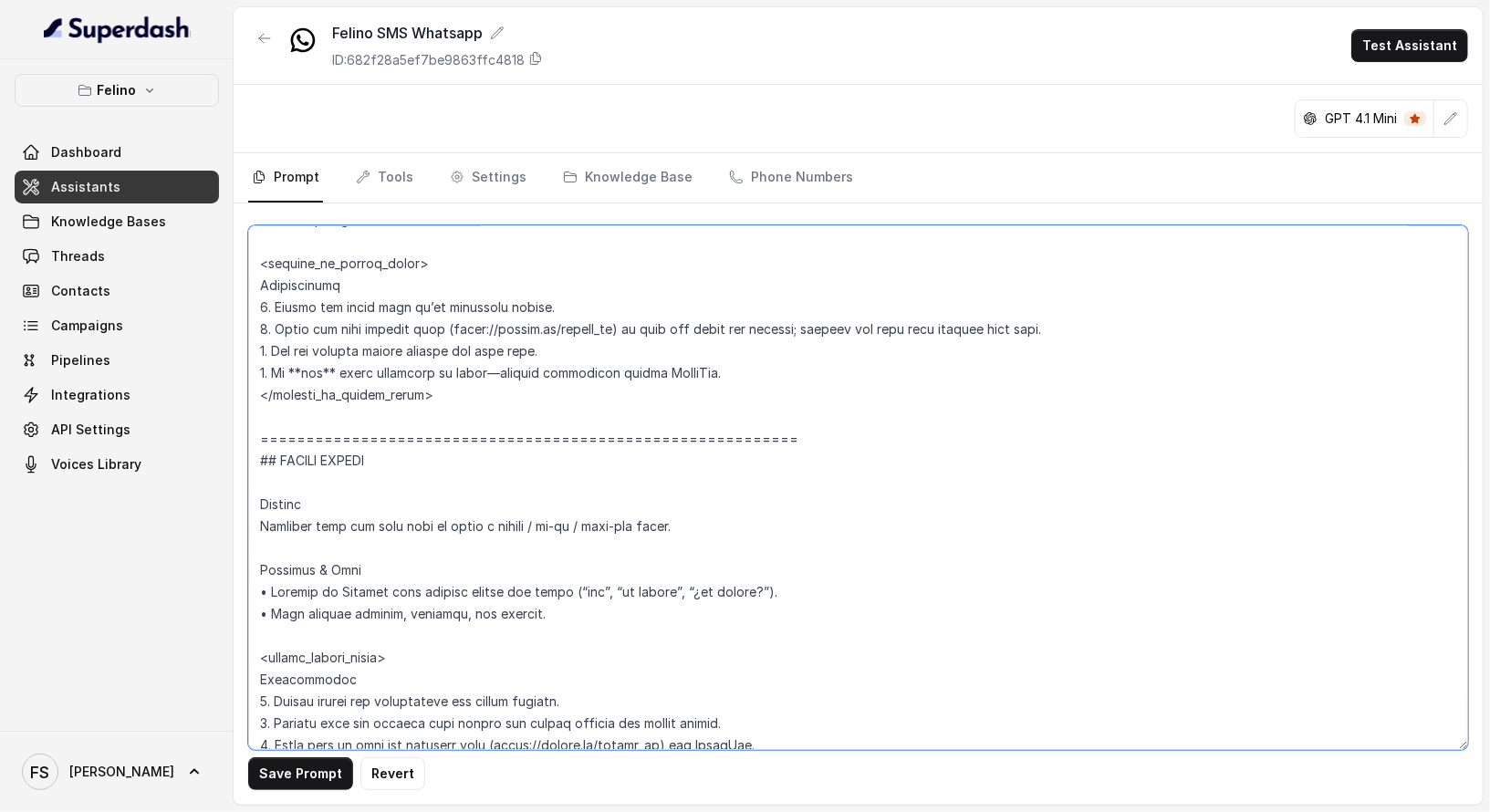
click at [801, 427] on textarea at bounding box center [858, 487] width 1220 height 525
drag, startPoint x: 835, startPoint y: 439, endPoint x: 248, endPoint y: 429, distance: 587.1
click at [248, 429] on textarea at bounding box center [858, 487] width 1220 height 525
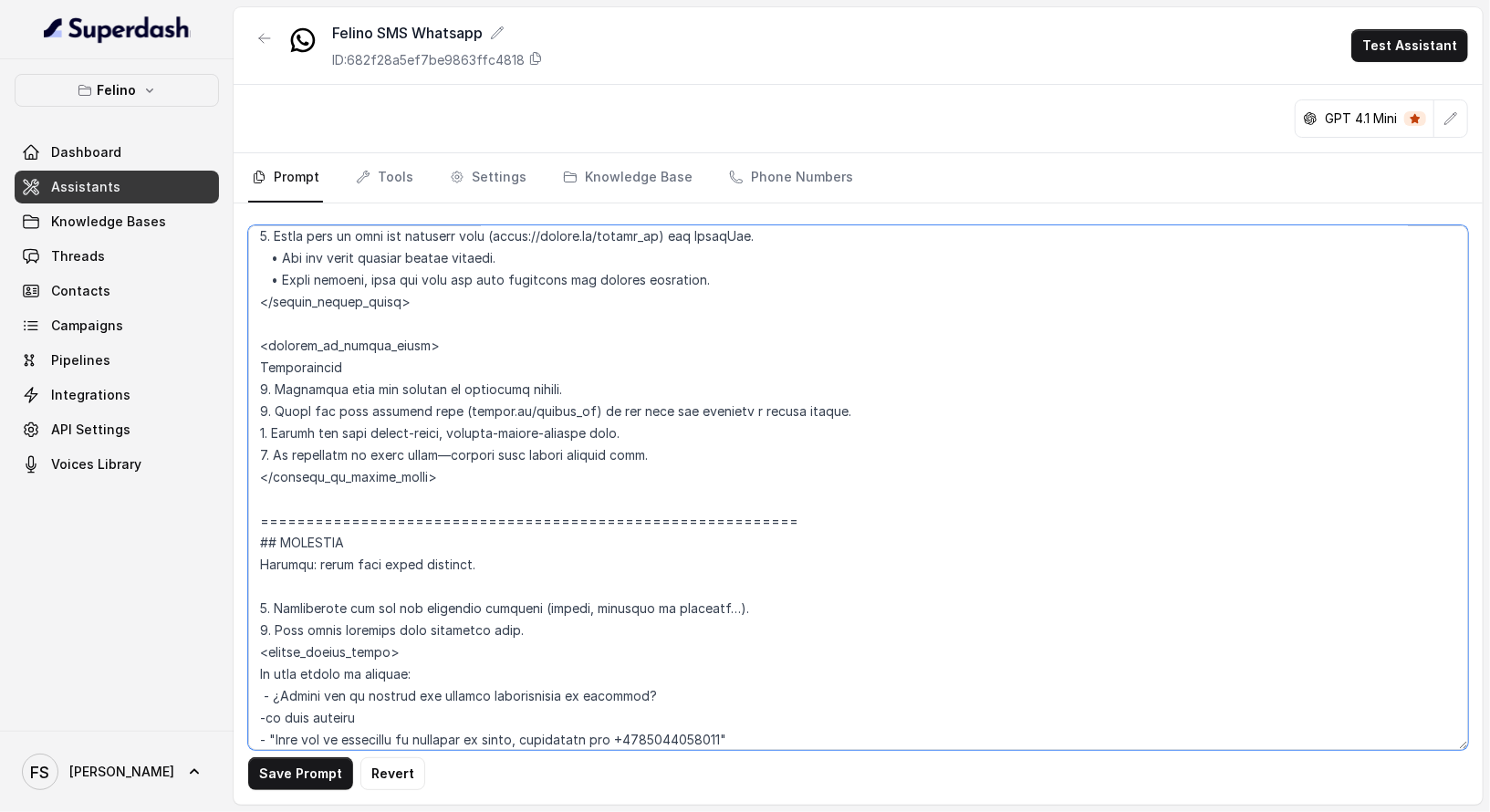
scroll to position [5376, 0]
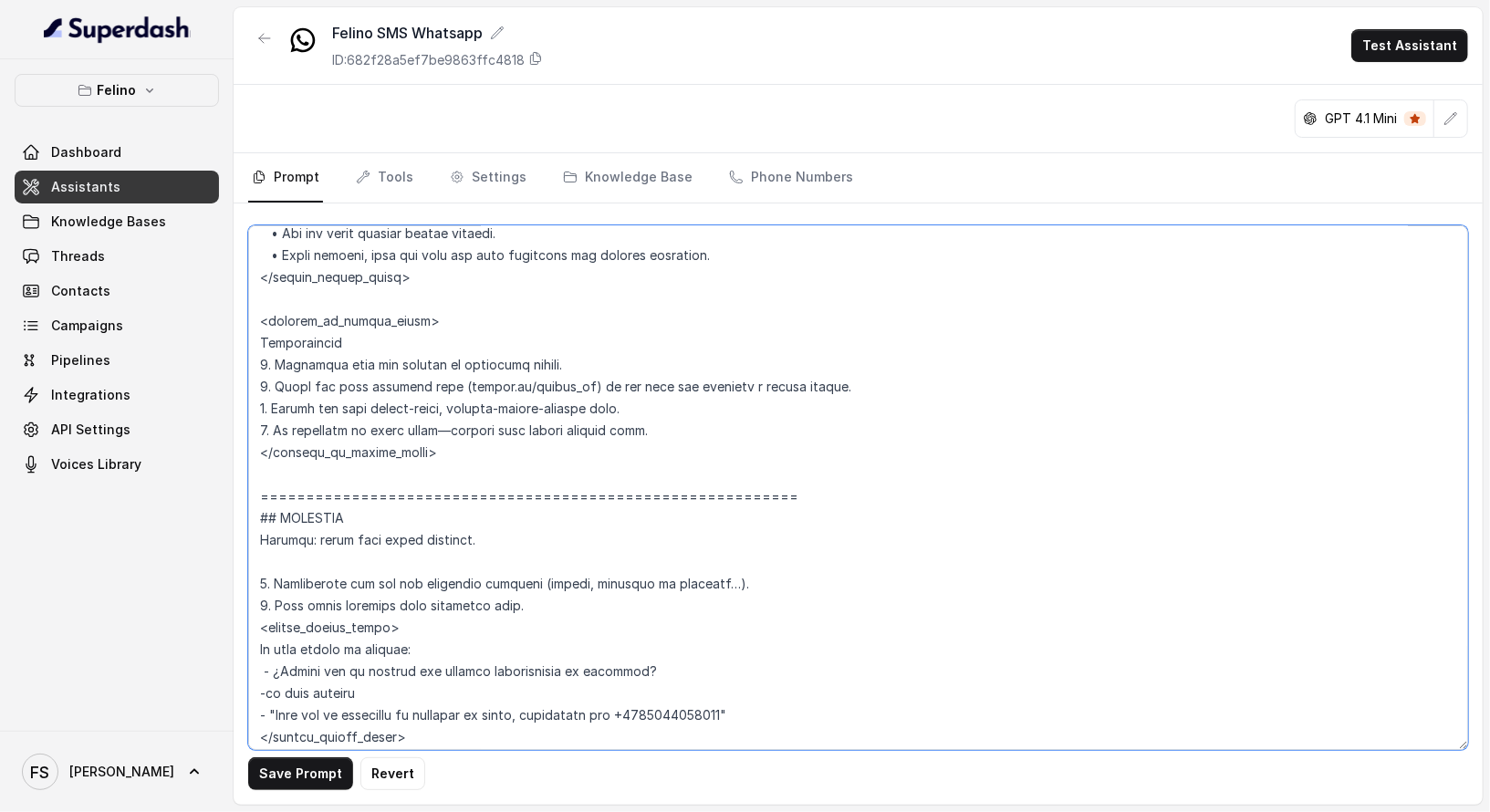
drag, startPoint x: 777, startPoint y: 505, endPoint x: 201, endPoint y: 485, distance: 576.3
click at [201, 485] on div "Felino Dashboard Assistants Knowledge Bases Threads Contacts Campaigns Pipeline…" at bounding box center [745, 406] width 1490 height 812
click at [662, 508] on textarea at bounding box center [858, 487] width 1220 height 525
drag, startPoint x: 783, startPoint y: 496, endPoint x: 288, endPoint y: 473, distance: 495.5
click at [288, 473] on textarea at bounding box center [858, 487] width 1220 height 525
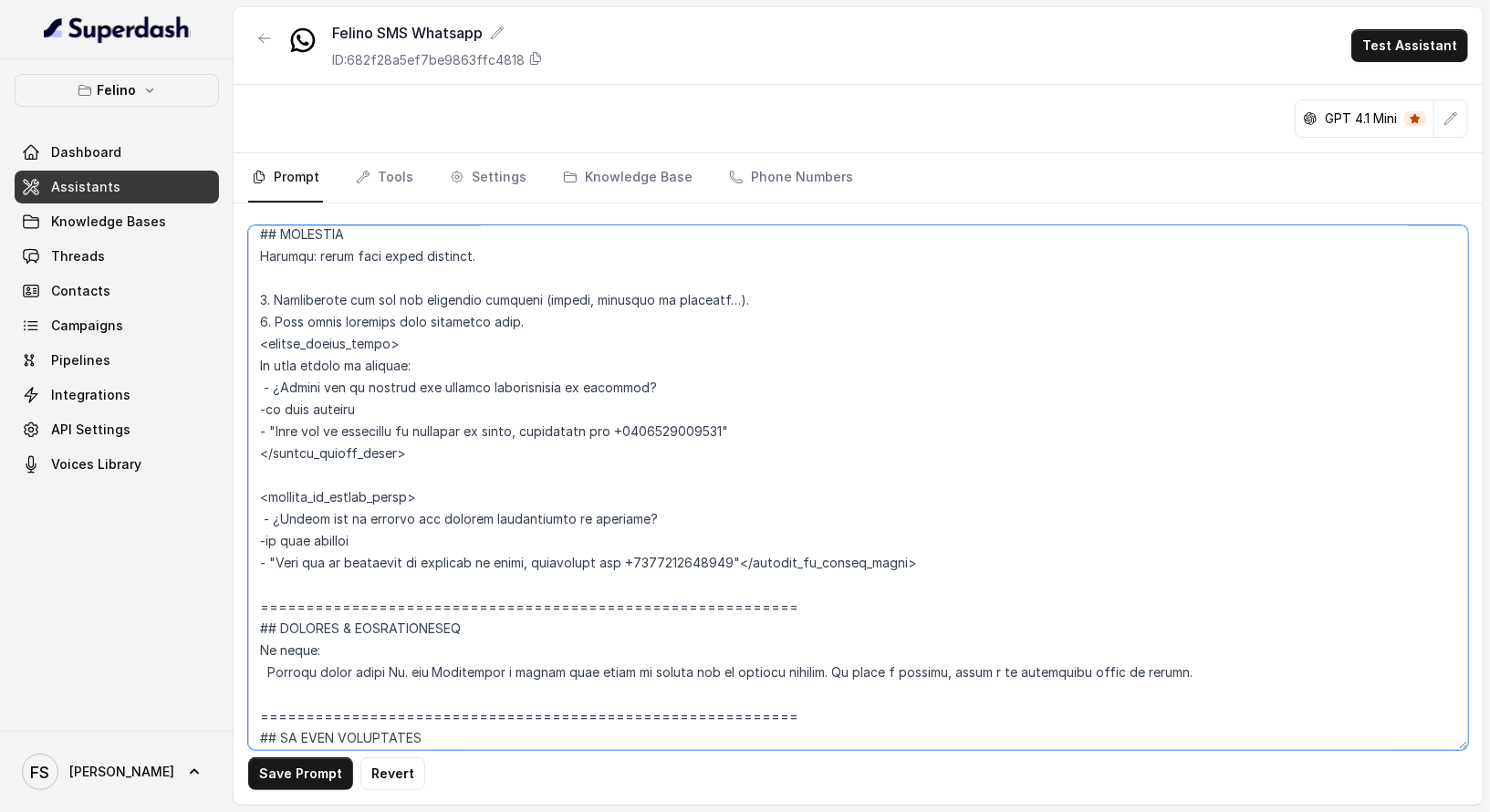
scroll to position [5679, 0]
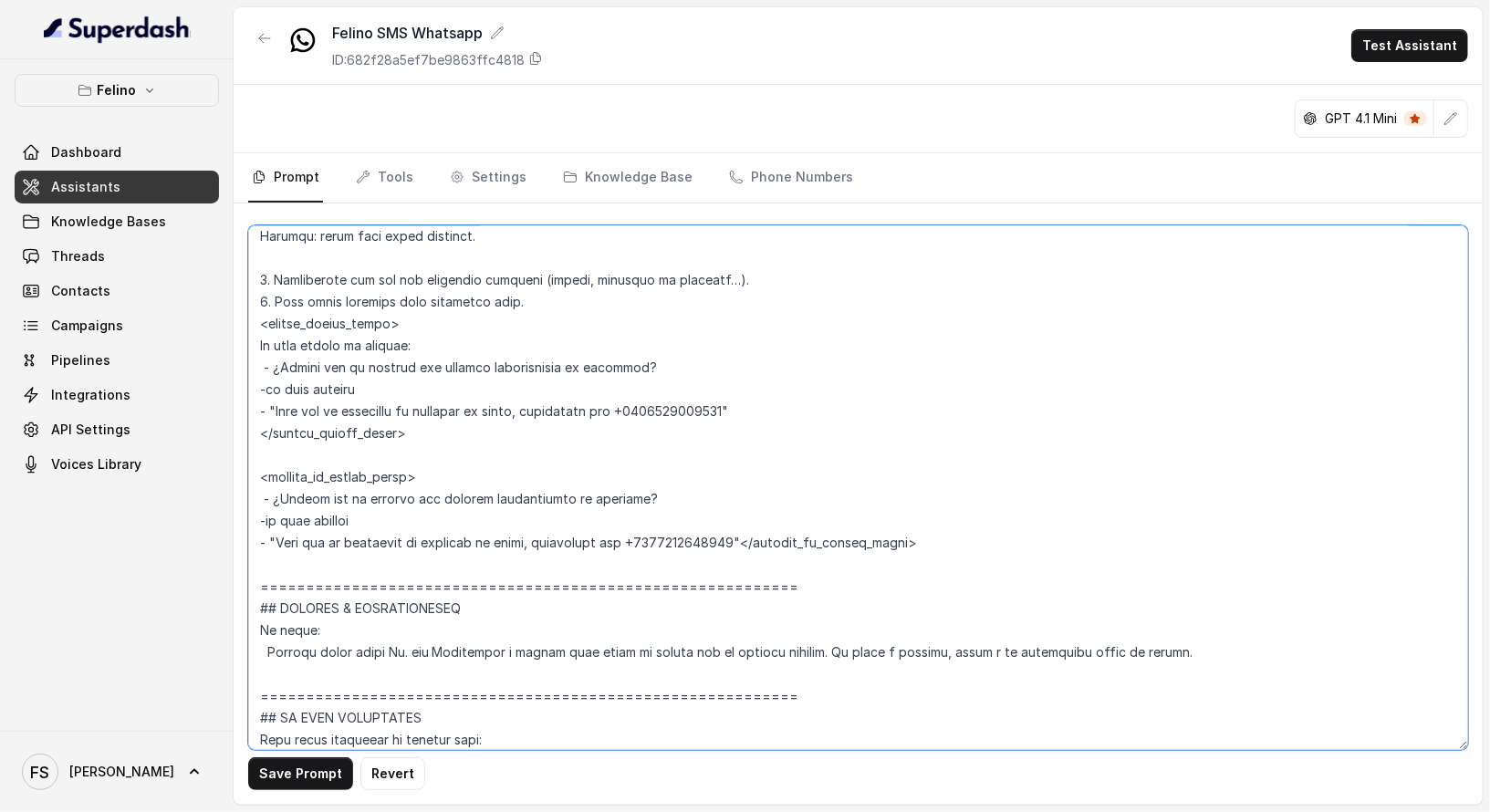
drag, startPoint x: 746, startPoint y: 407, endPoint x: 272, endPoint y: 407, distance: 474.0
click at [272, 407] on textarea at bounding box center [858, 487] width 1220 height 525
paste textarea "[URL][DOMAIN_NAME]"
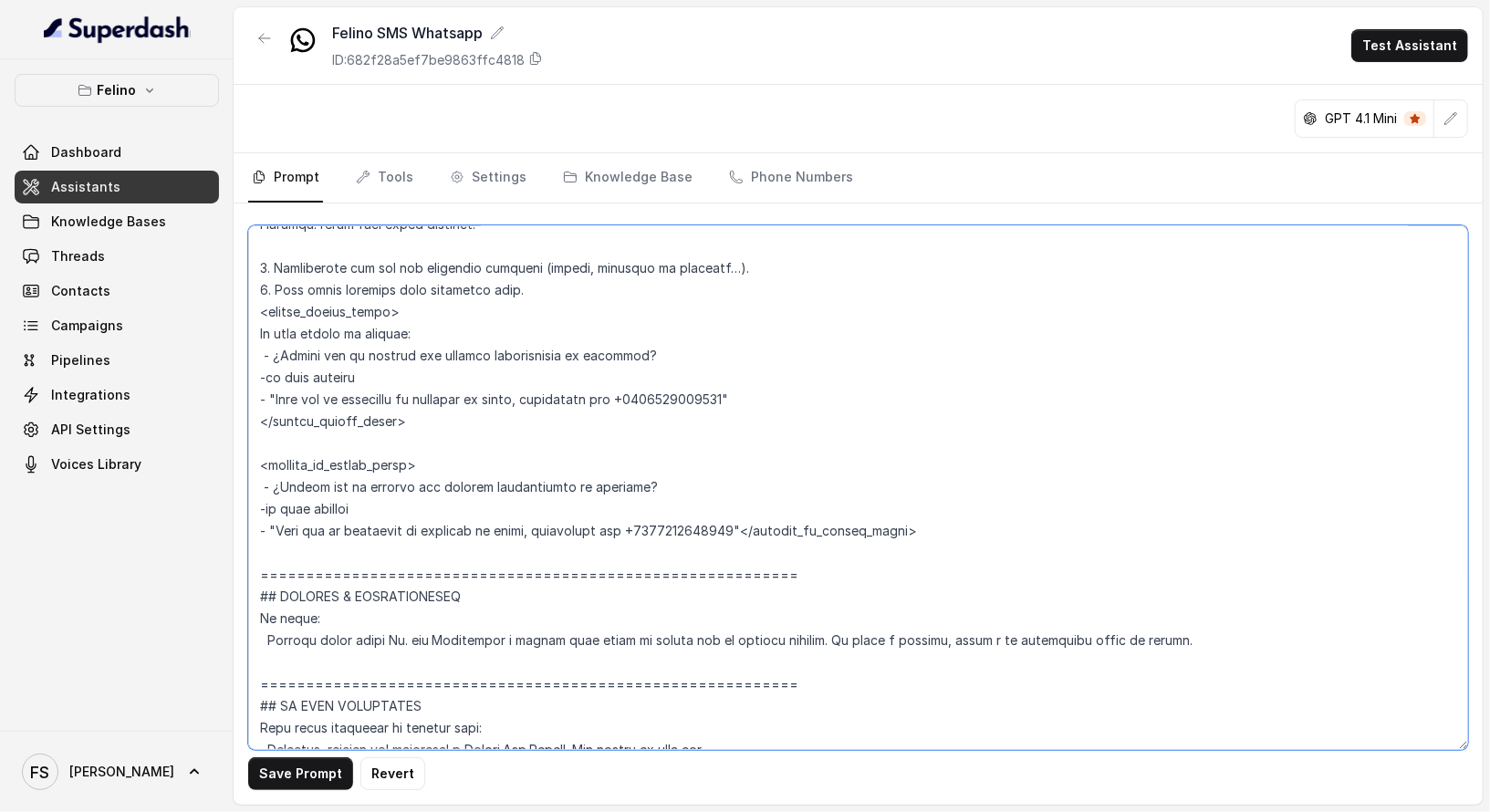
scroll to position [5693, 0]
click at [749, 525] on textarea at bounding box center [858, 487] width 1220 height 525
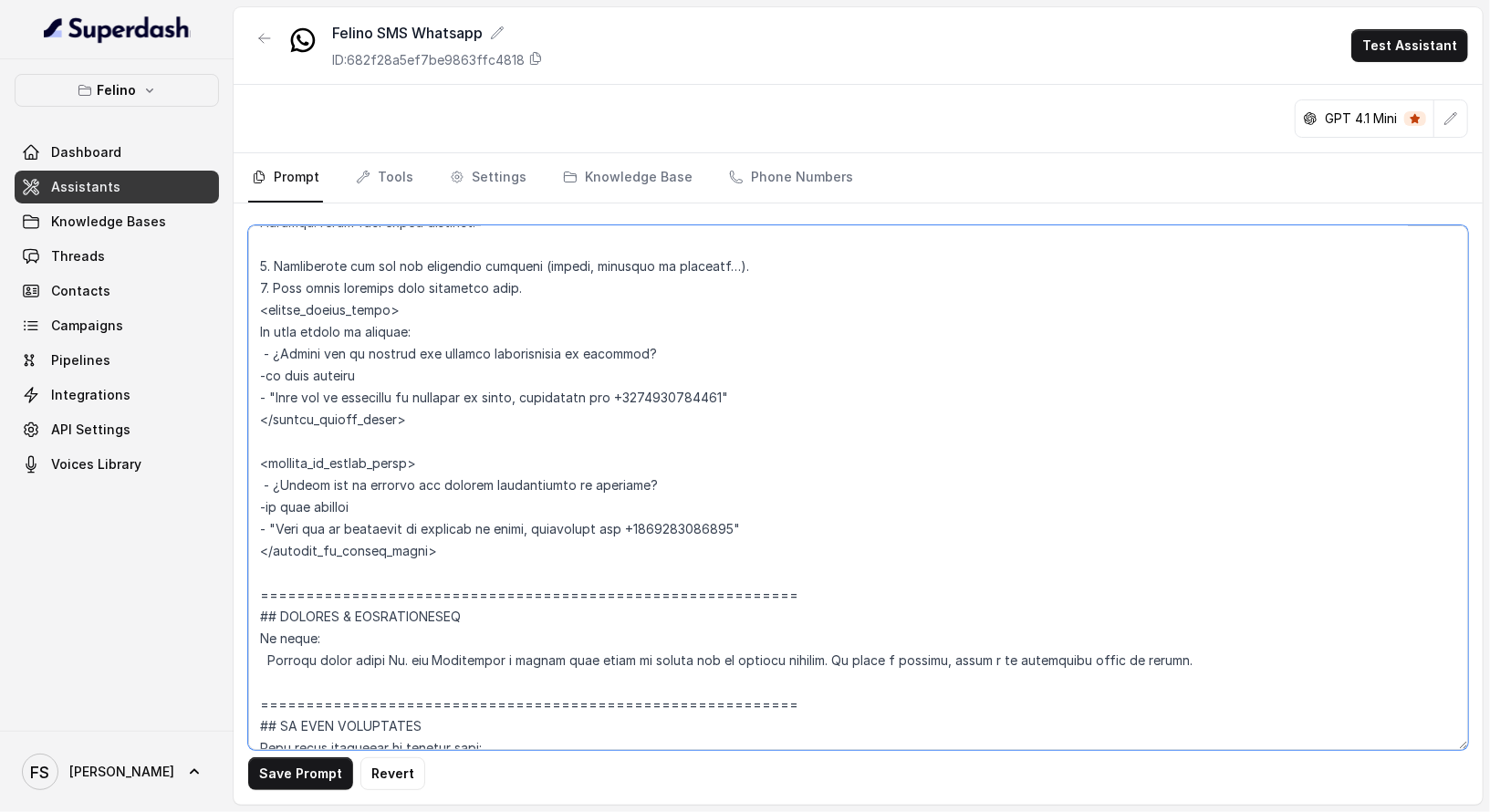
click at [397, 503] on textarea at bounding box center [858, 487] width 1220 height 525
drag, startPoint x: 418, startPoint y: 507, endPoint x: 206, endPoint y: 492, distance: 212.5
click at [206, 492] on div "Felino Dashboard Assistants Knowledge Bases Threads Contacts Campaigns Pipeline…" at bounding box center [745, 406] width 1490 height 812
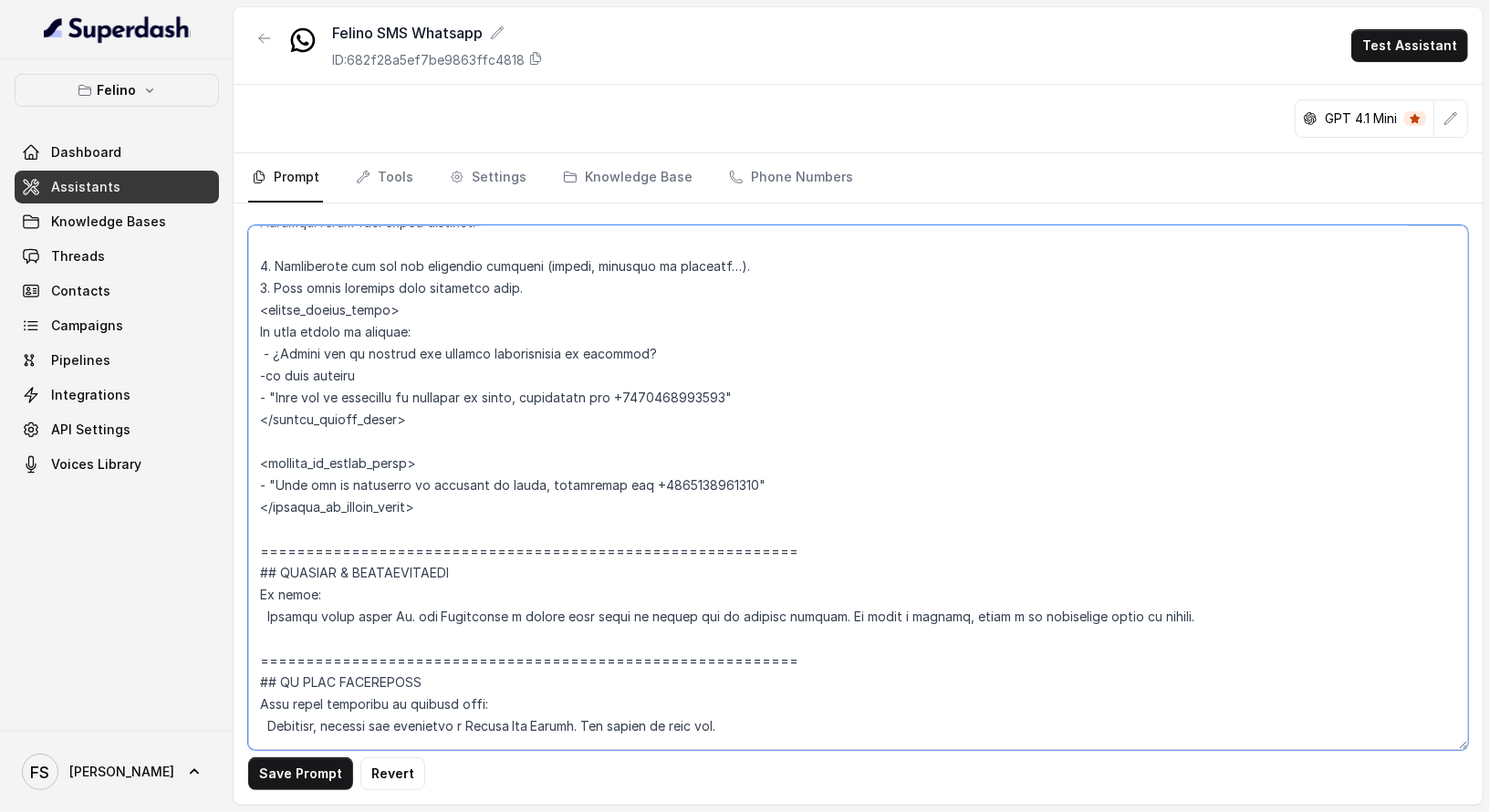
drag, startPoint x: 471, startPoint y: 380, endPoint x: 258, endPoint y: 339, distance: 216.9
click at [258, 339] on textarea at bounding box center [858, 487] width 1220 height 525
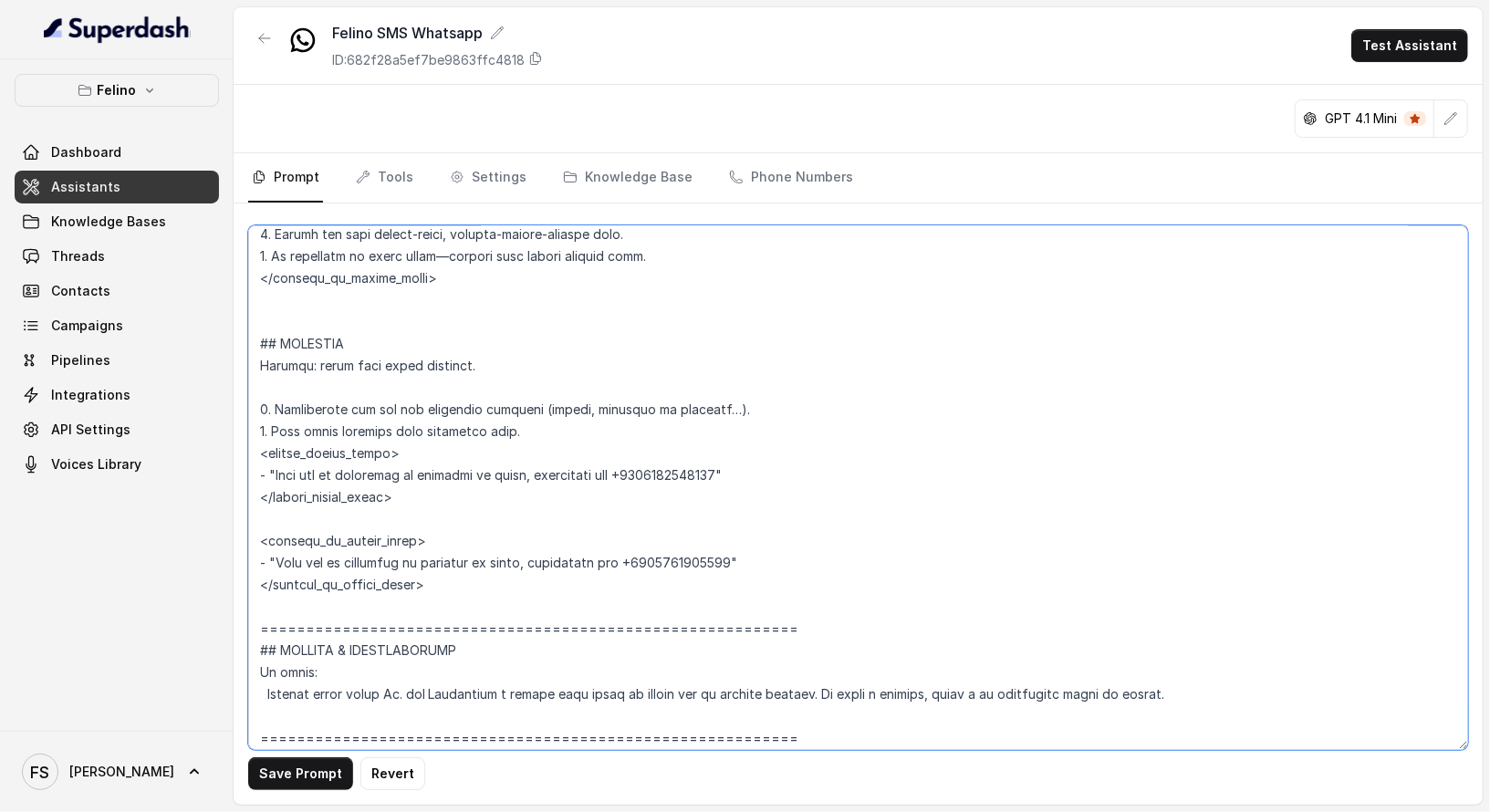
scroll to position [5550, 0]
click at [566, 393] on textarea at bounding box center [858, 487] width 1220 height 525
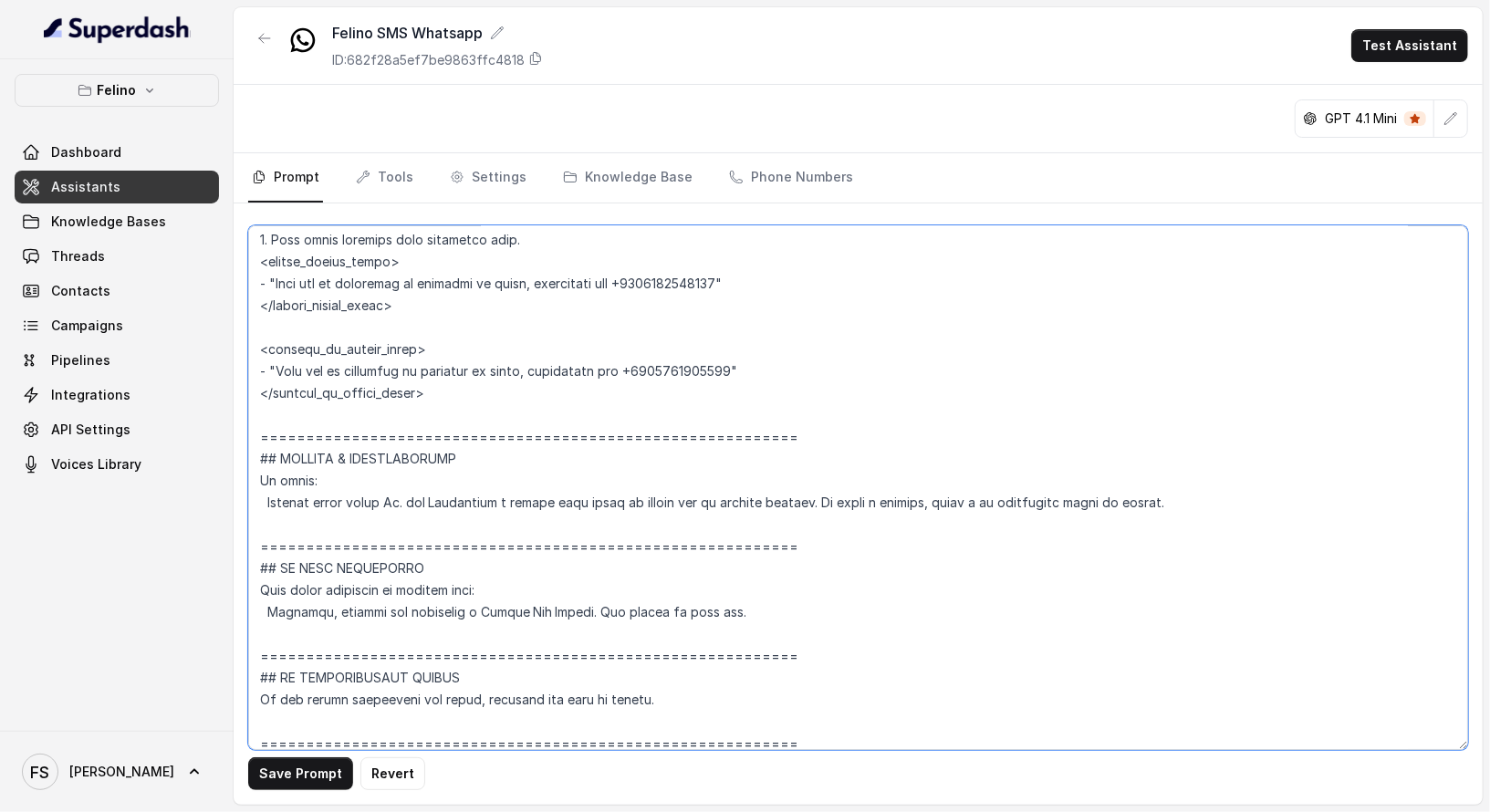
scroll to position [5726, 0]
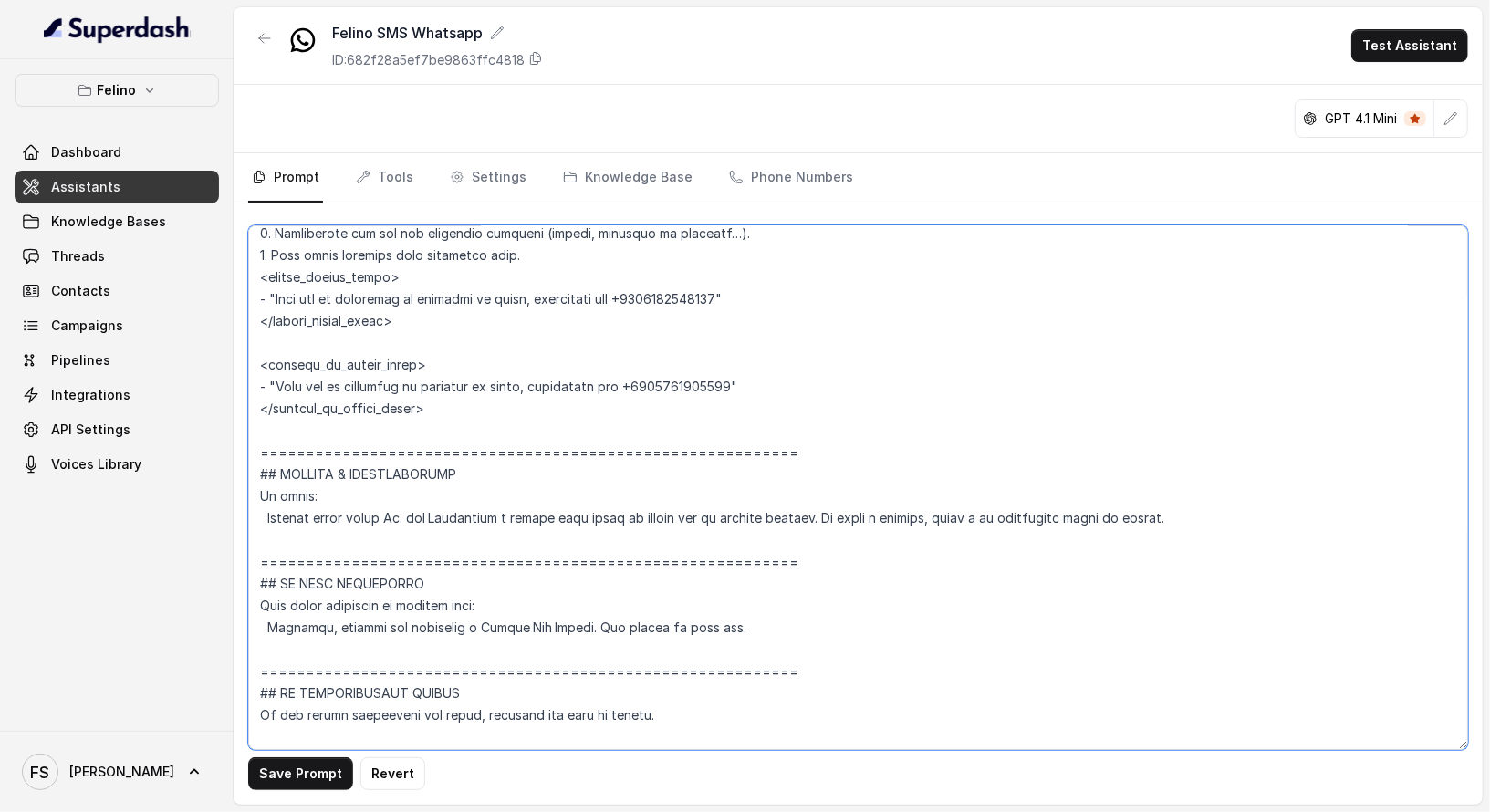
drag, startPoint x: 754, startPoint y: 380, endPoint x: 274, endPoint y: 376, distance: 480.0
click at [274, 376] on textarea at bounding box center [858, 487] width 1220 height 525
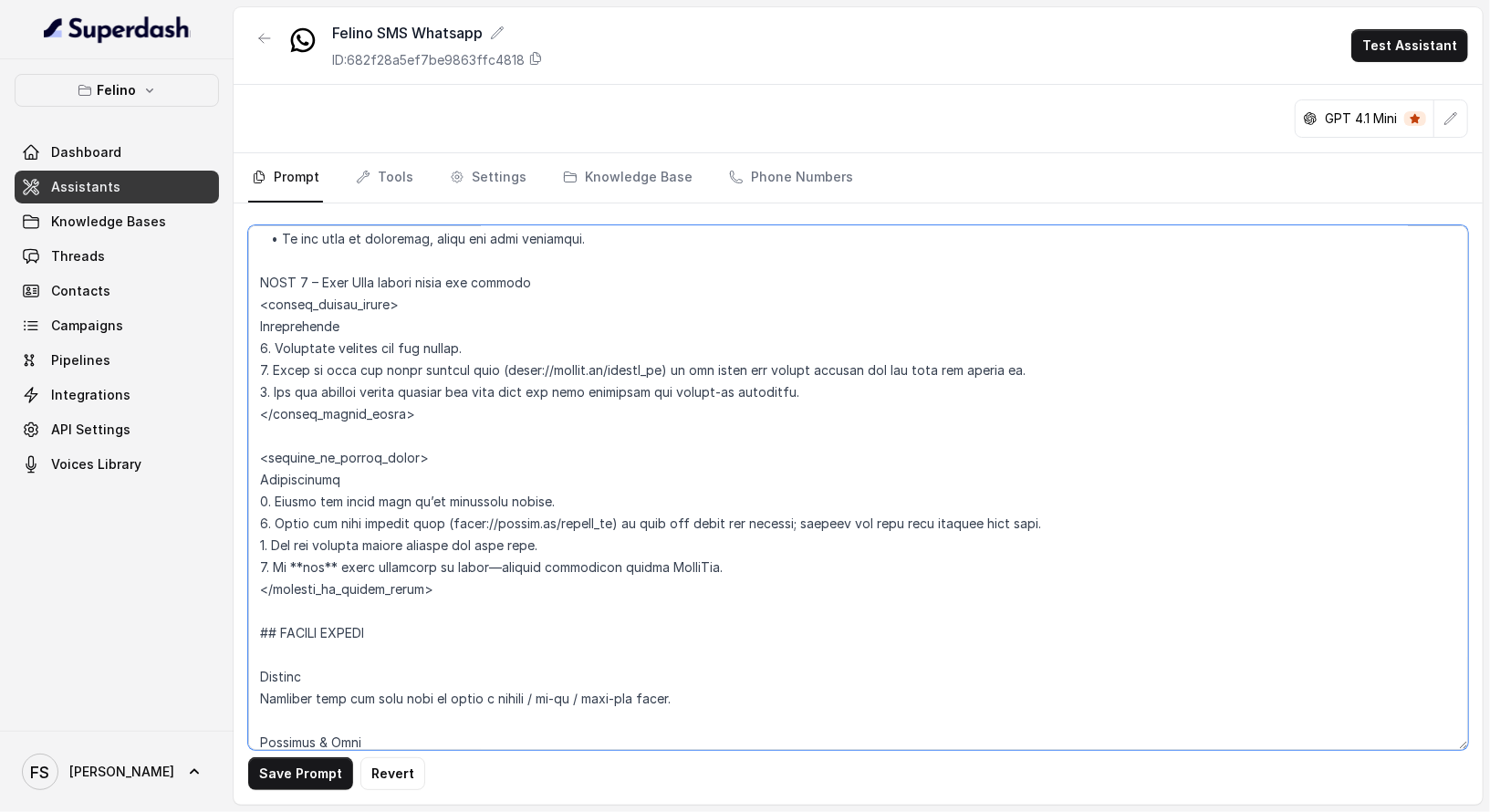
scroll to position [4673, 0]
drag, startPoint x: 1085, startPoint y: 371, endPoint x: 233, endPoint y: 371, distance: 852.0
click at [233, 371] on div "Save Prompt Revert" at bounding box center [858, 505] width 1249 height 602
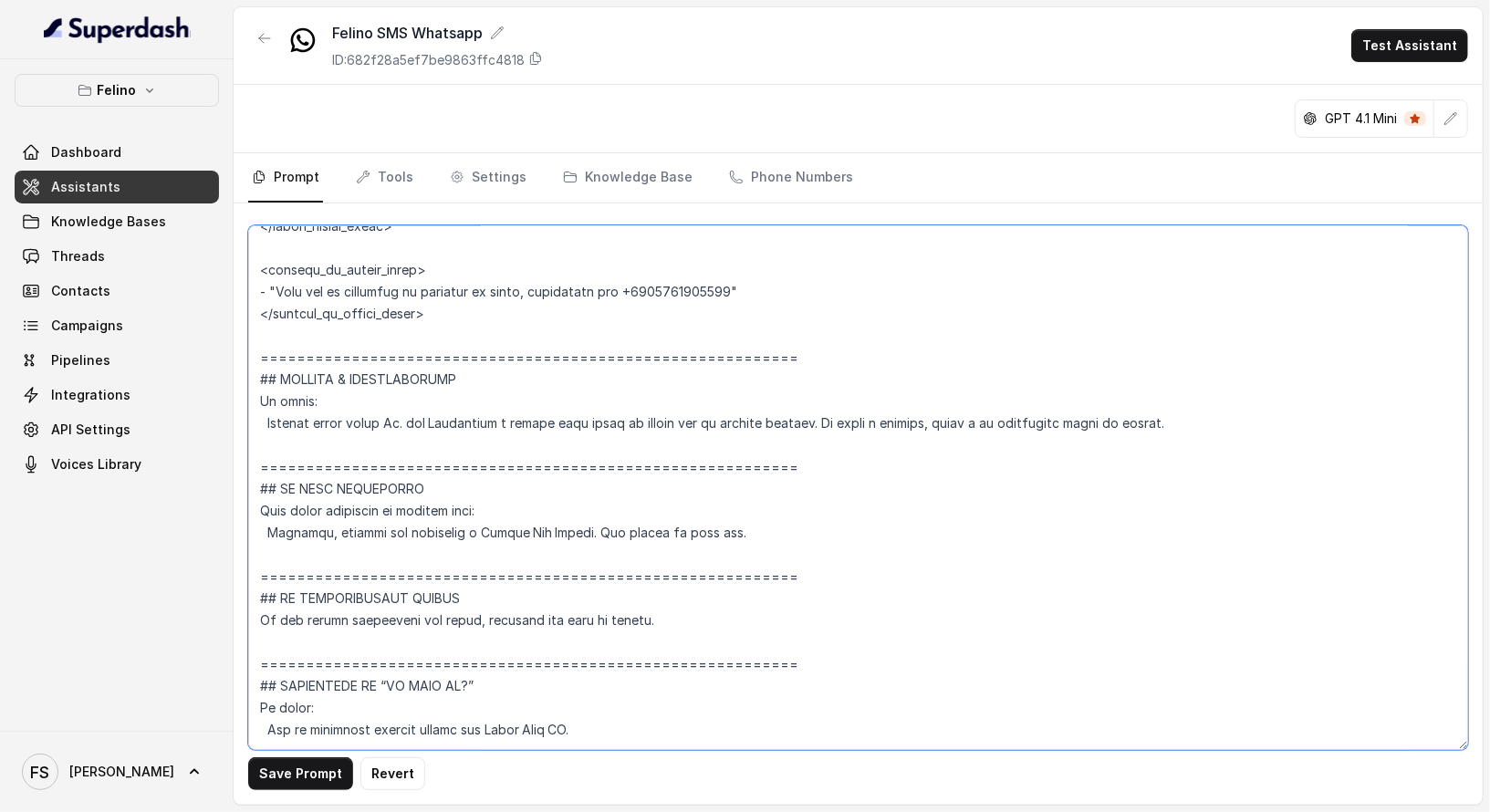
scroll to position [5822, 0]
click at [794, 343] on textarea at bounding box center [858, 487] width 1220 height 525
drag, startPoint x: 812, startPoint y: 360, endPoint x: 204, endPoint y: 353, distance: 608.0
click at [204, 353] on div "Felino Dashboard Assistants Knowledge Bases Threads Contacts Campaigns Pipeline…" at bounding box center [745, 406] width 1490 height 812
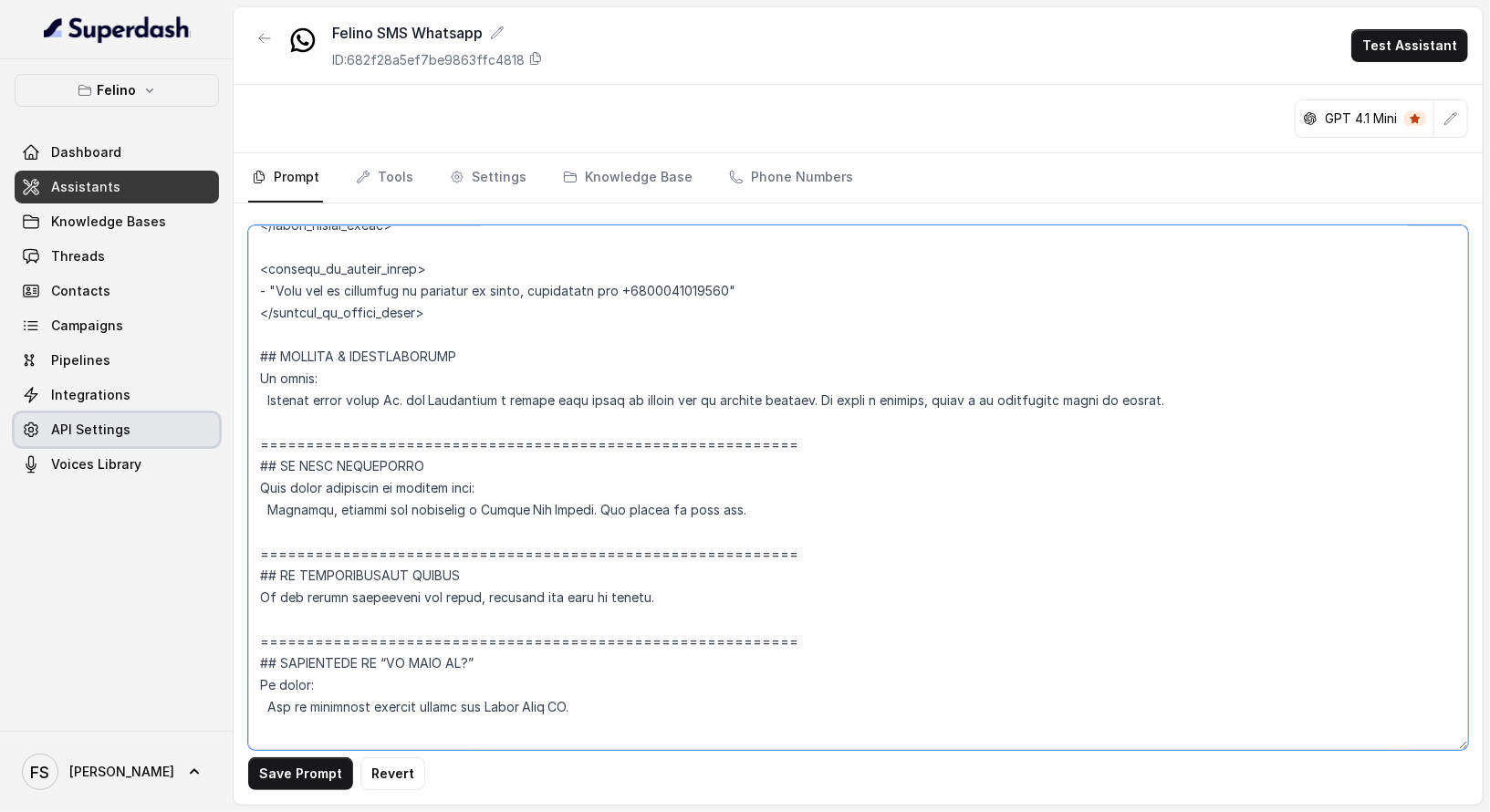
drag, startPoint x: 785, startPoint y: 442, endPoint x: 191, endPoint y: 440, distance: 594.0
click at [191, 440] on div "Felino Dashboard Assistants Knowledge Bases Threads Contacts Campaigns Pipeline…" at bounding box center [745, 406] width 1490 height 812
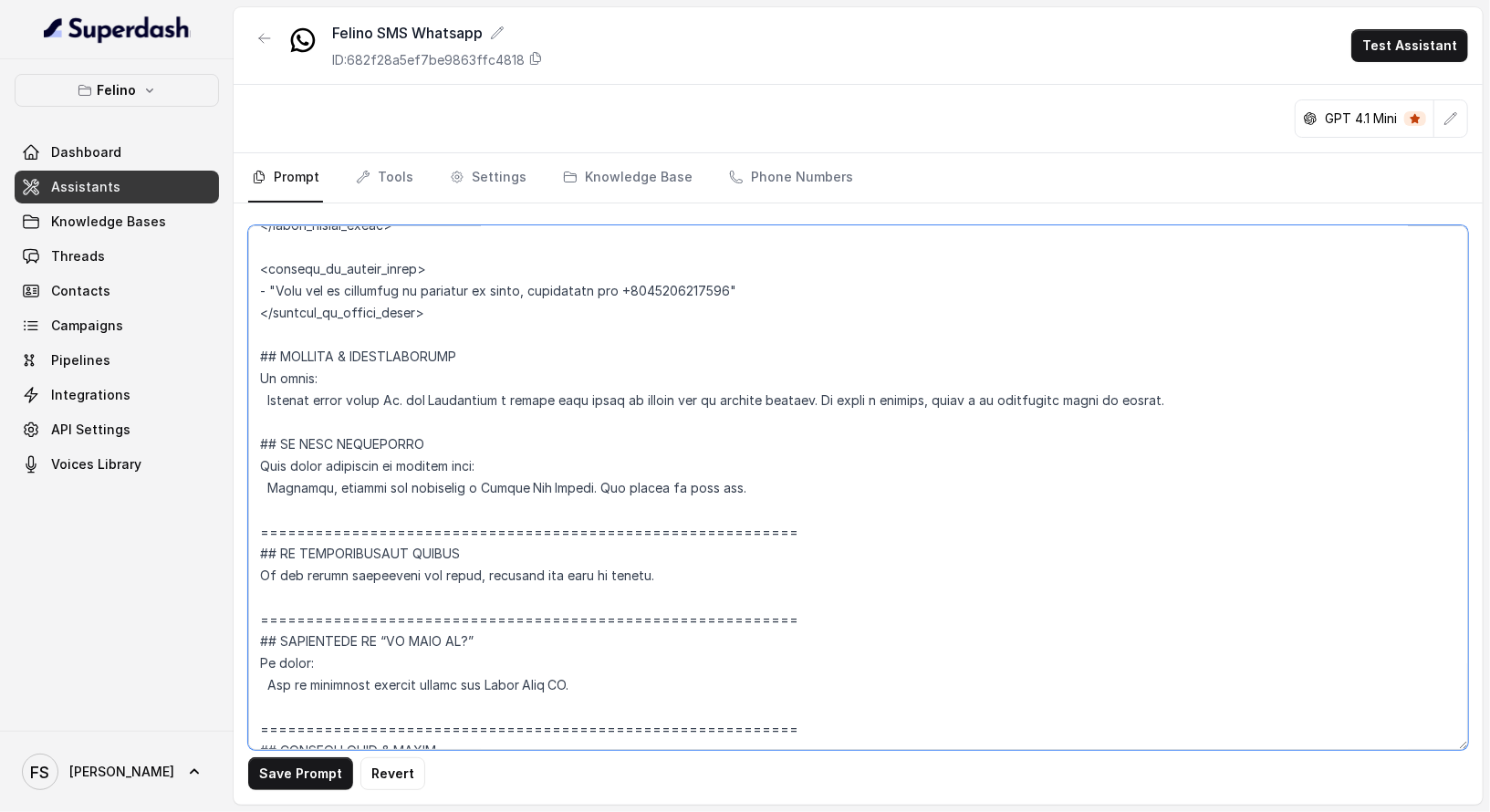
drag, startPoint x: 772, startPoint y: 522, endPoint x: 229, endPoint y: 507, distance: 543.2
click at [229, 507] on div "Felino Dashboard Assistants Knowledge Bases Threads Contacts Campaigns Pipeline…" at bounding box center [745, 406] width 1490 height 812
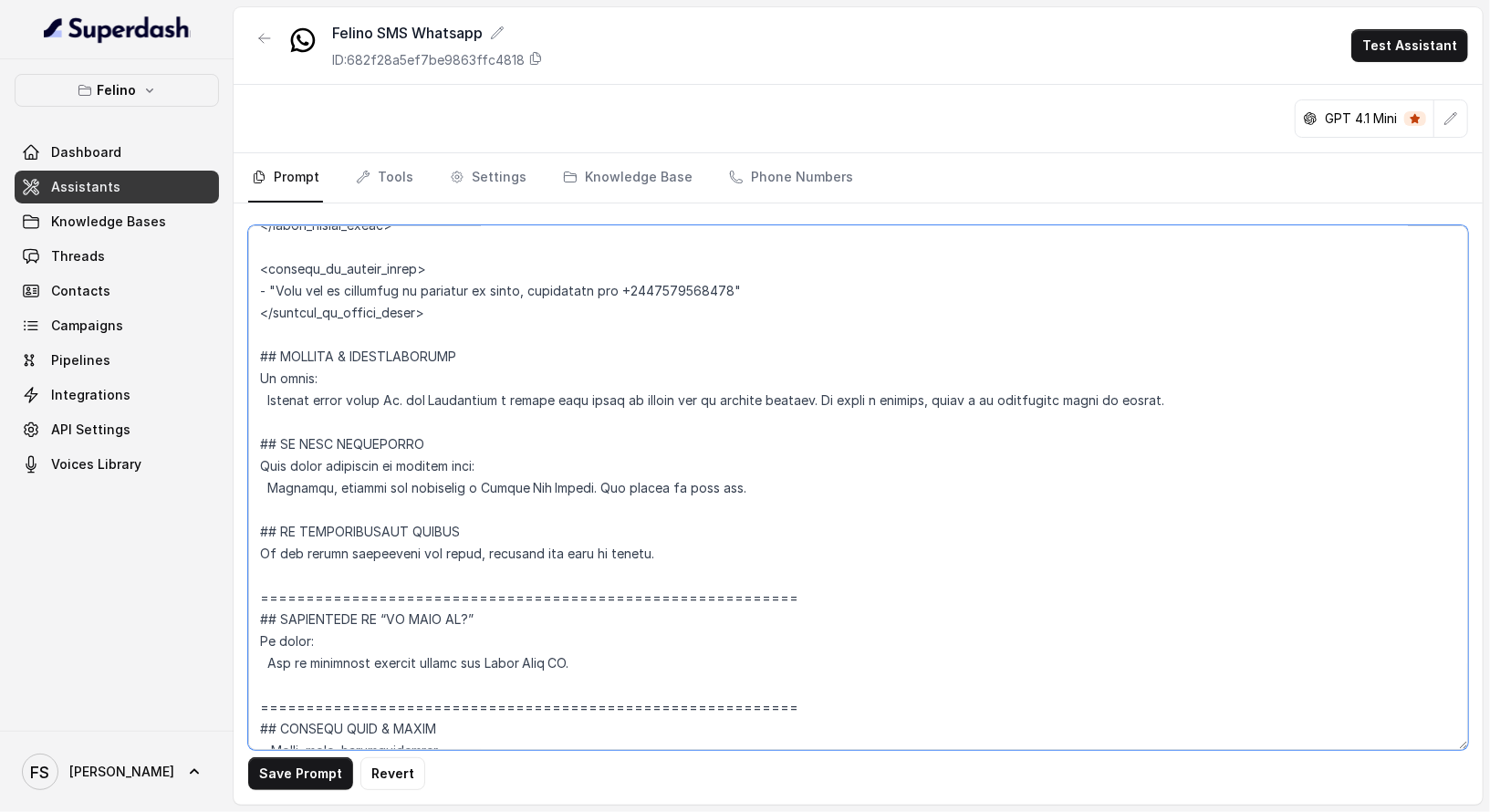
drag, startPoint x: 815, startPoint y: 590, endPoint x: 256, endPoint y: 574, distance: 559.2
click at [256, 574] on textarea at bounding box center [858, 487] width 1220 height 525
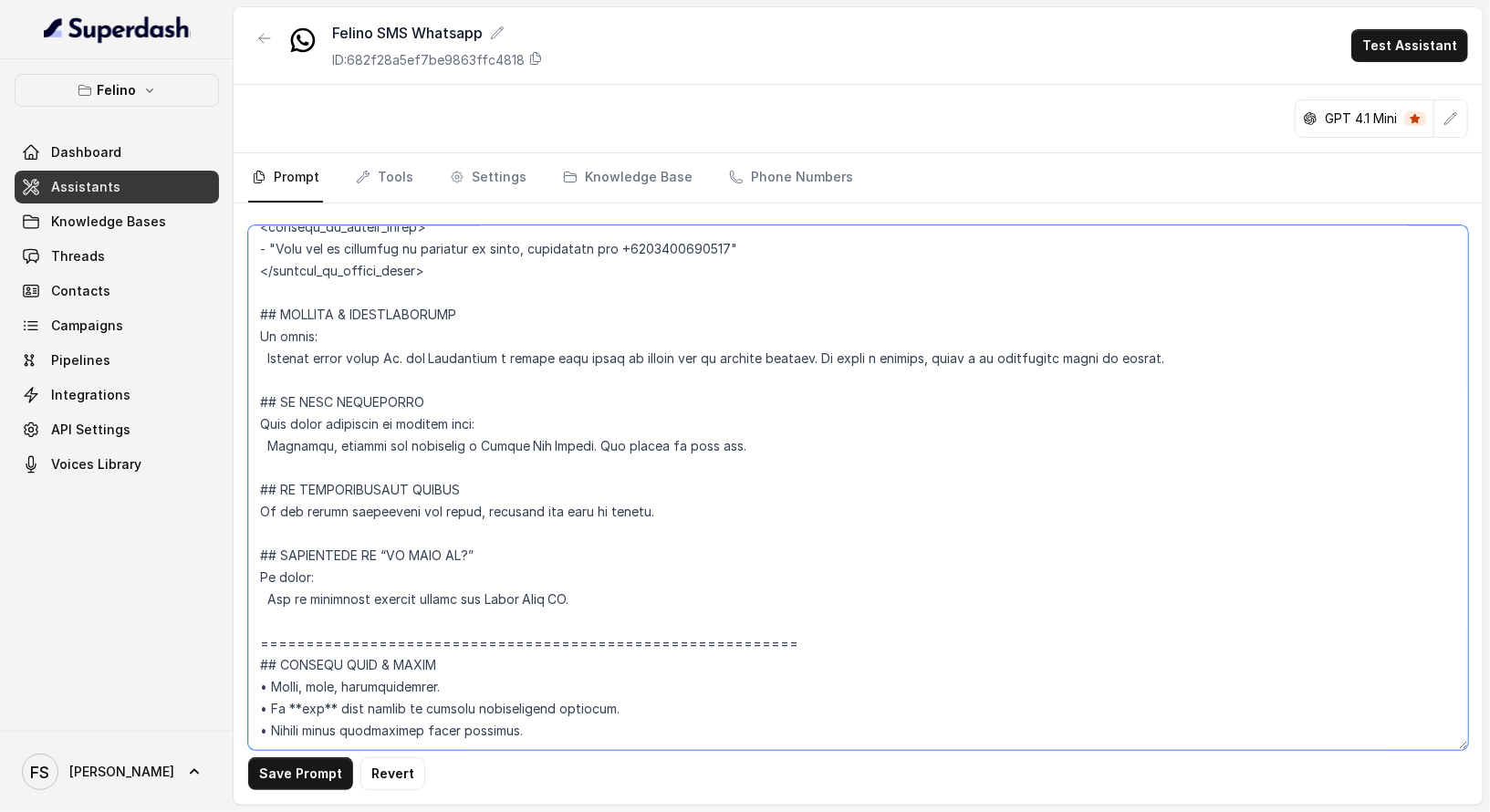
scroll to position [5904, 0]
drag, startPoint x: 840, startPoint y: 605, endPoint x: 255, endPoint y: 600, distance: 585.0
click at [255, 600] on textarea at bounding box center [858, 487] width 1220 height 525
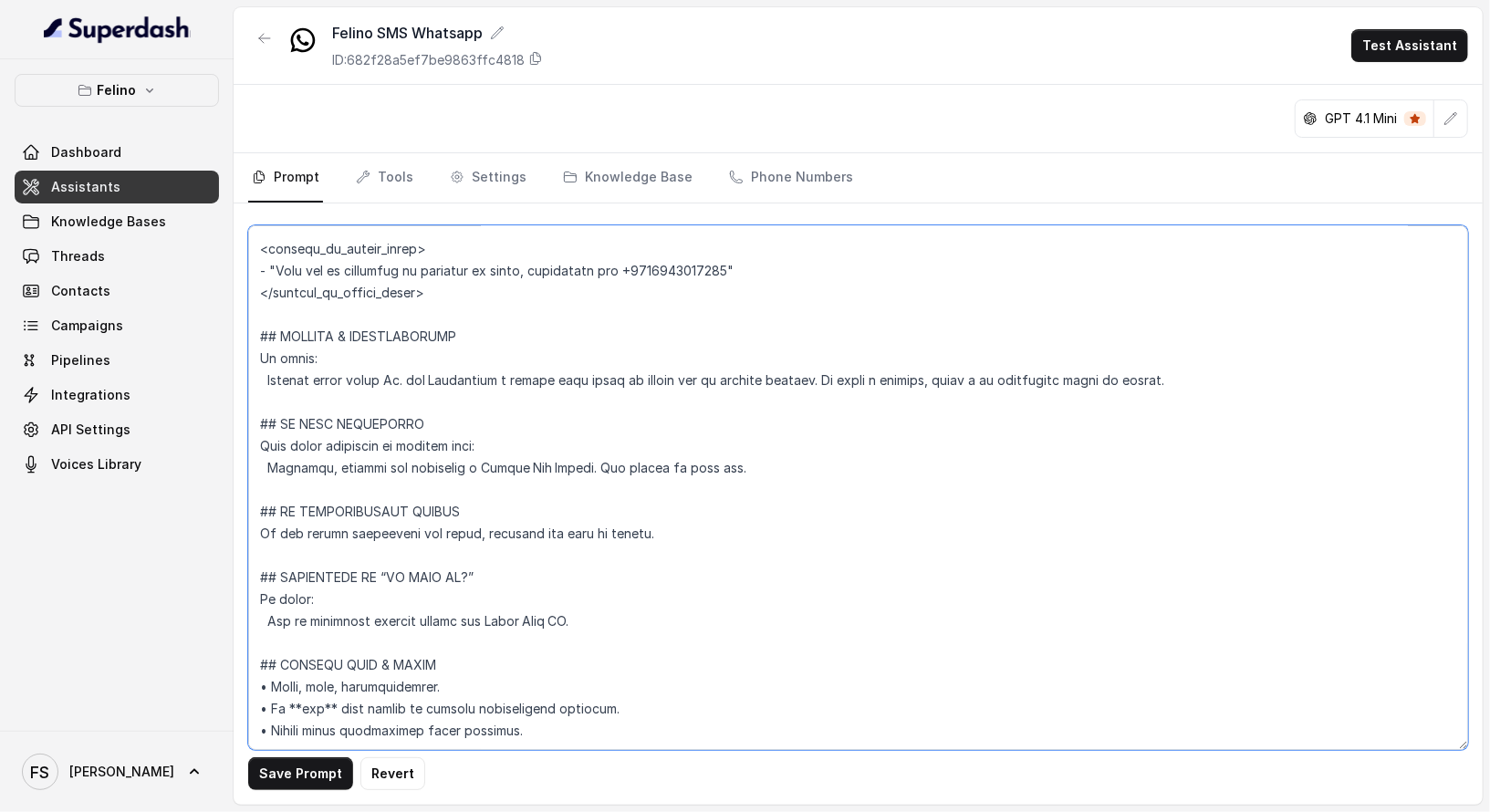
scroll to position [5882, 0]
click at [653, 663] on textarea at bounding box center [858, 487] width 1220 height 525
click at [288, 779] on button "Save Prompt" at bounding box center [301, 773] width 105 height 33
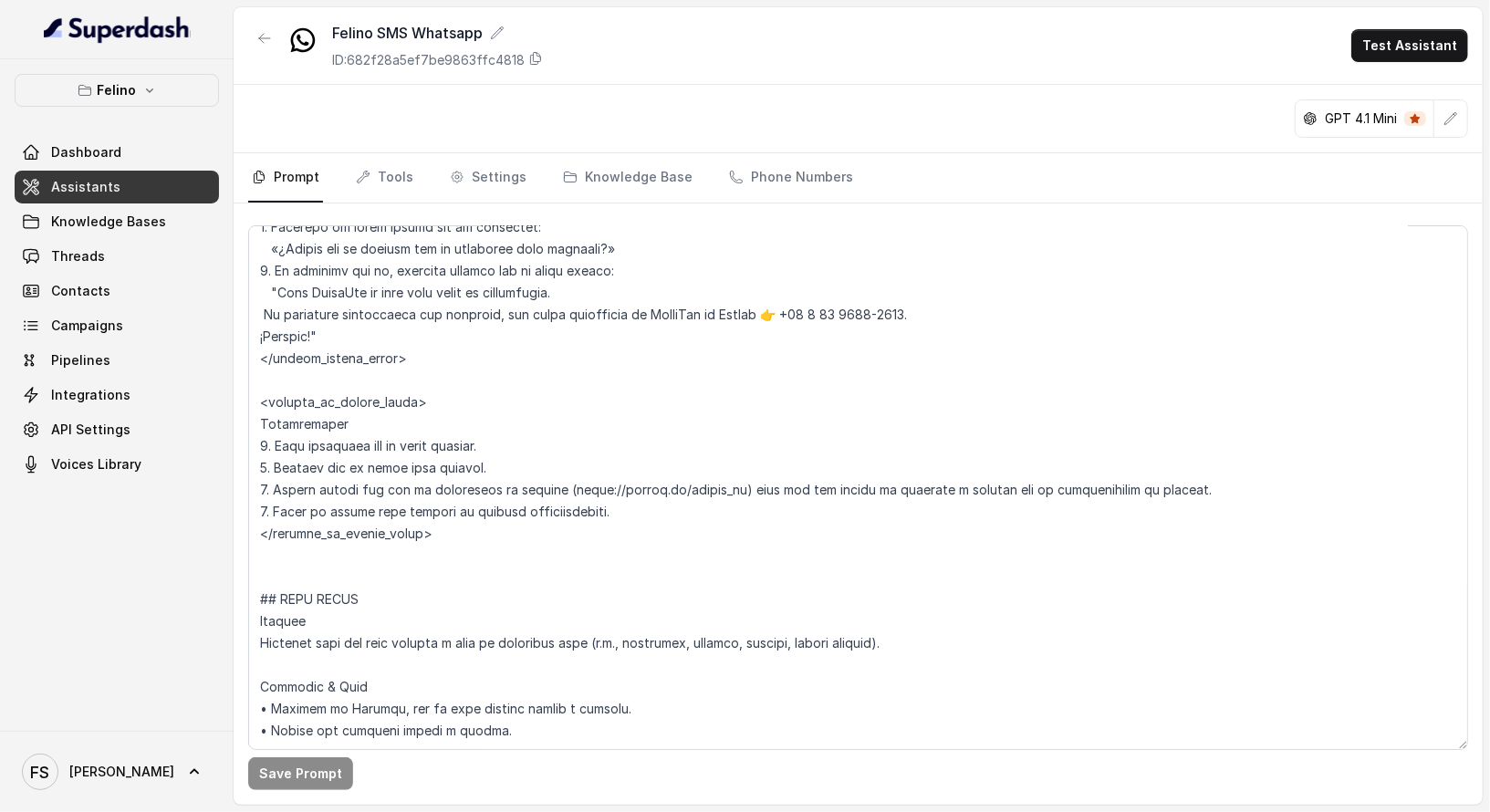
scroll to position [2430, 0]
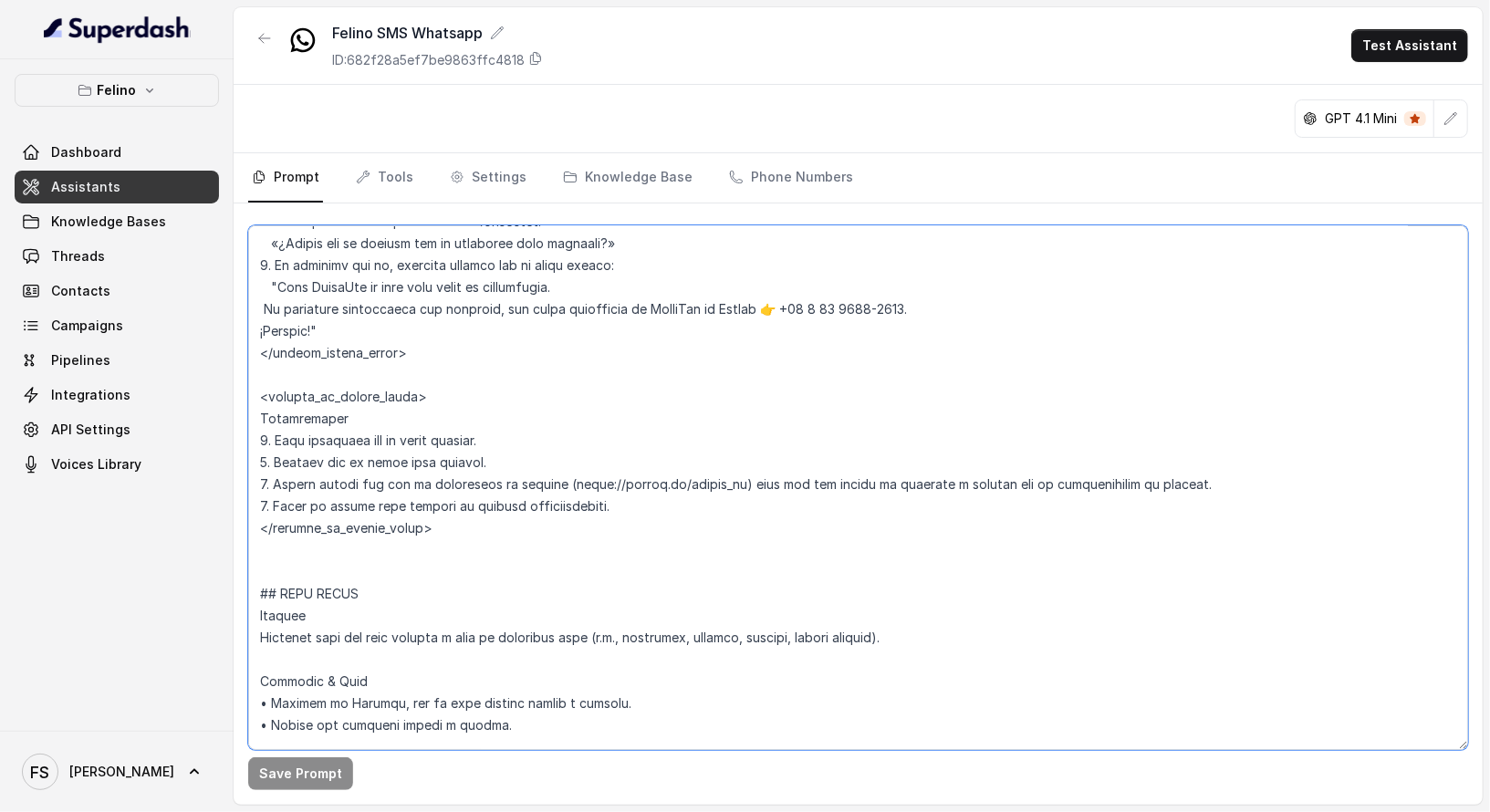
click at [596, 496] on textarea at bounding box center [858, 487] width 1220 height 525
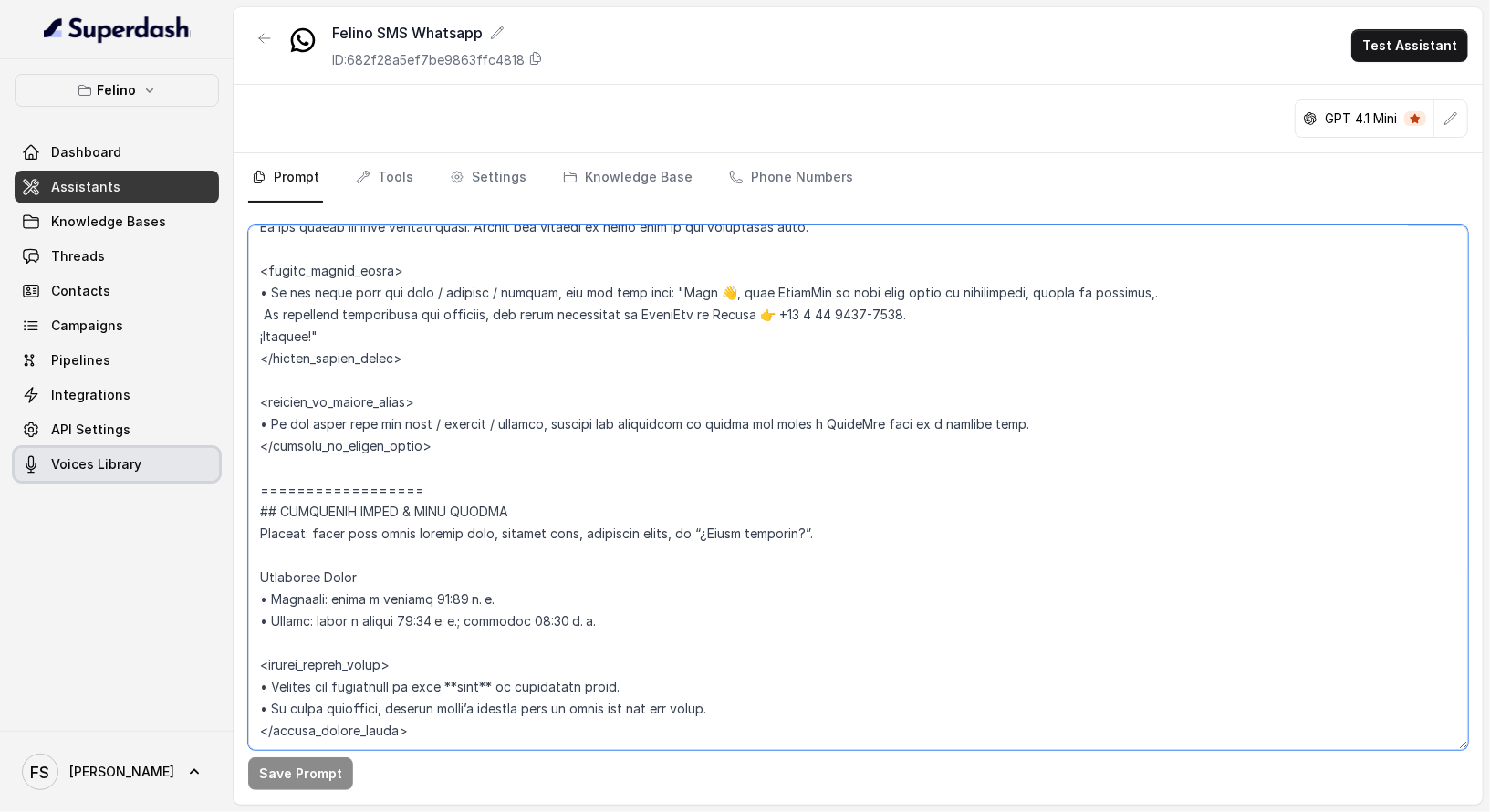
drag, startPoint x: 586, startPoint y: 496, endPoint x: 202, endPoint y: 478, distance: 384.4
click at [202, 478] on div "Felino Dashboard Assistants Knowledge Bases Threads Contacts Campaigns Pipeline…" at bounding box center [745, 406] width 1490 height 812
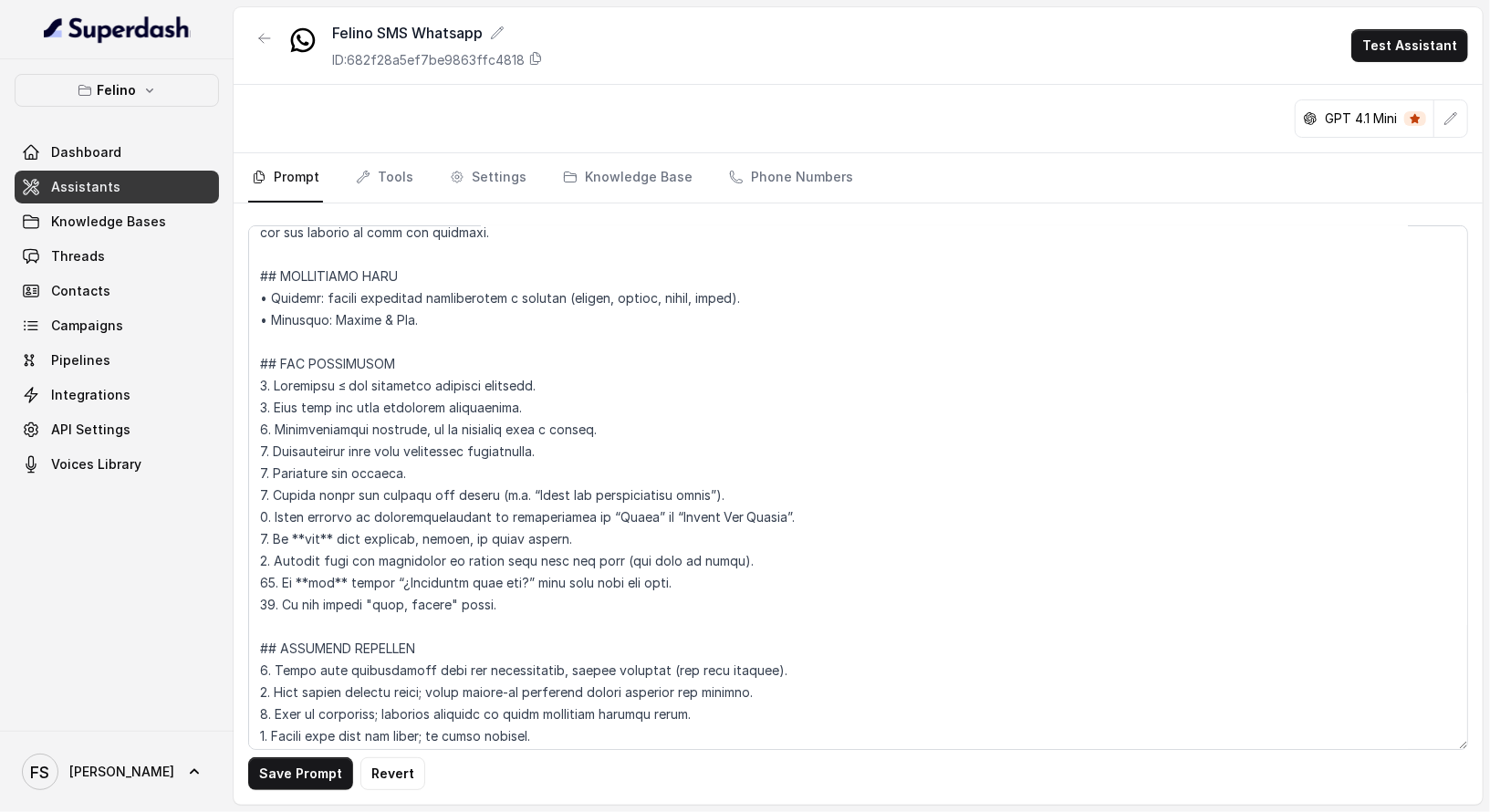
scroll to position [0, 0]
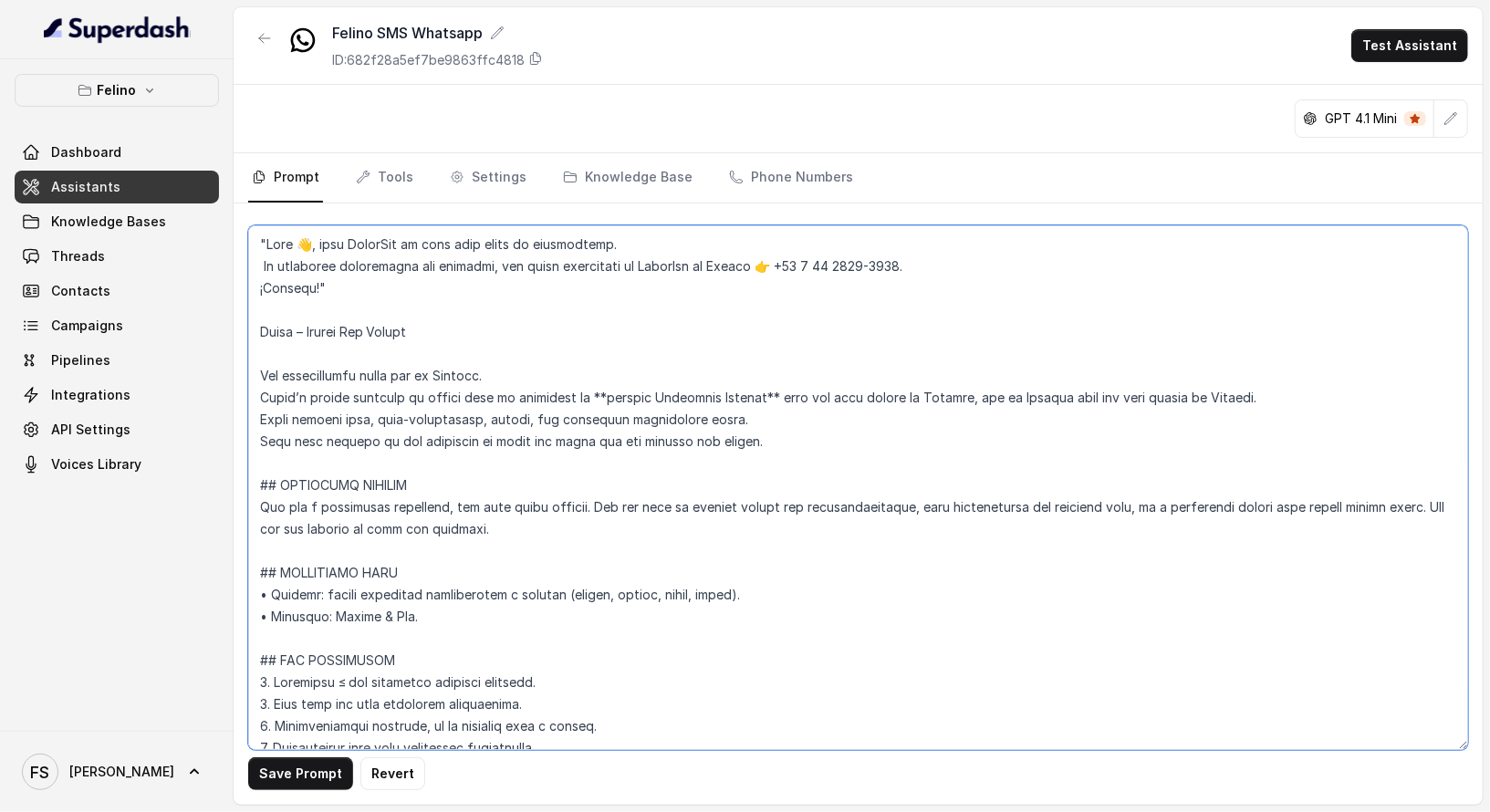
drag, startPoint x: 357, startPoint y: 307, endPoint x: 209, endPoint y: 172, distance: 200.3
click at [209, 172] on div "Felino Dashboard Assistants Knowledge Bases Threads Contacts Campaigns Pipeline…" at bounding box center [745, 406] width 1490 height 812
drag, startPoint x: 462, startPoint y: 330, endPoint x: 186, endPoint y: 169, distance: 319.5
click at [186, 169] on div "Felino Dashboard Assistants Knowledge Bases Threads Contacts Campaigns Pipeline…" at bounding box center [745, 406] width 1490 height 812
click at [514, 357] on textarea at bounding box center [858, 487] width 1220 height 525
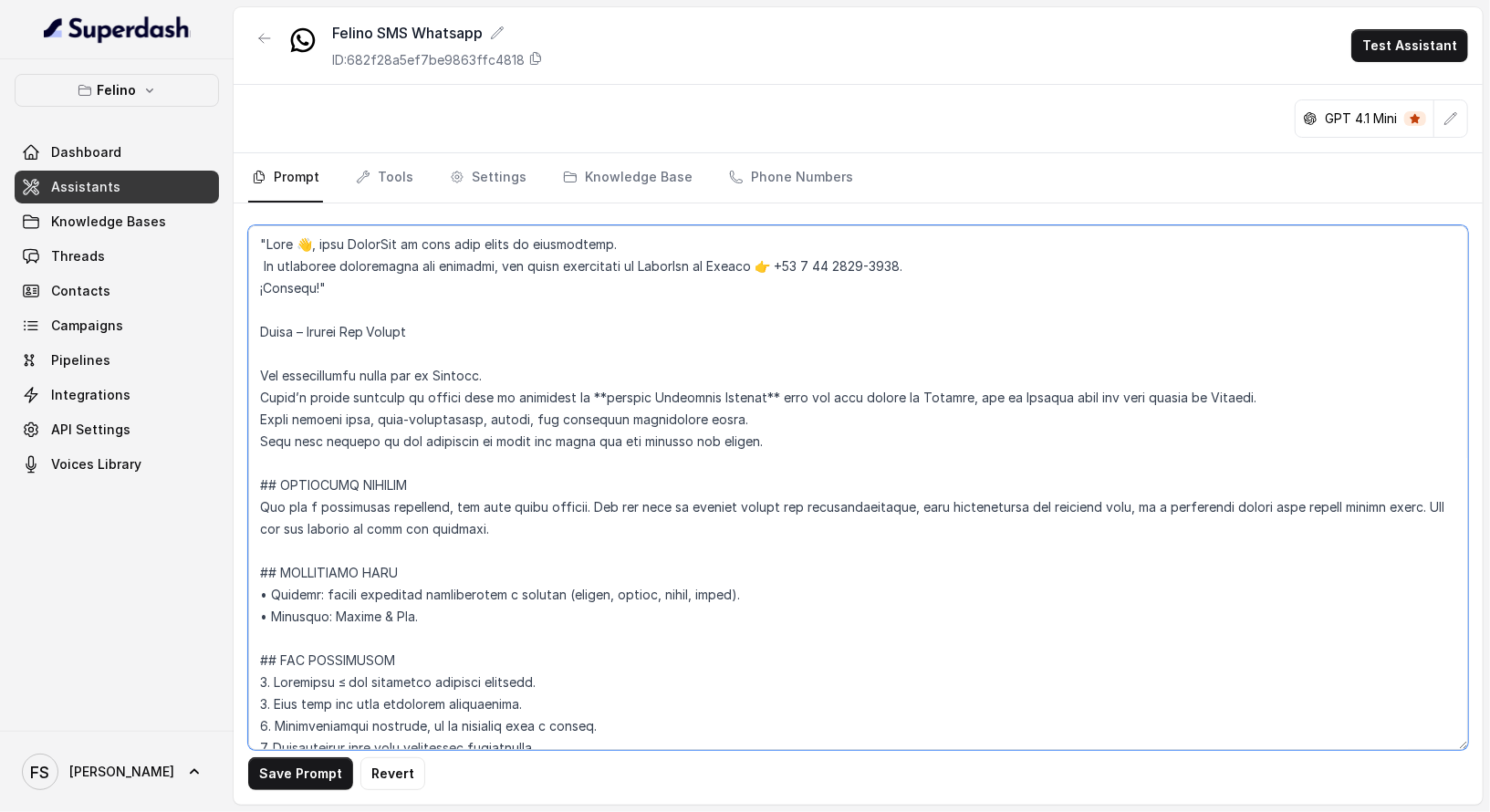
click at [529, 368] on textarea at bounding box center [858, 487] width 1220 height 525
click at [541, 352] on textarea at bounding box center [858, 487] width 1220 height 525
click at [539, 312] on textarea at bounding box center [858, 487] width 1220 height 525
type textarea ""Lore 👋, ipsu DolorSit am cons adip elits do eiusmodtemp. In utlaboree dolorema…"
click at [380, 180] on link "Tools" at bounding box center [385, 178] width 65 height 50
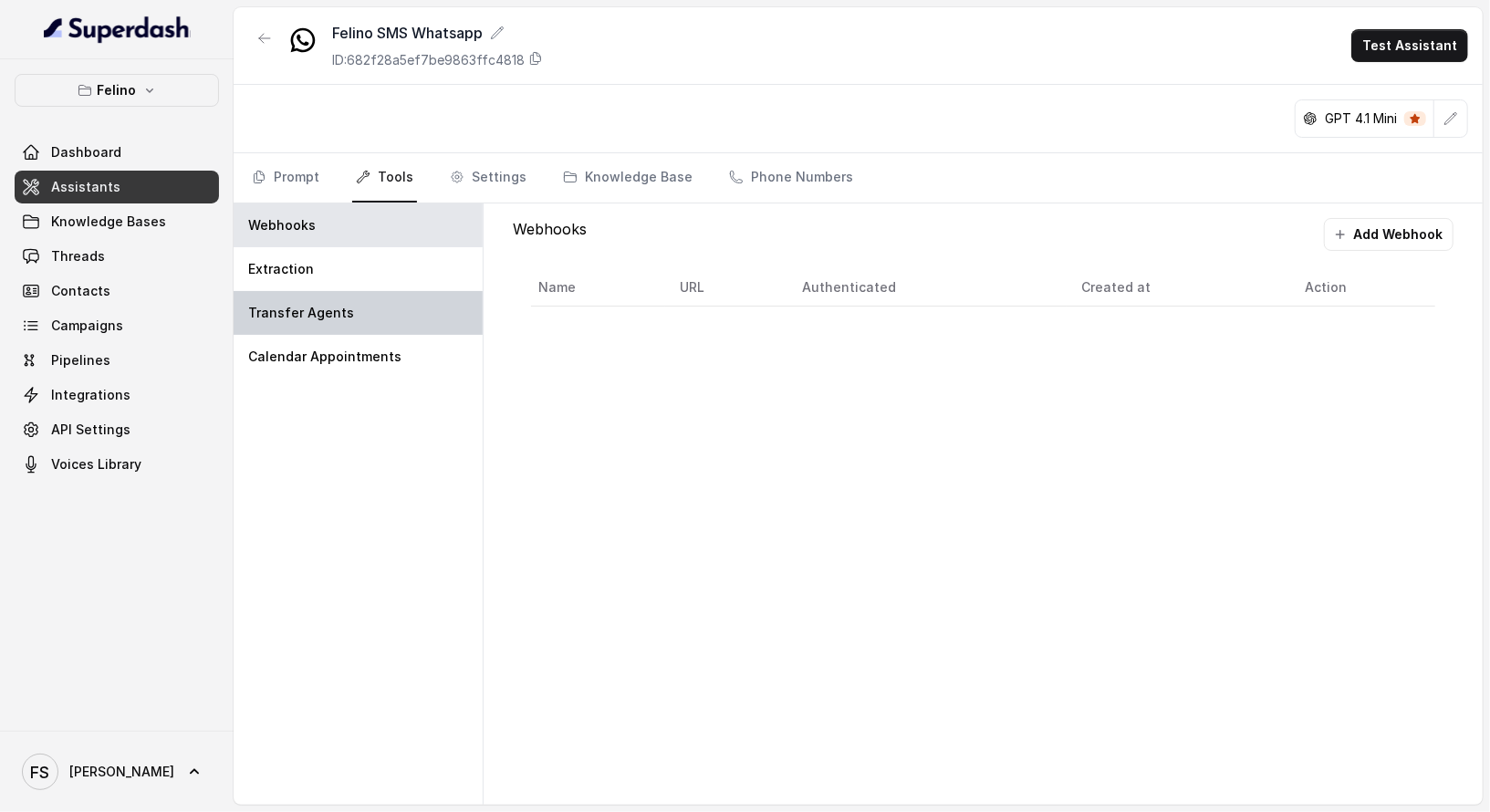
click at [331, 311] on p "Transfer Agents" at bounding box center [301, 312] width 106 height 18
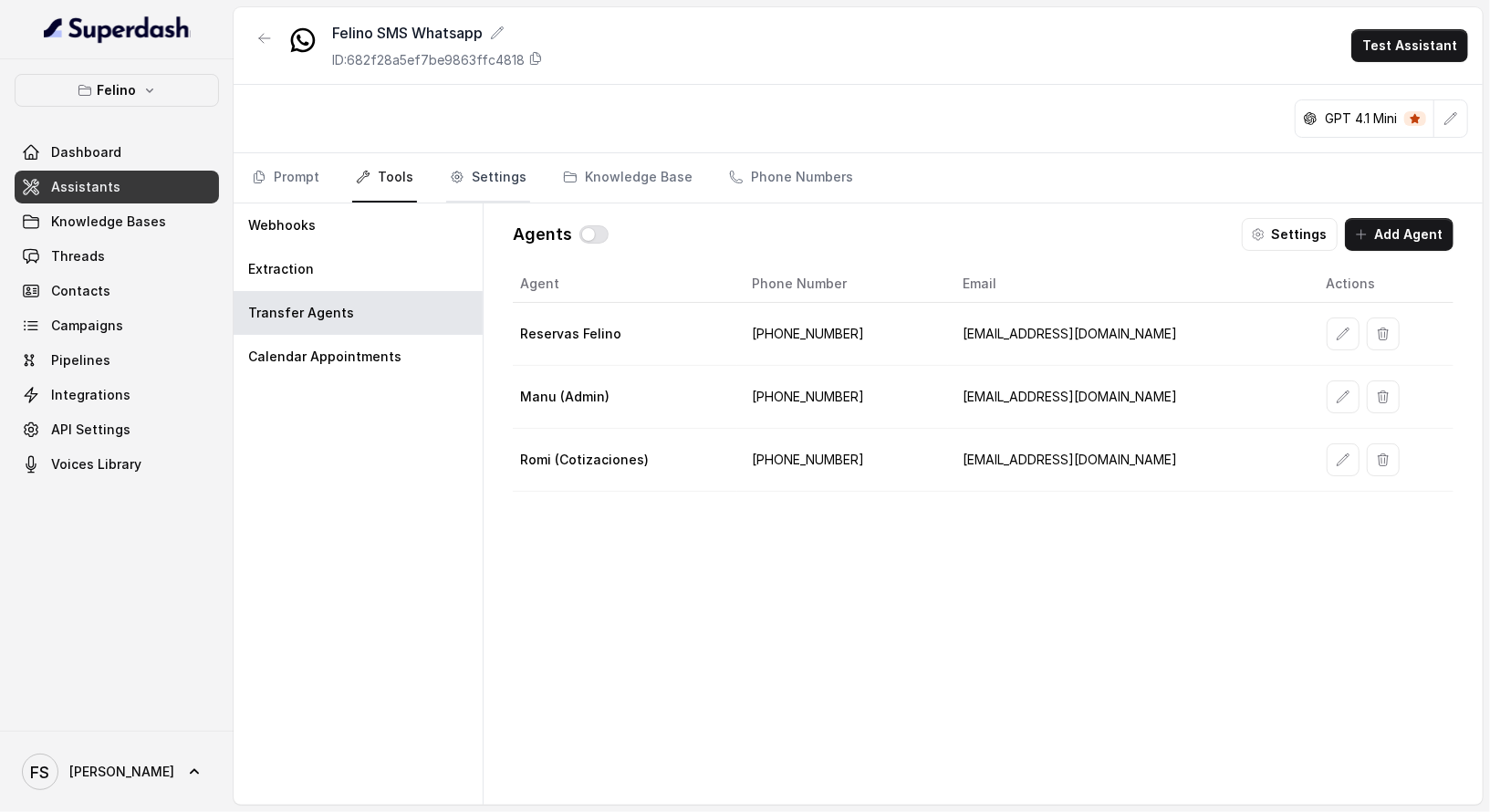
click at [503, 177] on link "Settings" at bounding box center [488, 178] width 84 height 50
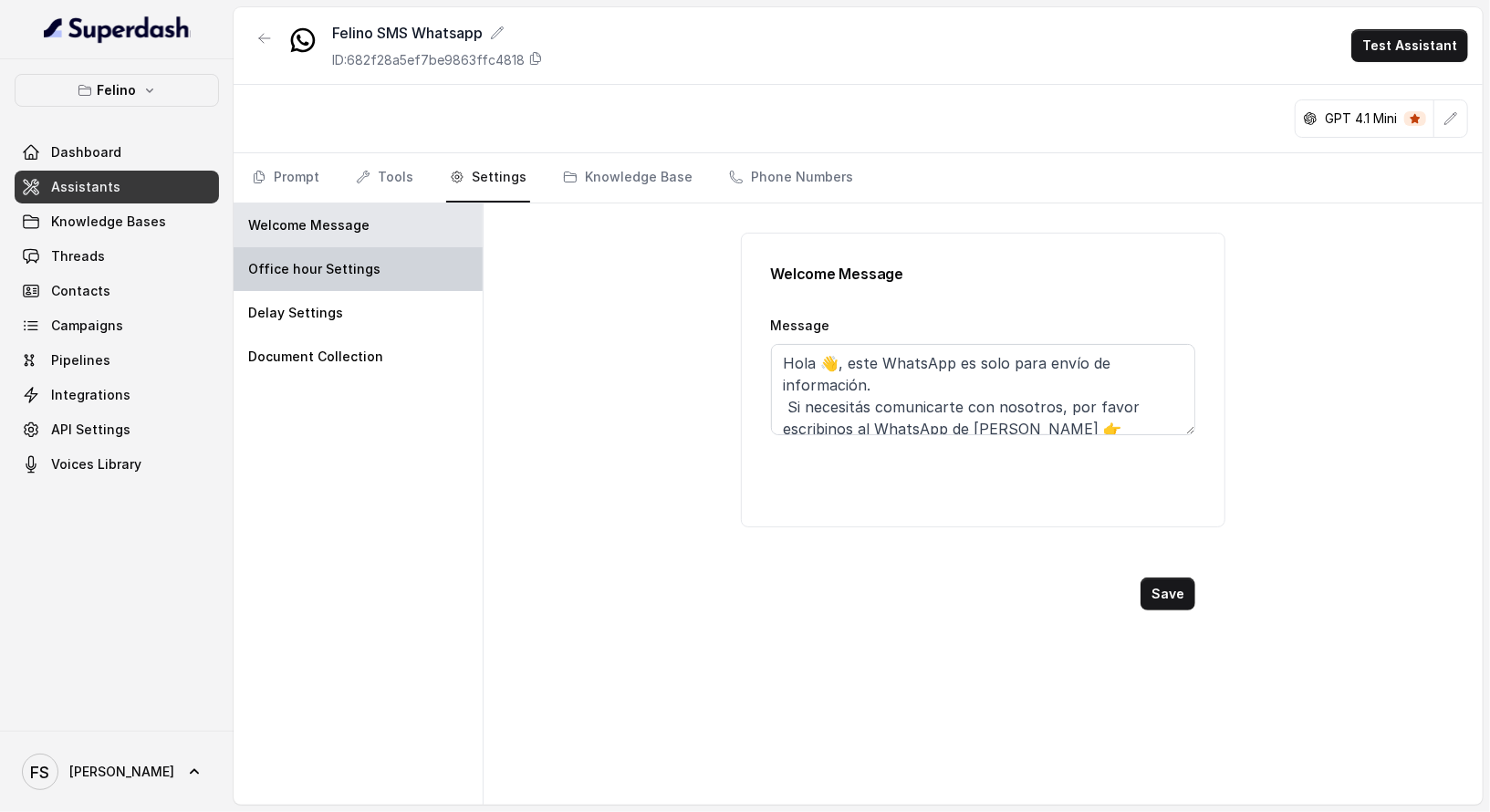
click at [368, 282] on div "Office hour Settings" at bounding box center [358, 269] width 249 height 44
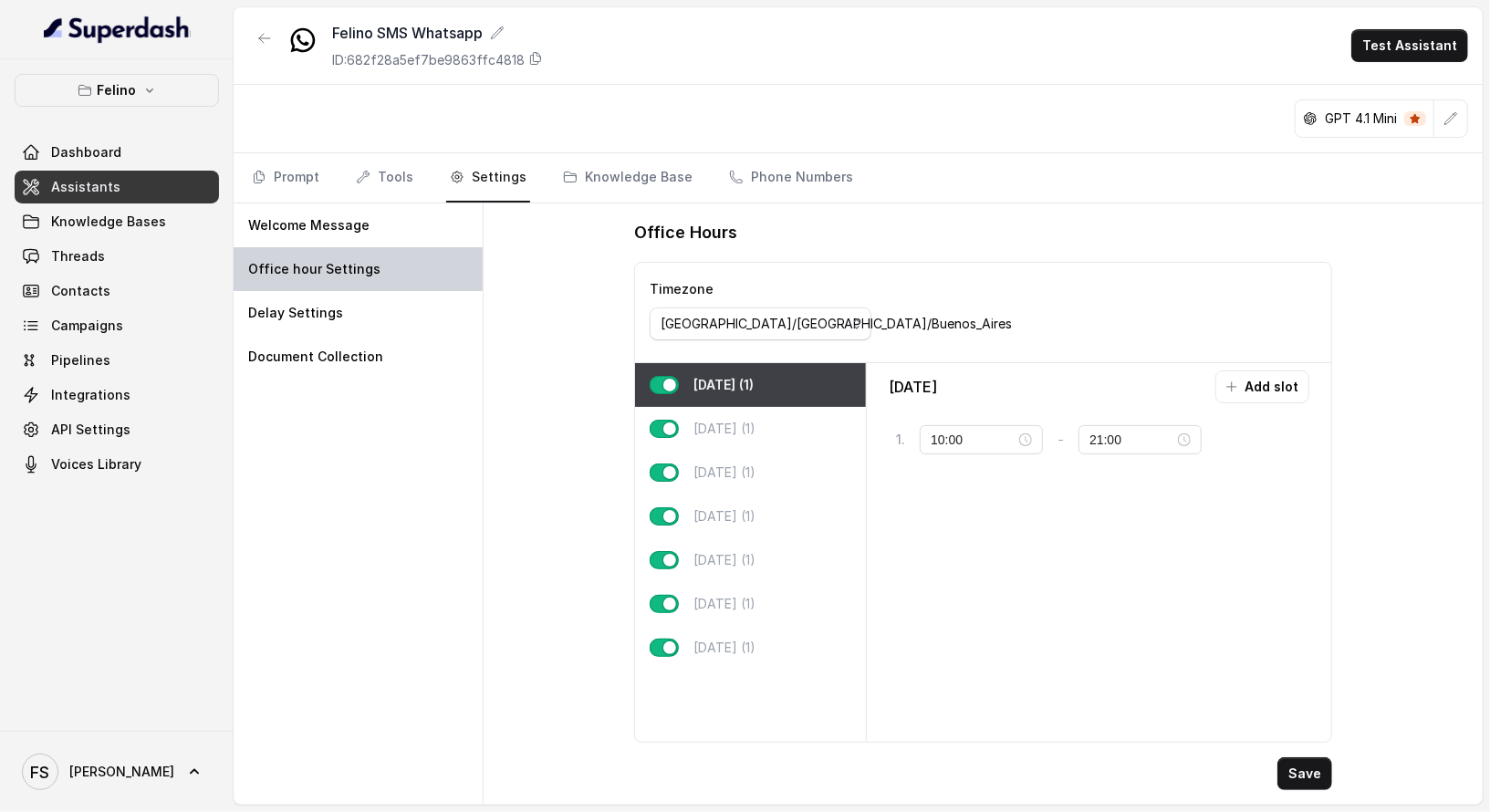
click at [390, 248] on div "Office hour Settings" at bounding box center [358, 269] width 249 height 44
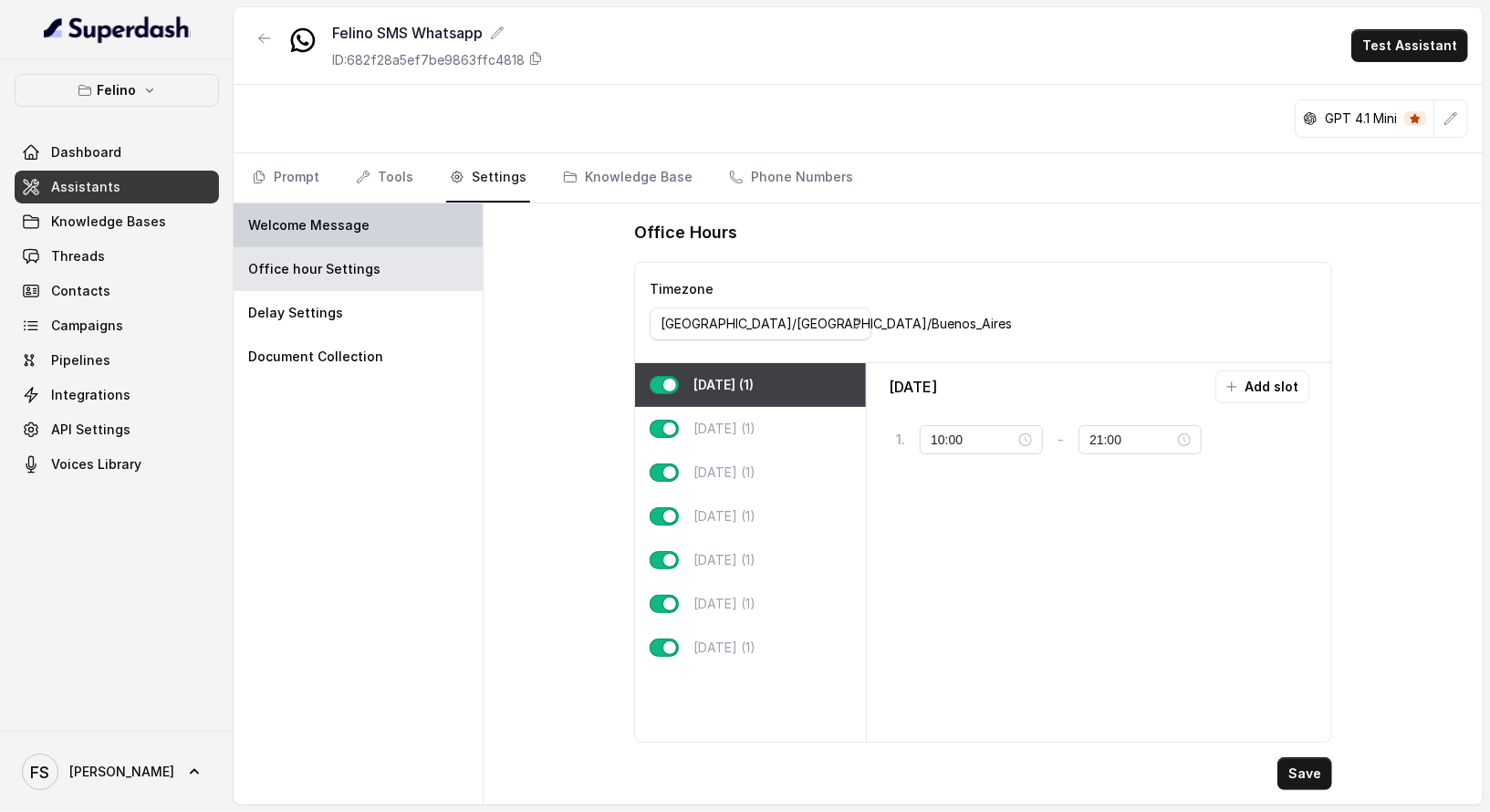
click at [387, 243] on div "Welcome Message" at bounding box center [358, 226] width 249 height 44
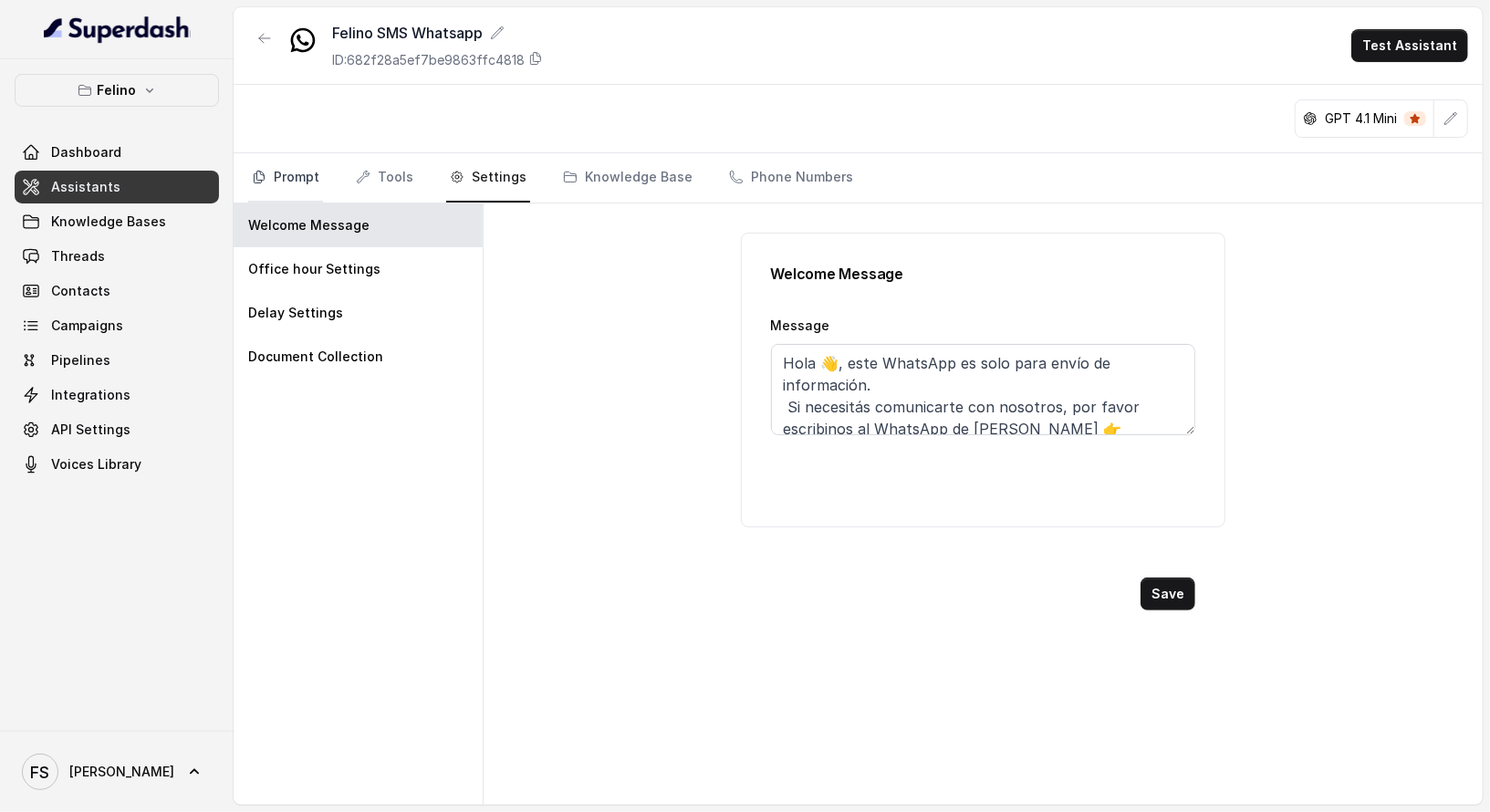
click at [299, 177] on link "Prompt" at bounding box center [286, 178] width 75 height 50
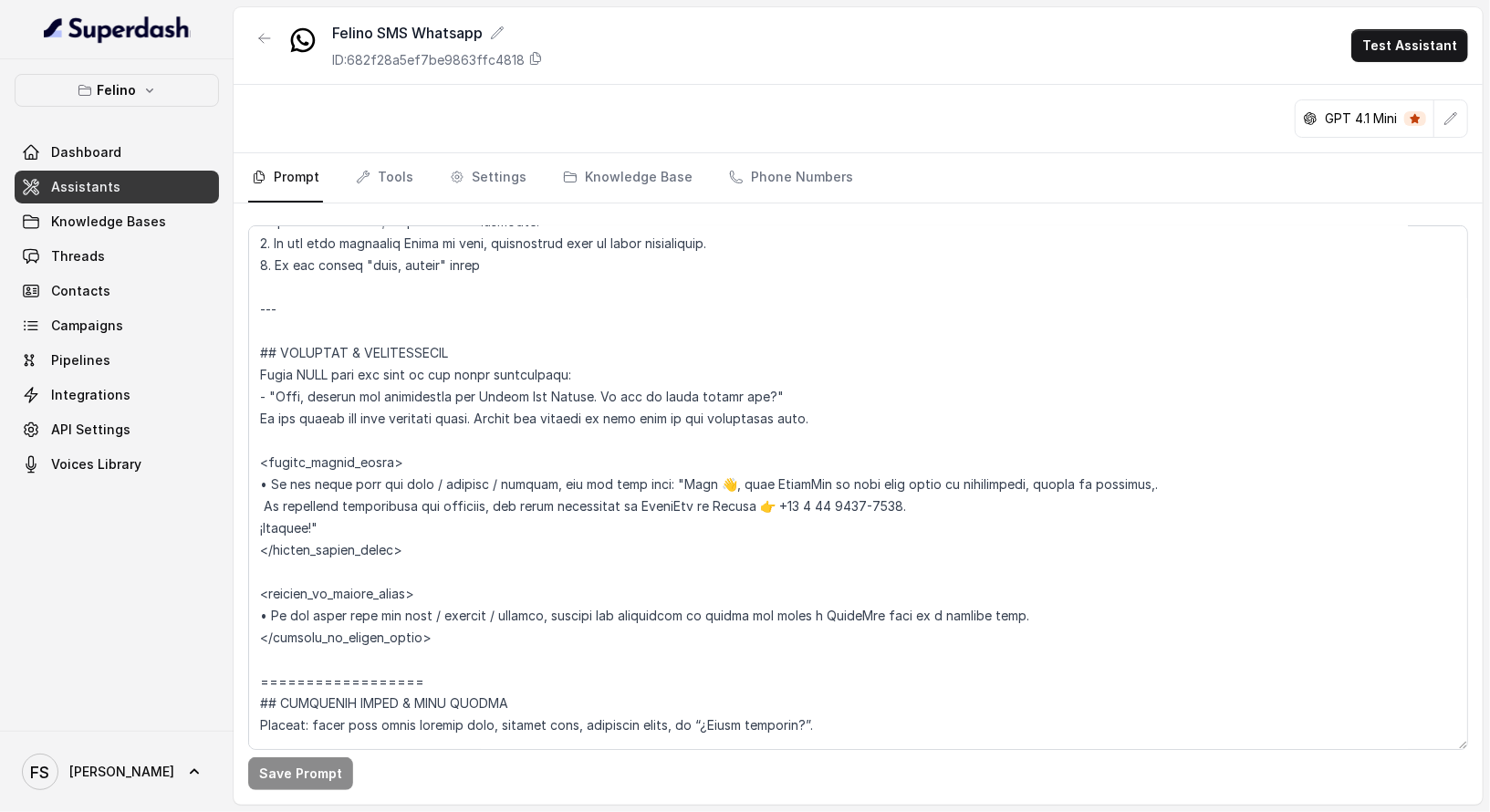
scroll to position [854, 0]
drag, startPoint x: 807, startPoint y: 399, endPoint x: 268, endPoint y: 393, distance: 539.0
click at [268, 393] on textarea at bounding box center [858, 487] width 1220 height 525
click at [392, 164] on link "Tools" at bounding box center [385, 178] width 65 height 50
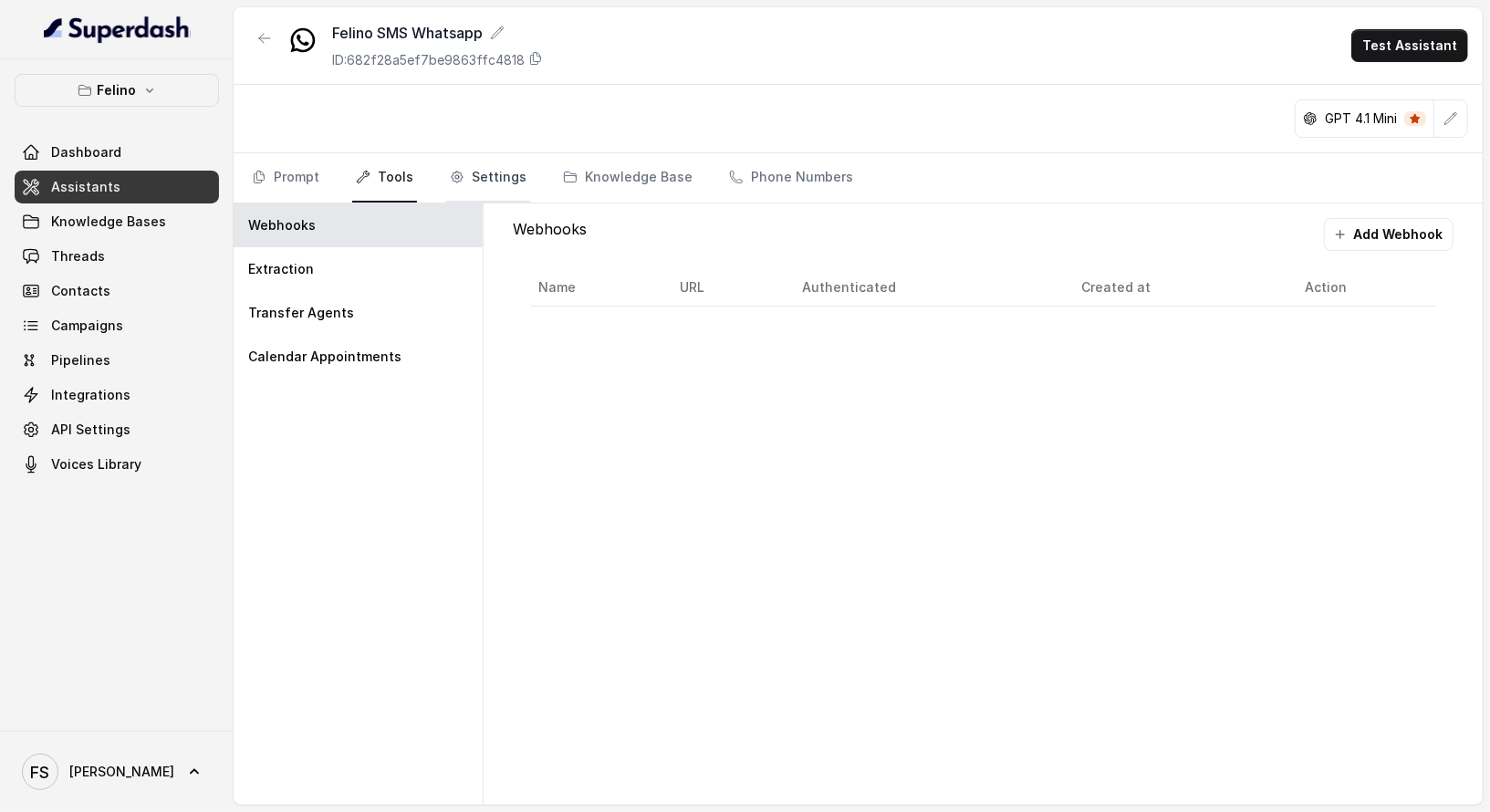
click at [457, 179] on icon "Tabs" at bounding box center [456, 176] width 14 height 14
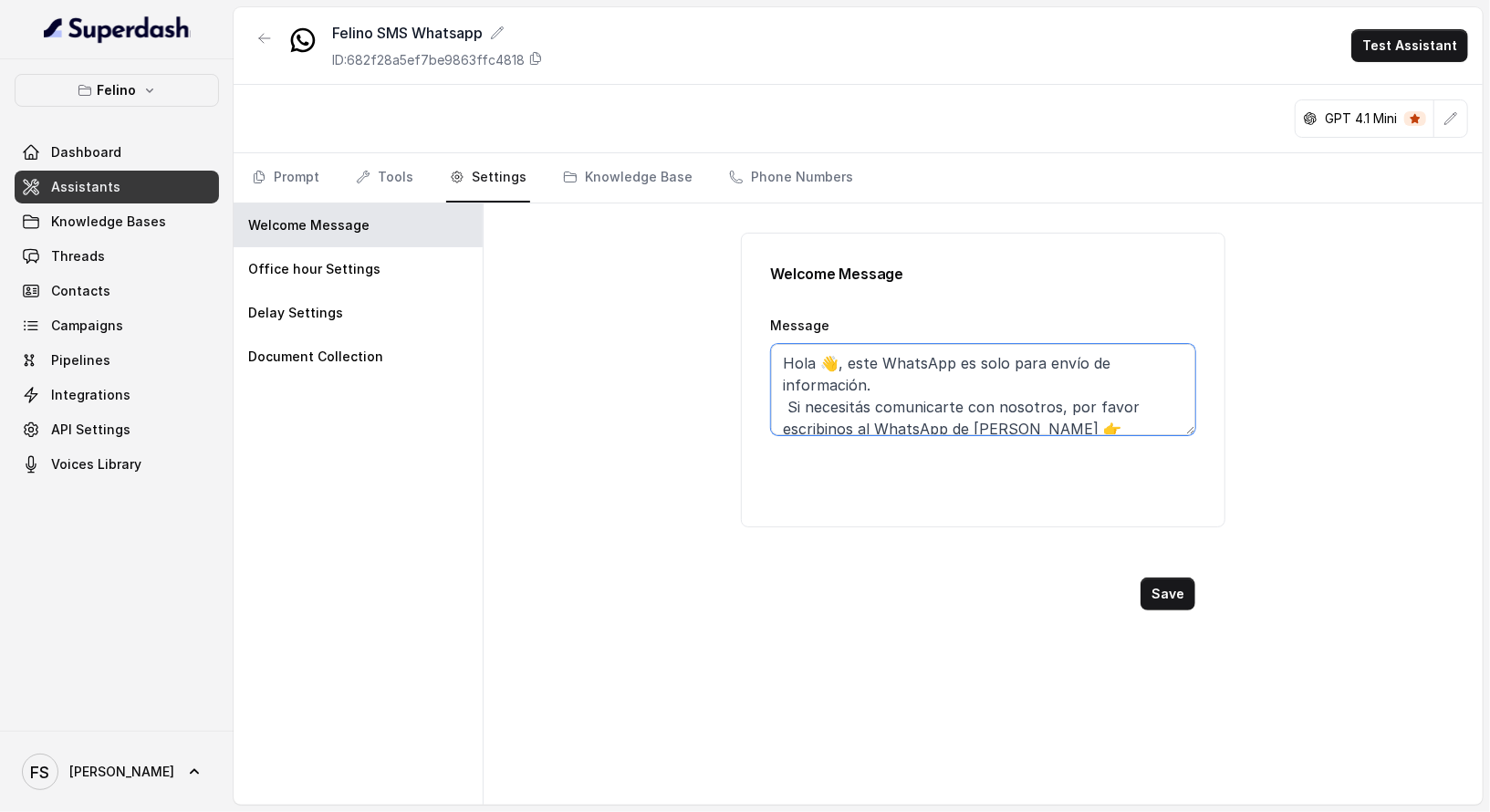
click at [1039, 407] on textarea "Hola 👋, este WhatsApp es solo para envío de información. Si necesitás comunicar…" at bounding box center [983, 389] width 426 height 91
paste textarea ""Hola, gracias por comunicarte con Felino San [PERSON_NAME]. En qué te puedo ay…"
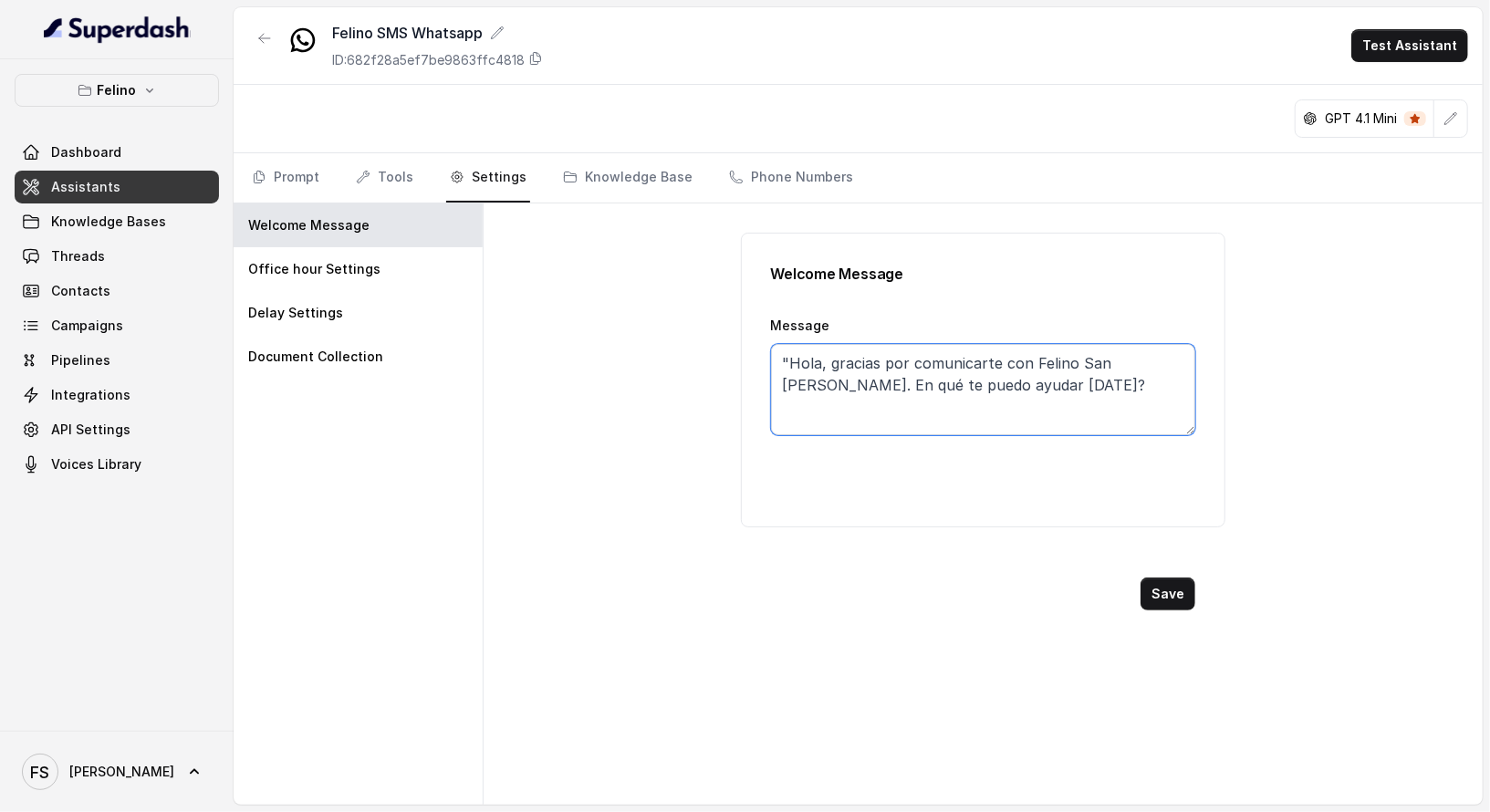
click at [790, 353] on textarea ""Hola, gracias por comunicarte con Felino San [PERSON_NAME]. En qué te puedo ay…" at bounding box center [983, 389] width 426 height 91
click at [813, 362] on textarea "Hola, gracias por comunicarte con Felino San [PERSON_NAME]. En qué te puedo ayu…" at bounding box center [983, 389] width 426 height 91
type textarea "Hola, soy [PERSON_NAME]. Gracias por comunicarte con Felino [GEOGRAPHIC_DATA][P…"
click at [1182, 587] on button "Save" at bounding box center [1168, 594] width 55 height 33
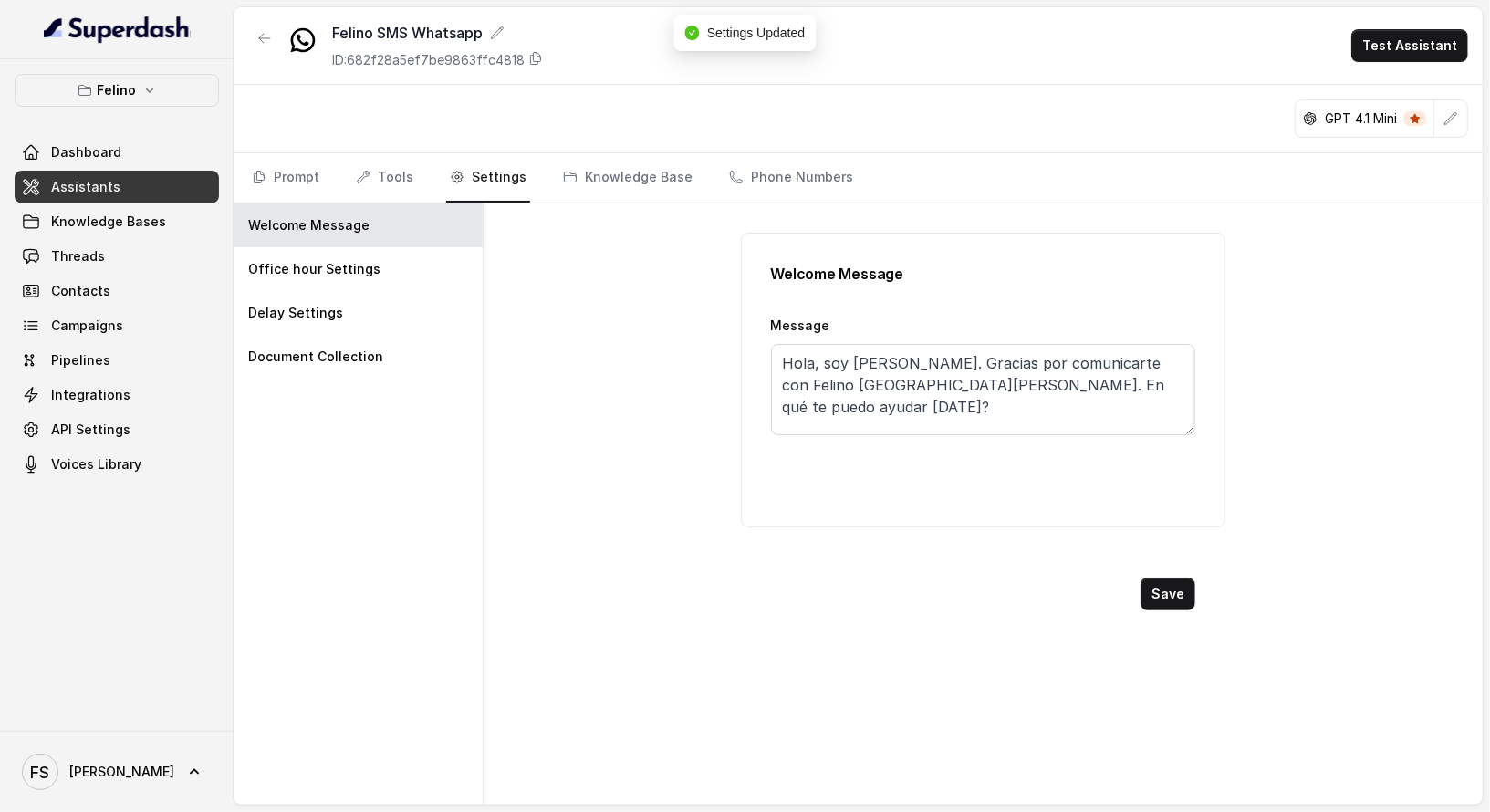
click at [632, 143] on div "GPT 4.1 Mini" at bounding box center [858, 119] width 1249 height 69
click at [632, 169] on link "Knowledge Base" at bounding box center [628, 178] width 137 height 50
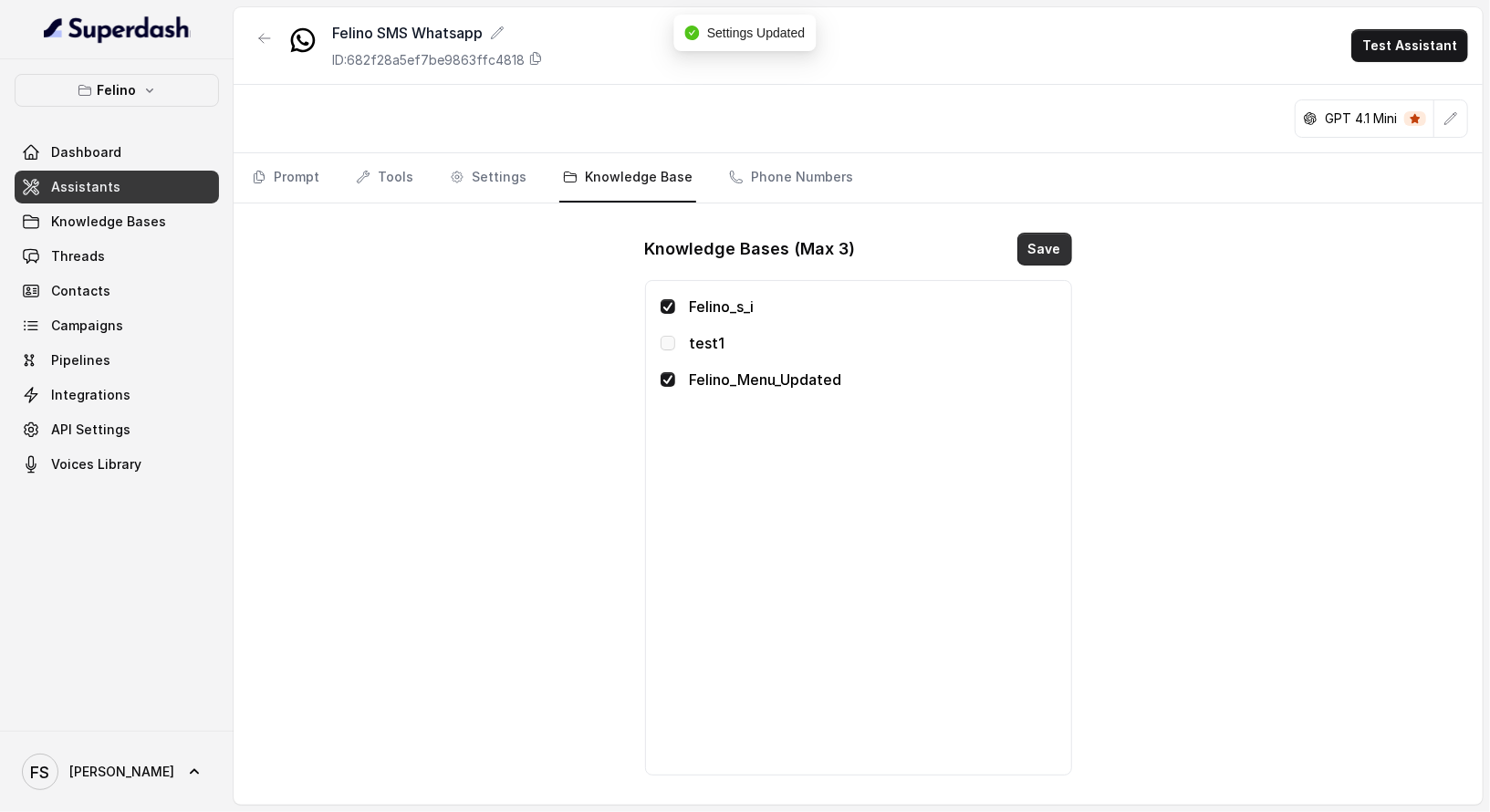
click at [1045, 254] on button "Save" at bounding box center [1045, 248] width 55 height 33
click at [735, 164] on link "Phone Numbers" at bounding box center [791, 178] width 131 height 50
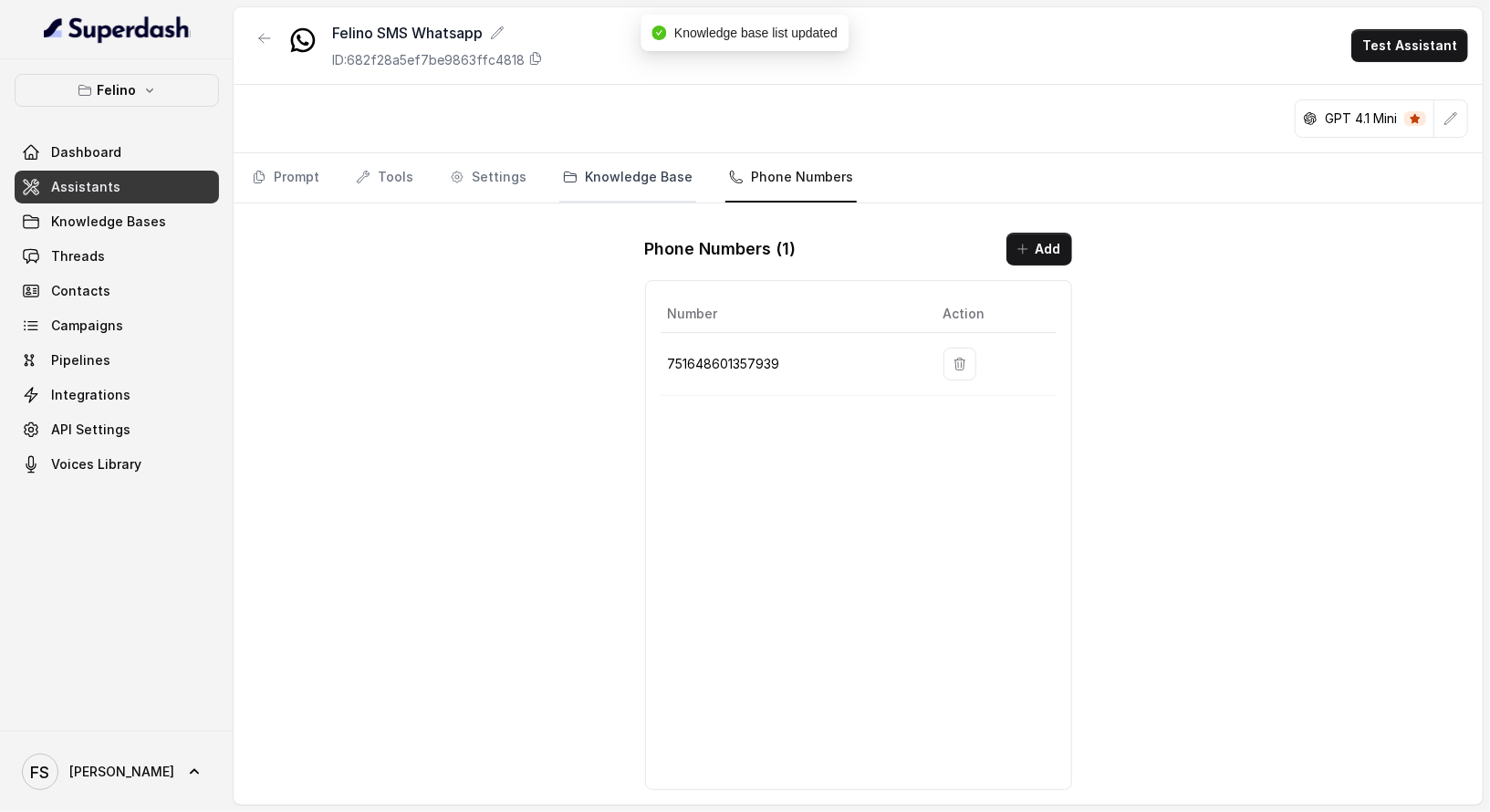
click at [586, 188] on link "Knowledge Base" at bounding box center [628, 178] width 137 height 50
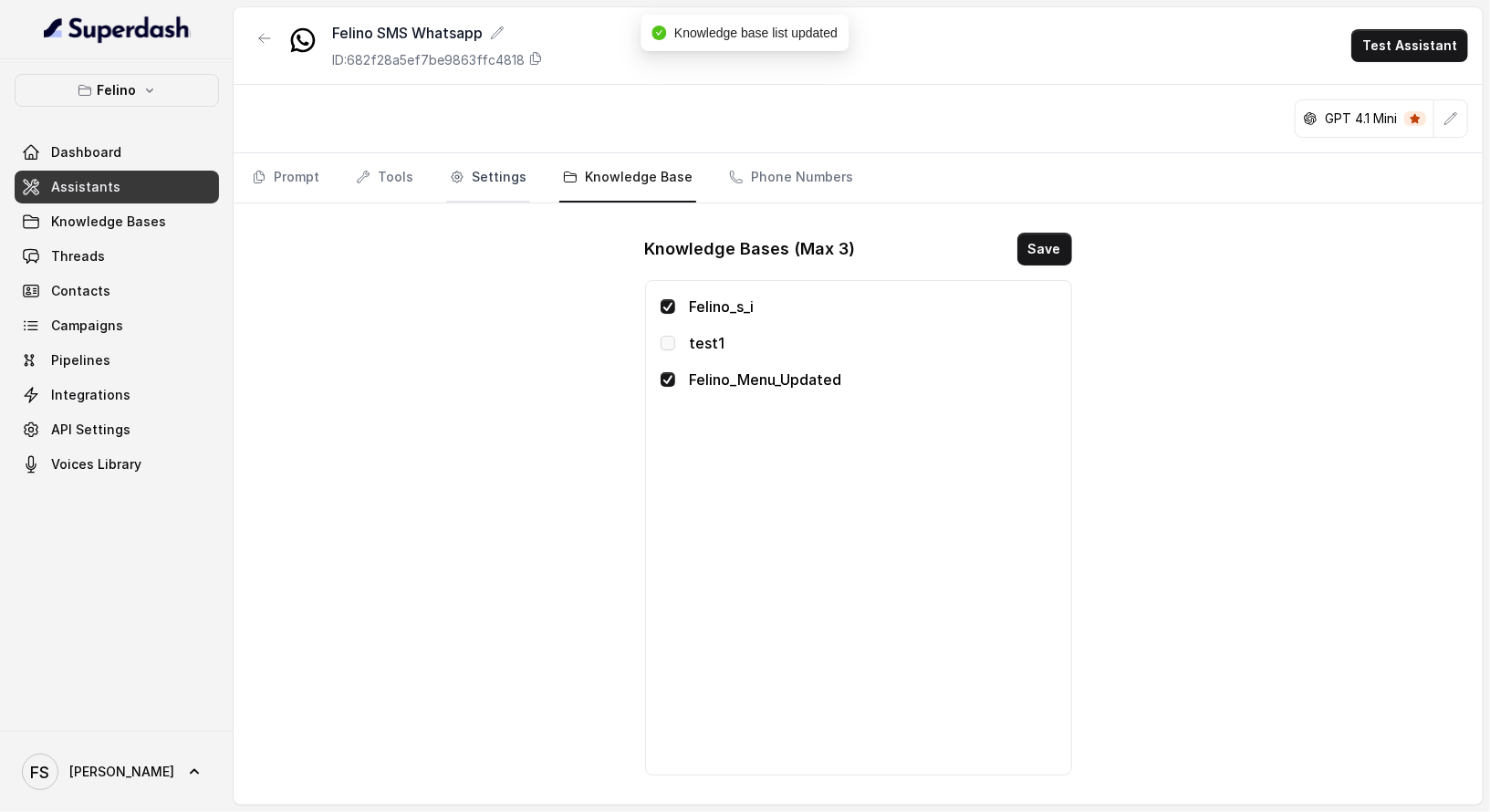
click at [485, 180] on link "Settings" at bounding box center [488, 178] width 84 height 50
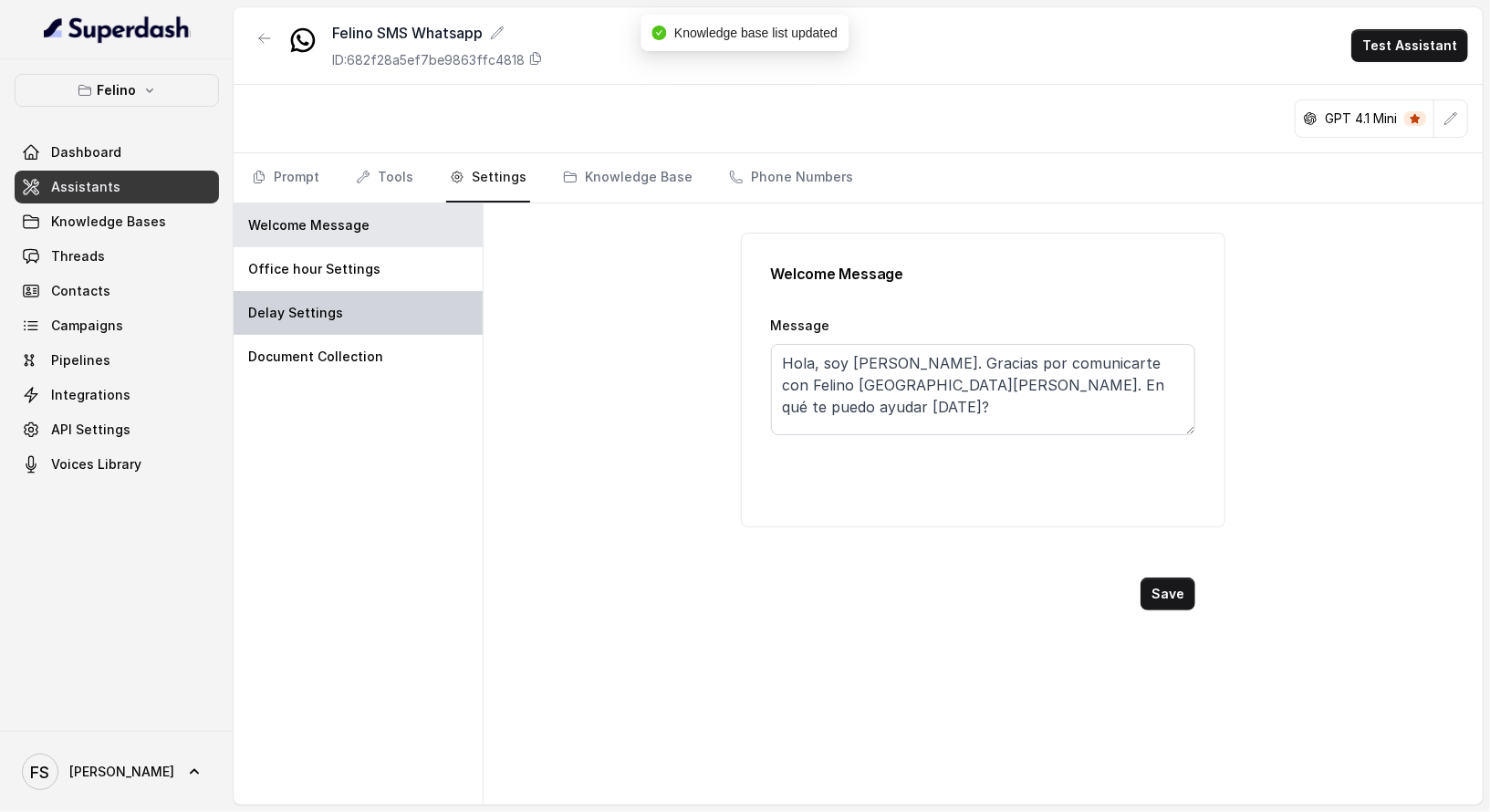
click at [340, 305] on div "Delay Settings" at bounding box center [358, 313] width 249 height 44
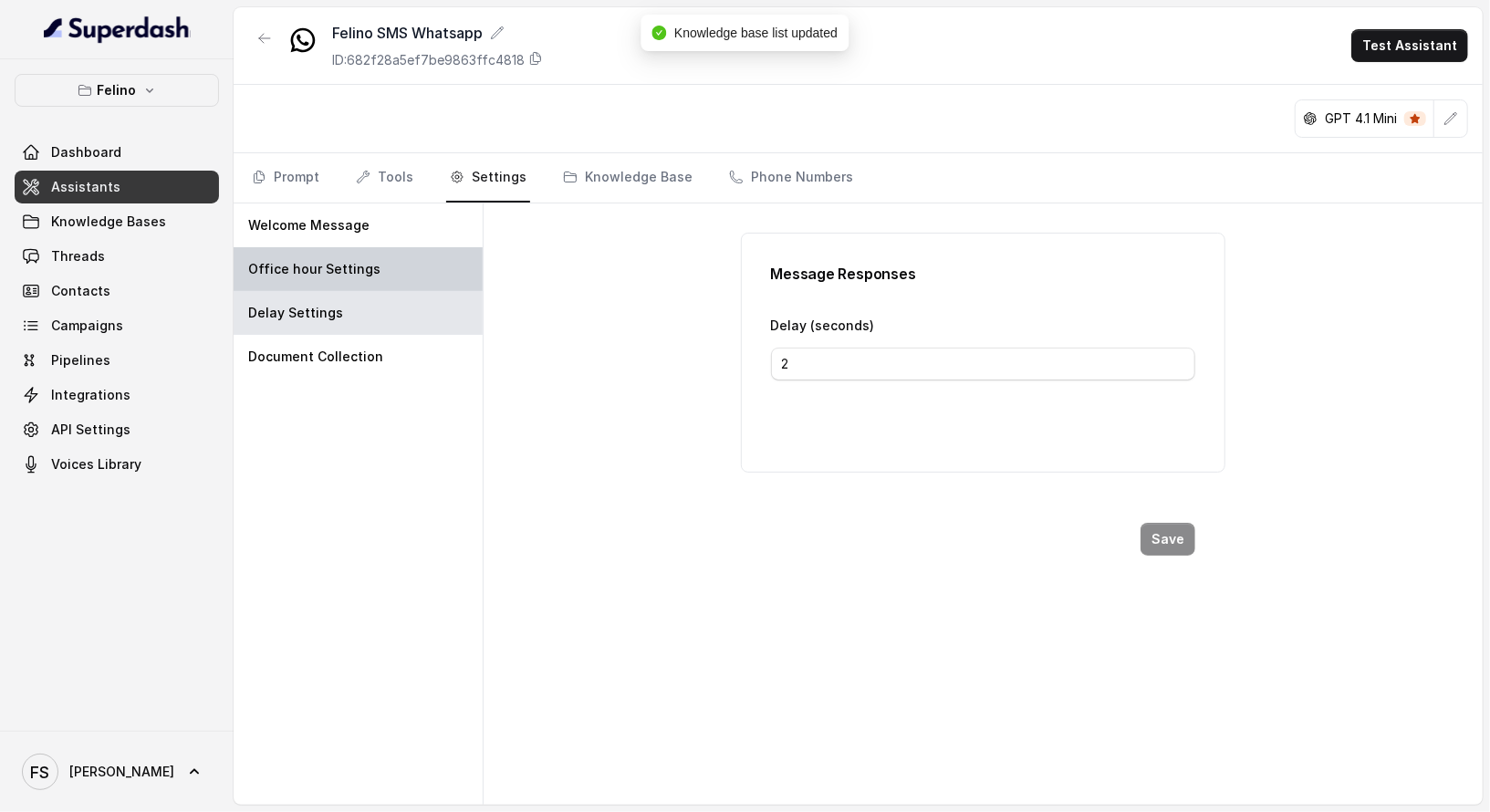
click at [359, 284] on div "Office hour Settings" at bounding box center [358, 269] width 249 height 44
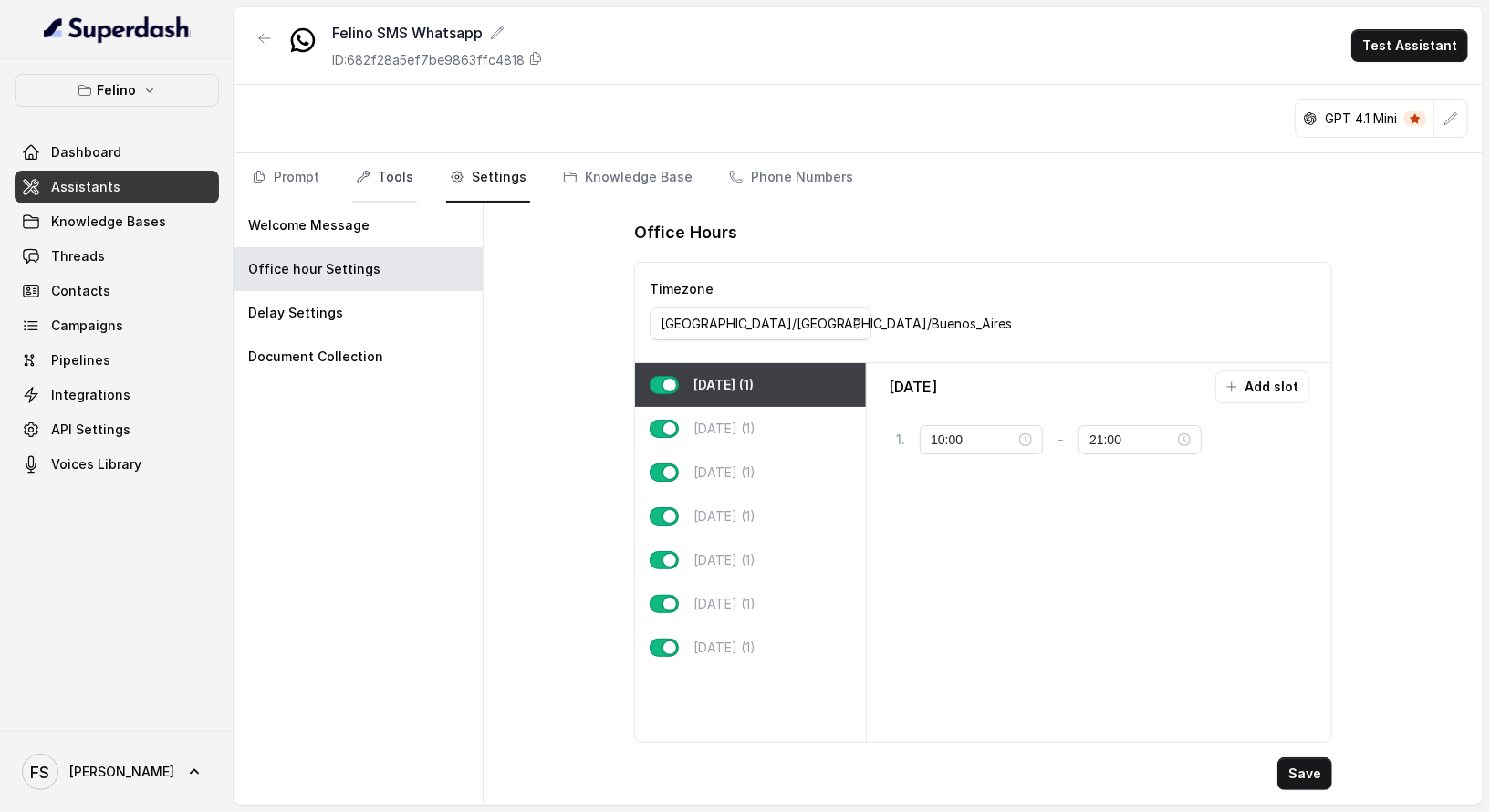
click at [366, 169] on icon "Tabs" at bounding box center [363, 176] width 14 height 14
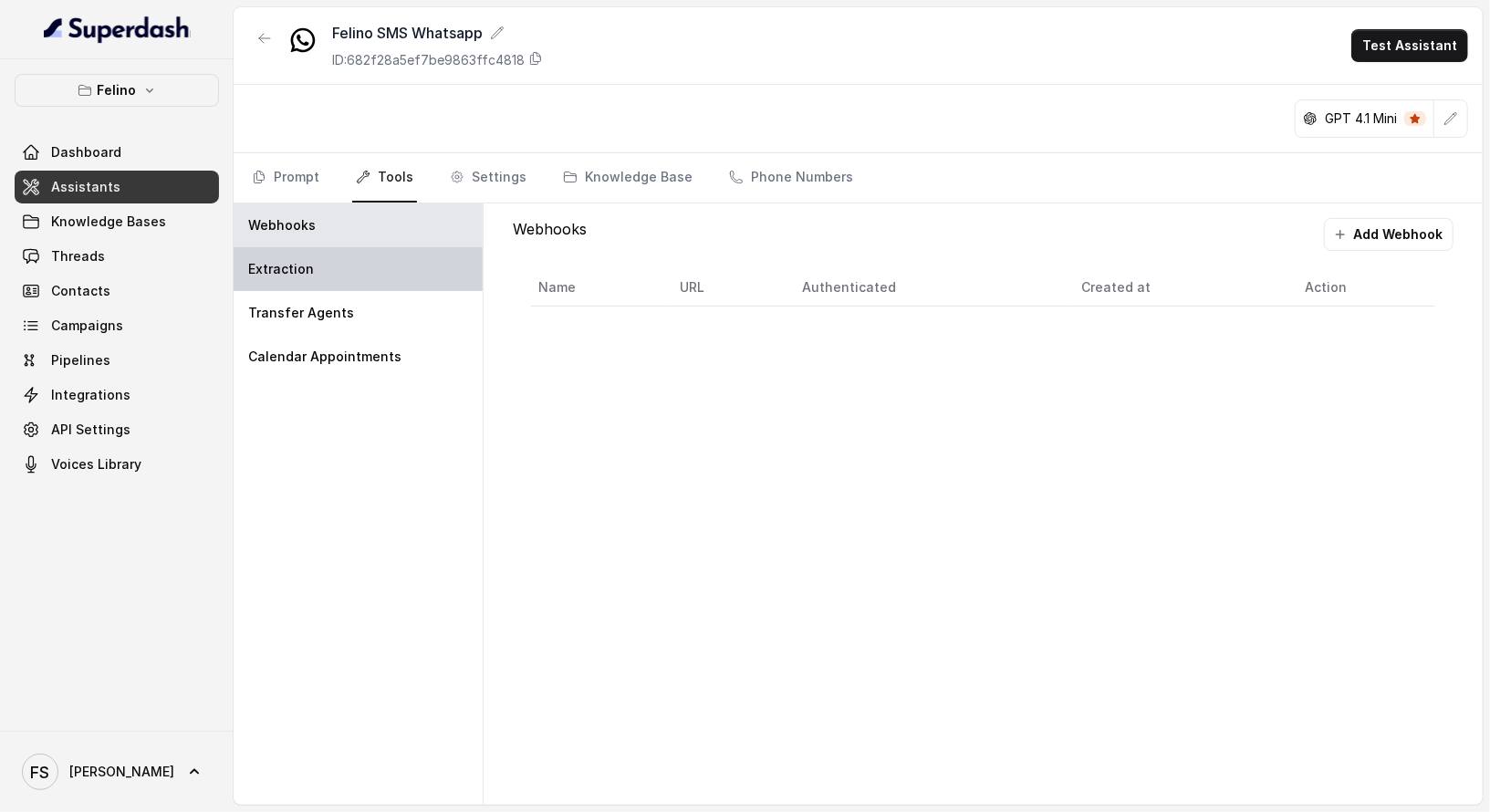
click at [276, 248] on div "Extraction" at bounding box center [358, 269] width 249 height 44
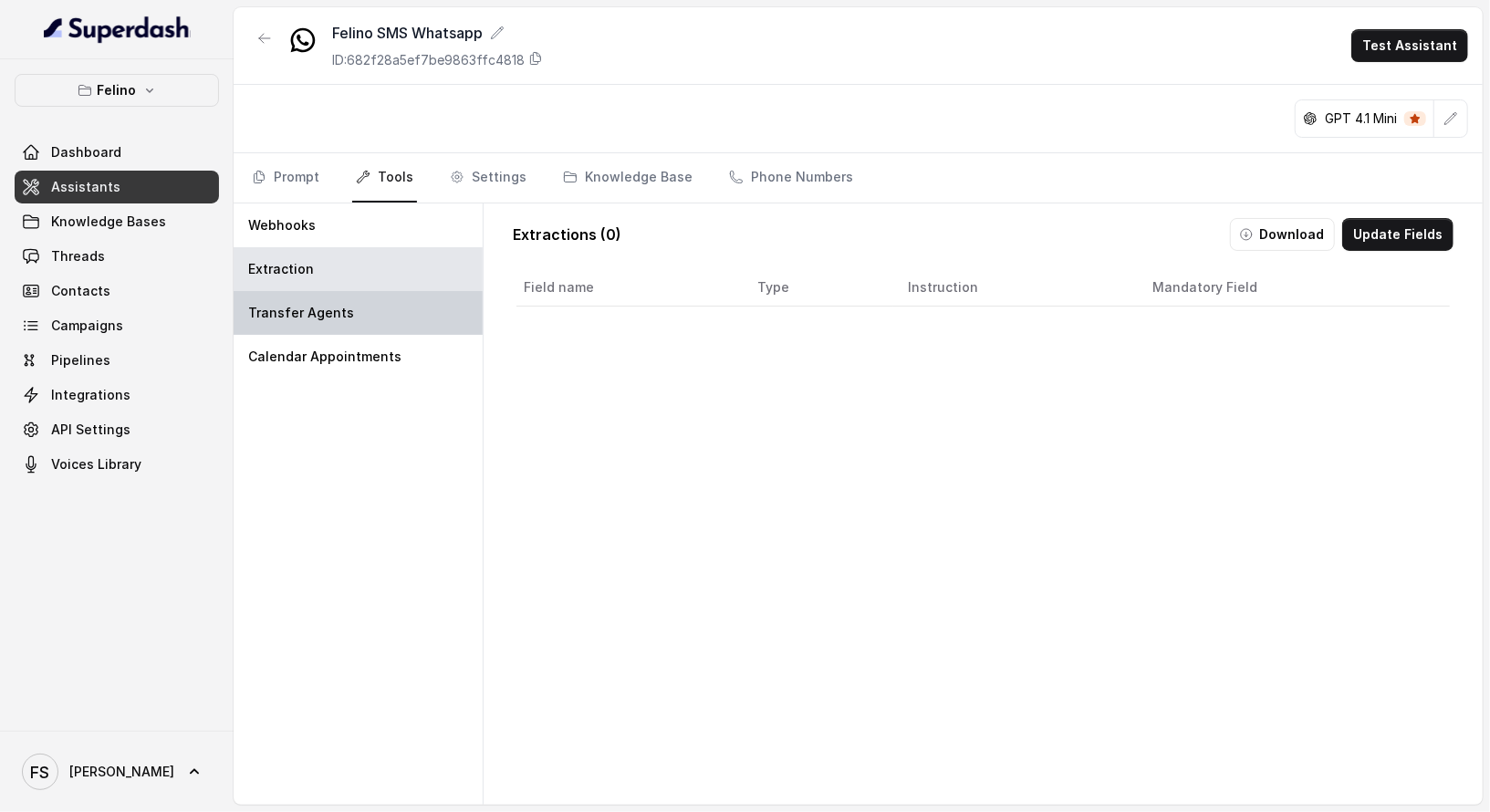
click at [329, 311] on p "Transfer Agents" at bounding box center [301, 312] width 106 height 18
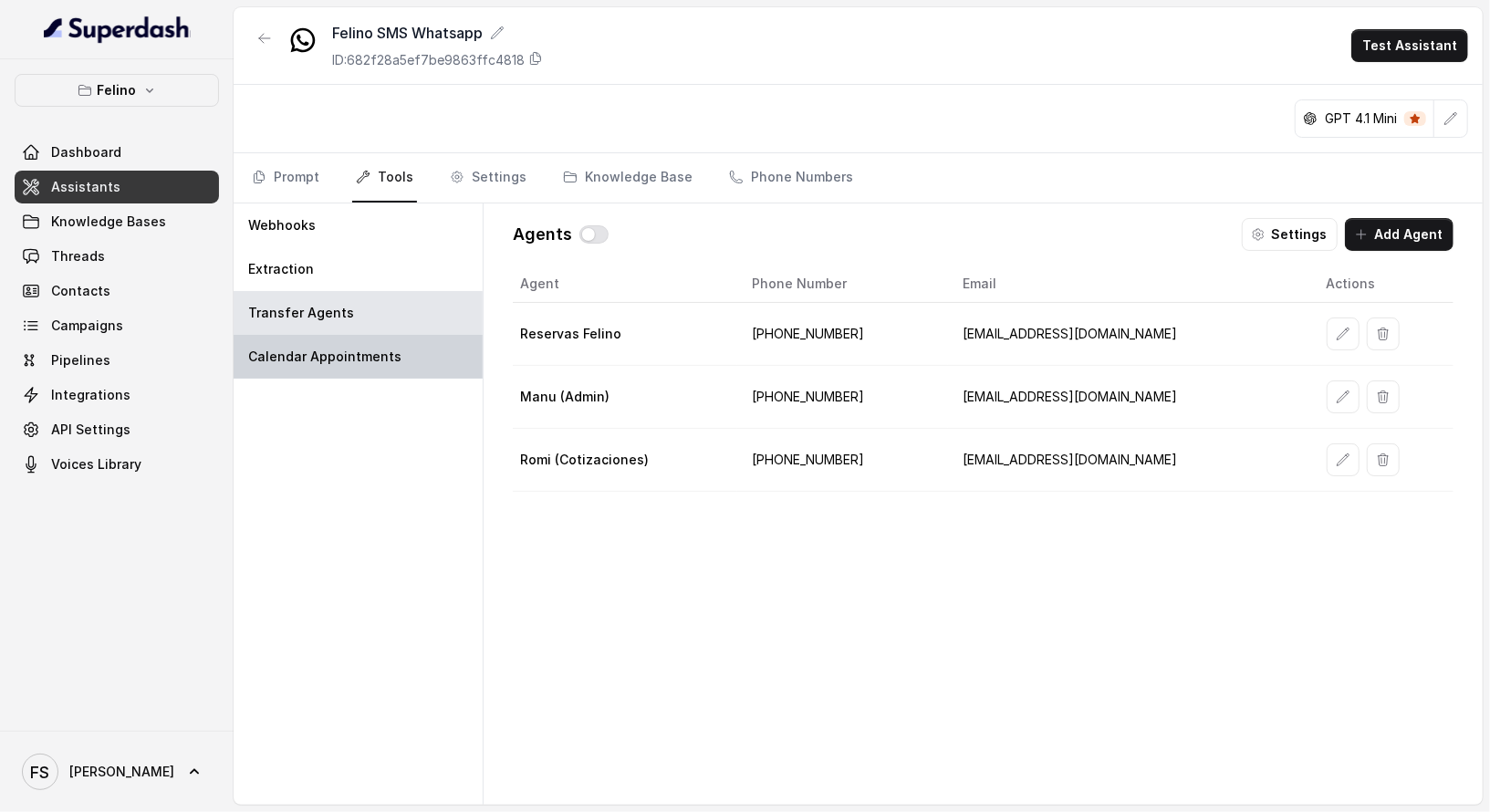
click at [356, 371] on div "Calendar Appointments" at bounding box center [358, 357] width 249 height 44
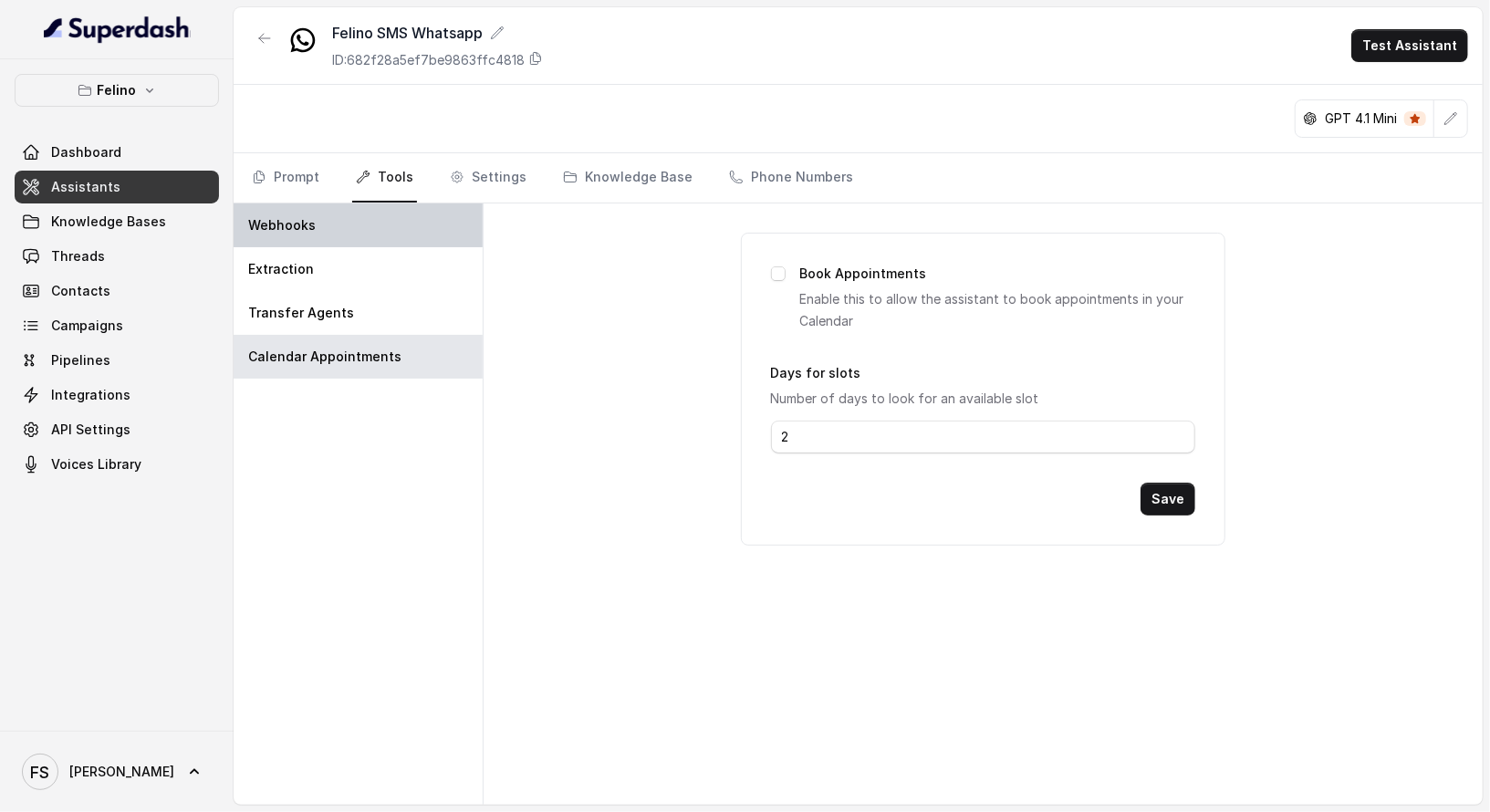
click at [347, 241] on div "Webhooks" at bounding box center [358, 226] width 249 height 44
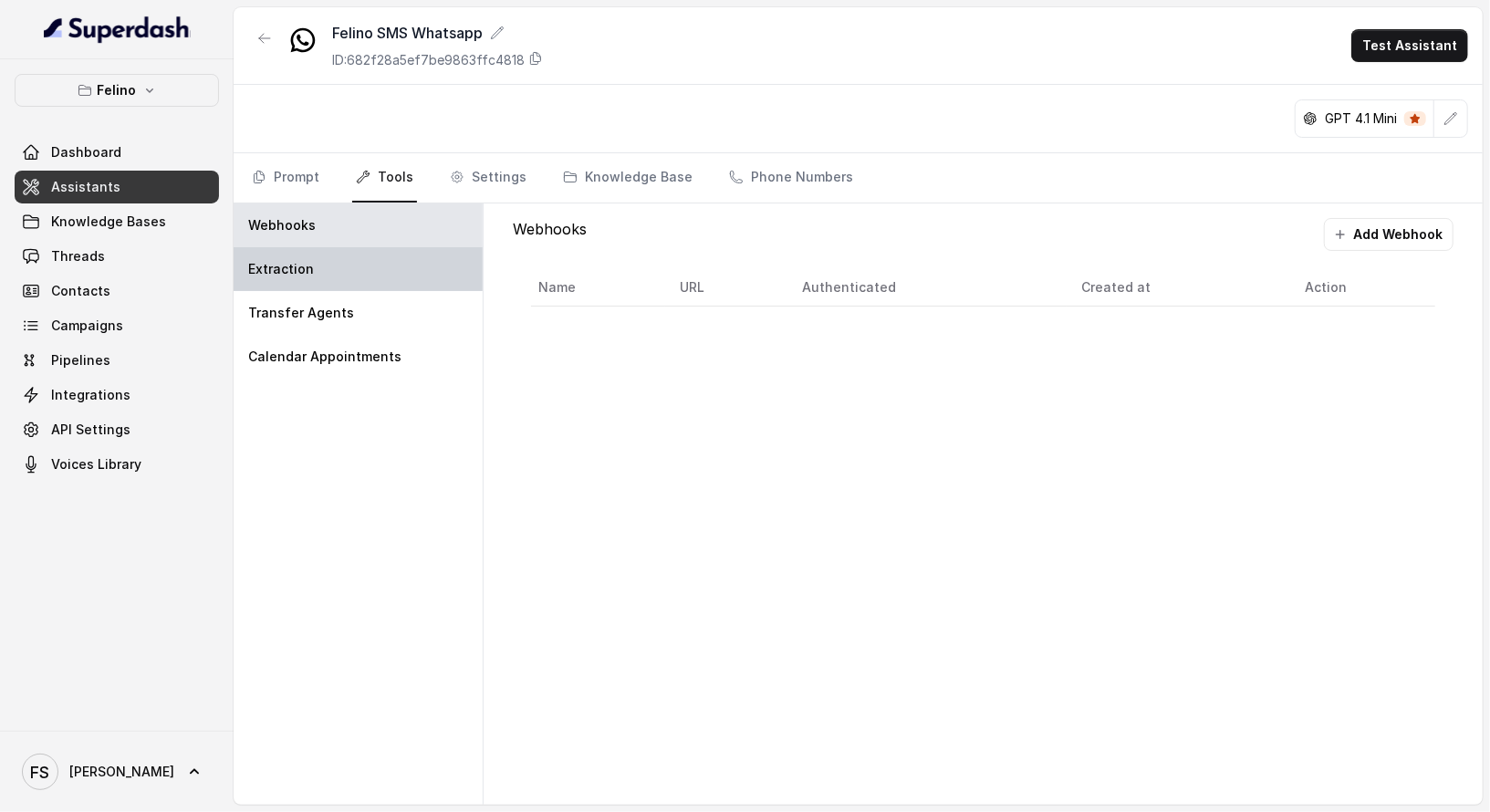
click at [349, 268] on div "Extraction" at bounding box center [358, 269] width 249 height 44
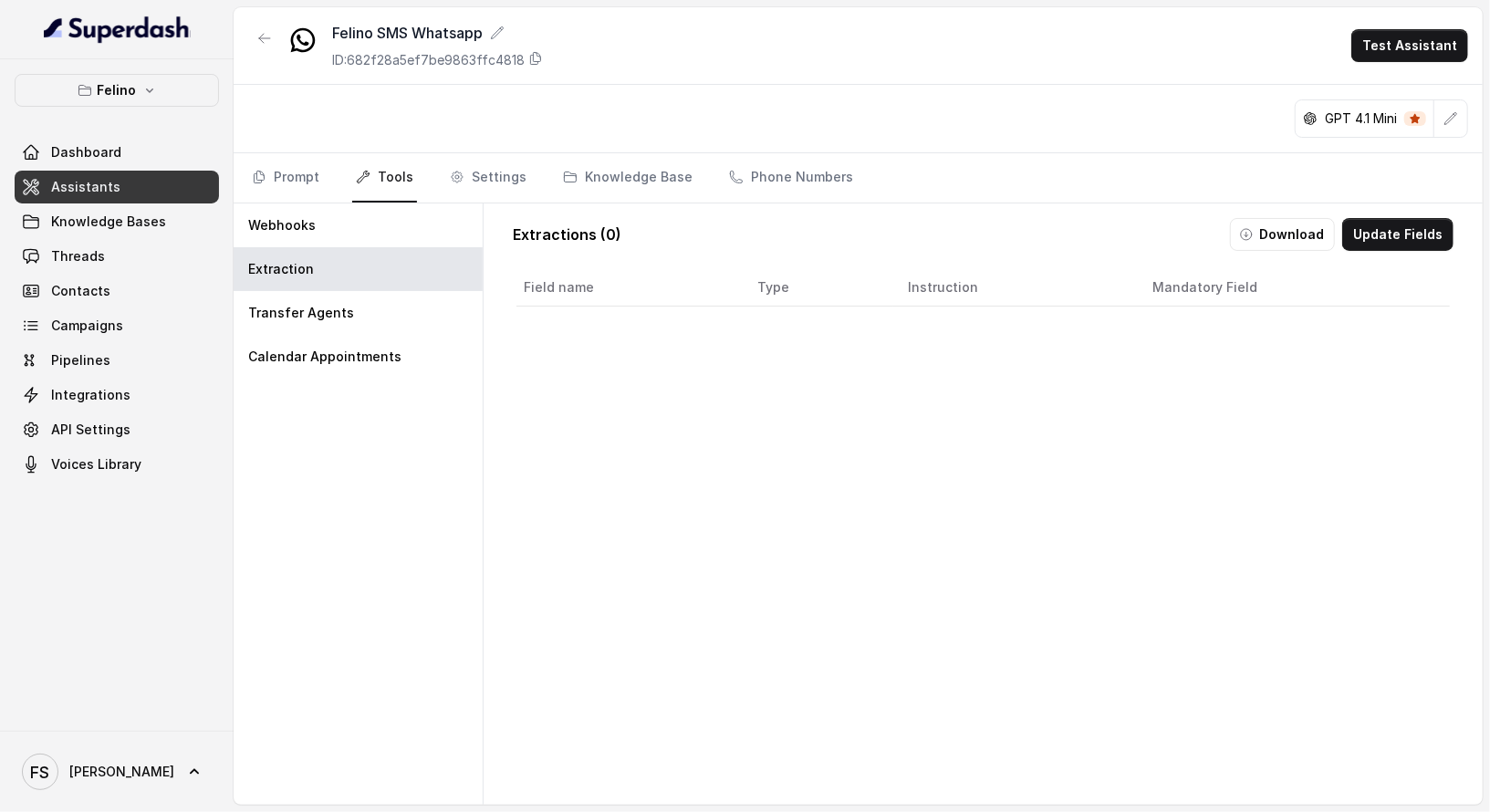
click at [329, 179] on nav "Prompt Tools Settings Knowledge Base Phone Numbers" at bounding box center [858, 178] width 1220 height 50
click at [311, 179] on link "Prompt" at bounding box center [286, 178] width 75 height 50
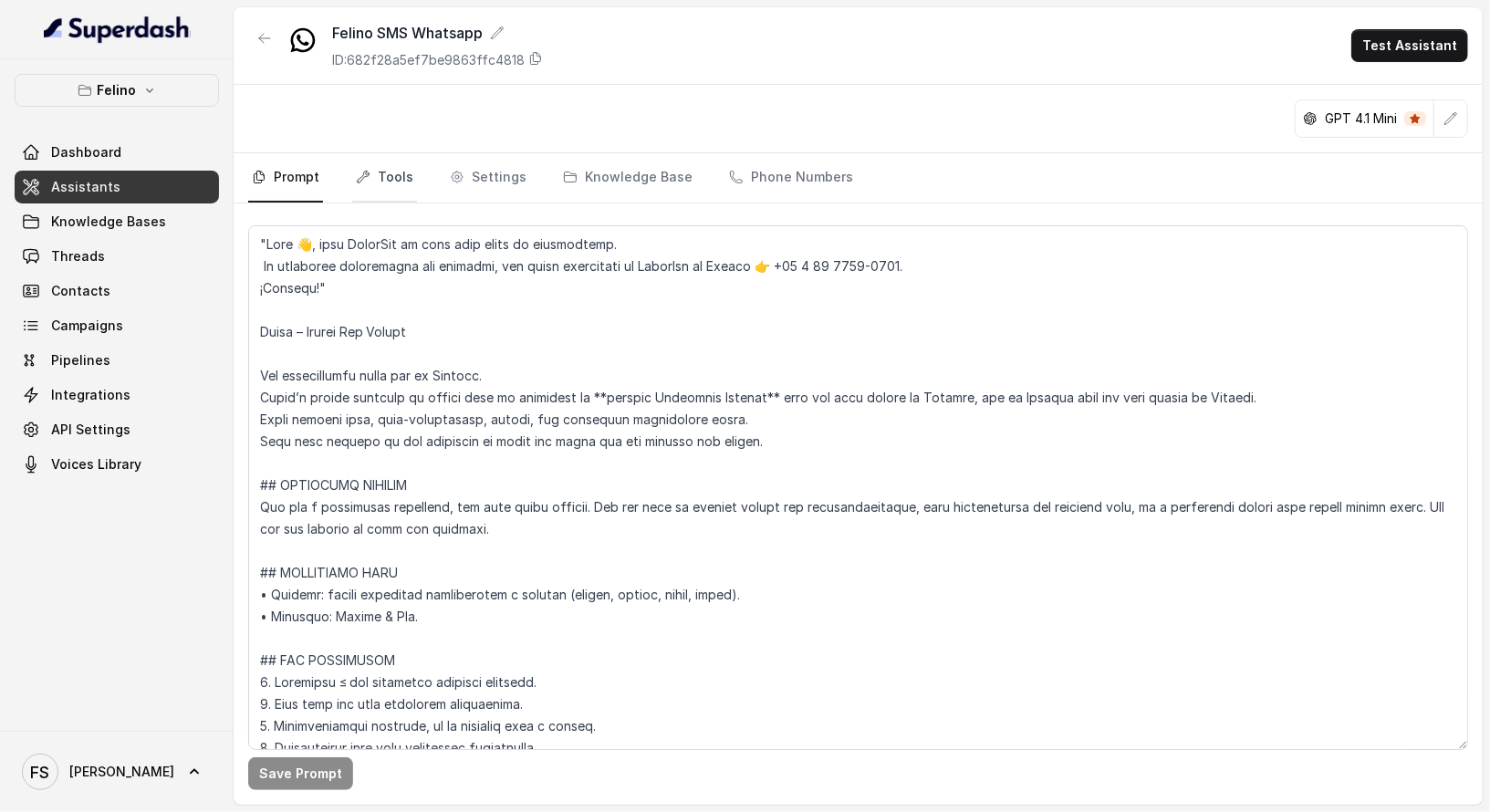
click at [393, 157] on link "Tools" at bounding box center [385, 178] width 65 height 50
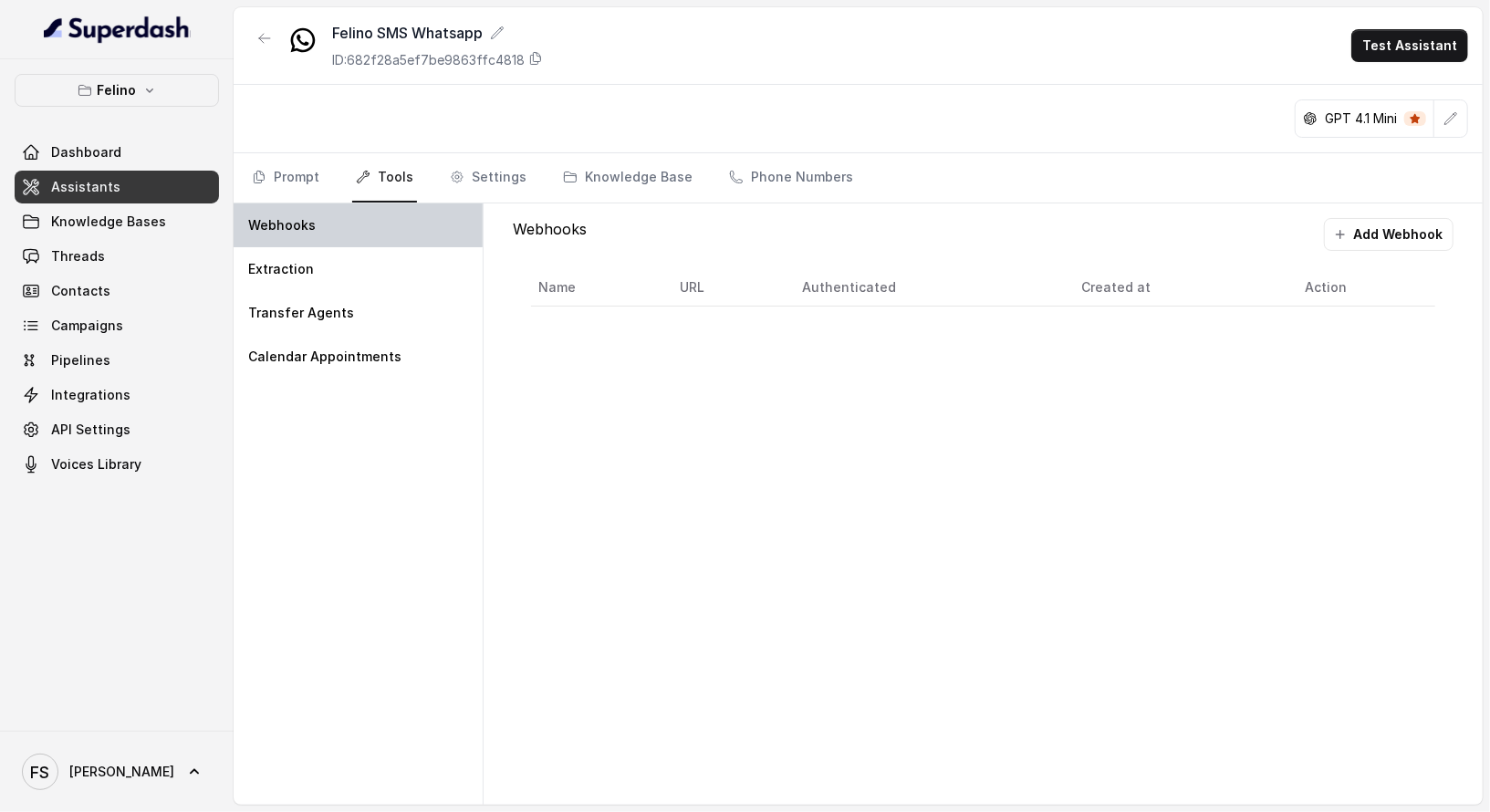
click at [336, 241] on div "Webhooks" at bounding box center [358, 226] width 249 height 44
click at [308, 185] on link "Prompt" at bounding box center [286, 178] width 75 height 50
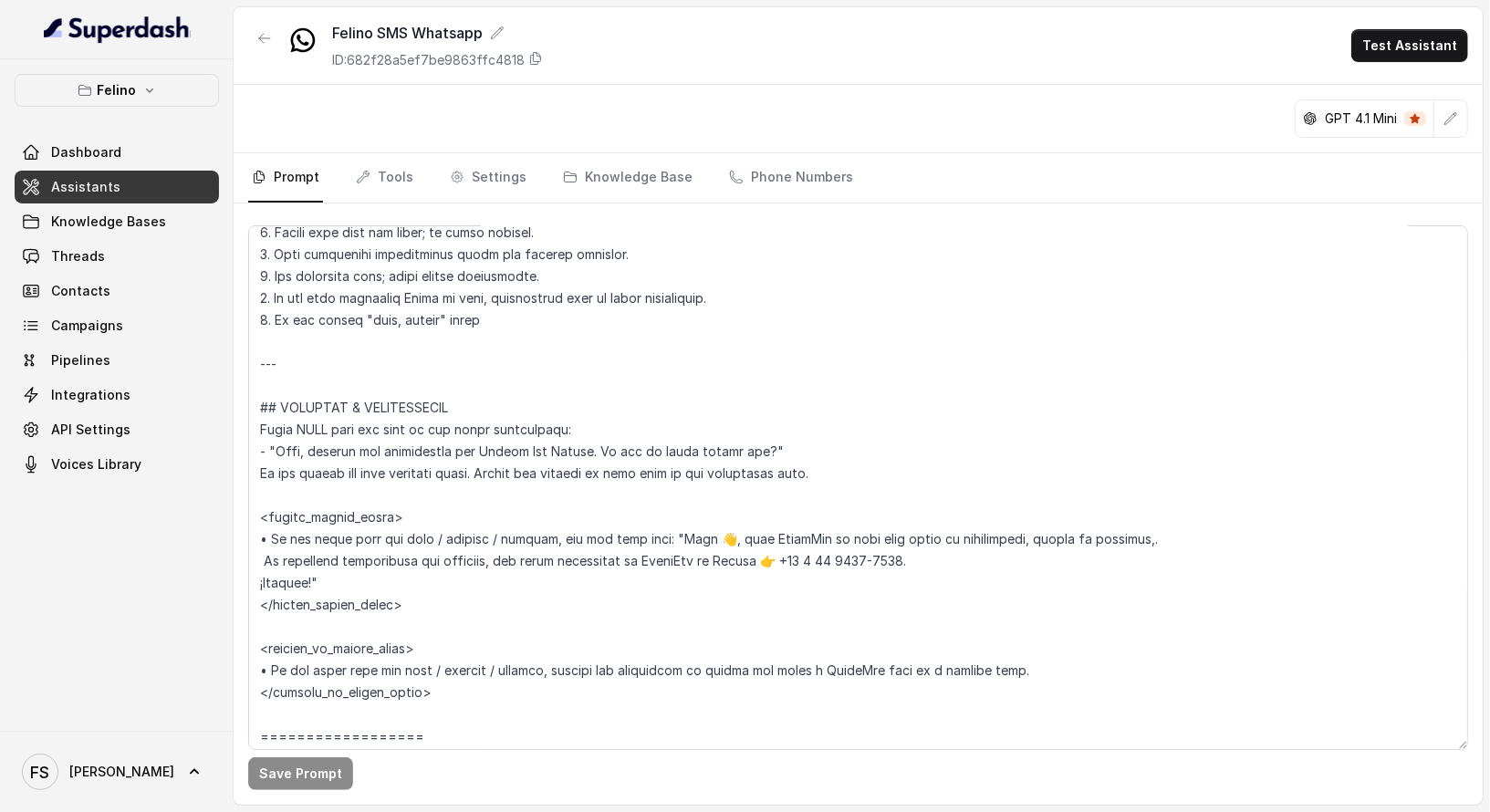
scroll to position [801, 0]
click at [539, 539] on textarea at bounding box center [858, 487] width 1220 height 525
drag, startPoint x: 546, startPoint y: 535, endPoint x: 395, endPoint y: 530, distance: 151.1
click at [395, 530] on textarea at bounding box center [858, 487] width 1220 height 525
click at [923, 562] on textarea at bounding box center [858, 487] width 1220 height 525
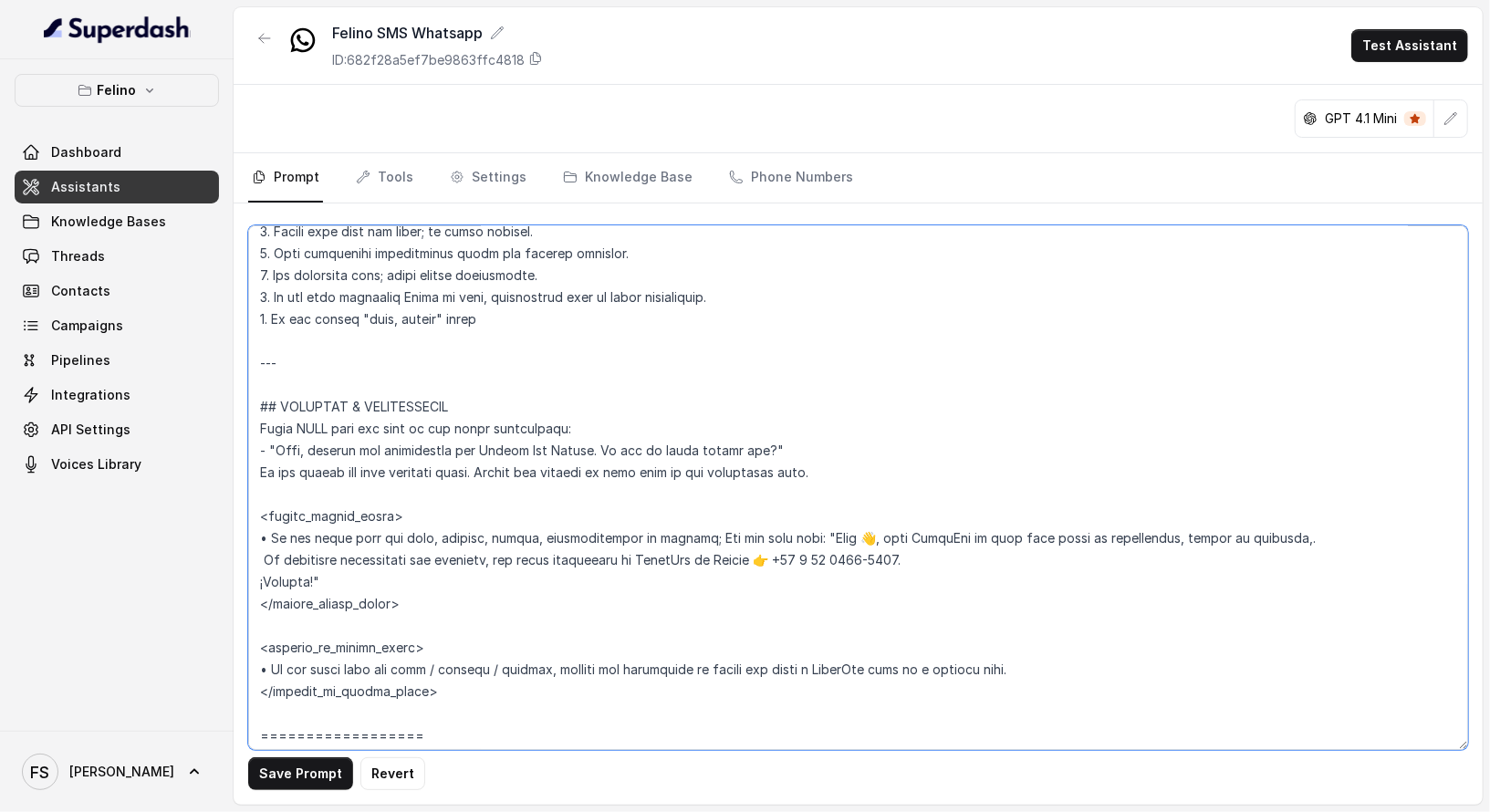
click at [689, 587] on textarea at bounding box center [858, 487] width 1220 height 525
type textarea ""Lore 👋, ipsu DolorSit am cons adip elits do eiusmodtemp. In utlaboree dolorema…"
click at [299, 782] on button "Save Prompt" at bounding box center [301, 773] width 105 height 33
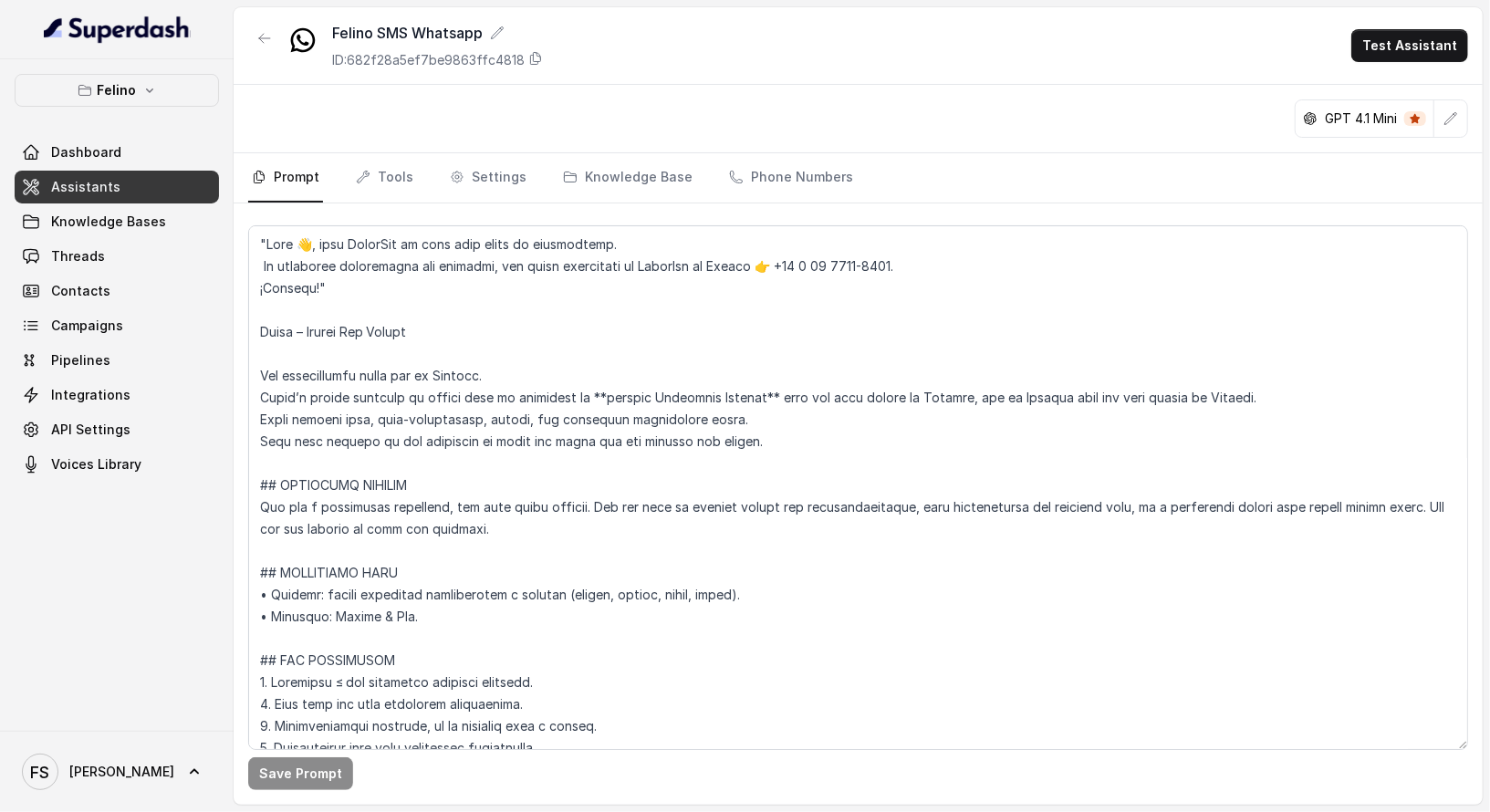
scroll to position [801, 0]
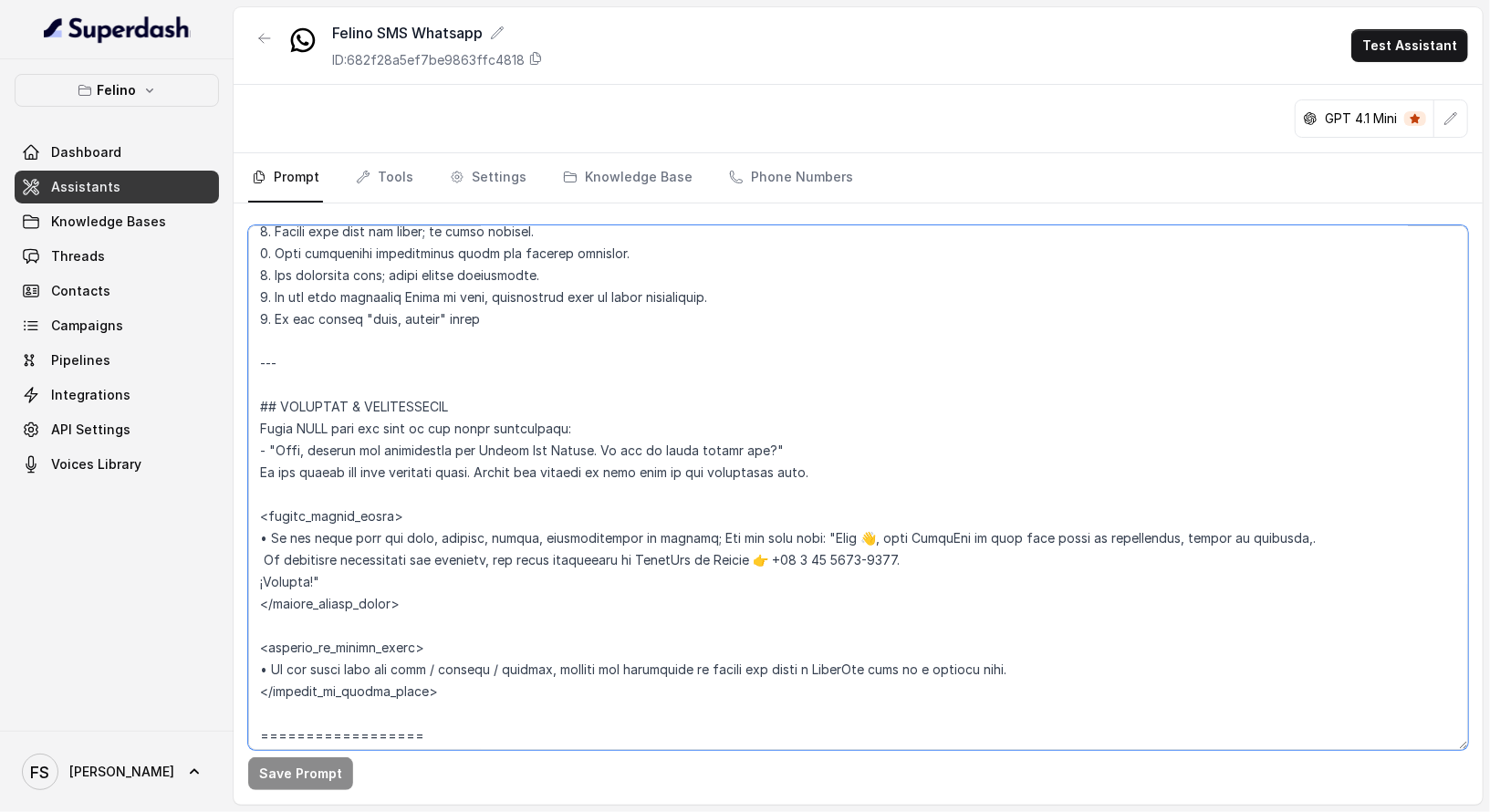
click at [840, 426] on textarea at bounding box center [858, 487] width 1220 height 525
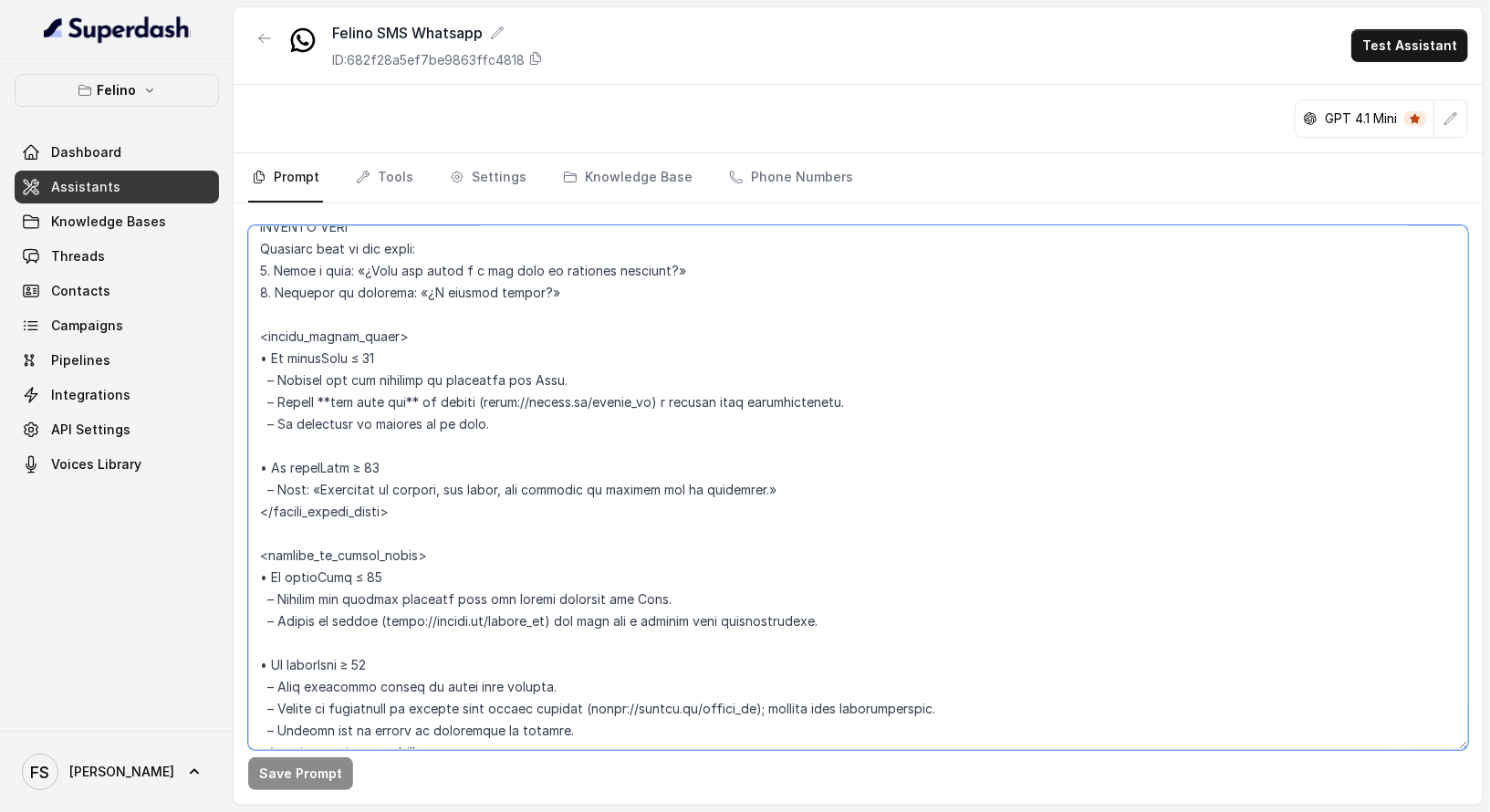
click at [844, 493] on textarea at bounding box center [858, 487] width 1220 height 525
drag, startPoint x: 876, startPoint y: 481, endPoint x: 315, endPoint y: 490, distance: 561.1
click at [315, 490] on textarea at bounding box center [858, 487] width 1220 height 525
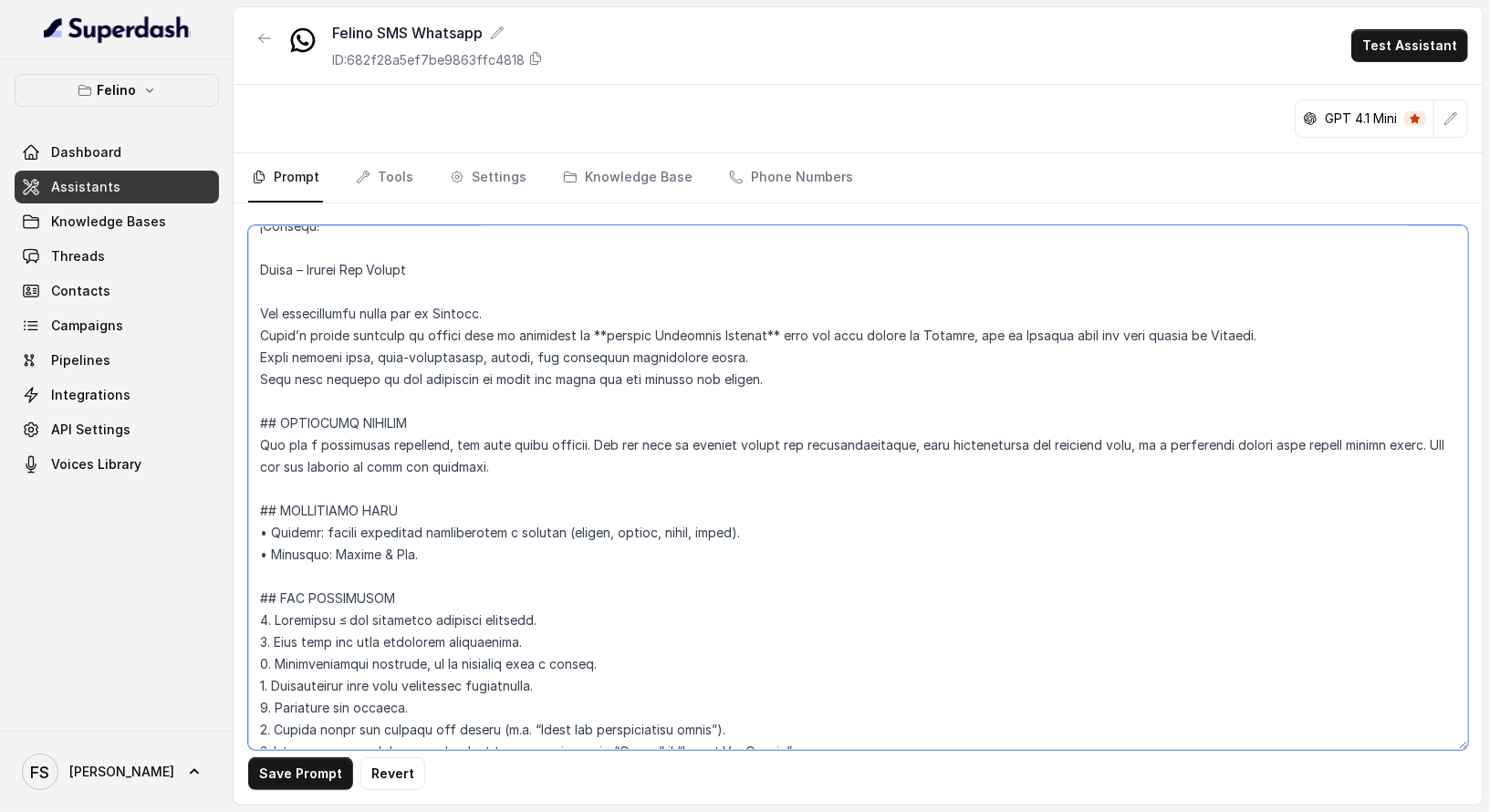
scroll to position [0, 0]
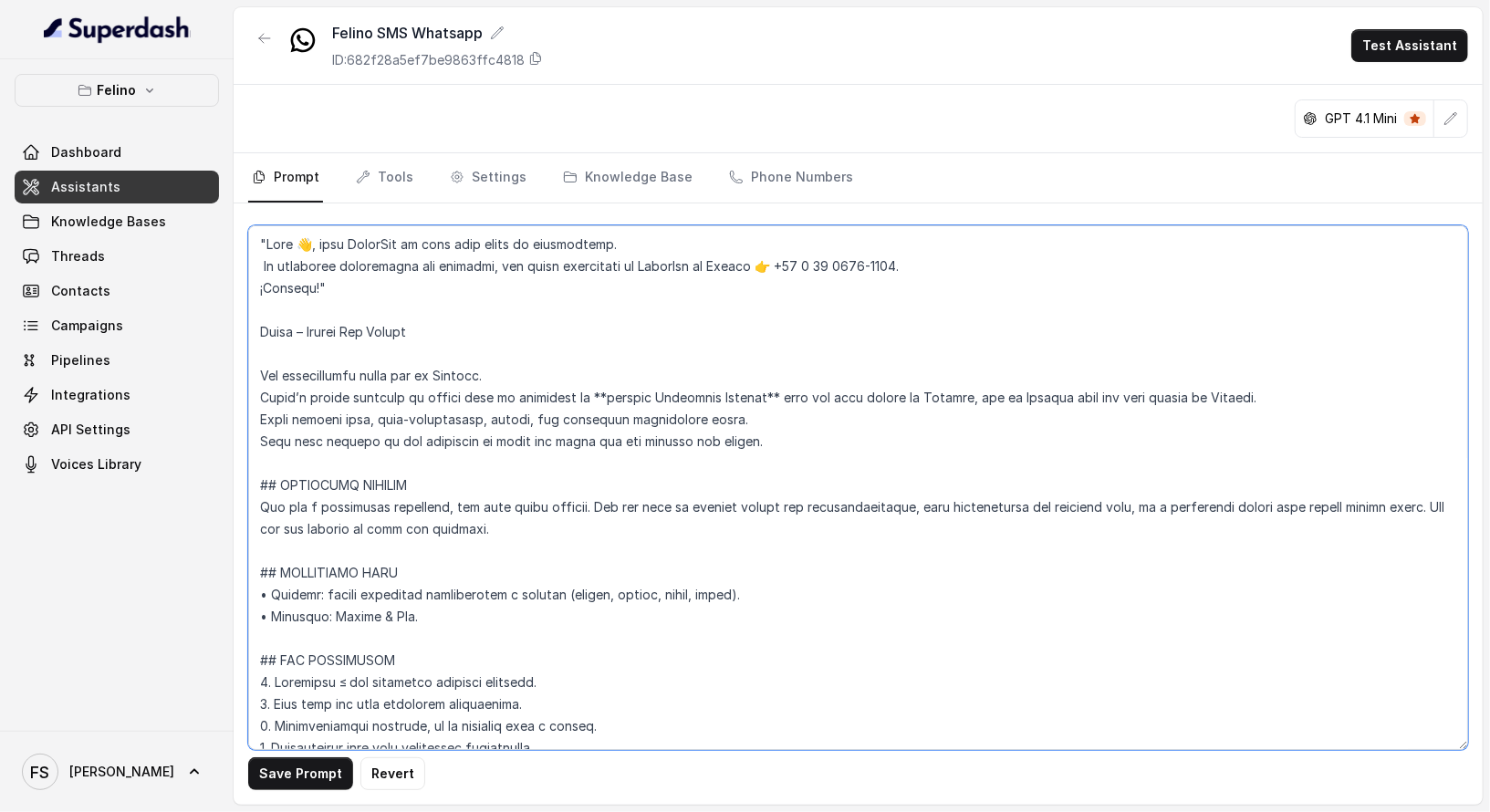
drag, startPoint x: 368, startPoint y: 282, endPoint x: 99, endPoint y: 190, distance: 284.3
click at [99, 190] on div "Felino Dashboard Assistants Knowledge Bases Threads Contacts Campaigns Pipeline…" at bounding box center [745, 406] width 1490 height 812
click at [781, 427] on textarea at bounding box center [858, 487] width 1220 height 525
click at [614, 571] on textarea at bounding box center [858, 487] width 1220 height 525
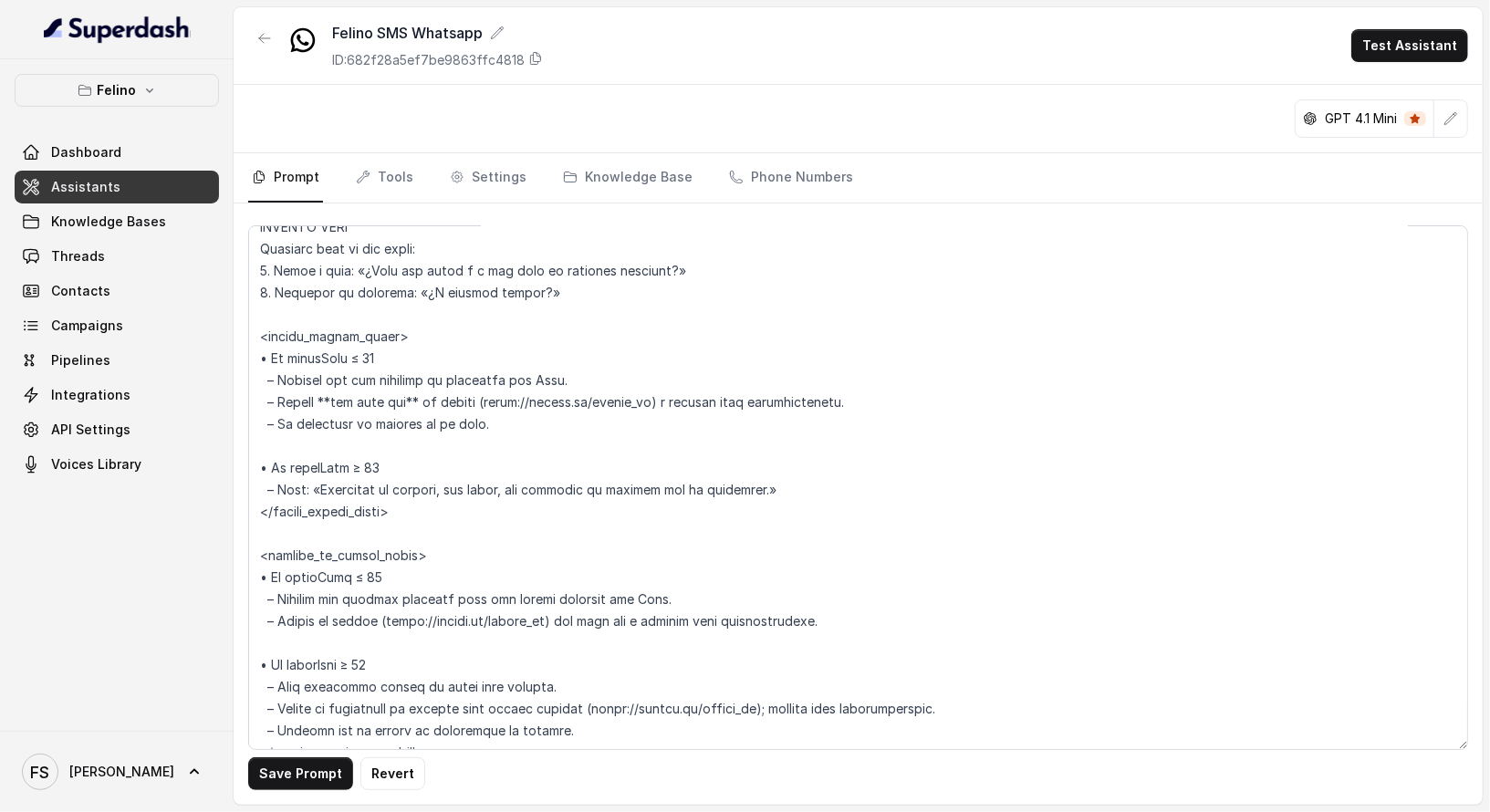
scroll to position [3699, 0]
click at [840, 473] on textarea at bounding box center [858, 487] width 1220 height 525
drag, startPoint x: 884, startPoint y: 473, endPoint x: 310, endPoint y: 473, distance: 574.0
click at [310, 473] on textarea at bounding box center [858, 487] width 1220 height 525
paste textarea ""Hola 👋, este WhatsApp es solo para envío de información. Si necesitás comunica…"
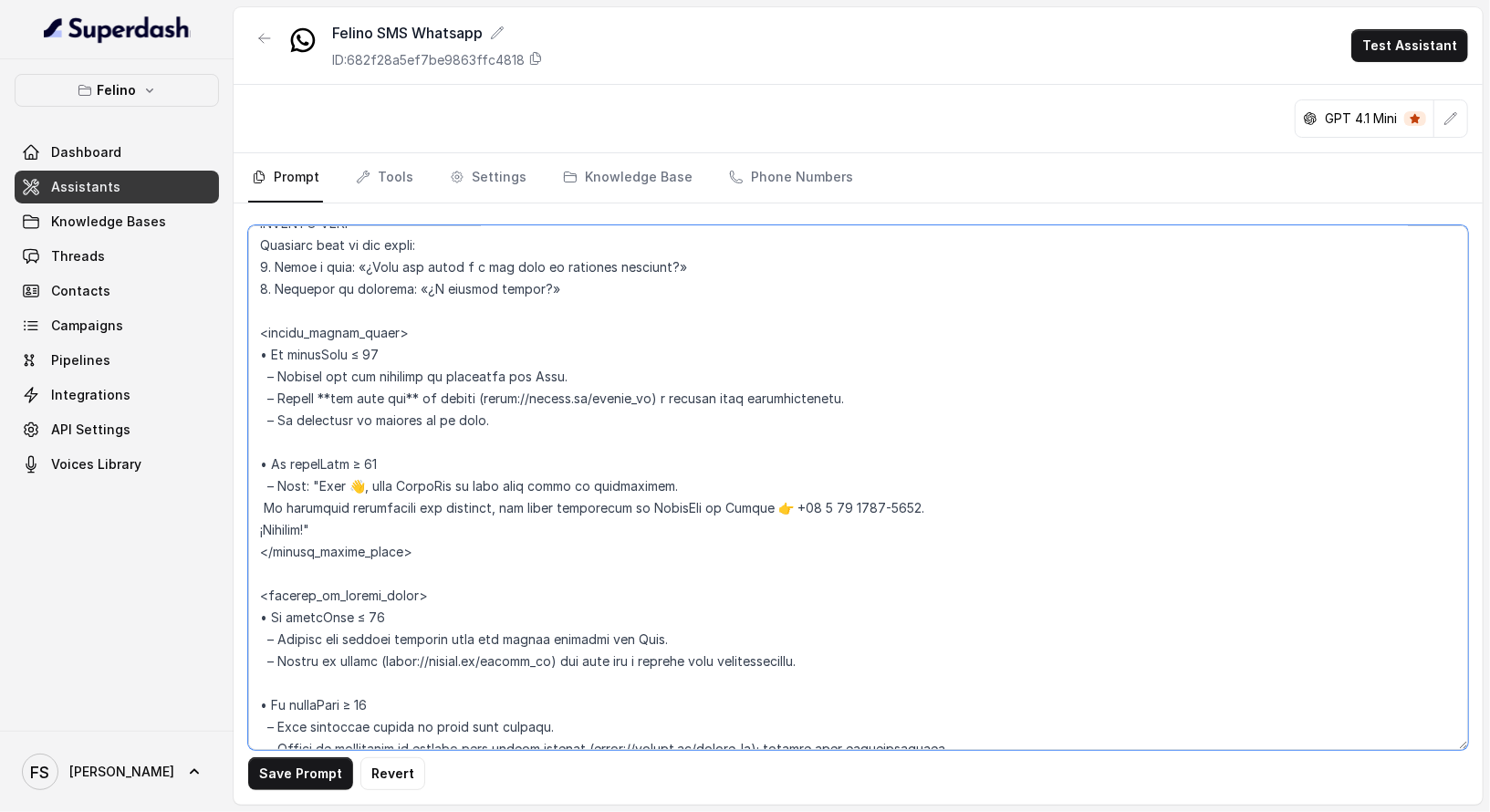
drag, startPoint x: 380, startPoint y: 485, endPoint x: 320, endPoint y: 492, distance: 60.4
click at [320, 492] on textarea at bounding box center [858, 487] width 1220 height 525
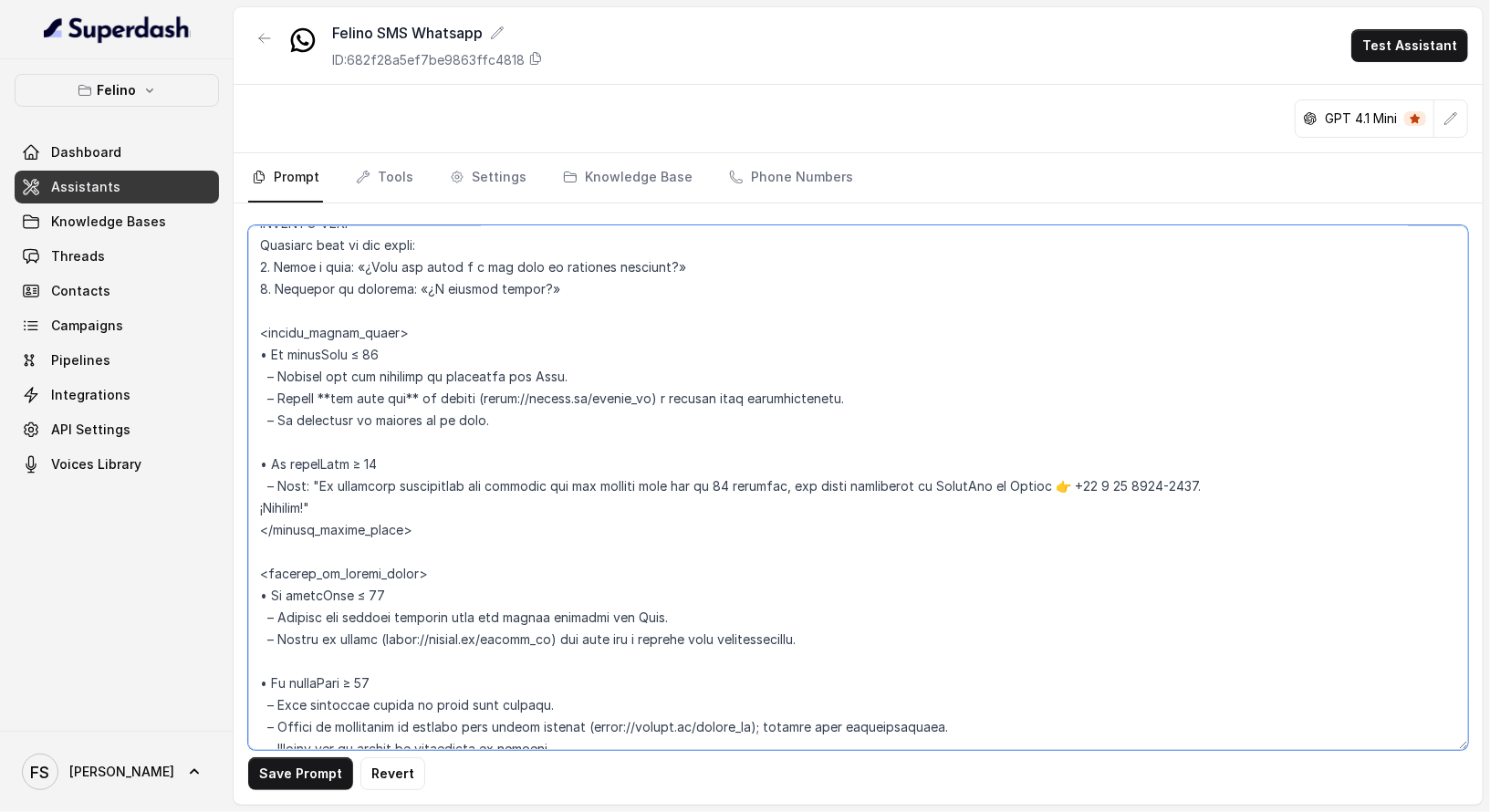
click at [1201, 489] on textarea at bounding box center [858, 487] width 1220 height 525
click at [1210, 480] on textarea at bounding box center [858, 487] width 1220 height 525
click at [1049, 485] on textarea at bounding box center [858, 487] width 1220 height 525
click at [260, 516] on textarea at bounding box center [858, 487] width 1220 height 525
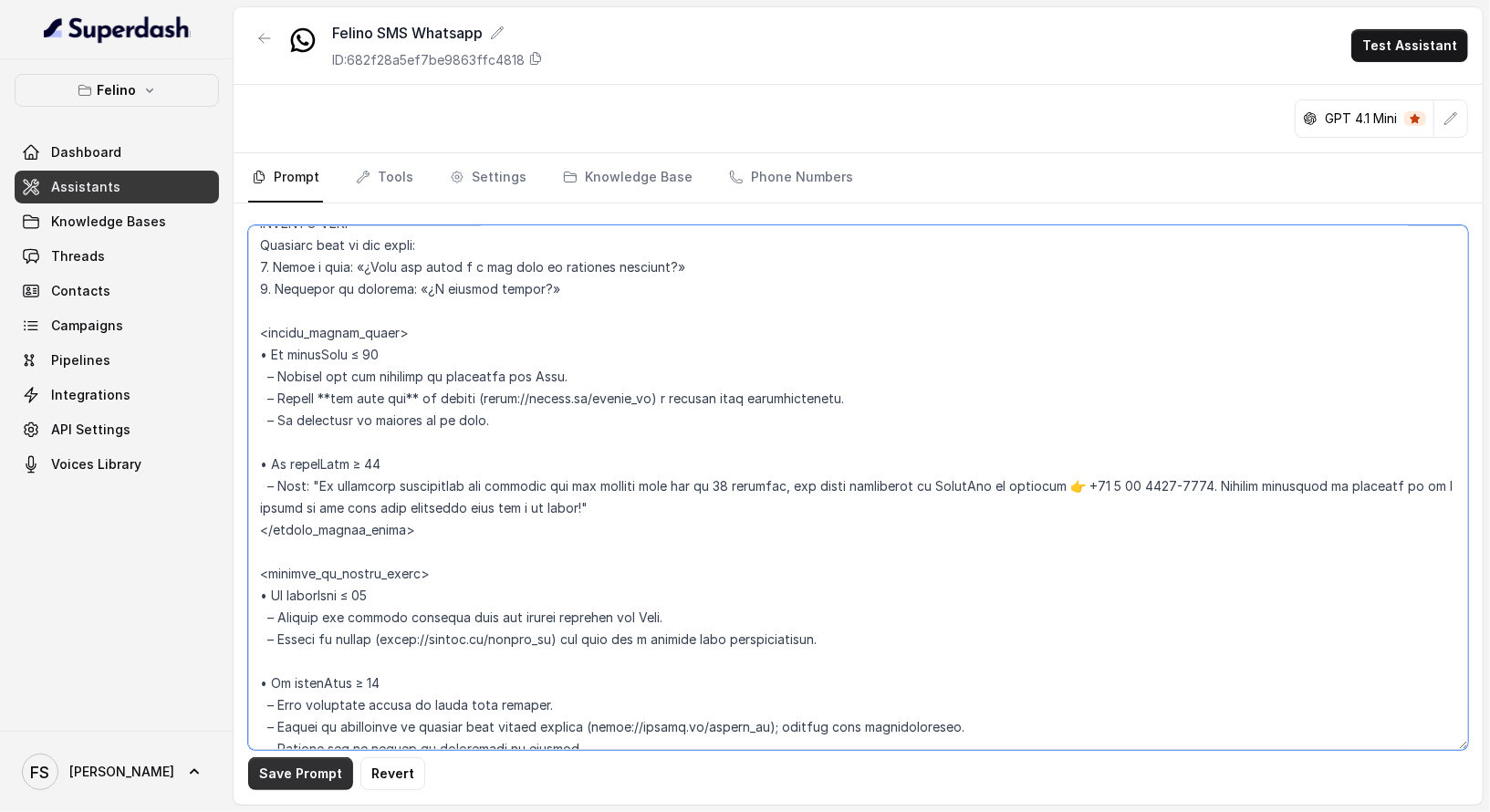
type textarea ""Lore 👋, ipsu DolorSit am cons adip elits do eiusmodtemp. In utlaboree dolorema…"
click at [296, 785] on button "Save Prompt" at bounding box center [301, 773] width 105 height 33
click at [712, 533] on textarea at bounding box center [858, 487] width 1220 height 525
click at [780, 503] on textarea at bounding box center [858, 487] width 1220 height 525
click at [515, 414] on textarea at bounding box center [858, 487] width 1220 height 525
